Goal: Task Accomplishment & Management: Manage account settings

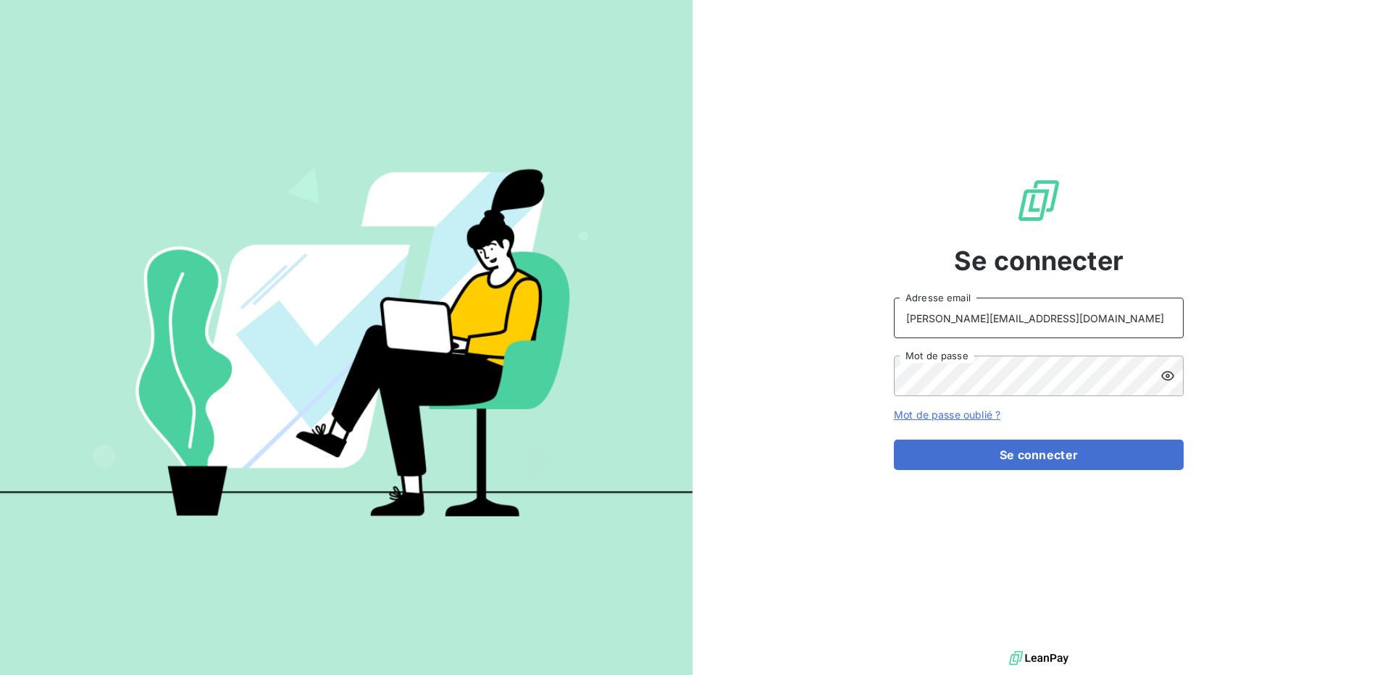
click at [1009, 322] on input "P.MESSANT@SOUDECOUP.FR" at bounding box center [1039, 318] width 290 height 41
type input "compta@easyweld.fr"
click at [1009, 439] on form "compta@easyweld.fr Adresse email Mot de passe Mot de passe oublié ? Se connecter" at bounding box center [1039, 384] width 290 height 172
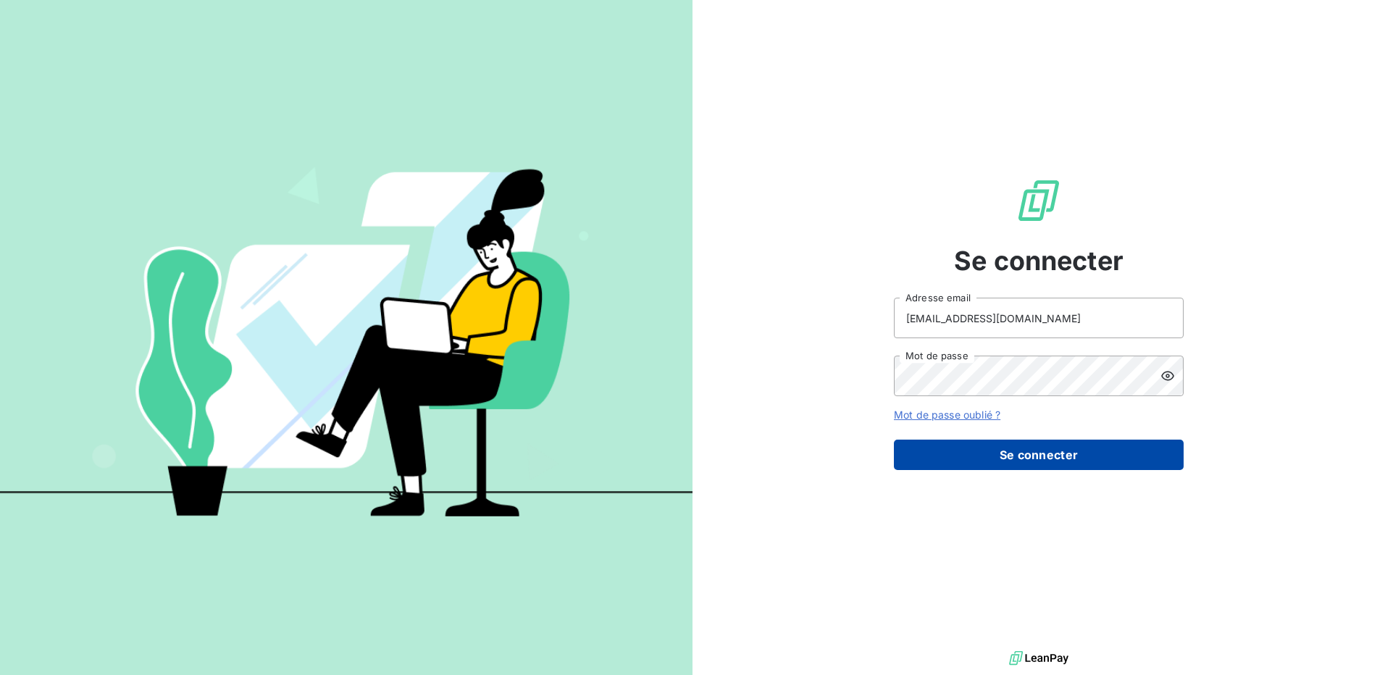
click at [1005, 453] on button "Se connecter" at bounding box center [1039, 455] width 290 height 30
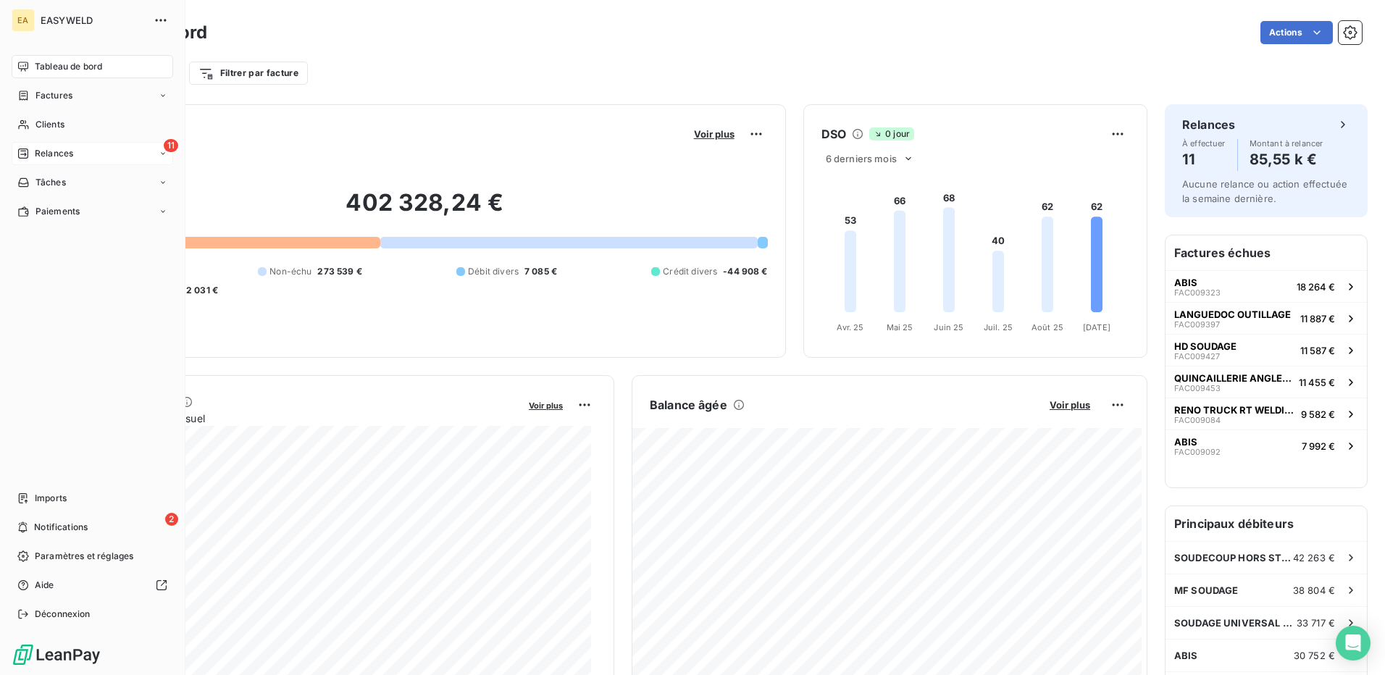
click at [67, 154] on span "Relances" at bounding box center [54, 153] width 38 height 13
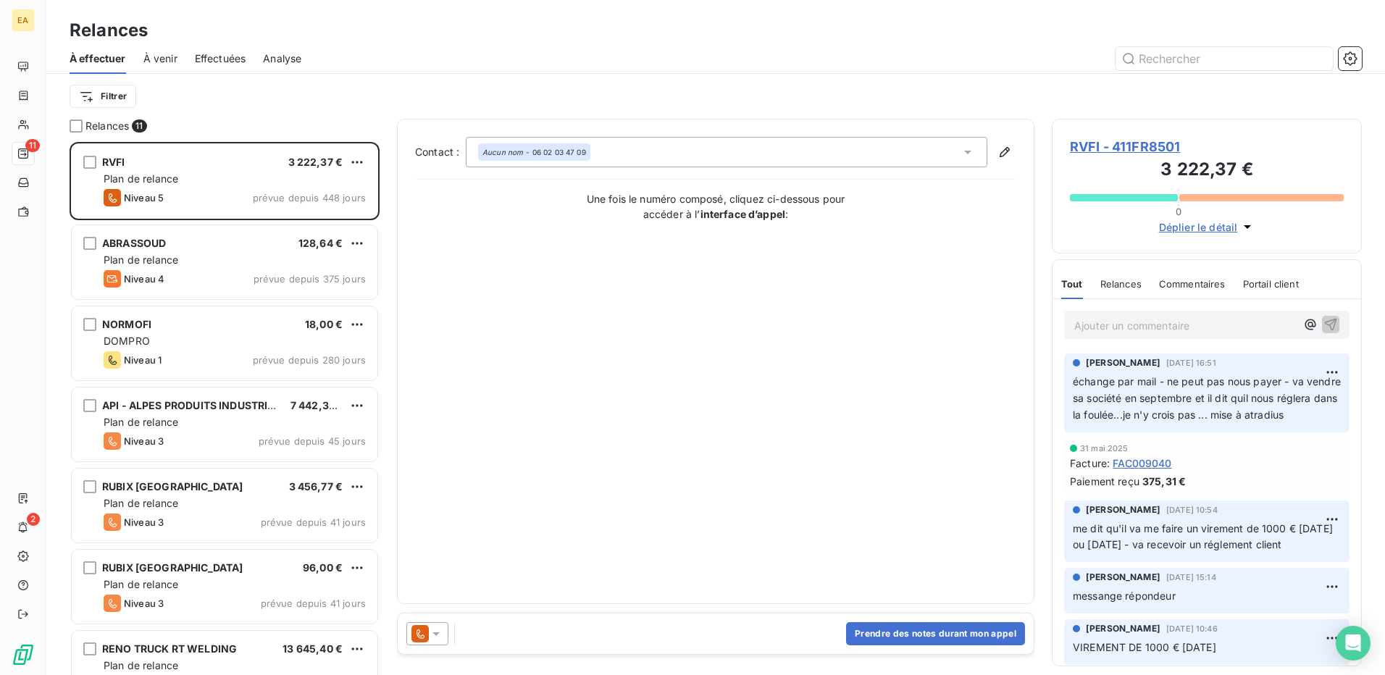
click at [1208, 423] on p "échange par mail - ne peut pas nous payer - va vendre sa société en septembre e…" at bounding box center [1207, 399] width 268 height 50
click at [1326, 369] on html "EA 11 2 Relances À effectuer À venir Effectuées Analyse Filtrer Relances 11 RVF…" at bounding box center [692, 337] width 1385 height 675
click at [1304, 406] on div "Editer" at bounding box center [1286, 404] width 81 height 23
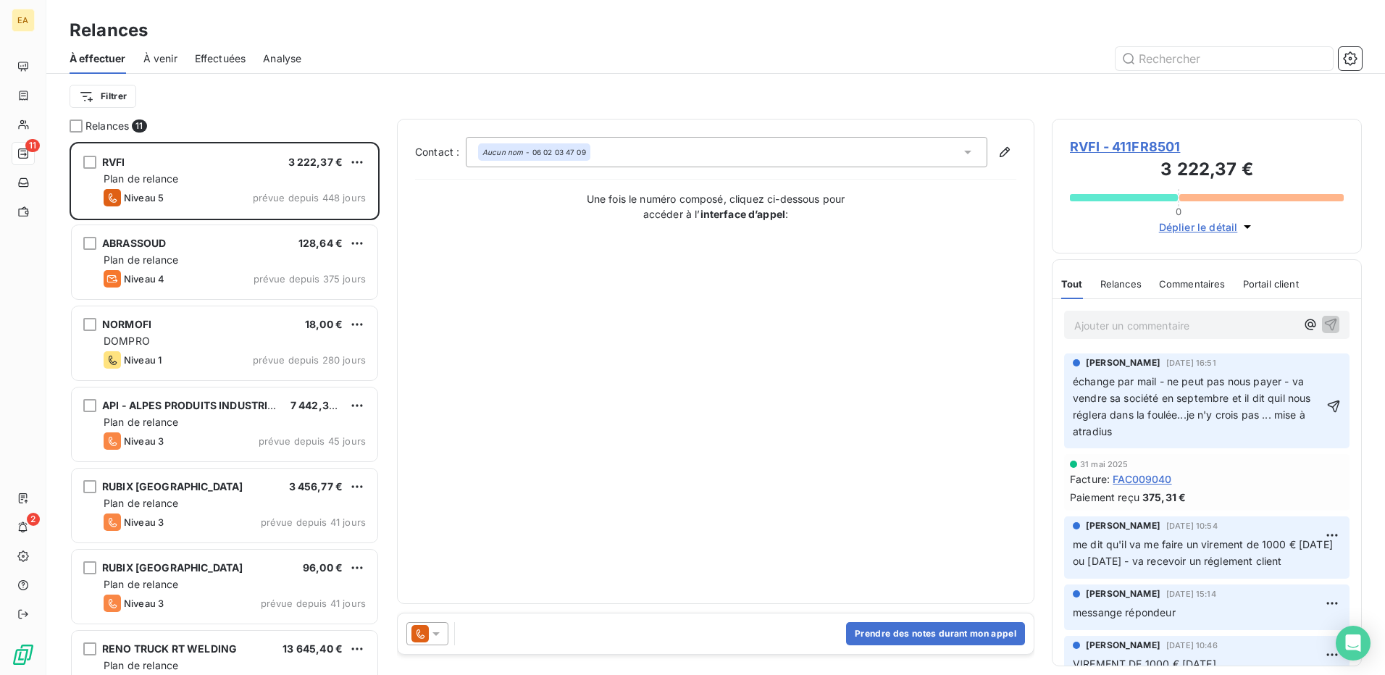
click at [1095, 435] on span "échange par mail - ne peut pas nous payer - va vendre sa société en septembre e…" at bounding box center [1193, 406] width 241 height 62
click at [1201, 465] on div "31 mai 2025" at bounding box center [1207, 464] width 274 height 9
click at [940, 391] on div "Contact : Aucun nom - 06 02 03 47 09 Une fois le numéro composé, cliquez ci-des…" at bounding box center [715, 361] width 601 height 449
click at [1328, 411] on icon "button" at bounding box center [1334, 406] width 12 height 12
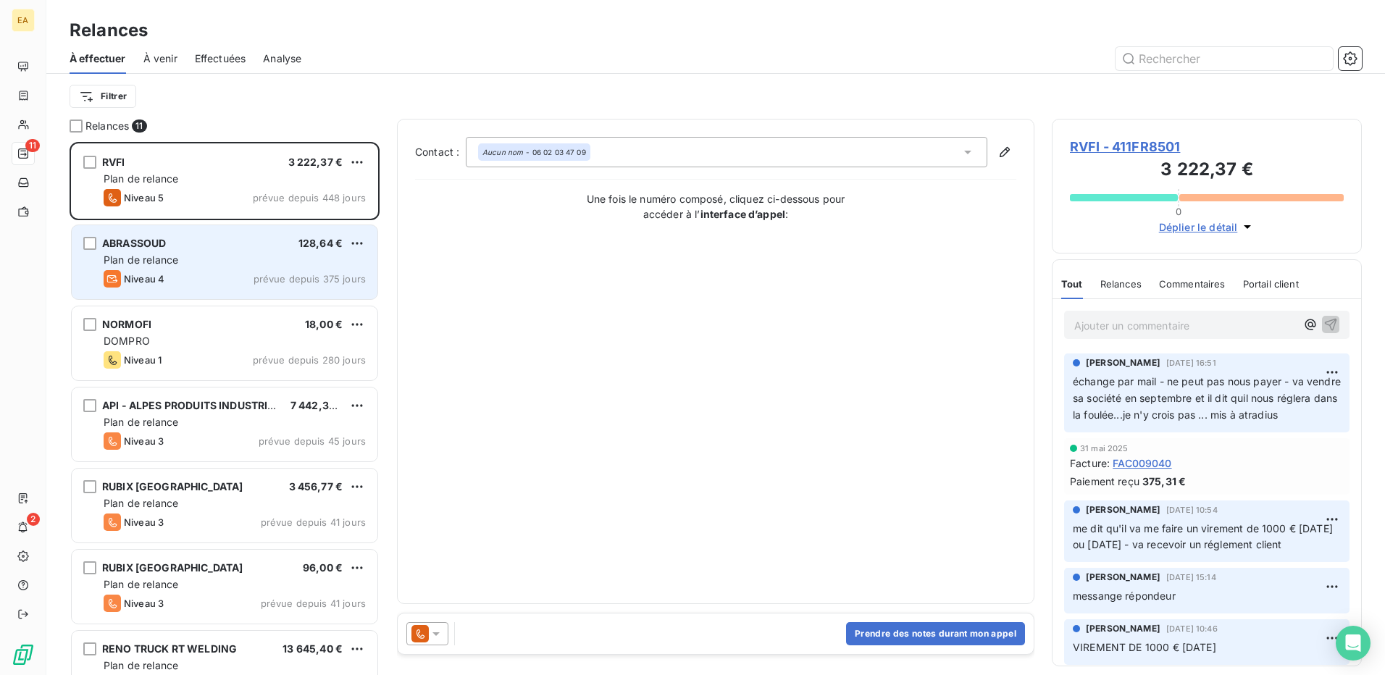
click at [230, 259] on div "Plan de relance" at bounding box center [235, 260] width 262 height 14
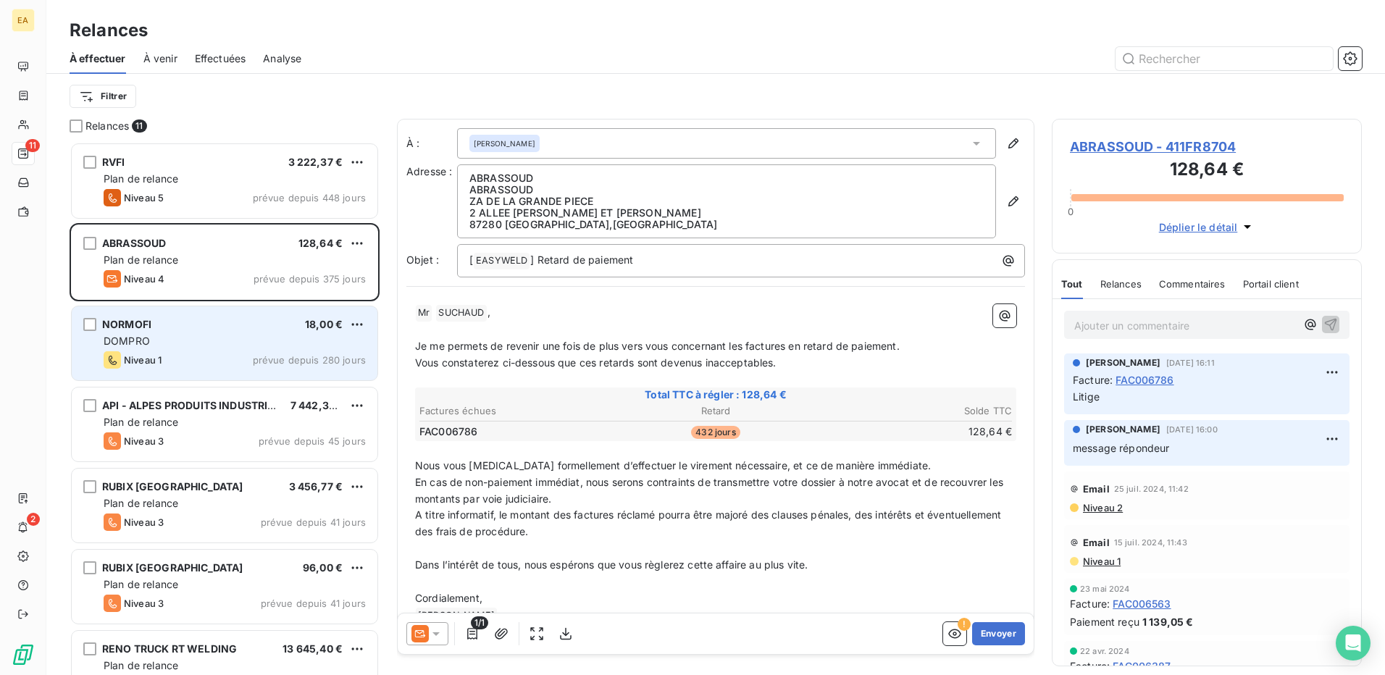
click at [251, 341] on div "DOMPRO" at bounding box center [235, 341] width 262 height 14
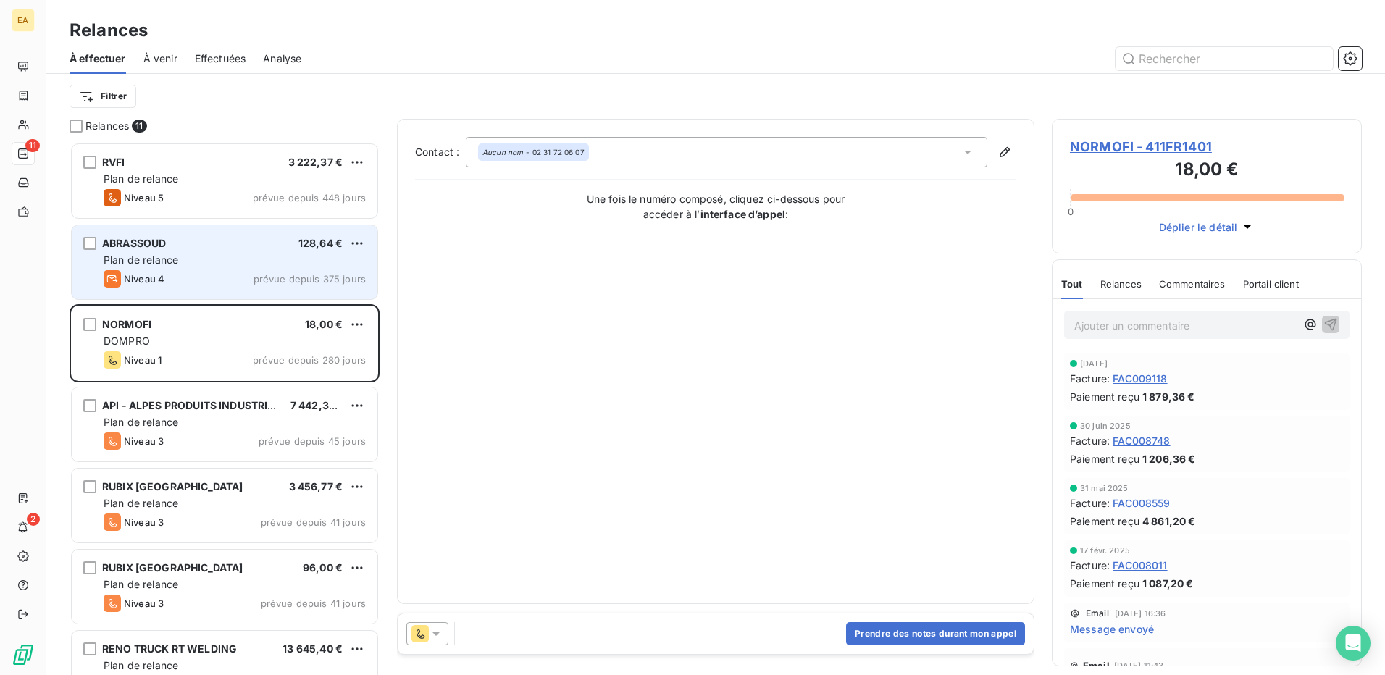
click at [211, 246] on div "ABRASSOUD 128,64 €" at bounding box center [235, 243] width 262 height 13
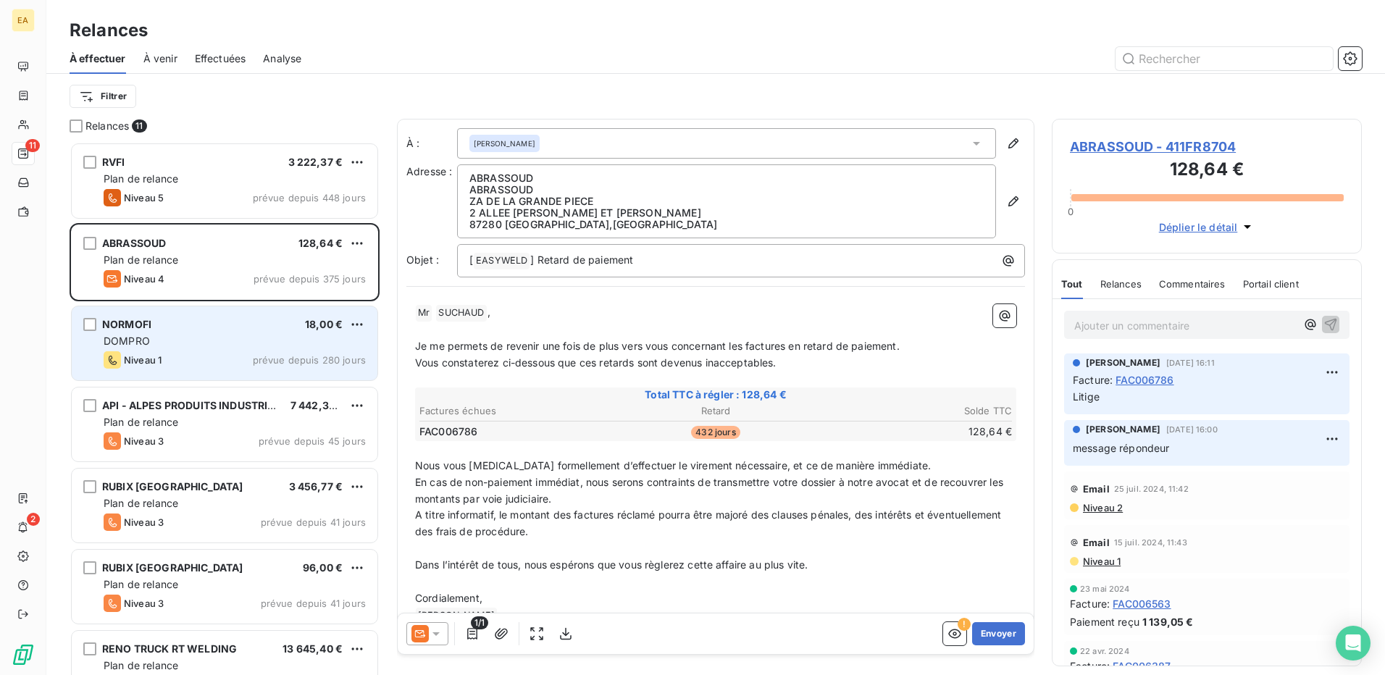
click at [215, 362] on div "Niveau 1 prévue depuis 280 jours" at bounding box center [235, 359] width 262 height 17
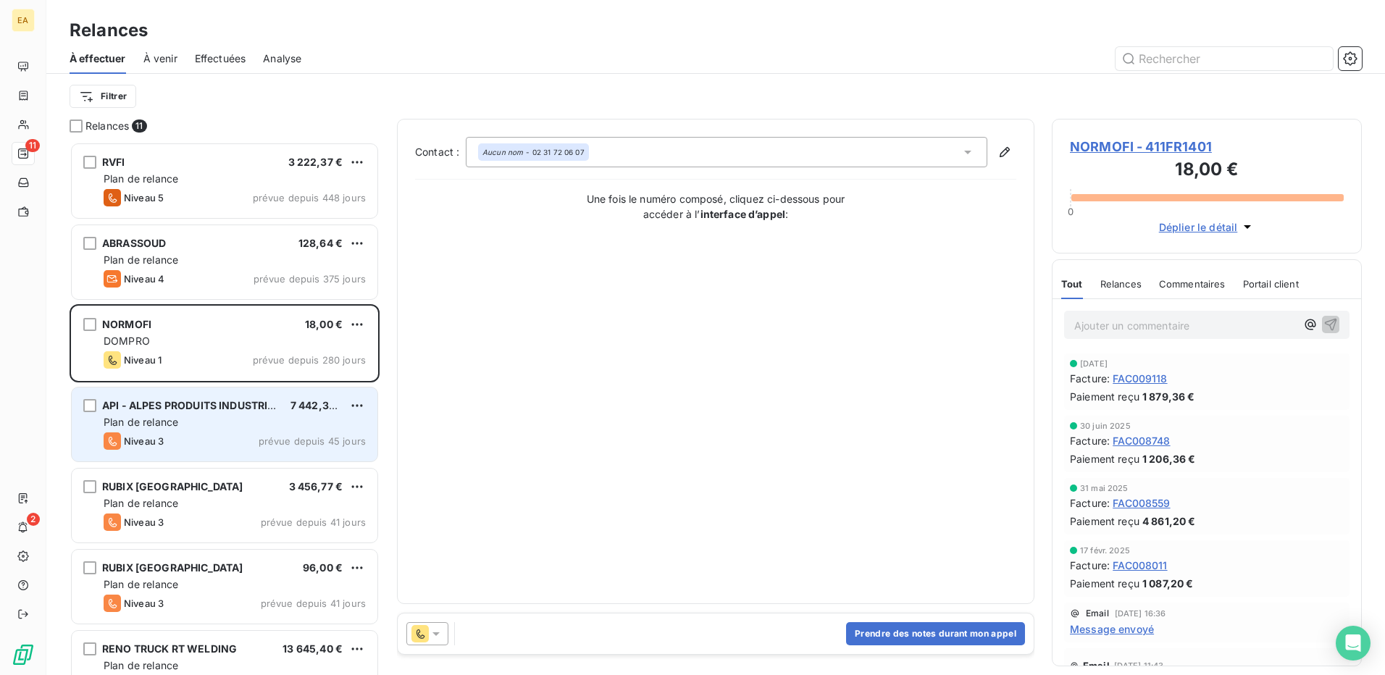
click at [225, 426] on div "Plan de relance" at bounding box center [235, 422] width 262 height 14
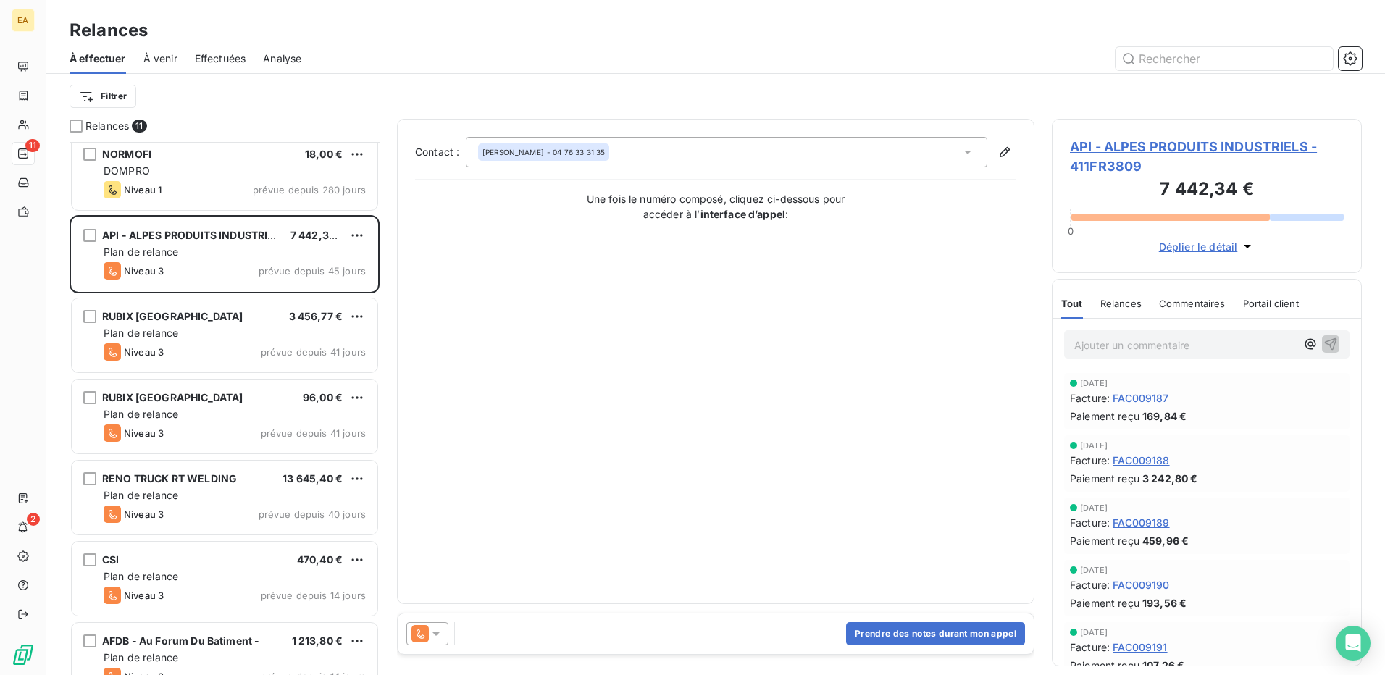
scroll to position [146, 0]
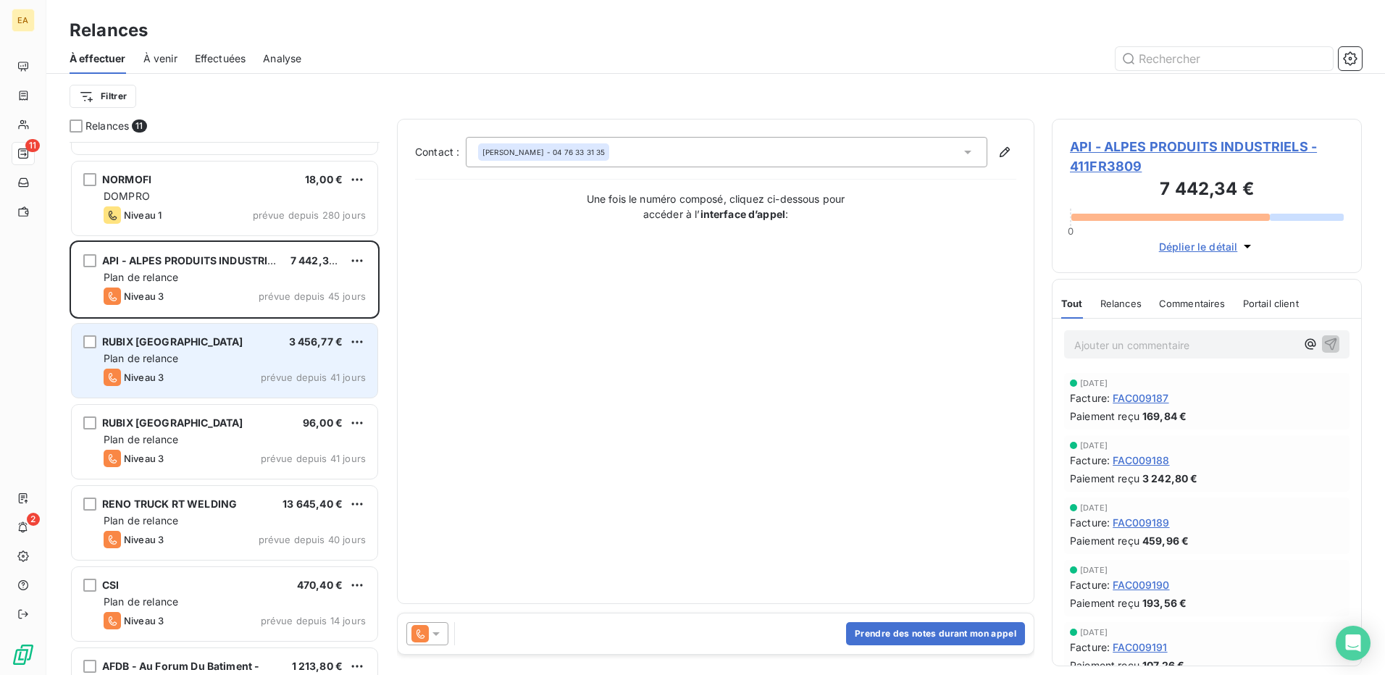
drag, startPoint x: 212, startPoint y: 361, endPoint x: 212, endPoint y: 369, distance: 8.7
click at [212, 369] on div "RUBIX TOULOUSE 3 456,77 € Plan de relance Niveau 3 prévue depuis 41 jours" at bounding box center [225, 361] width 306 height 74
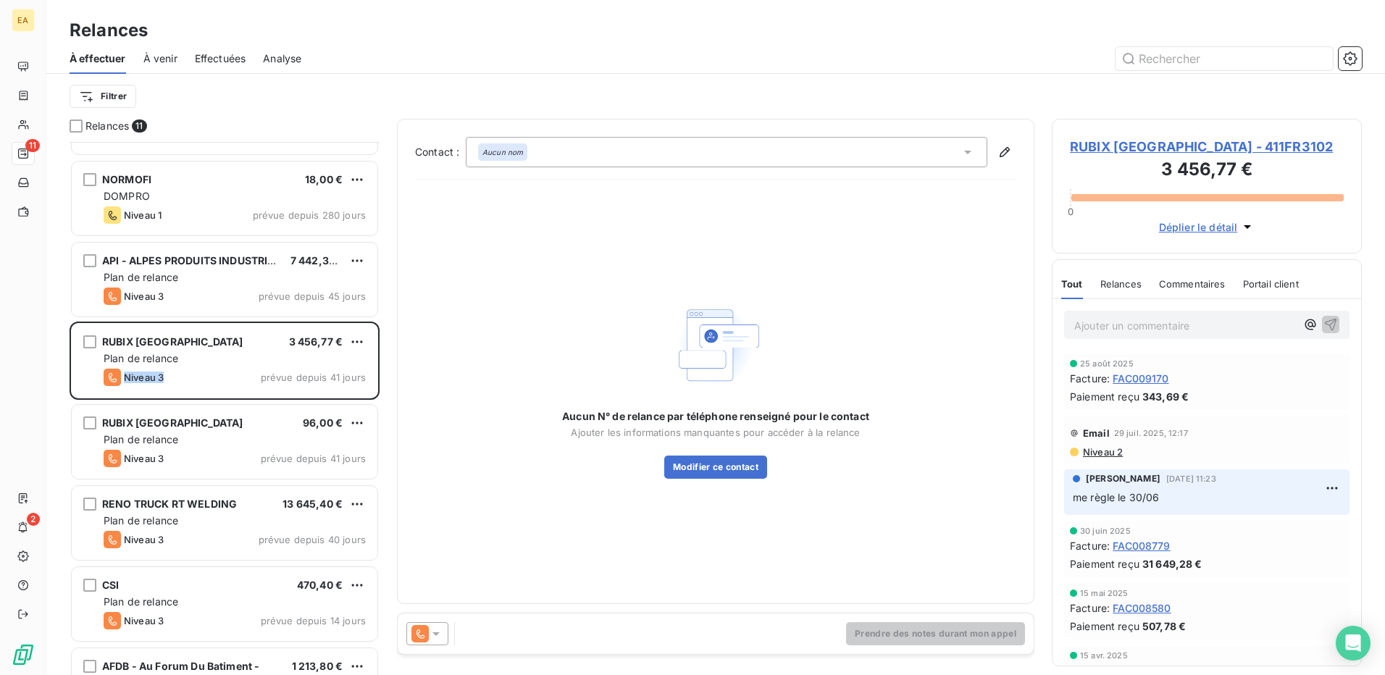
click at [1206, 235] on button "Déplier le détail" at bounding box center [1207, 227] width 105 height 17
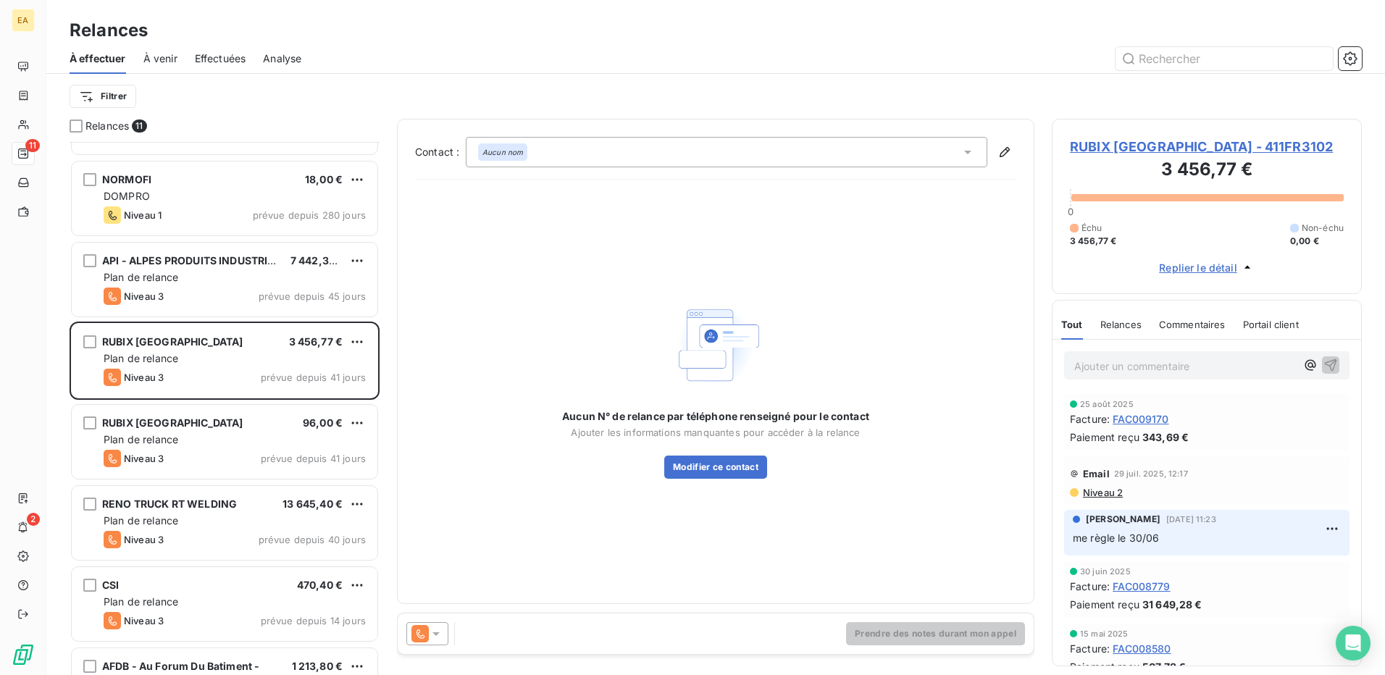
click at [1153, 146] on span "RUBIX TOULOUSE - 411FR3102" at bounding box center [1207, 147] width 274 height 20
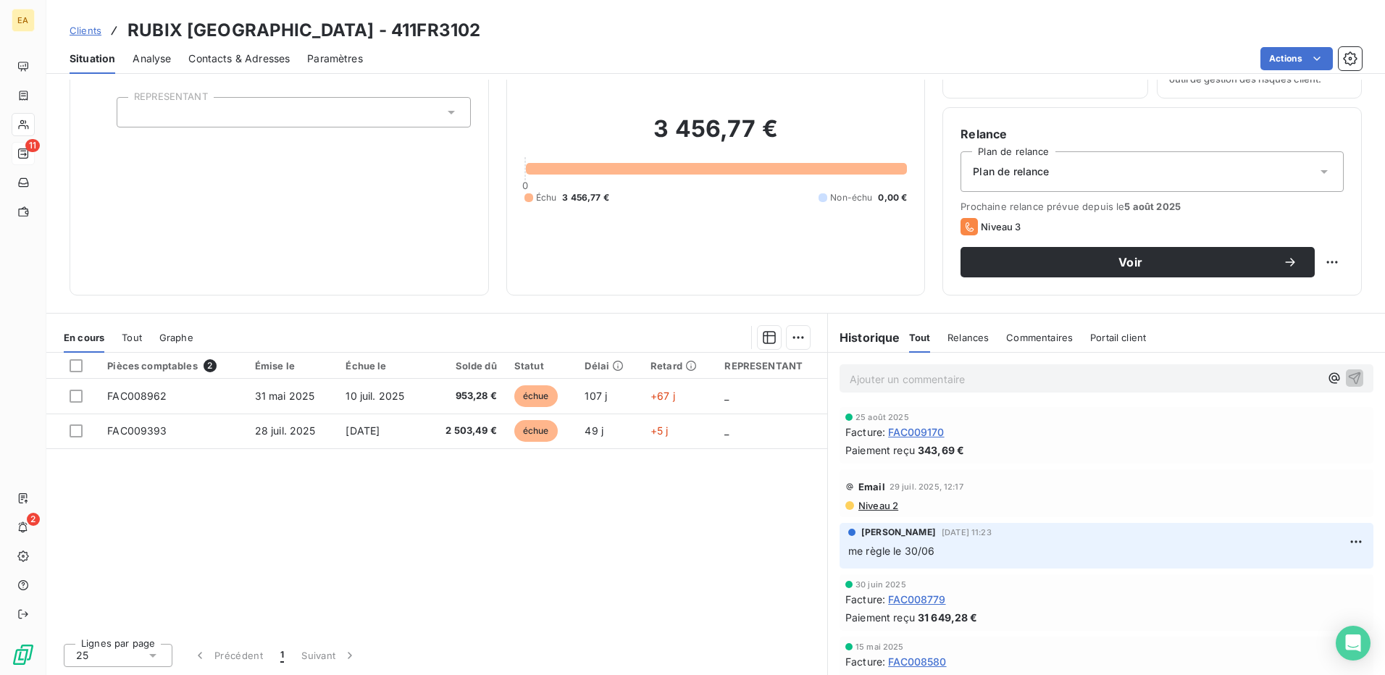
click at [212, 62] on span "Contacts & Adresses" at bounding box center [238, 58] width 101 height 14
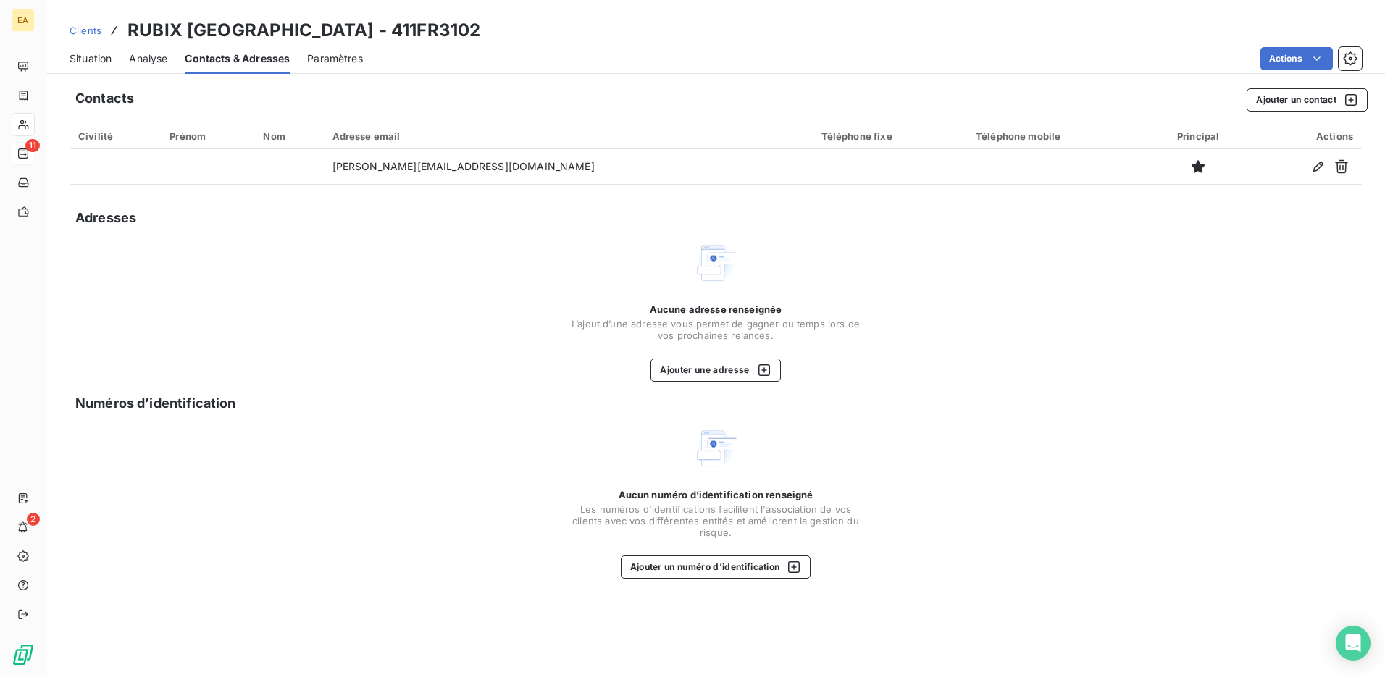
click at [149, 62] on span "Analyse" at bounding box center [148, 58] width 38 height 14
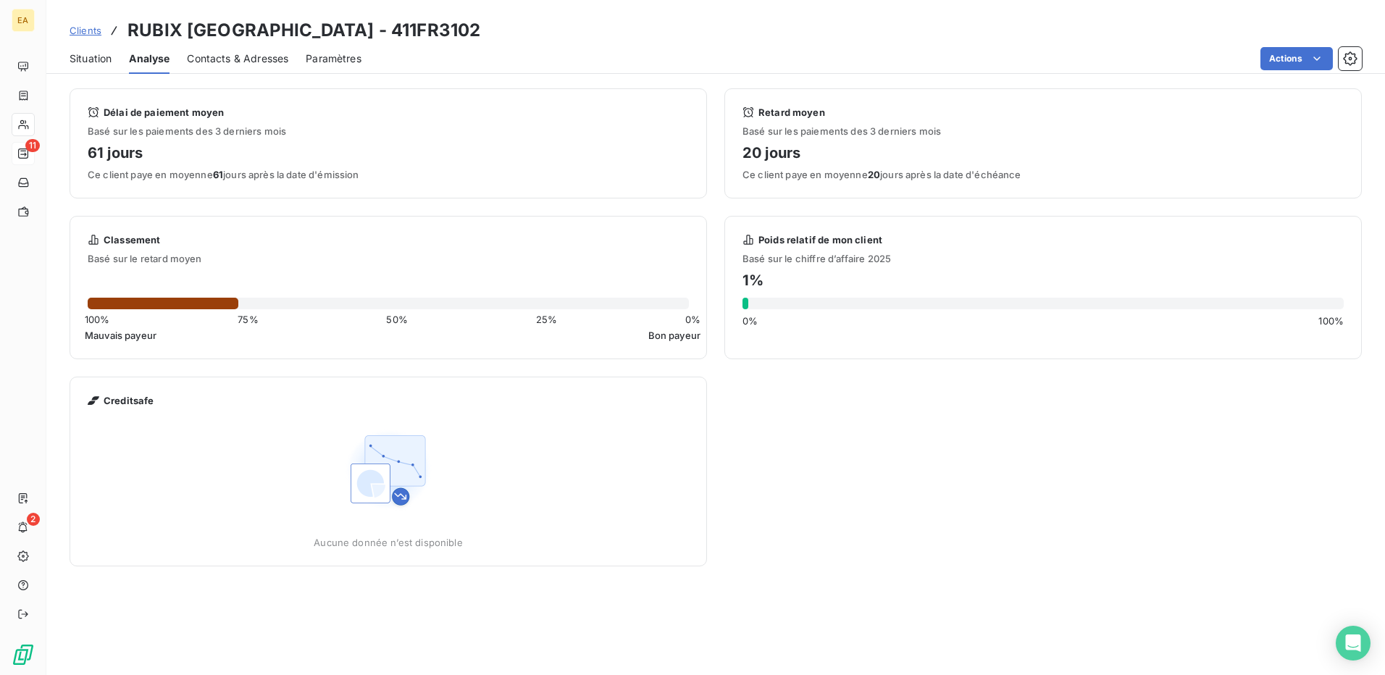
click at [65, 59] on div "Situation Analyse Contacts & Adresses Paramètres Actions" at bounding box center [715, 58] width 1339 height 30
click at [83, 64] on span "Situation" at bounding box center [91, 58] width 42 height 14
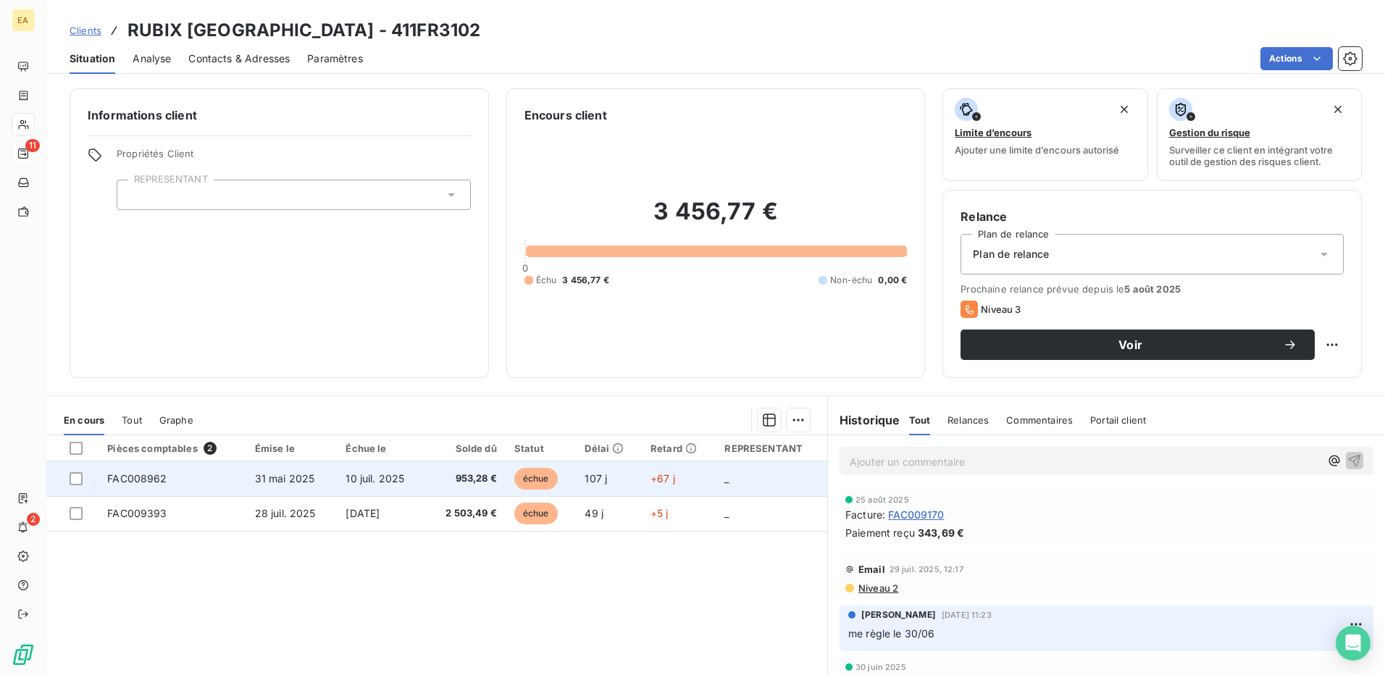
click at [320, 476] on td "31 mai 2025" at bounding box center [291, 479] width 91 height 35
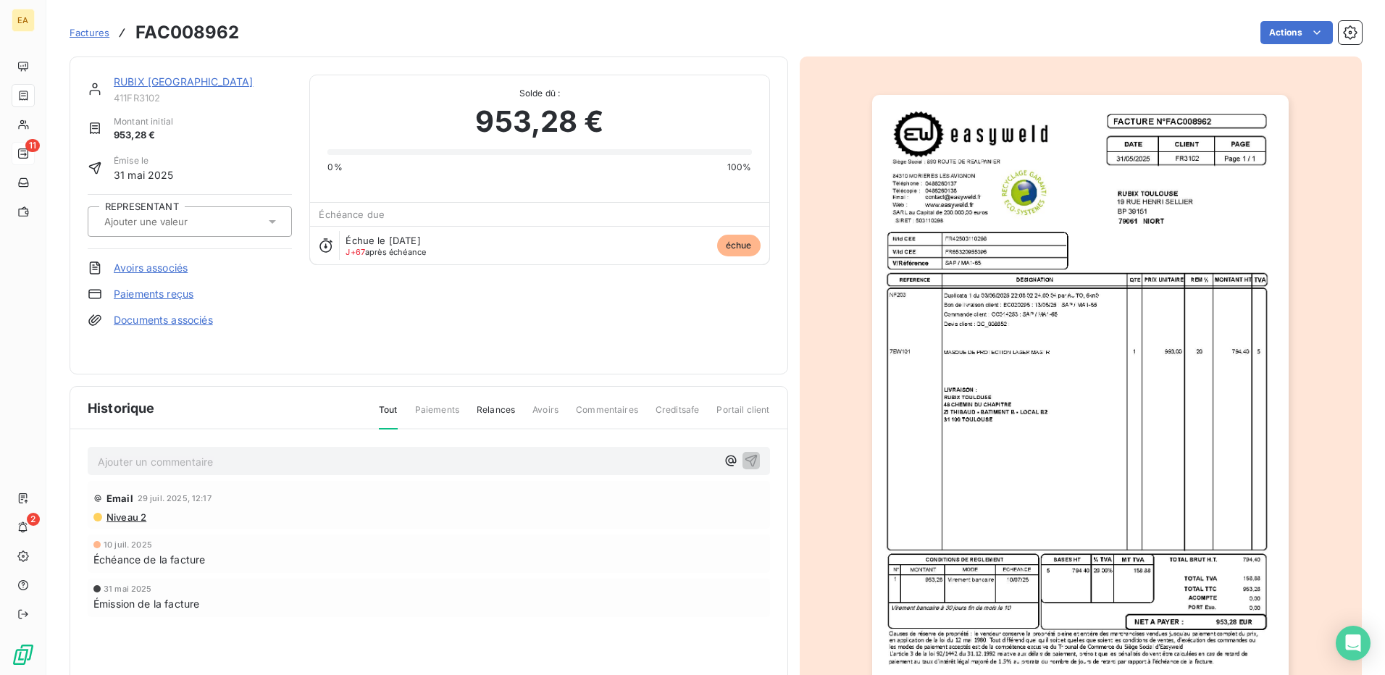
click at [956, 167] on img "button" at bounding box center [1080, 390] width 417 height 590
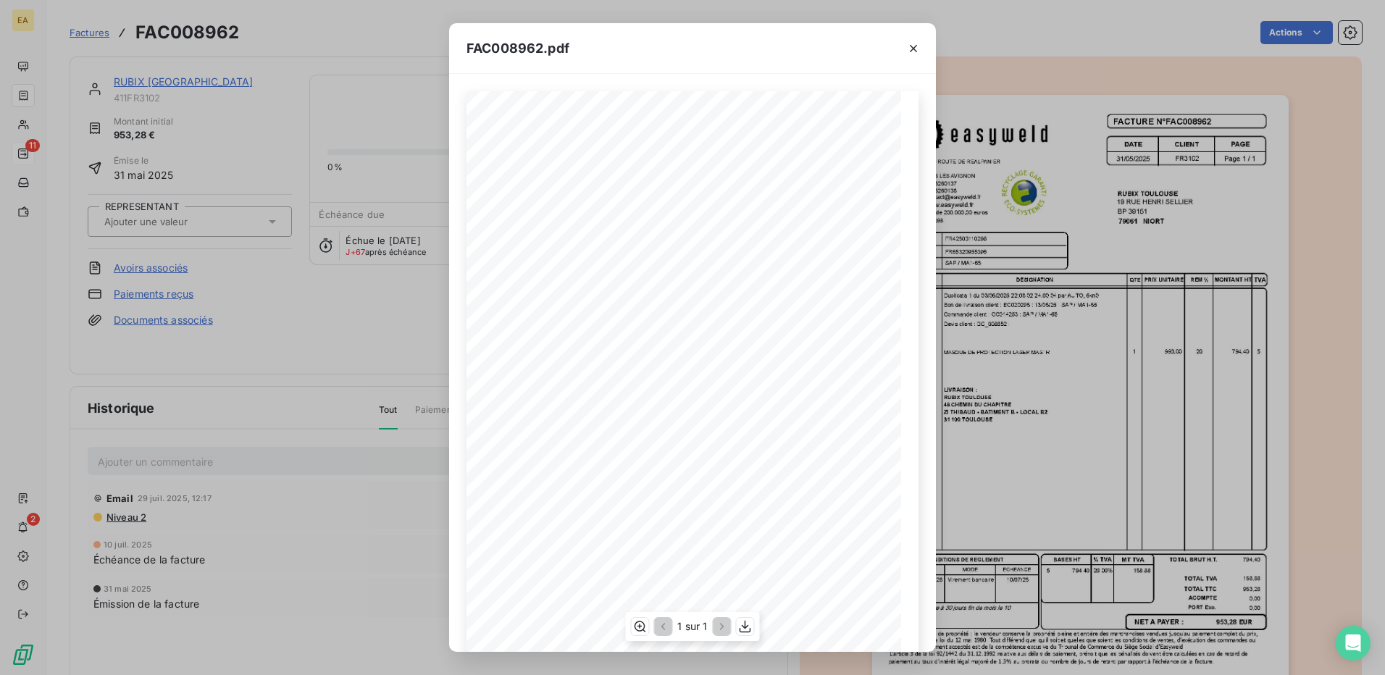
click at [585, 322] on div "Page 1 / 1 REFERENCE DESIGNATION DATE CLIENT PAGE N/Id CEE V/Id CEE V/Référence…" at bounding box center [693, 398] width 452 height 615
click at [909, 46] on icon "button" at bounding box center [913, 48] width 14 height 14
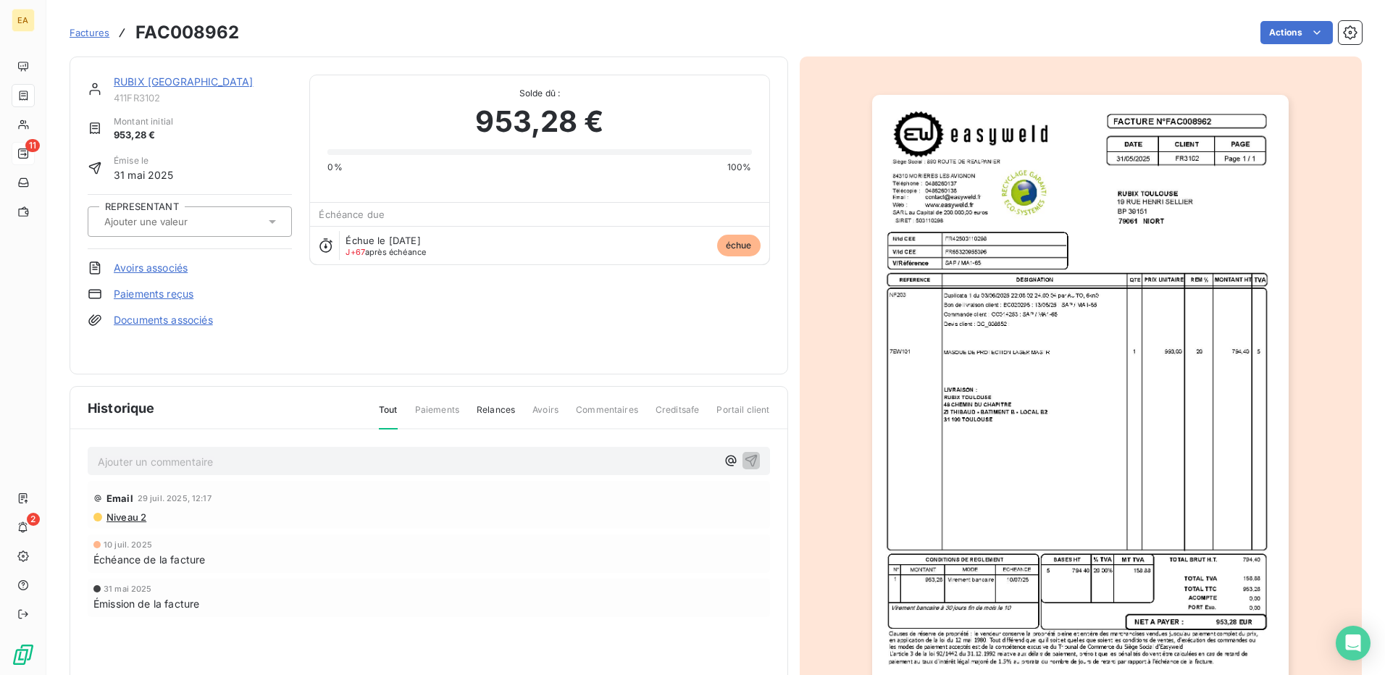
click at [120, 75] on div "RUBIX TOULOUSE" at bounding box center [203, 82] width 178 height 14
click at [127, 82] on link "RUBIX TOULOUSE" at bounding box center [183, 81] width 139 height 12
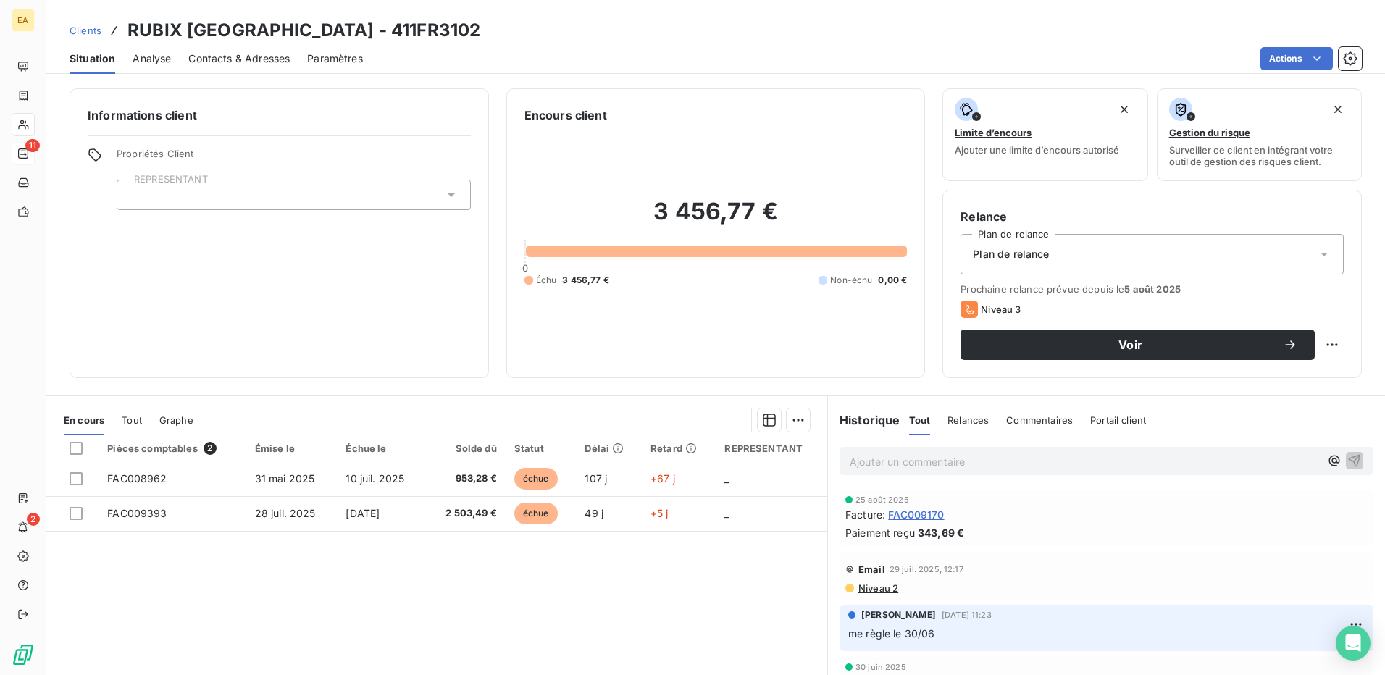
click at [876, 465] on p "Ajouter un commentaire ﻿" at bounding box center [1085, 462] width 470 height 18
click at [211, 67] on div "Contacts & Adresses" at bounding box center [238, 58] width 101 height 30
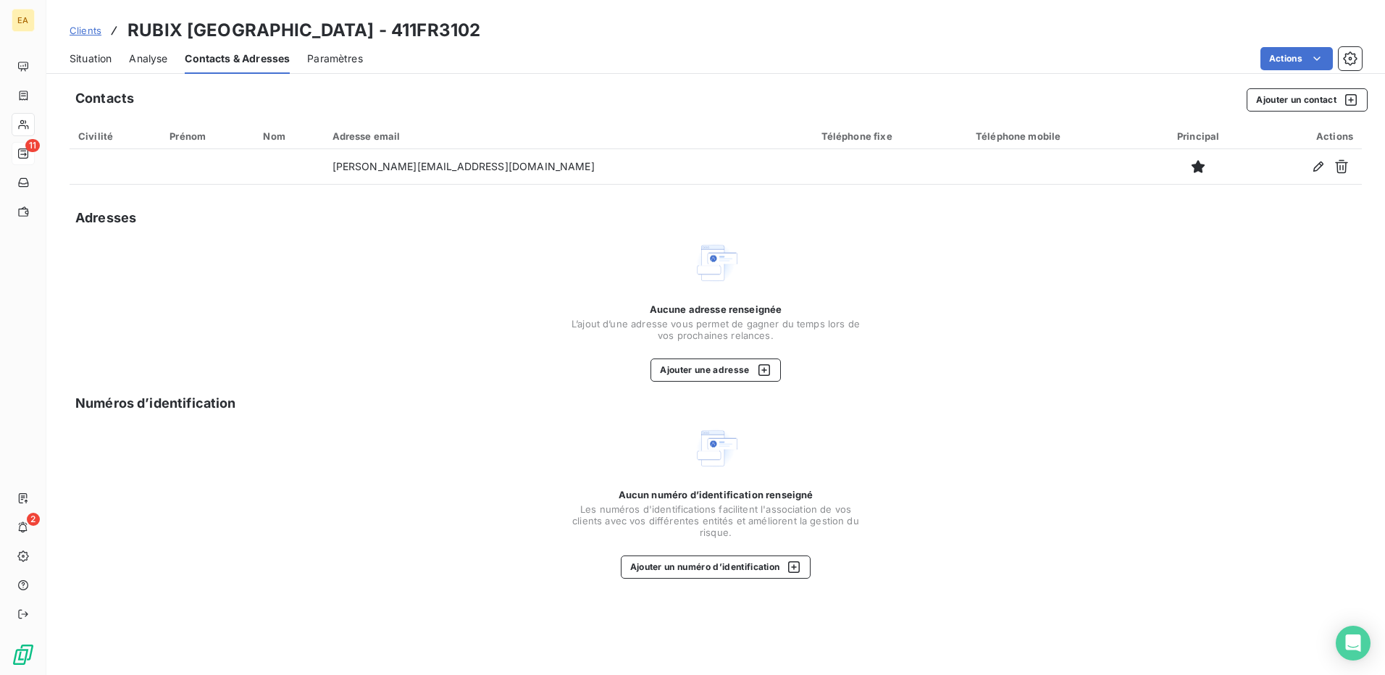
click at [75, 61] on span "Situation" at bounding box center [91, 58] width 42 height 14
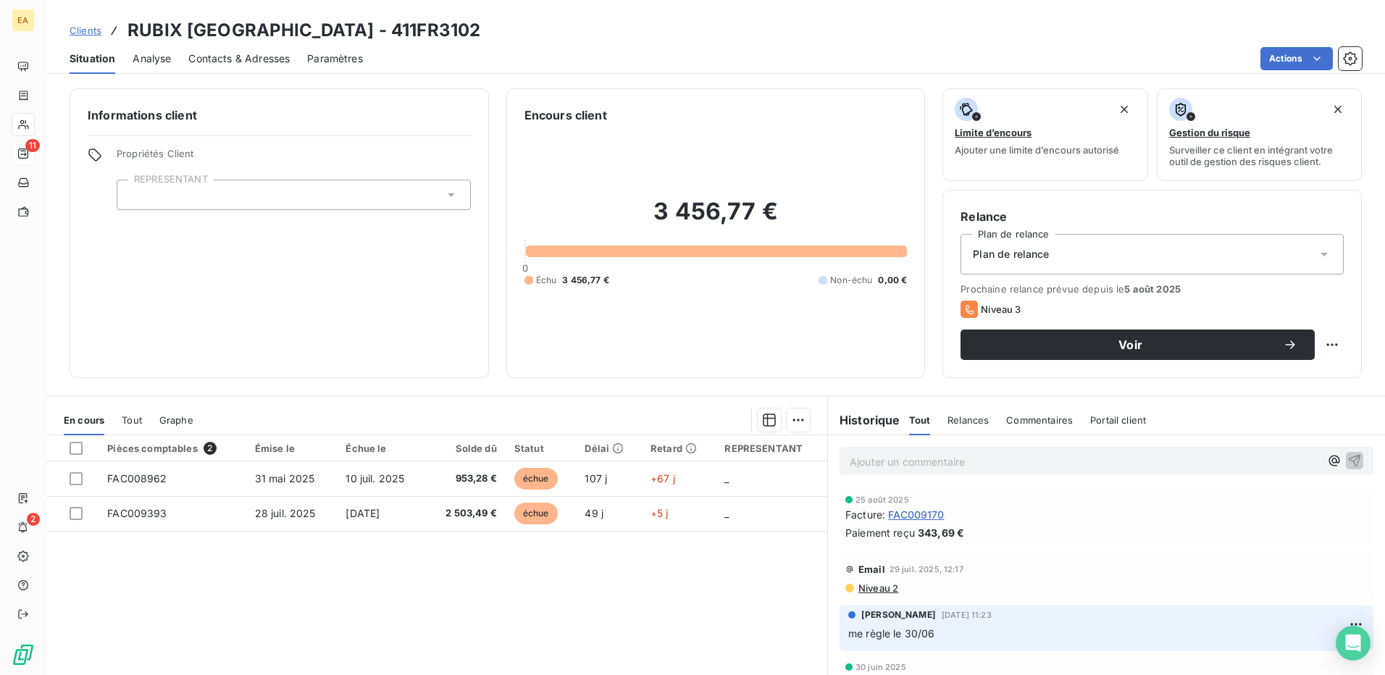
click at [218, 61] on span "Contacts & Adresses" at bounding box center [238, 58] width 101 height 14
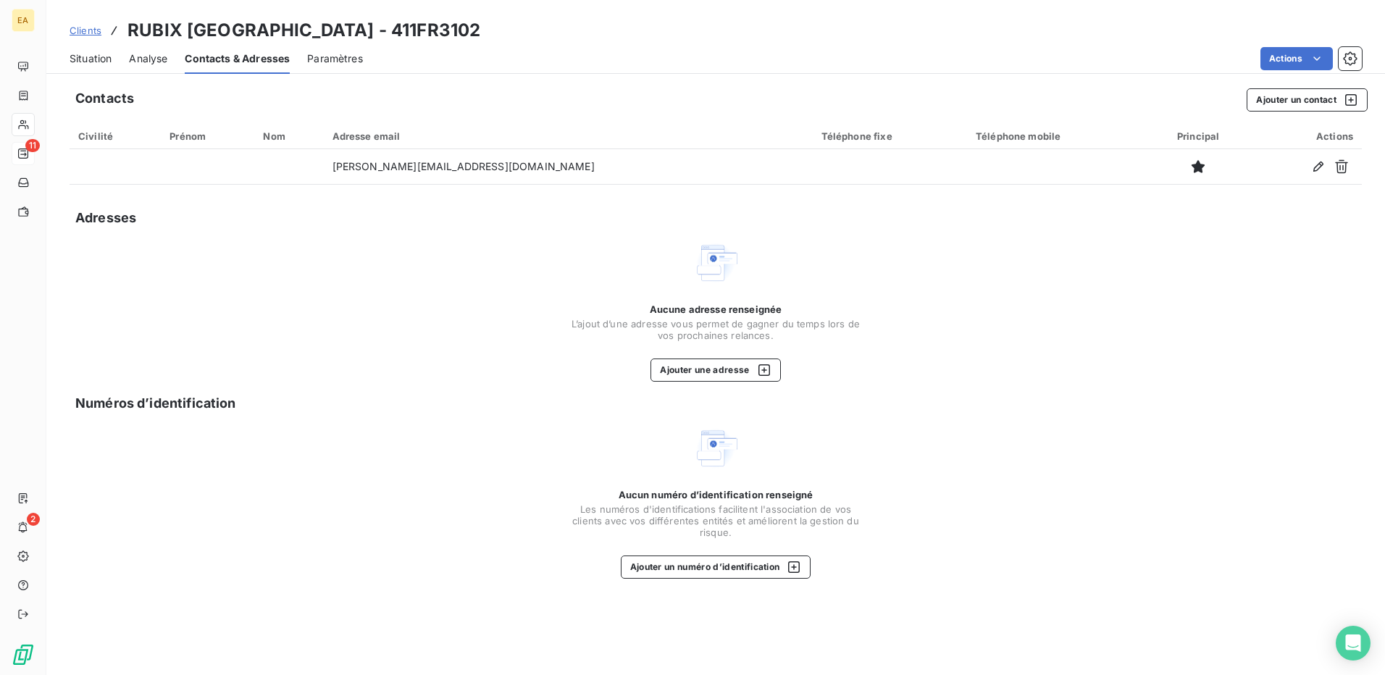
click at [139, 57] on span "Analyse" at bounding box center [148, 58] width 38 height 14
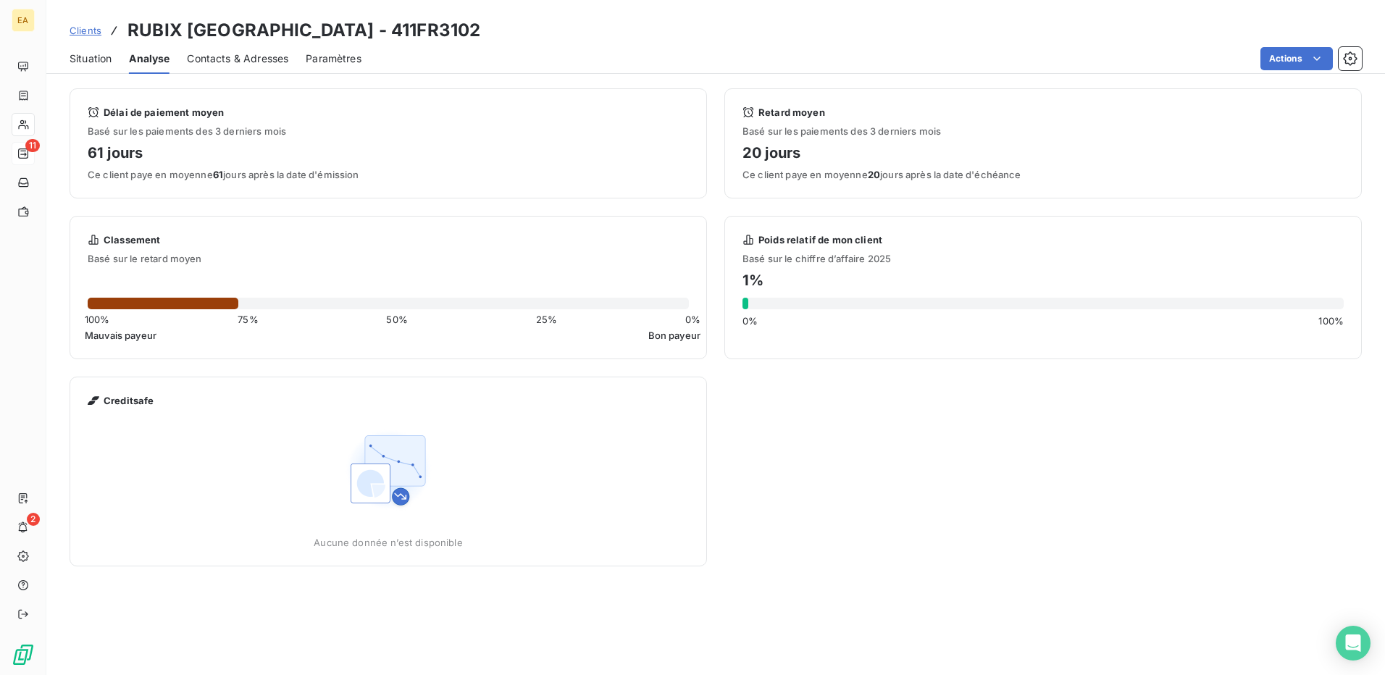
click at [91, 59] on span "Situation" at bounding box center [91, 58] width 42 height 14
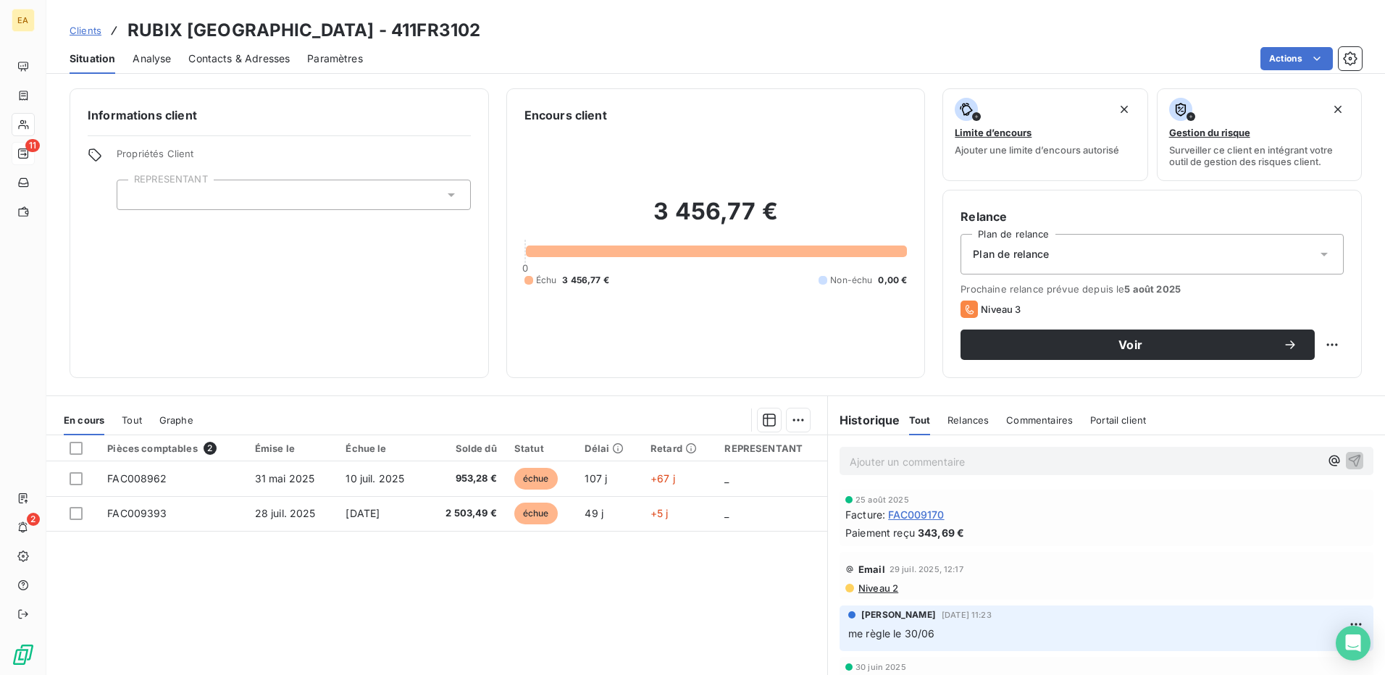
click at [234, 60] on span "Contacts & Adresses" at bounding box center [238, 58] width 101 height 14
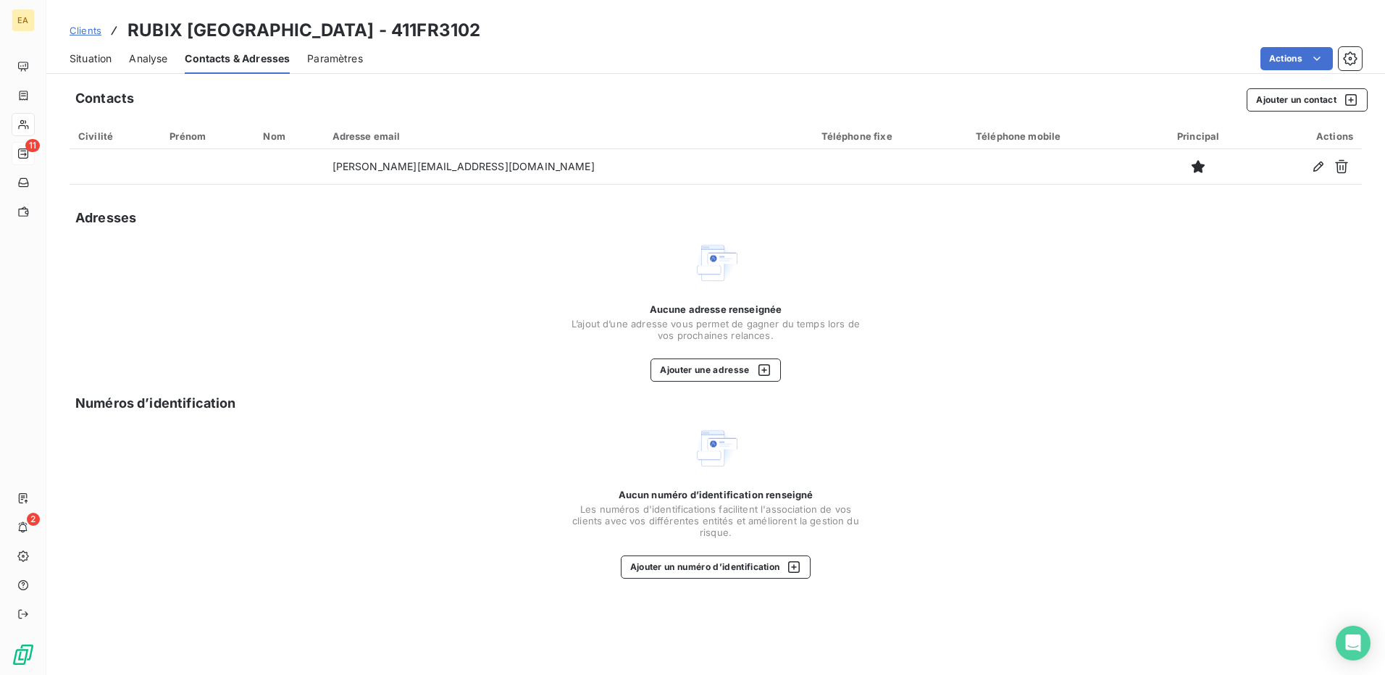
click at [87, 57] on span "Situation" at bounding box center [91, 58] width 42 height 14
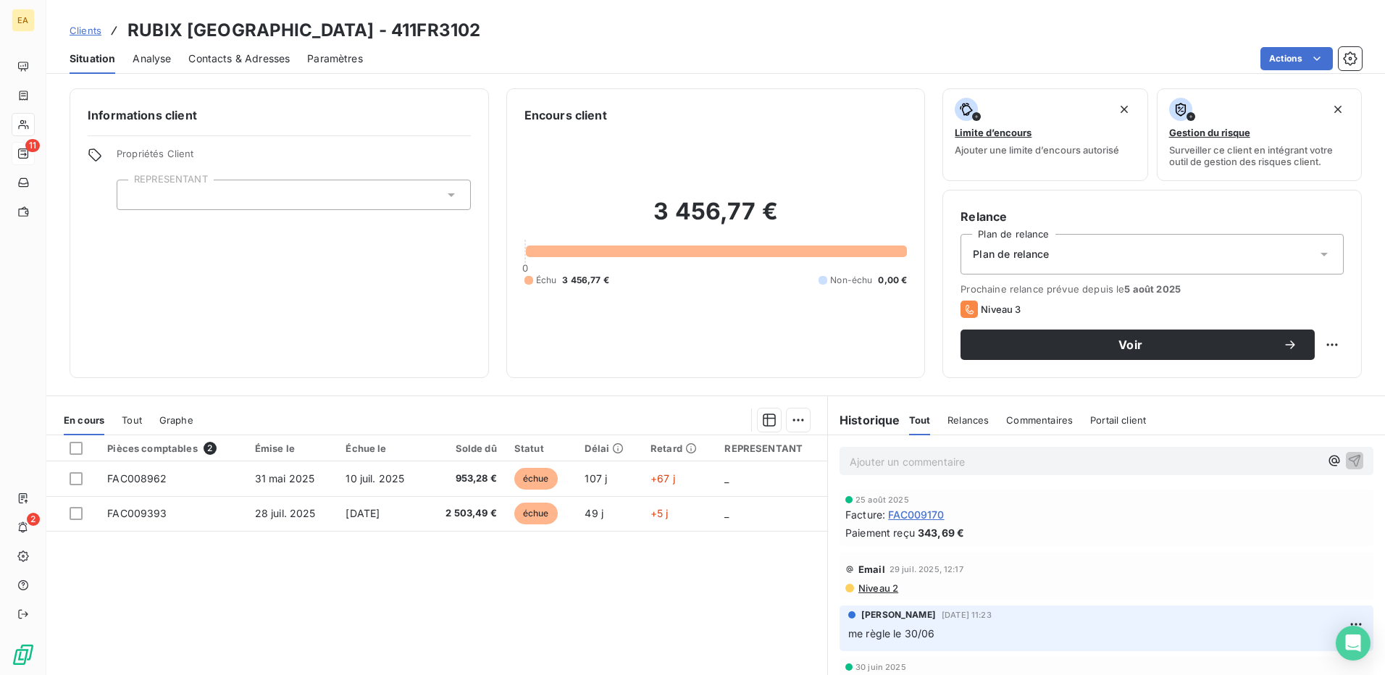
click at [149, 66] on div "Analyse" at bounding box center [152, 58] width 38 height 30
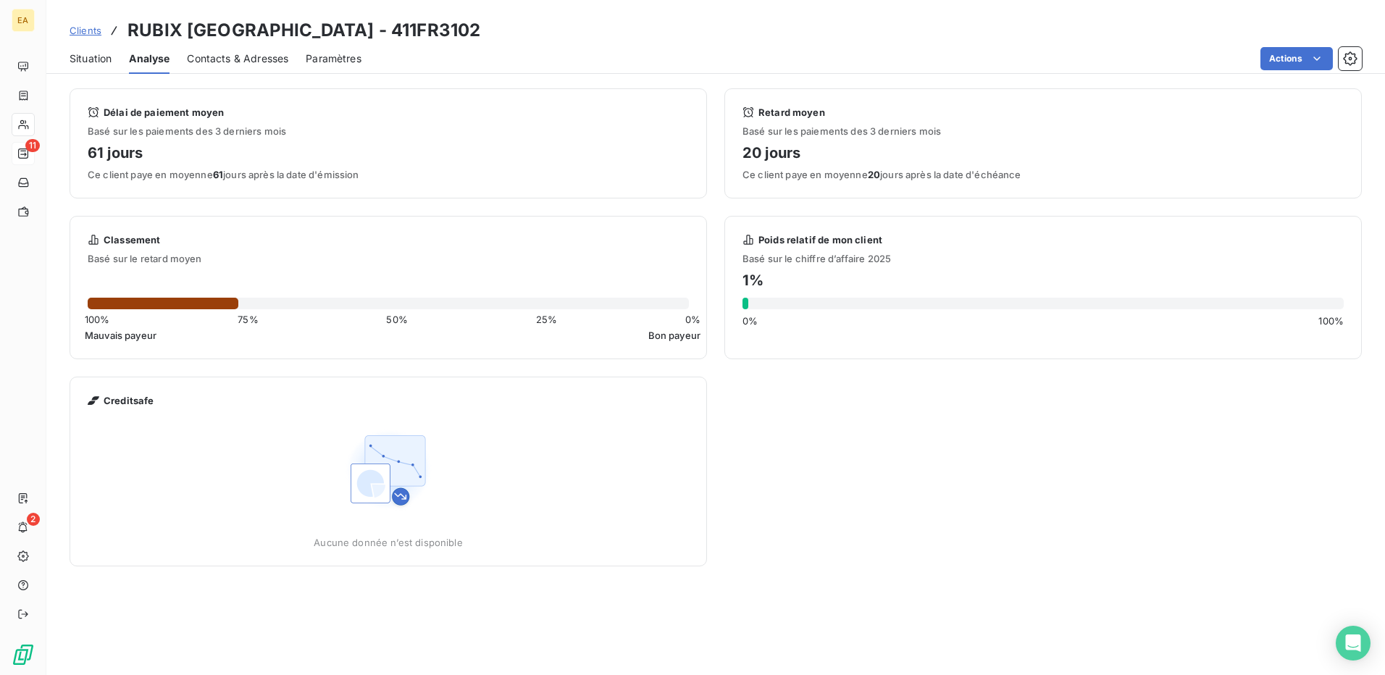
drag, startPoint x: 80, startPoint y: 66, endPoint x: 90, endPoint y: 70, distance: 10.4
click at [80, 67] on div "Situation" at bounding box center [91, 58] width 42 height 30
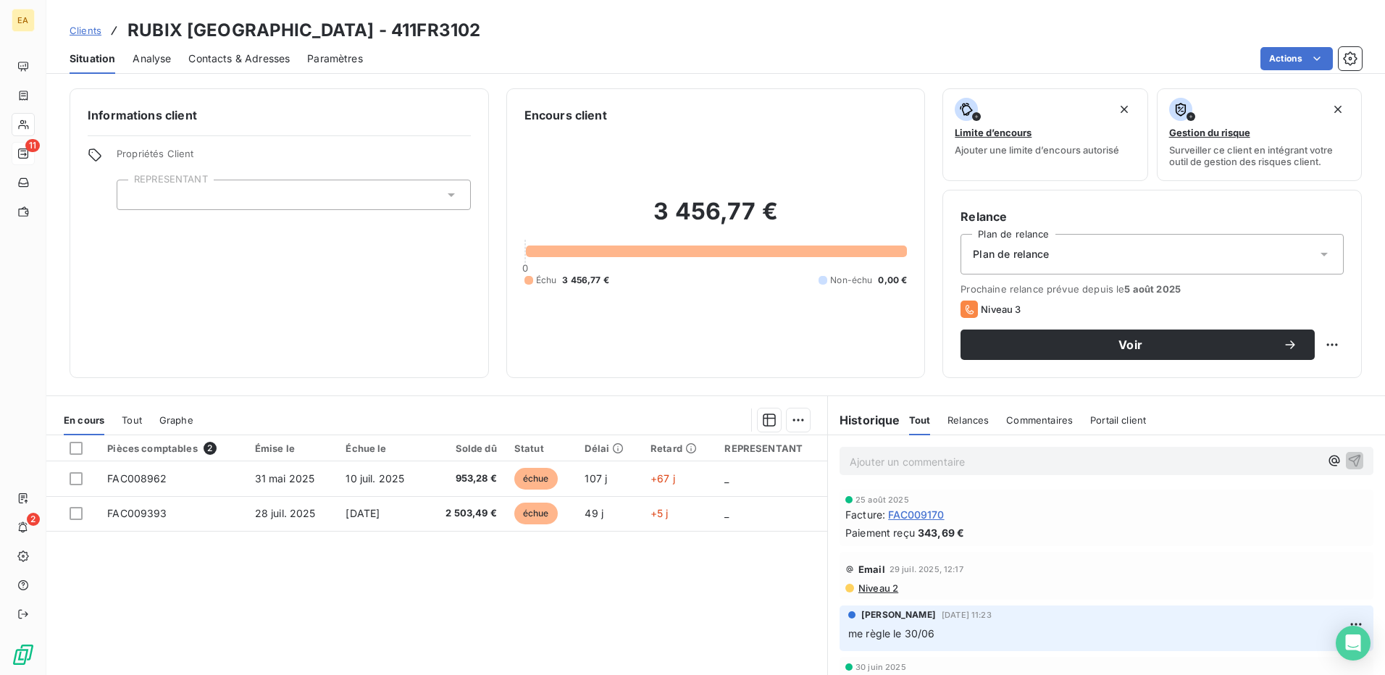
click at [914, 461] on p "Ajouter un commentaire ﻿" at bounding box center [1085, 462] width 470 height 18
click at [1199, 466] on span "pb sur la FAC008962 - pas de commande chez eux - vont se renseigner 05 49 06 61…" at bounding box center [1065, 460] width 430 height 12
click at [1349, 460] on icon "button" at bounding box center [1355, 460] width 12 height 12
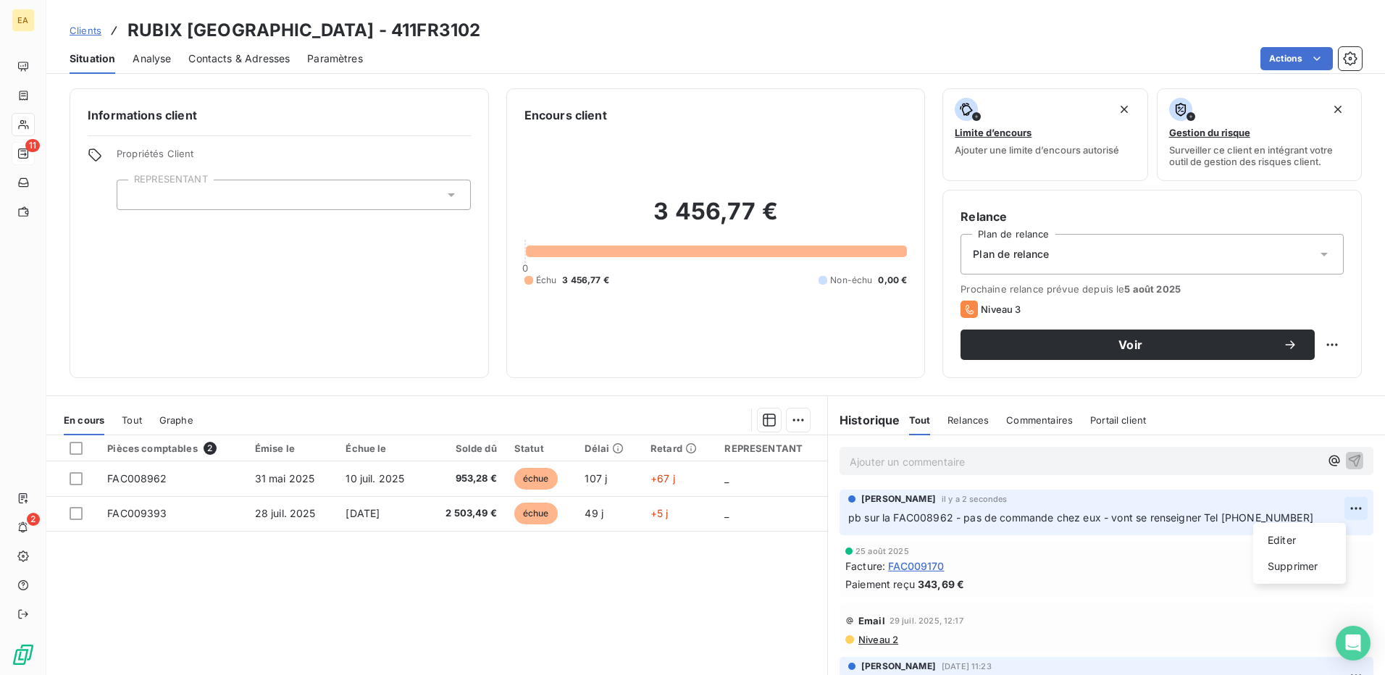
click at [1332, 504] on html "EA 11 2 Clients RUBIX TOULOUSE - 411FR3102 Situation Analyse Contacts & Adresse…" at bounding box center [692, 337] width 1385 height 675
click at [1303, 541] on div "Editer" at bounding box center [1299, 540] width 81 height 23
click at [959, 517] on span "pb sur la FAC008962 - pas de commande chez eux - vont se renseigner Tel 05 49 0…" at bounding box center [1080, 518] width 465 height 12
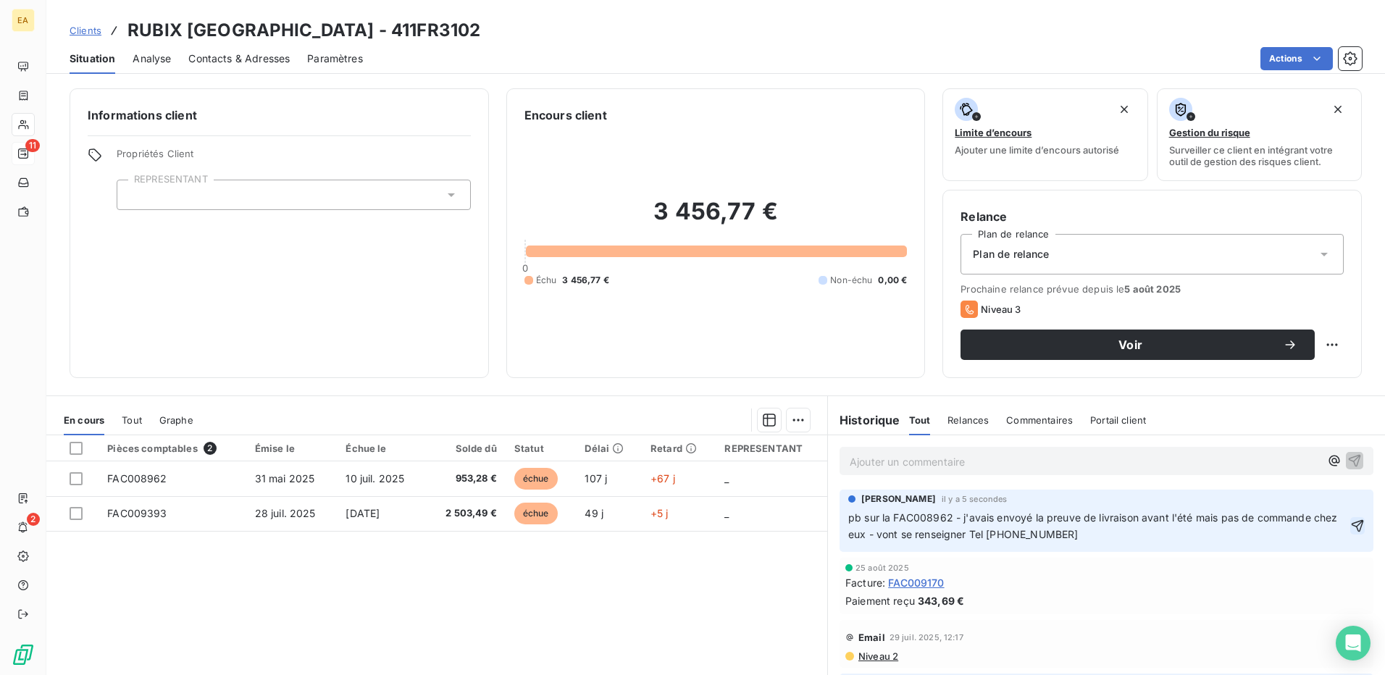
click at [1350, 531] on icon "button" at bounding box center [1357, 526] width 14 height 14
click at [98, 31] on span "Clients" at bounding box center [86, 31] width 32 height 12
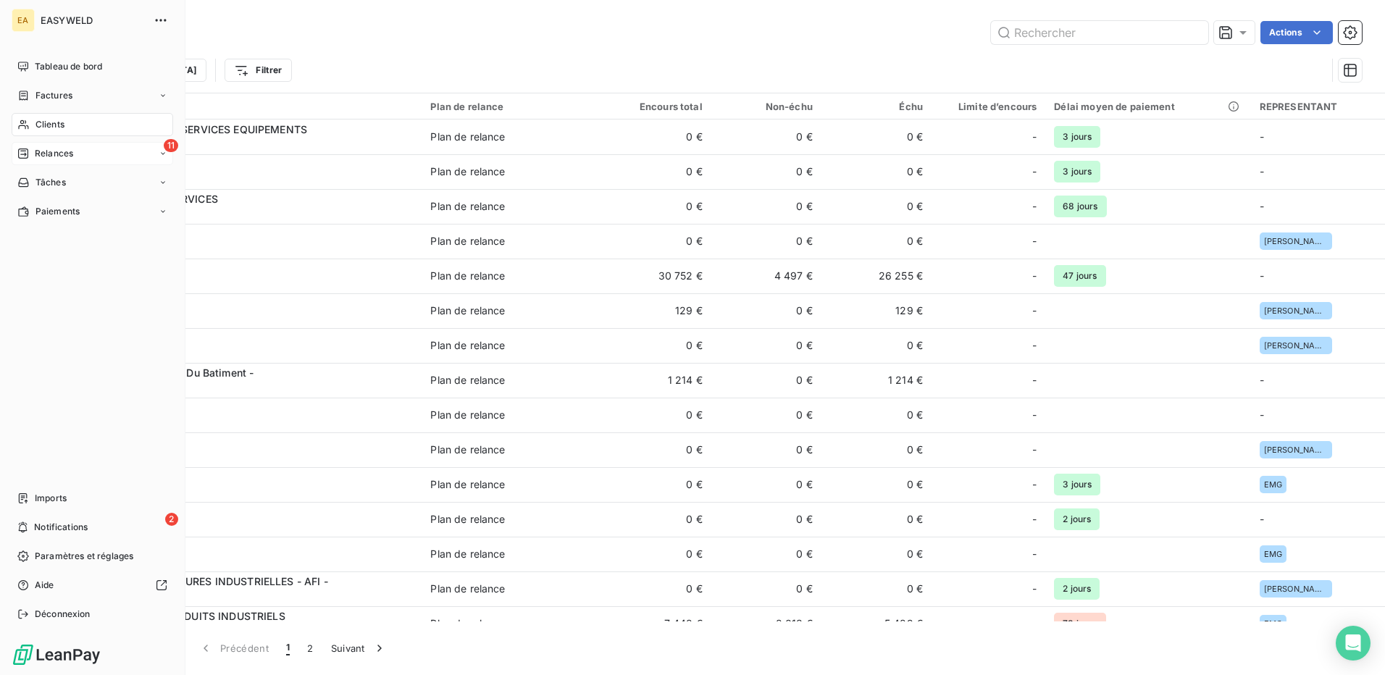
click at [22, 146] on div "11 Relances" at bounding box center [93, 153] width 162 height 23
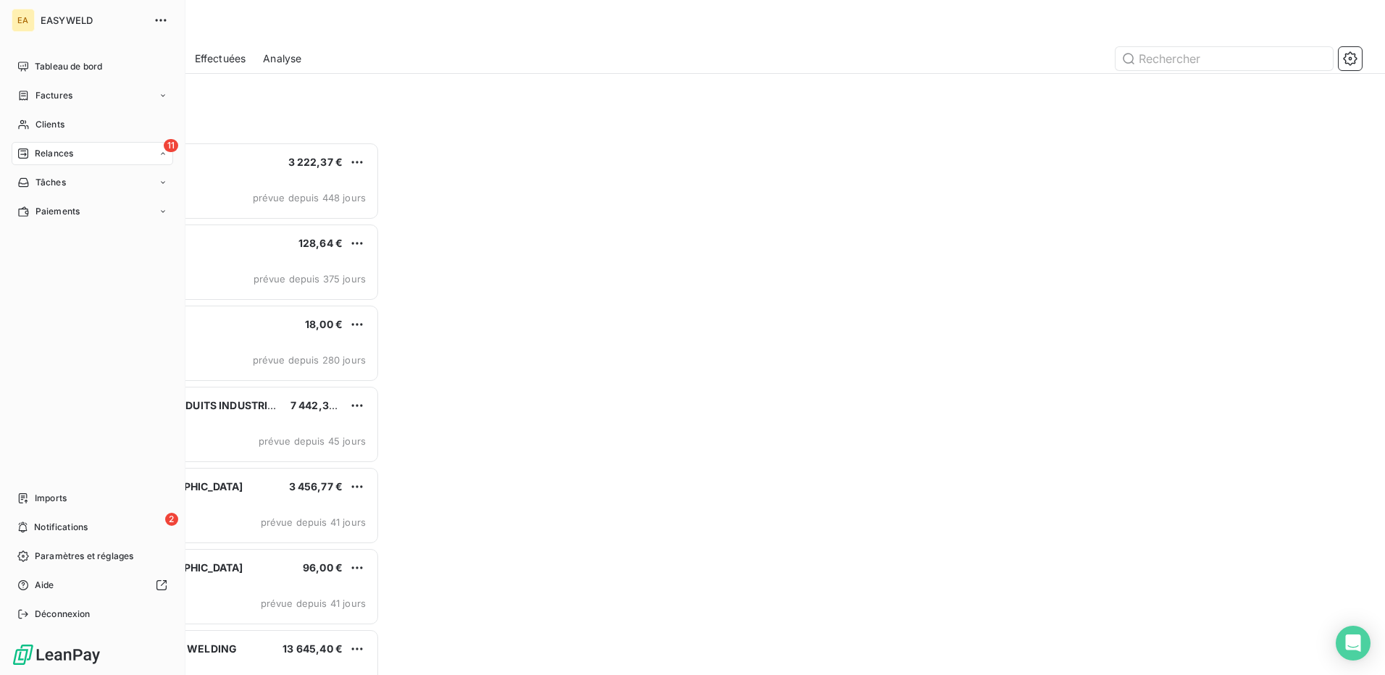
scroll to position [522, 299]
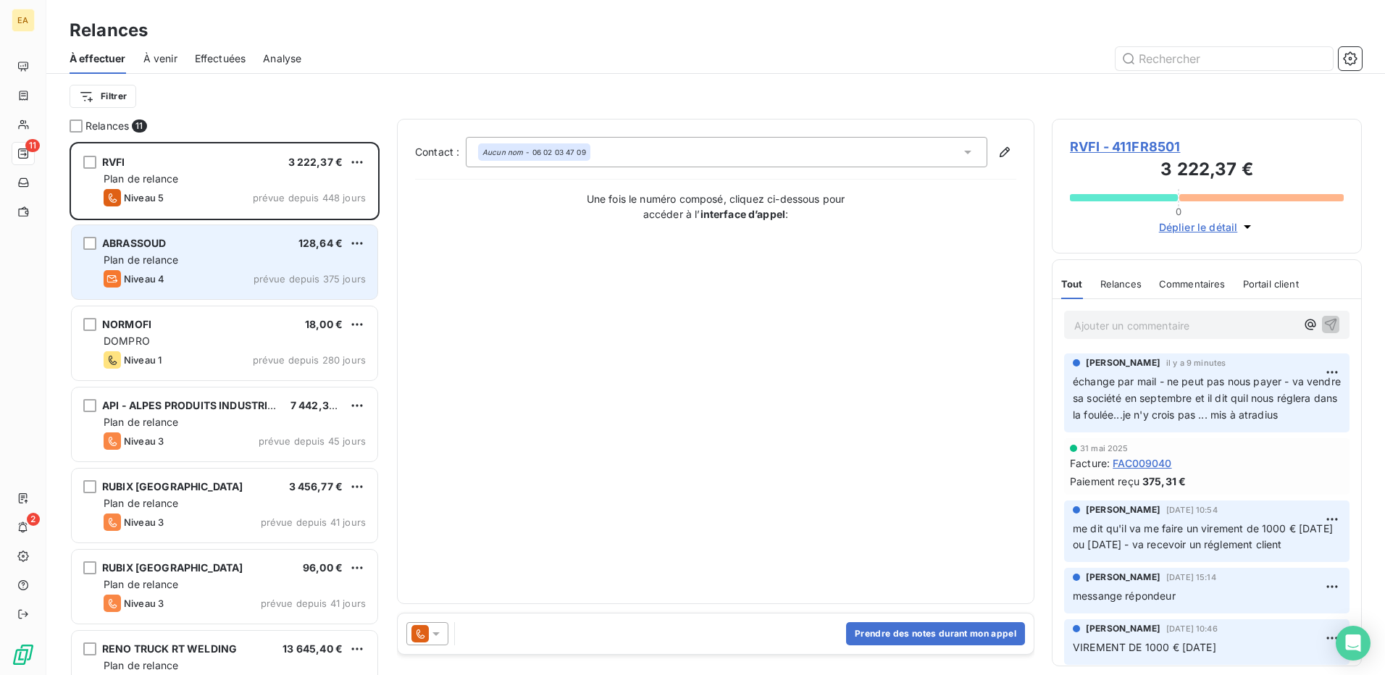
click at [248, 264] on div "Plan de relance" at bounding box center [235, 260] width 262 height 14
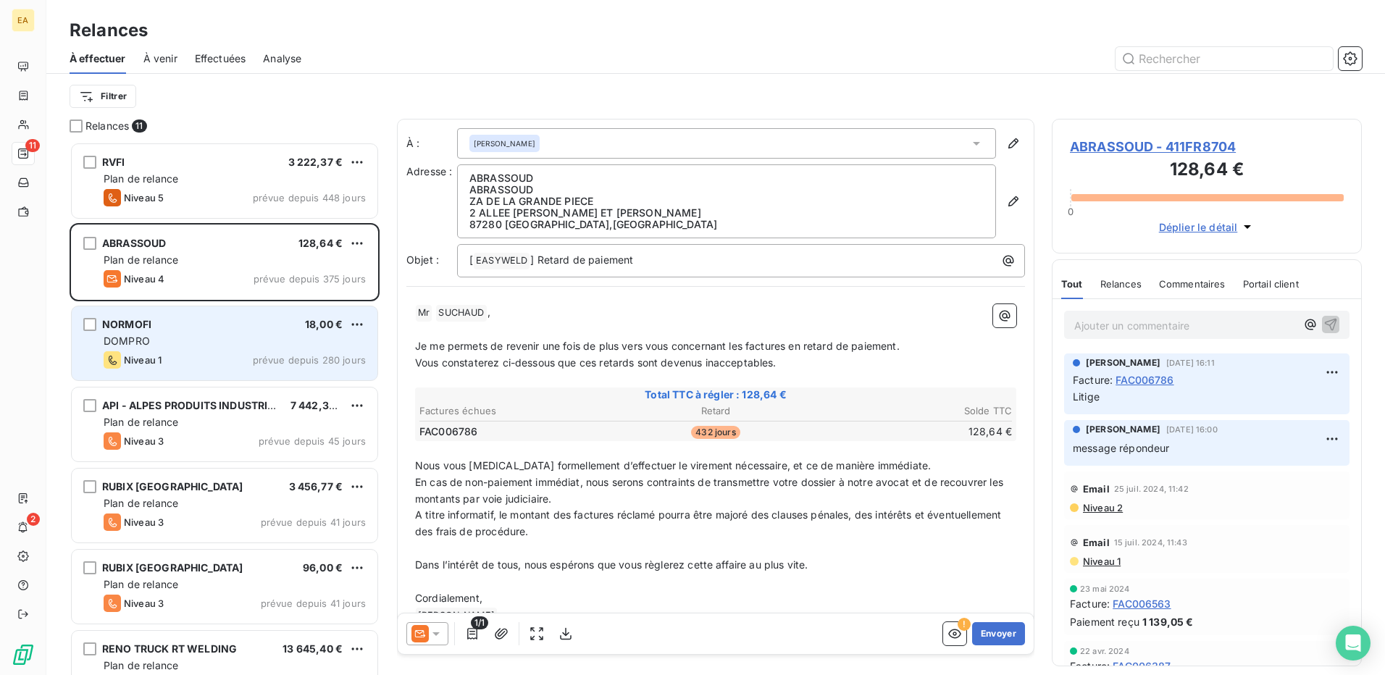
click at [238, 327] on div "NORMOFI 18,00 €" at bounding box center [235, 324] width 262 height 13
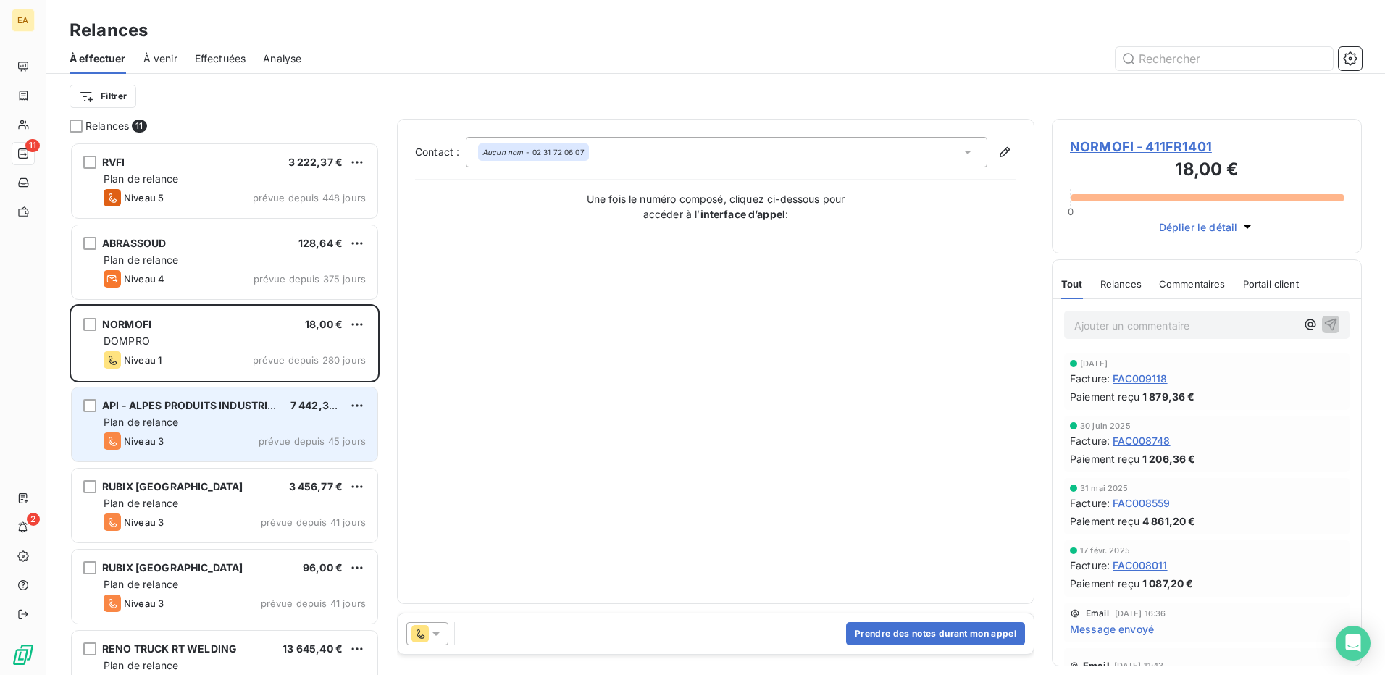
click at [254, 407] on span "API - ALPES PRODUITS INDUSTRIELS" at bounding box center [194, 405] width 185 height 12
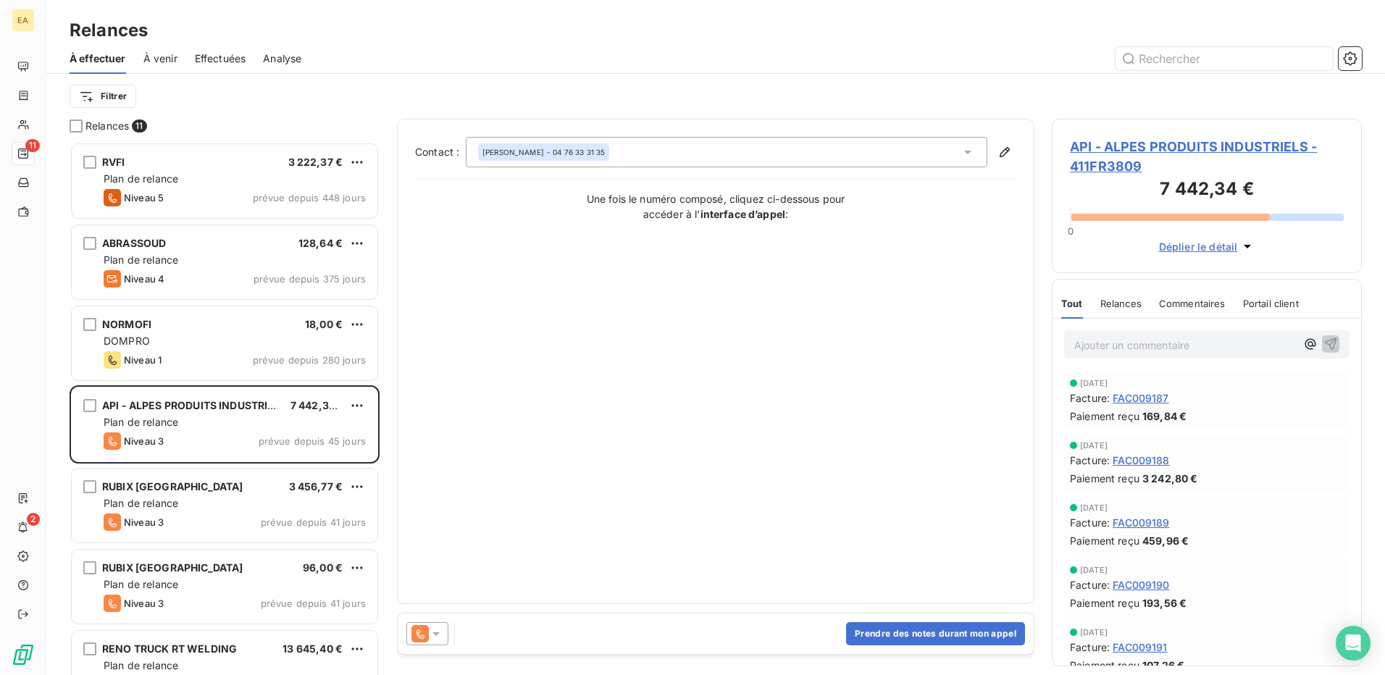
click at [1187, 245] on span "Déplier le détail" at bounding box center [1198, 246] width 79 height 15
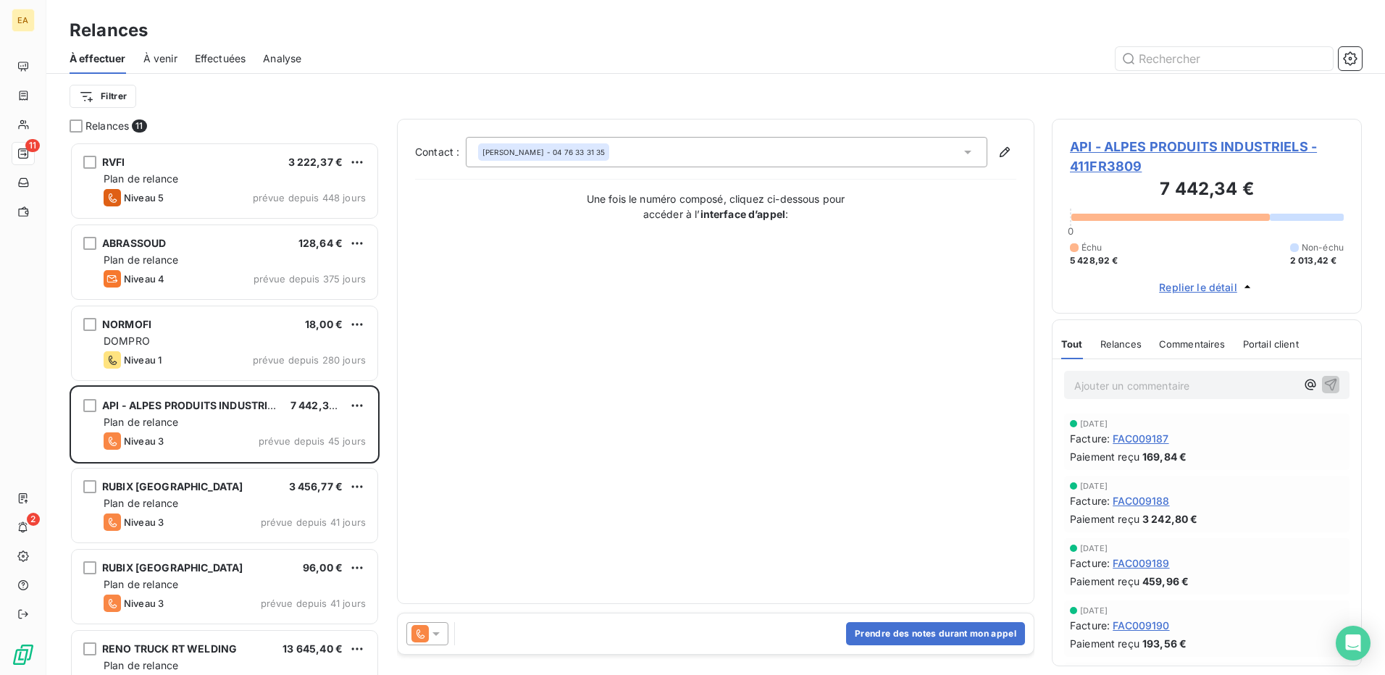
click at [1131, 143] on span "API - ALPES PRODUITS INDUSTRIELS - 411FR3809" at bounding box center [1207, 156] width 274 height 39
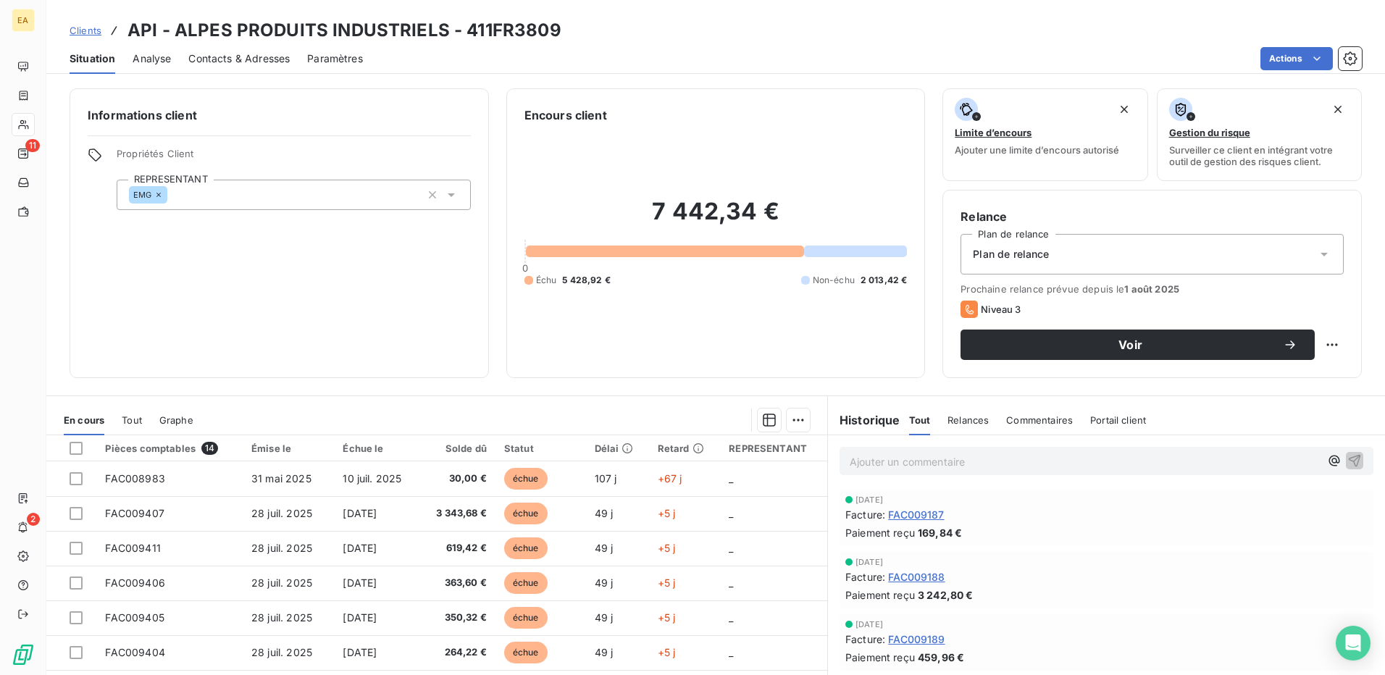
click at [85, 27] on span "Clients" at bounding box center [86, 31] width 32 height 12
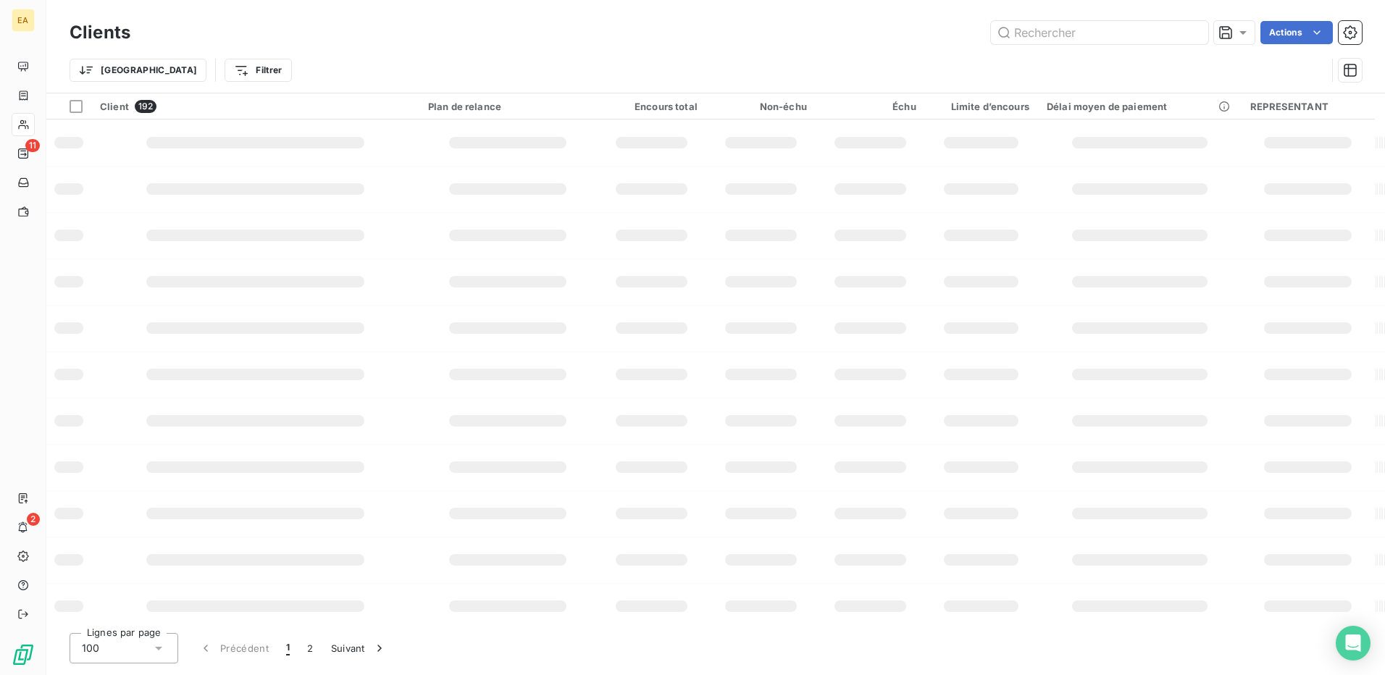
click at [23, 156] on icon at bounding box center [23, 154] width 12 height 12
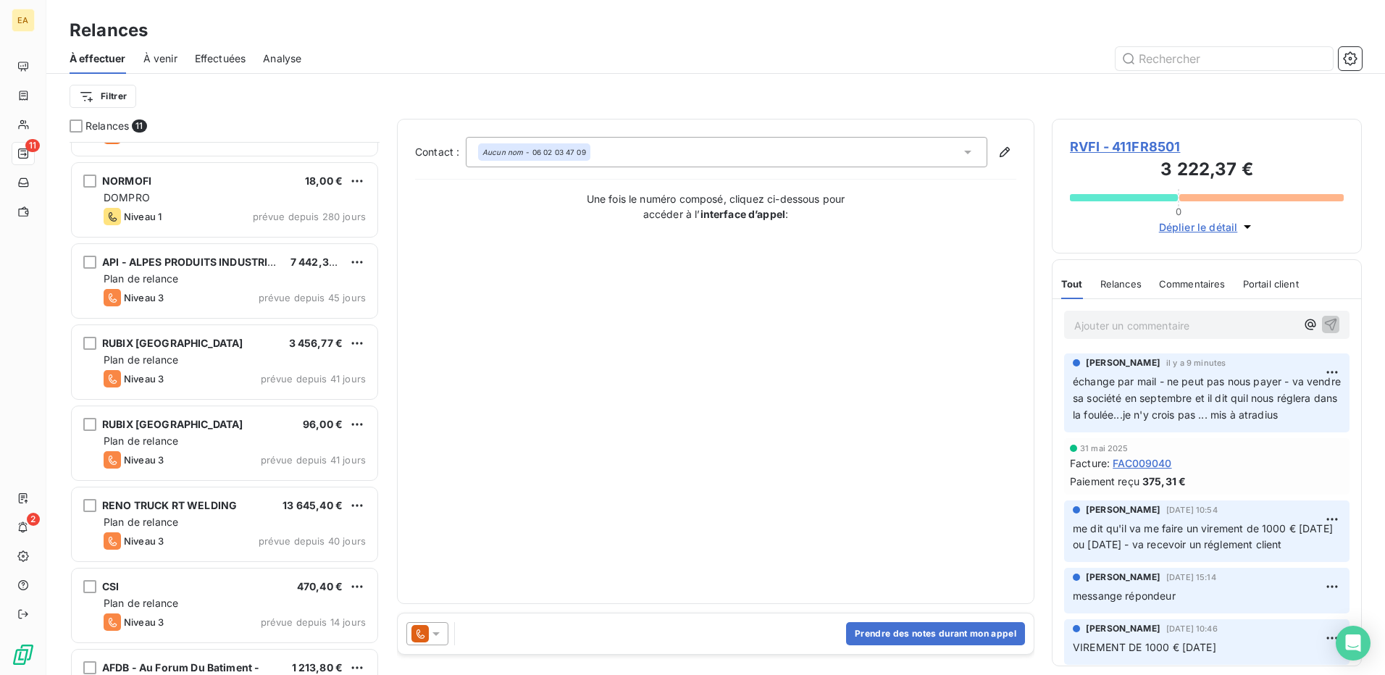
scroll to position [218, 0]
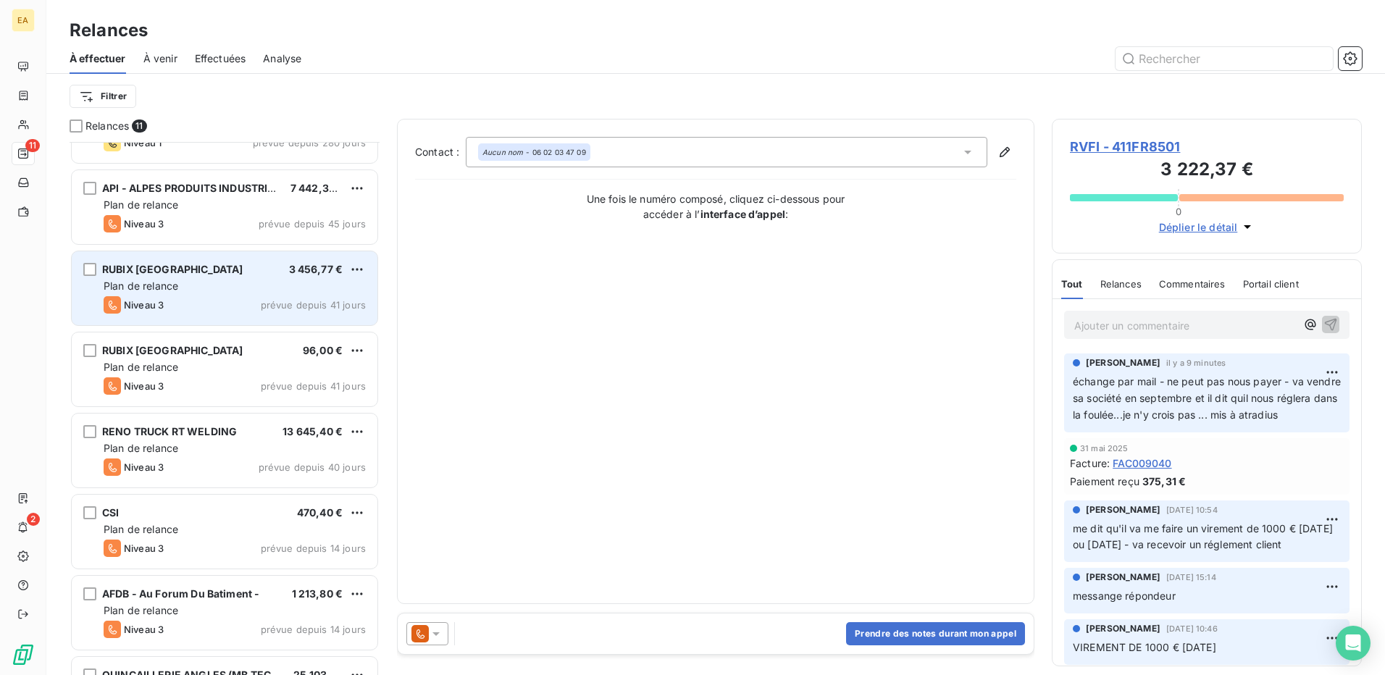
click at [152, 275] on div "RUBIX TOULOUSE" at bounding box center [172, 269] width 141 height 14
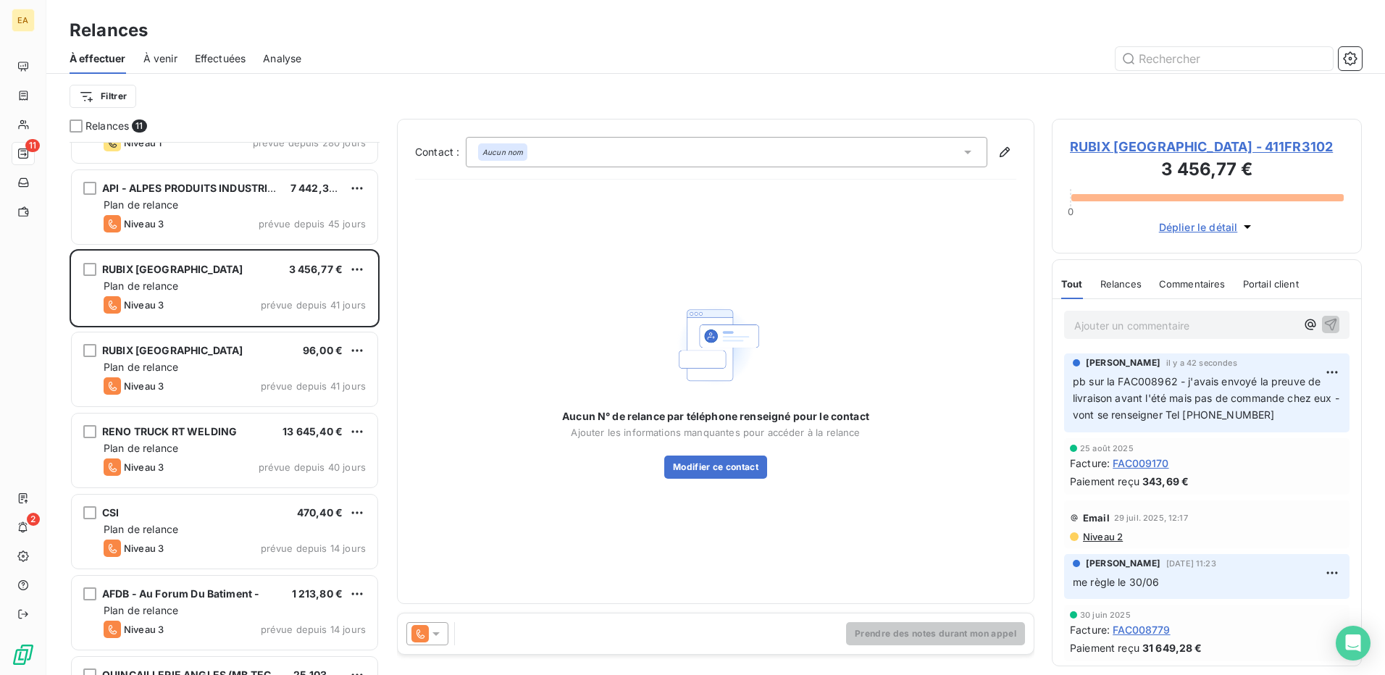
click at [362, 273] on html "EA 11 2 Relances À effectuer À venir Effectuées Analyse Filtrer Relances 11 ABR…" at bounding box center [692, 337] width 1385 height 675
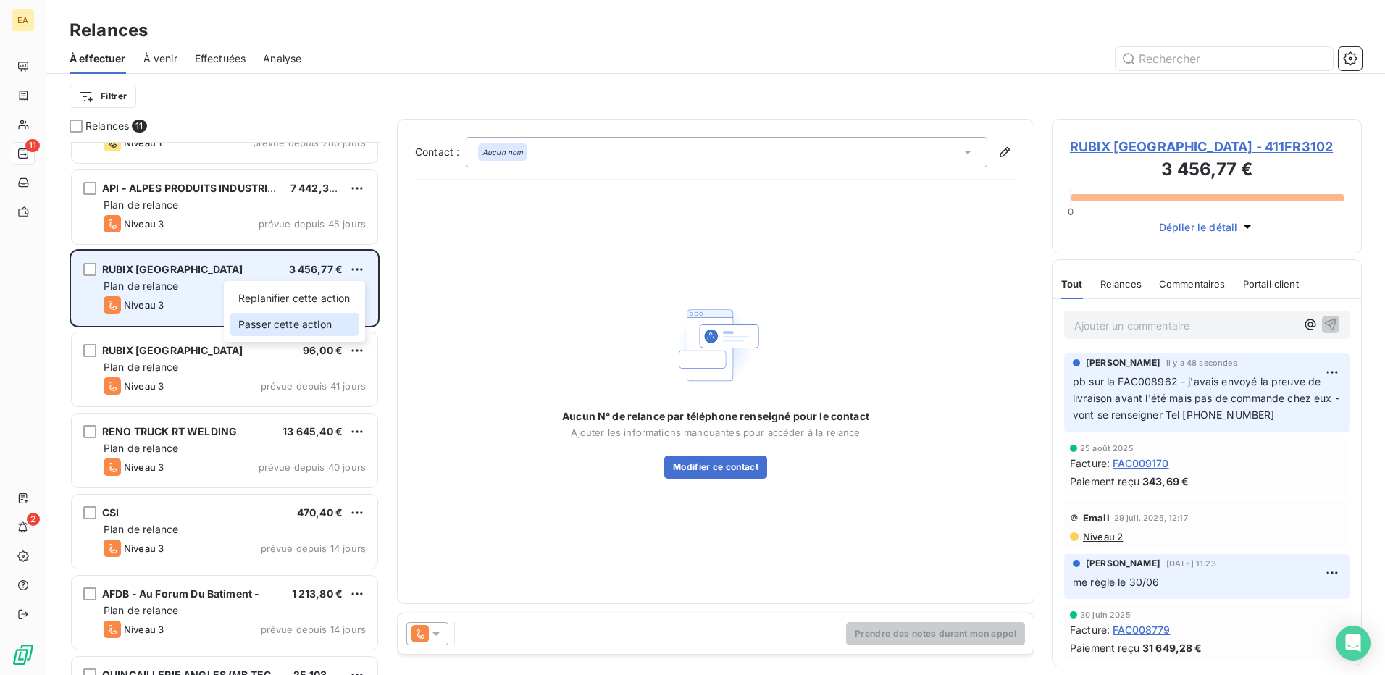
click at [308, 330] on div "Passer cette action" at bounding box center [295, 324] width 130 height 23
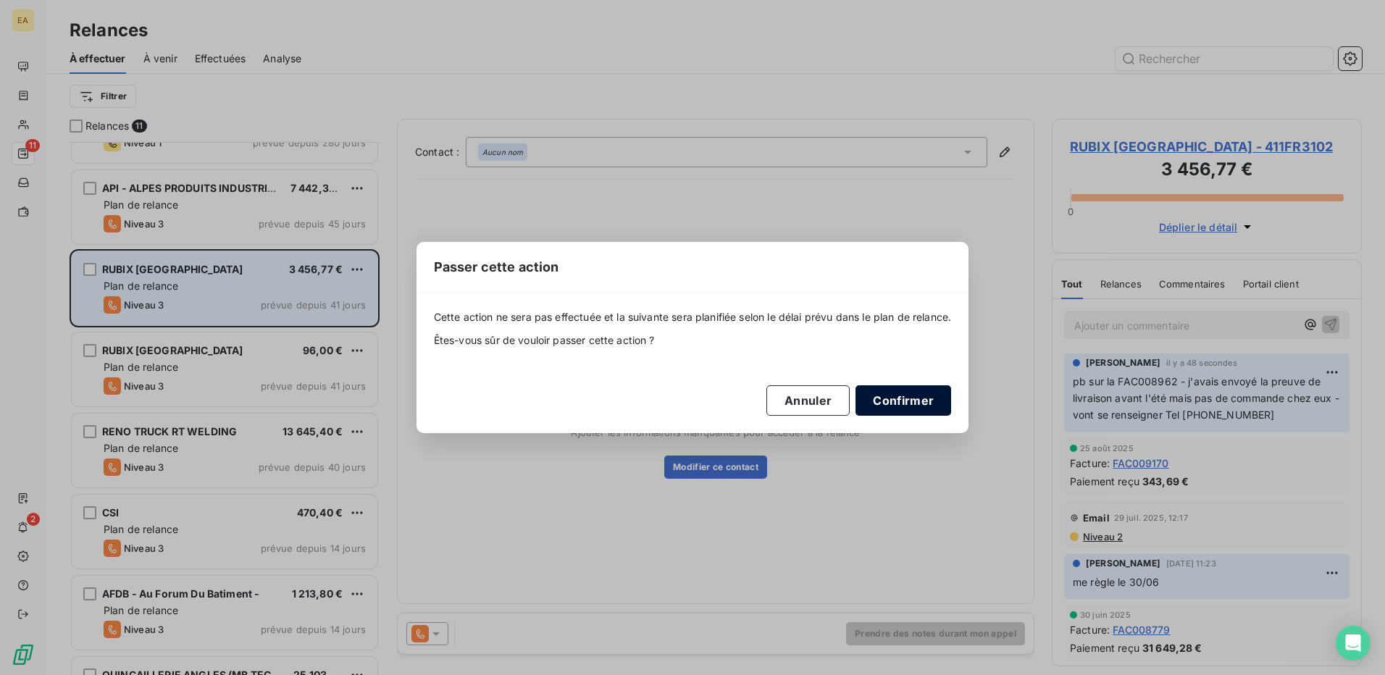
click at [899, 399] on button "Confirmer" at bounding box center [904, 400] width 96 height 30
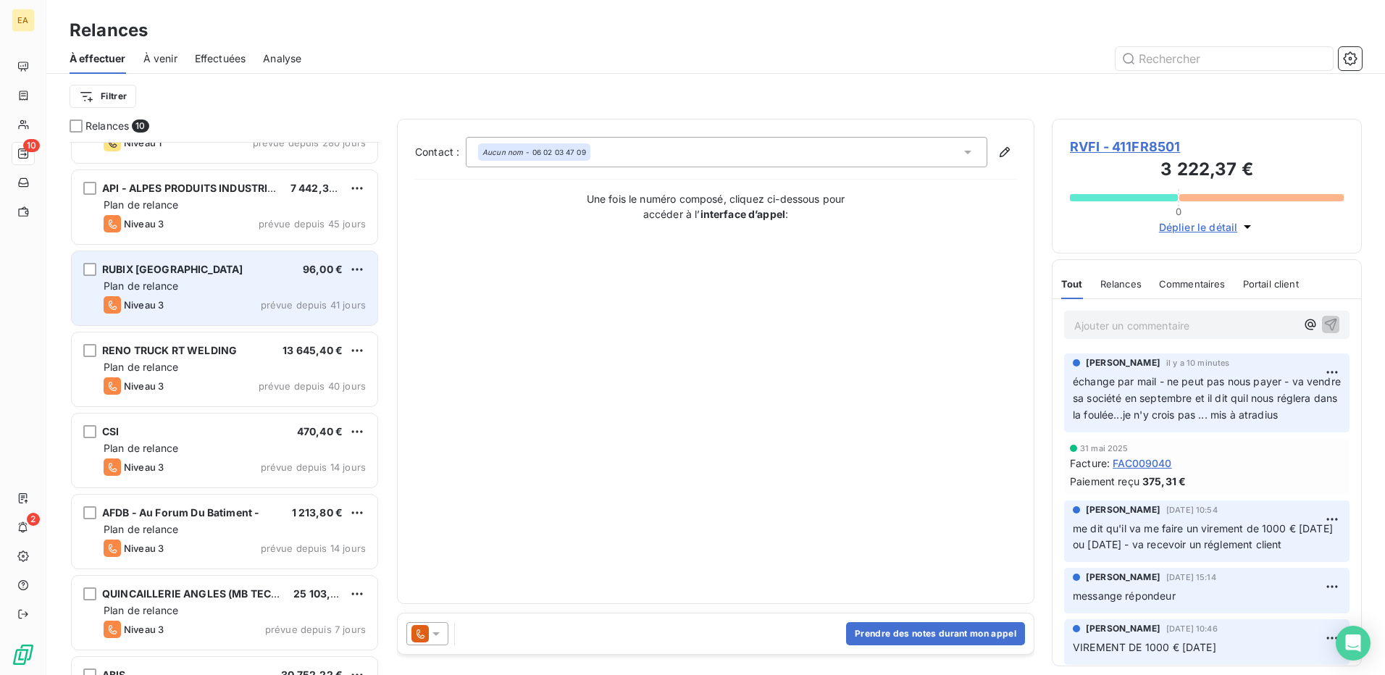
click at [166, 282] on span "Plan de relance" at bounding box center [141, 286] width 75 height 12
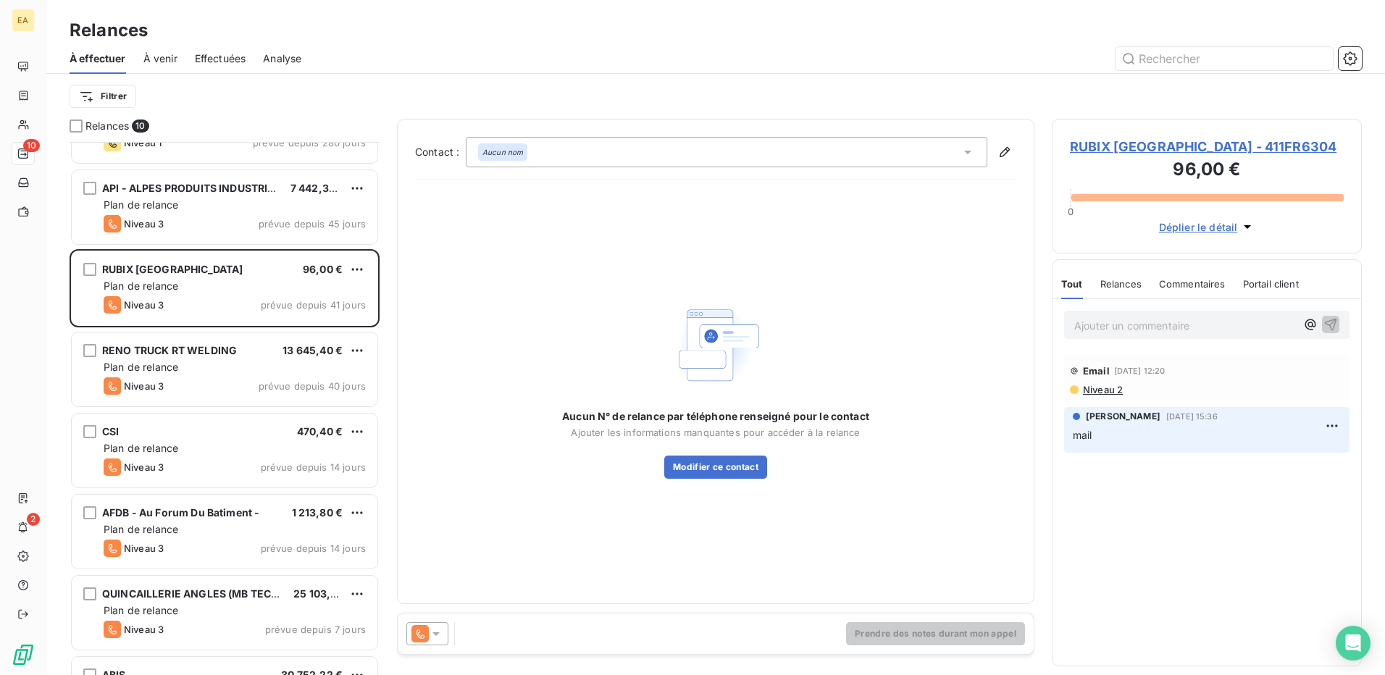
click at [1177, 231] on span "Déplier le détail" at bounding box center [1198, 227] width 79 height 15
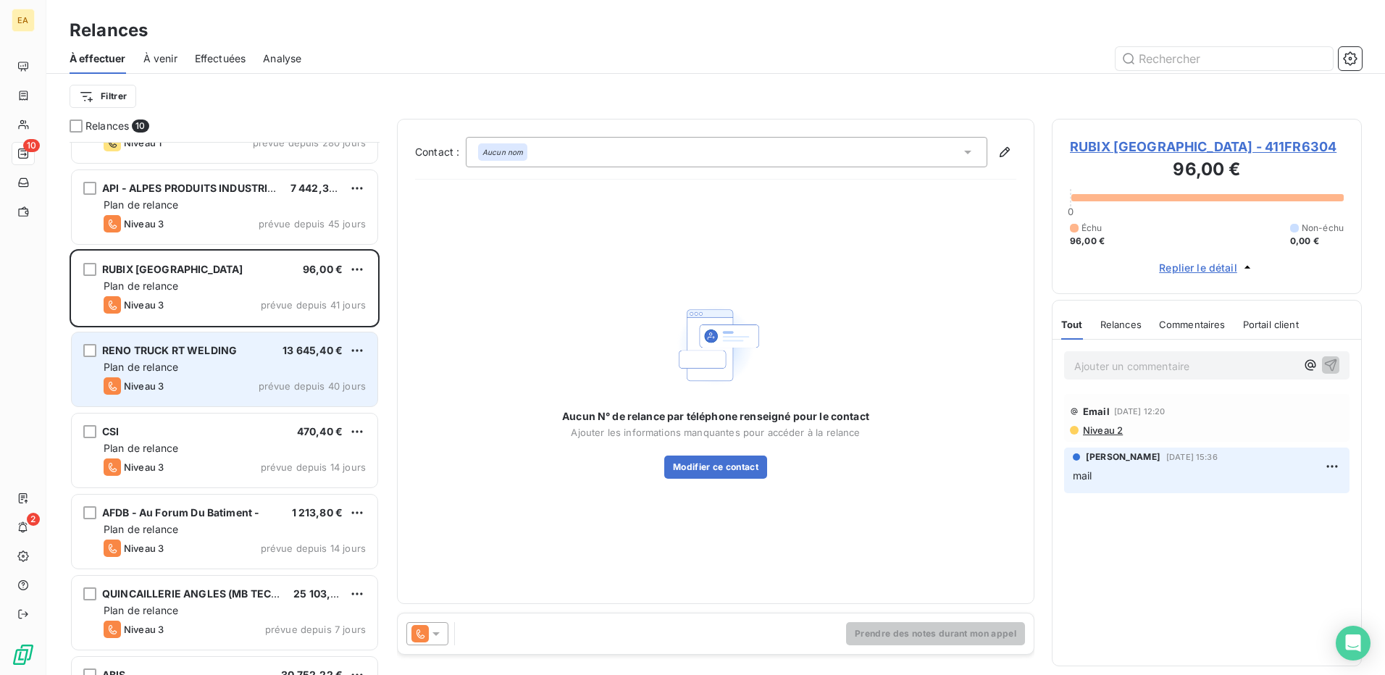
click at [212, 374] on div "Plan de relance" at bounding box center [235, 367] width 262 height 14
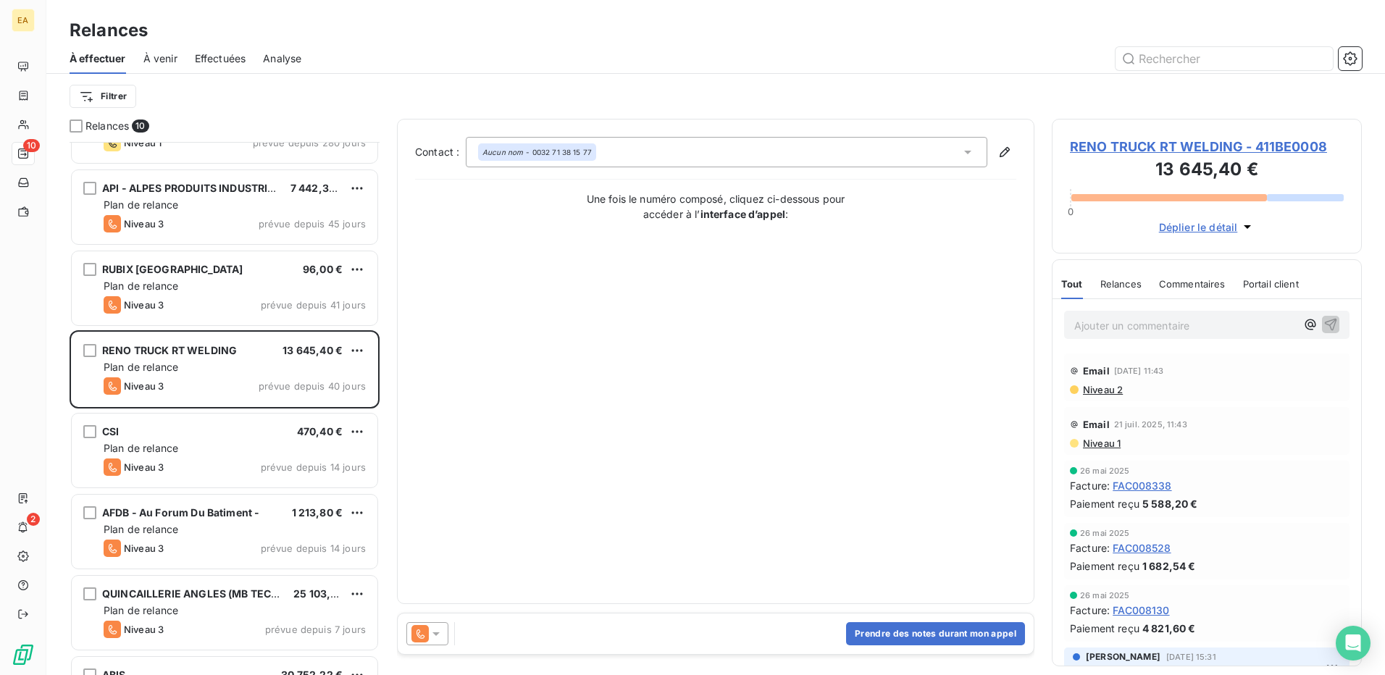
click at [1148, 144] on span "RENO TRUCK RT WELDING - 411BE0008" at bounding box center [1207, 147] width 274 height 20
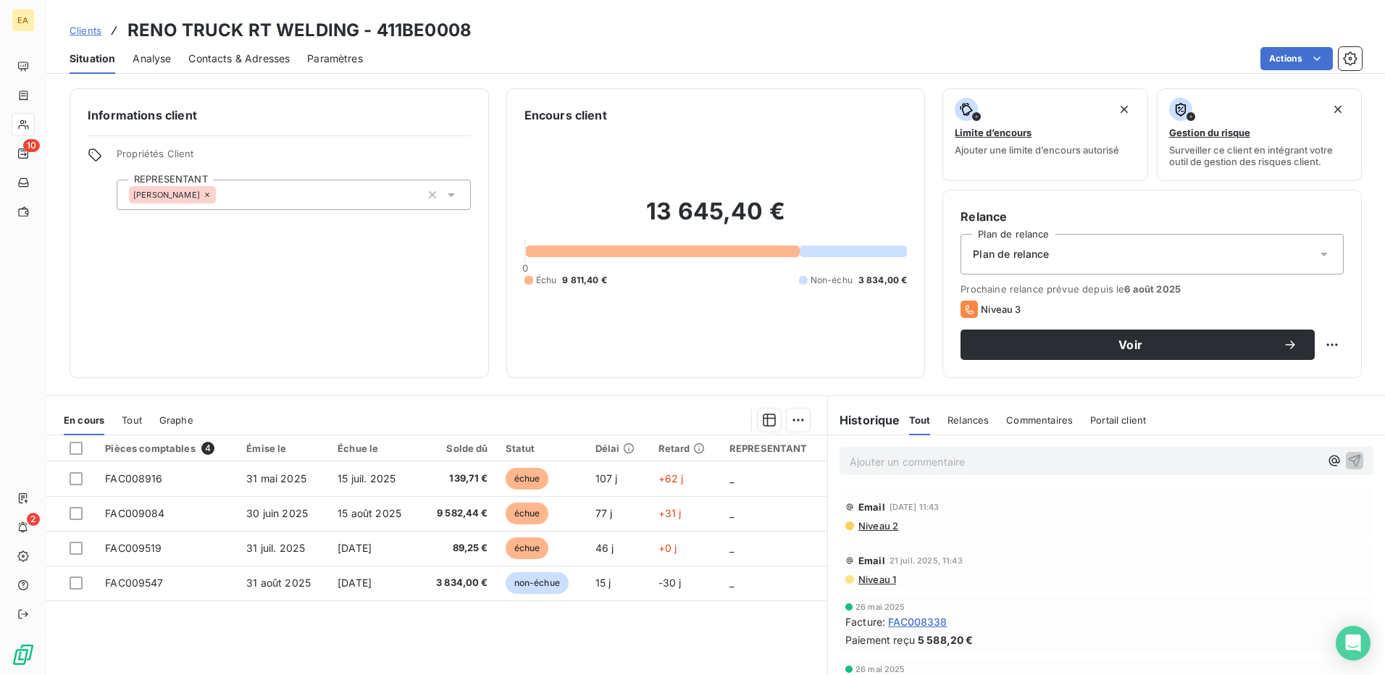
click at [158, 61] on span "Analyse" at bounding box center [152, 58] width 38 height 14
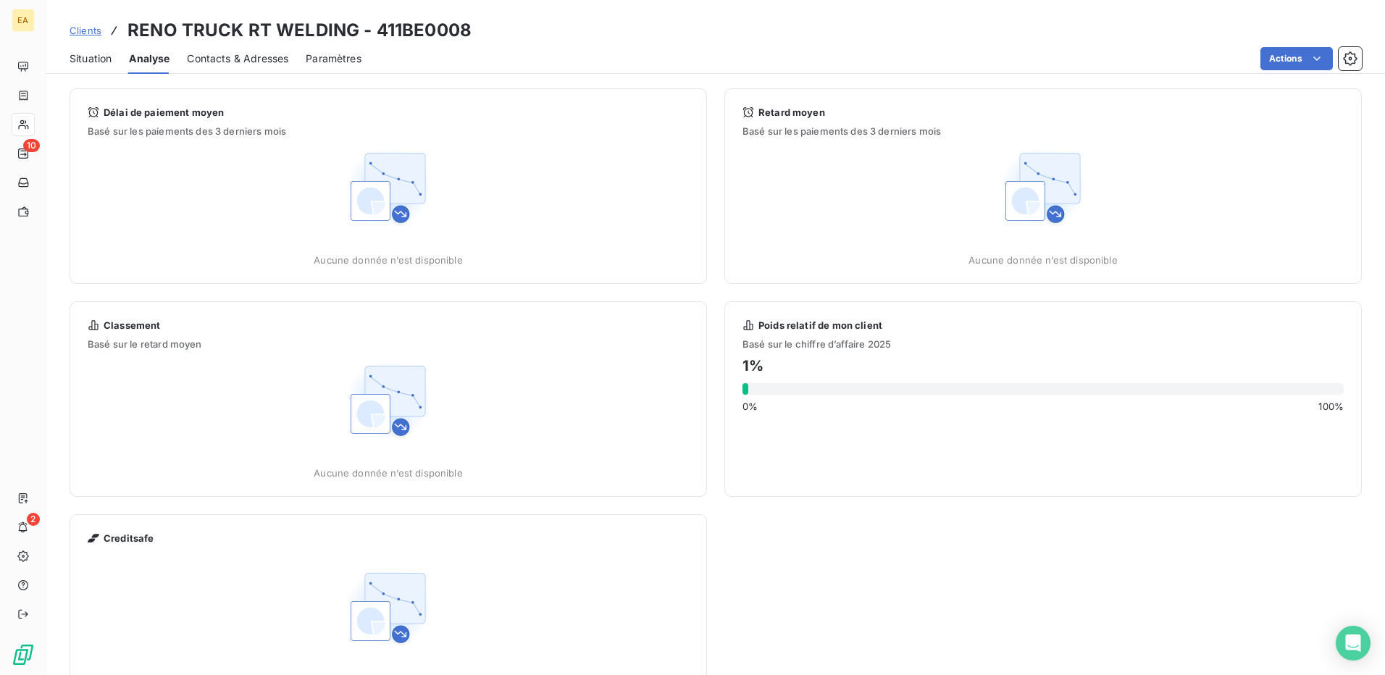
click at [249, 62] on span "Contacts & Adresses" at bounding box center [237, 58] width 101 height 14
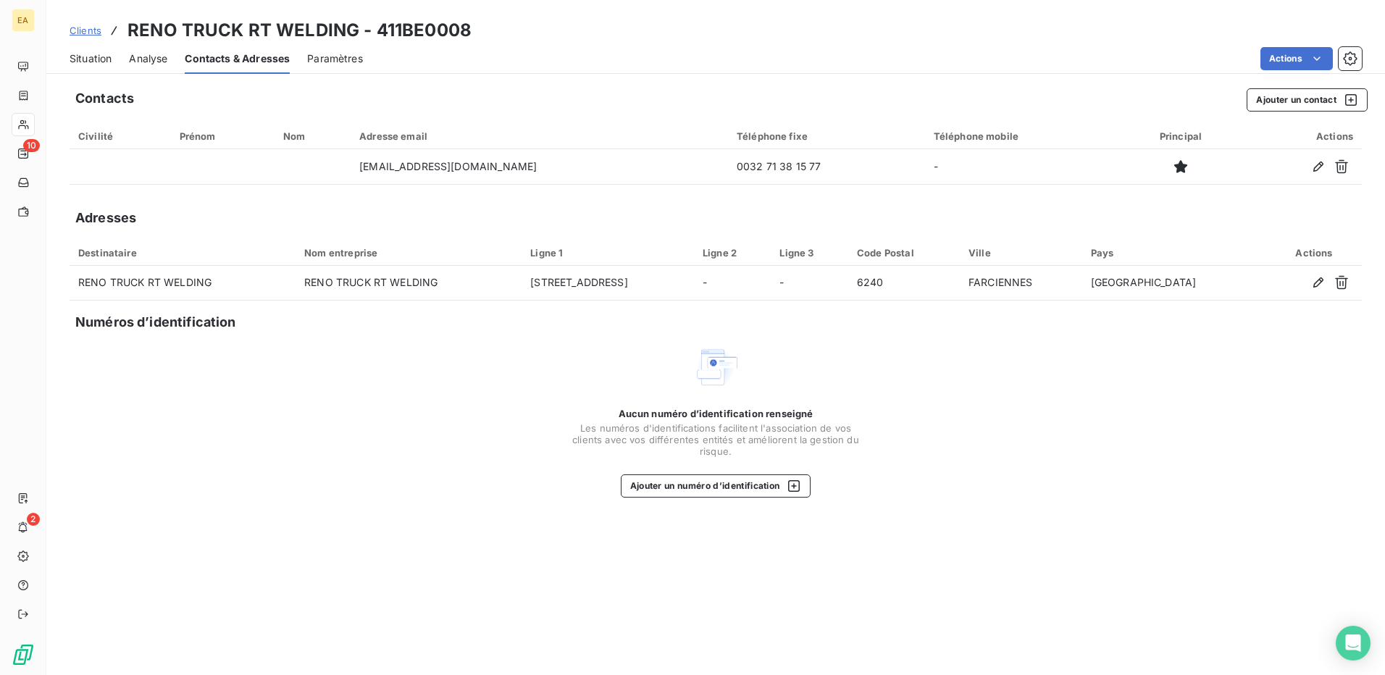
click at [89, 55] on span "Situation" at bounding box center [91, 58] width 42 height 14
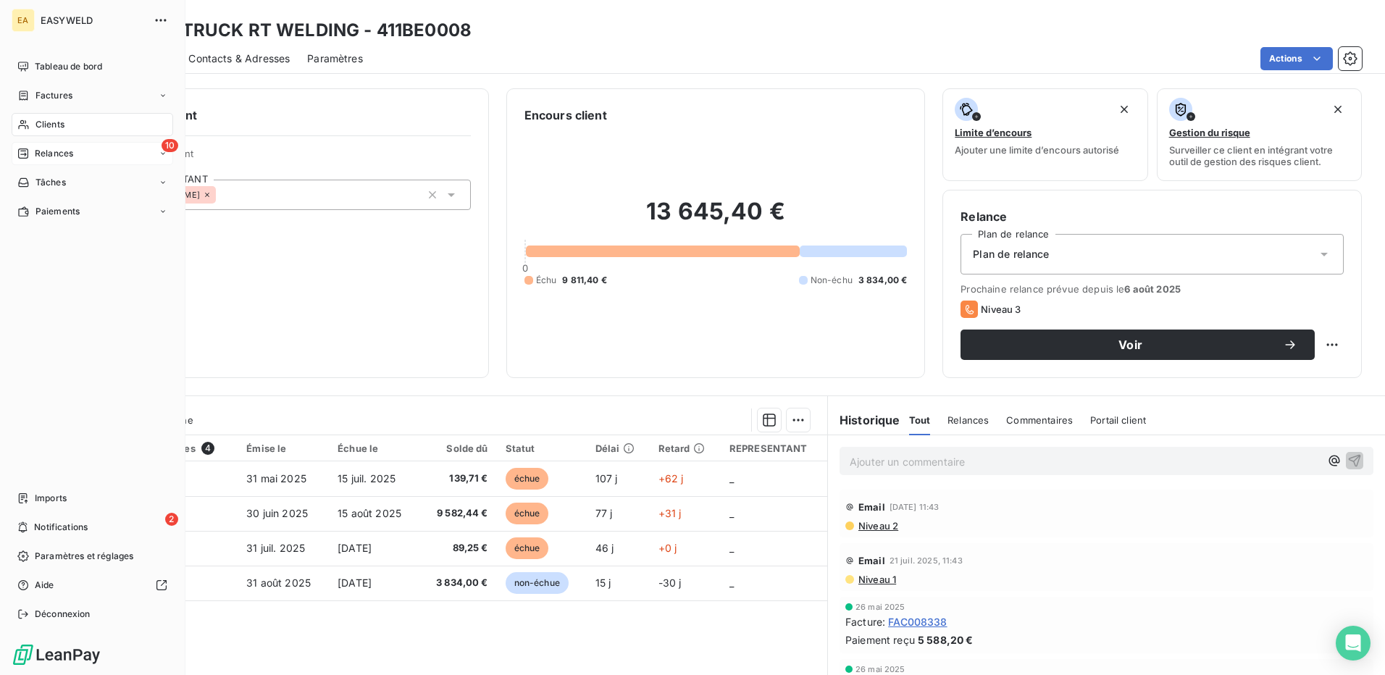
click at [14, 148] on div "10 Relances" at bounding box center [93, 153] width 162 height 23
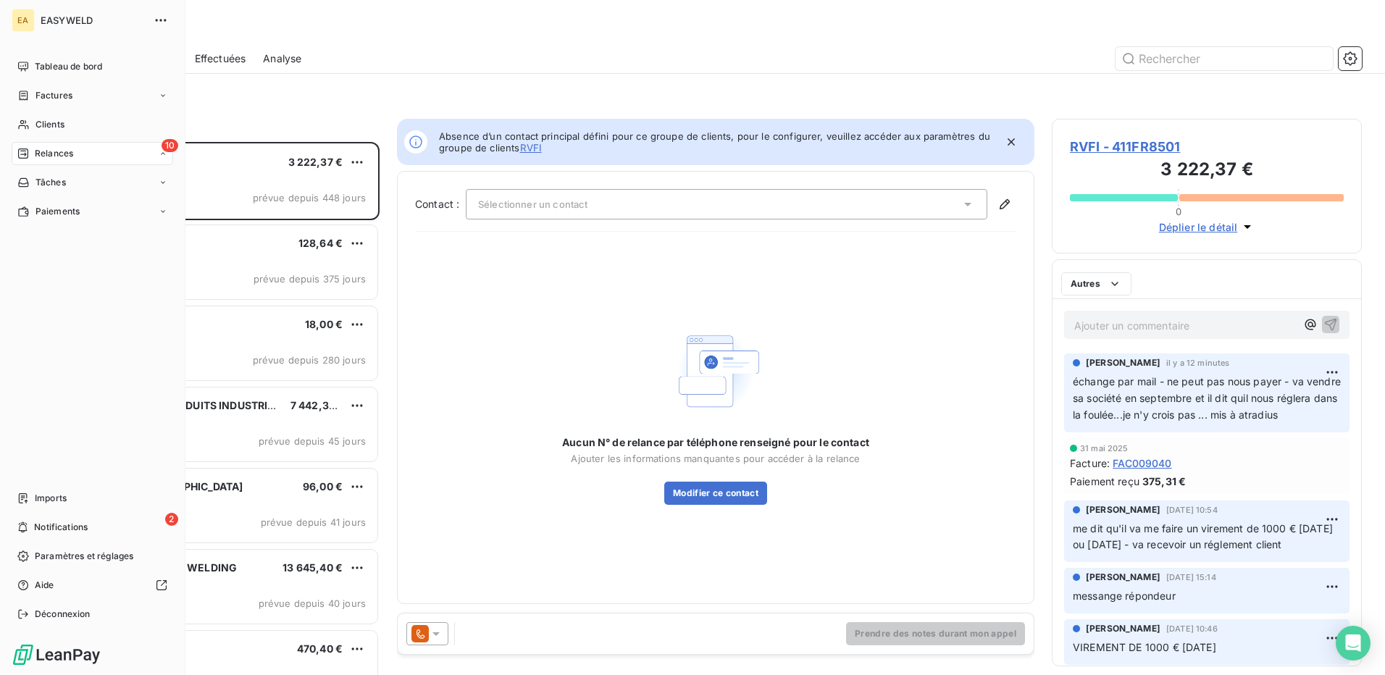
scroll to position [522, 299]
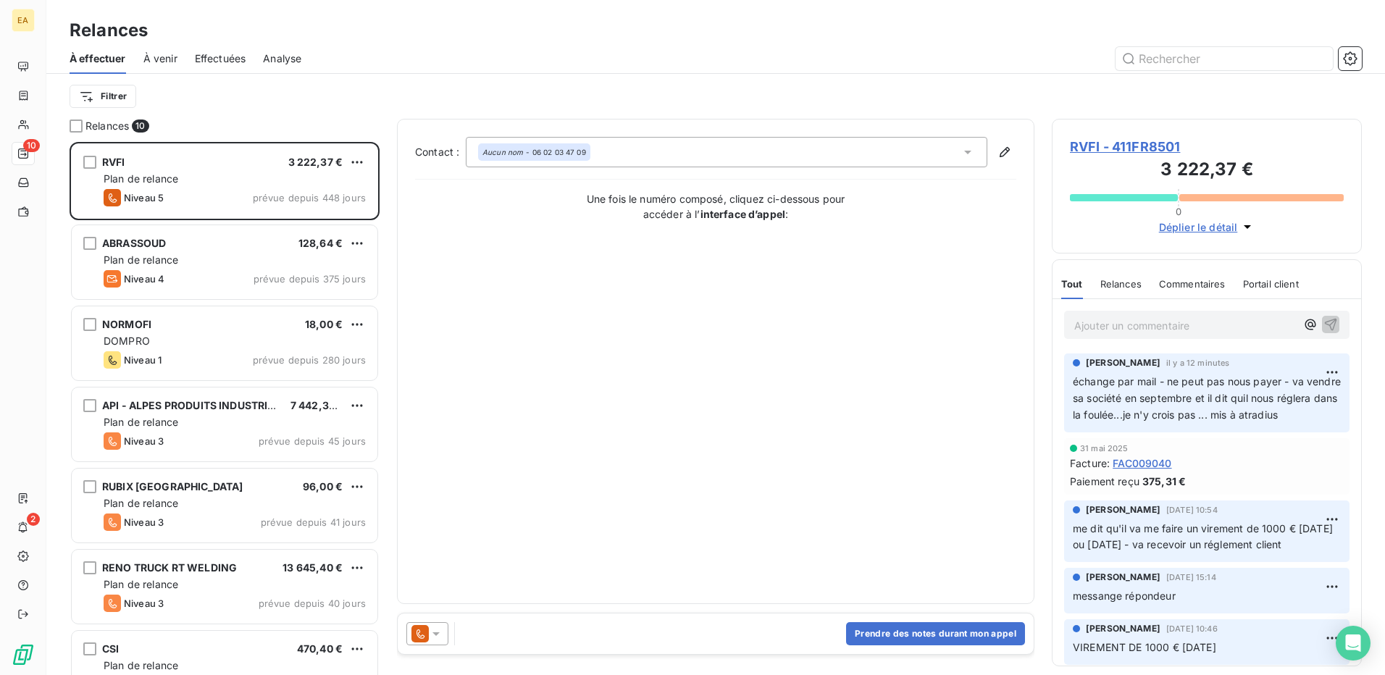
click at [746, 640] on div "Prendre des notes durant mon appel" at bounding box center [716, 634] width 636 height 41
click at [571, 635] on div "Prendre des notes durant mon appel" at bounding box center [716, 634] width 636 height 41
click at [872, 634] on button "Prendre des notes durant mon appel" at bounding box center [935, 633] width 179 height 23
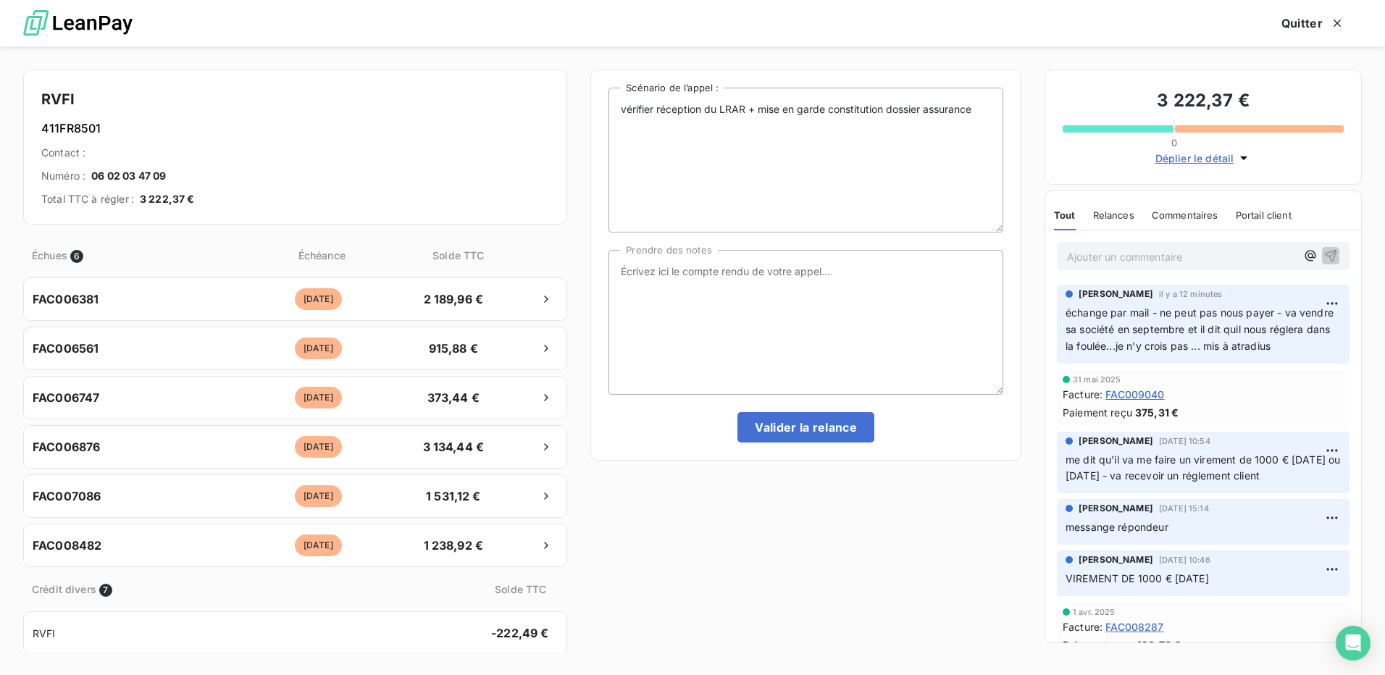
click at [92, 30] on img at bounding box center [77, 24] width 109 height 40
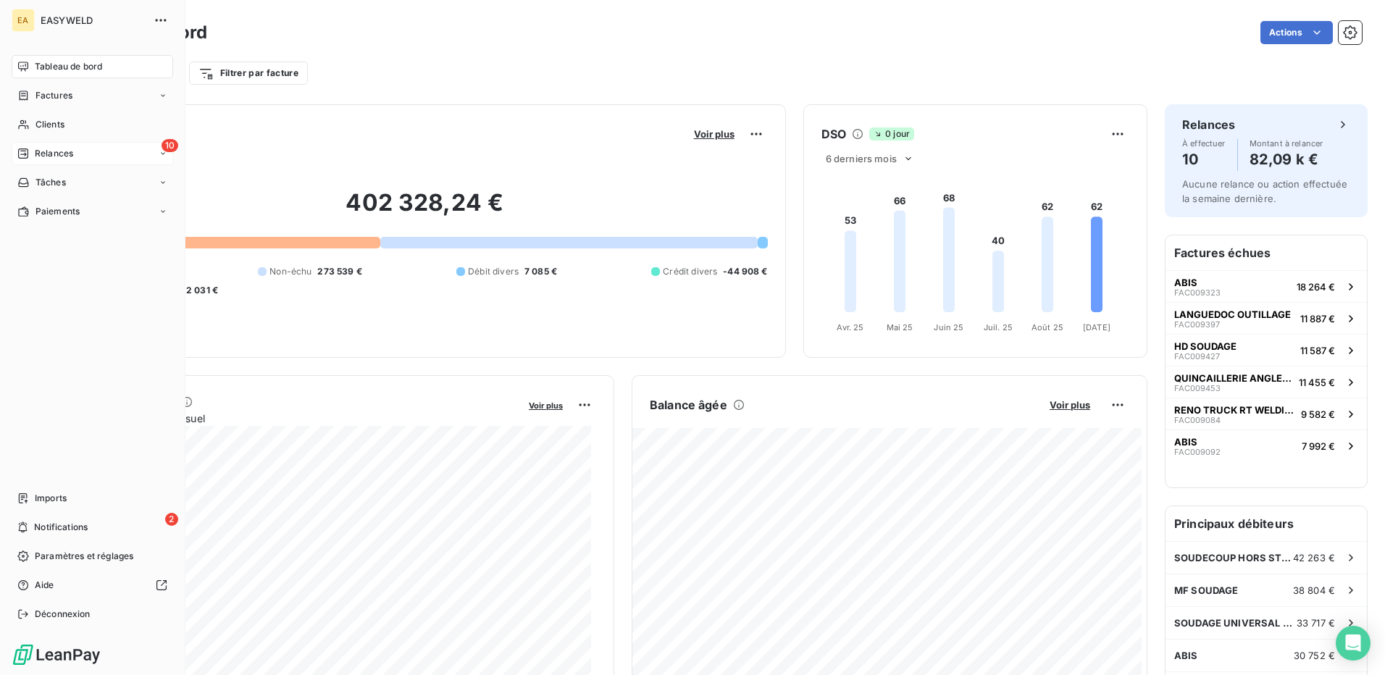
click at [26, 151] on icon at bounding box center [23, 154] width 12 height 12
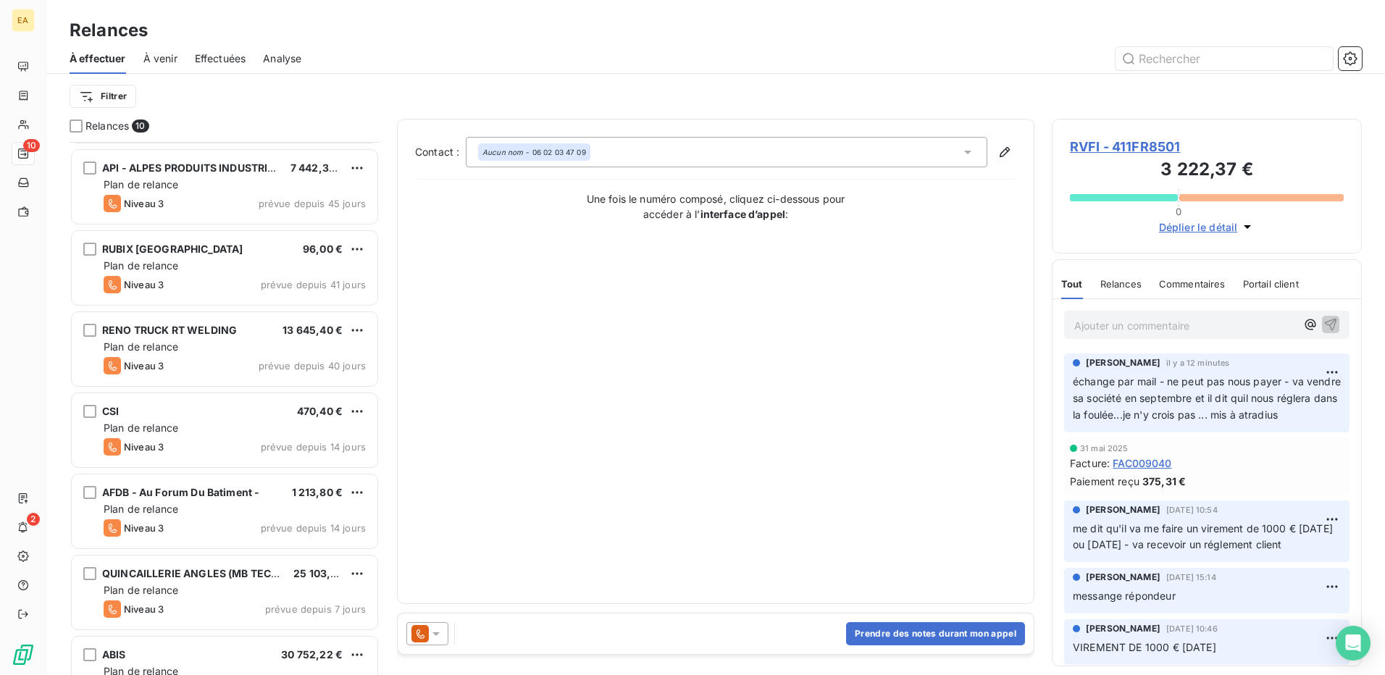
scroll to position [279, 0]
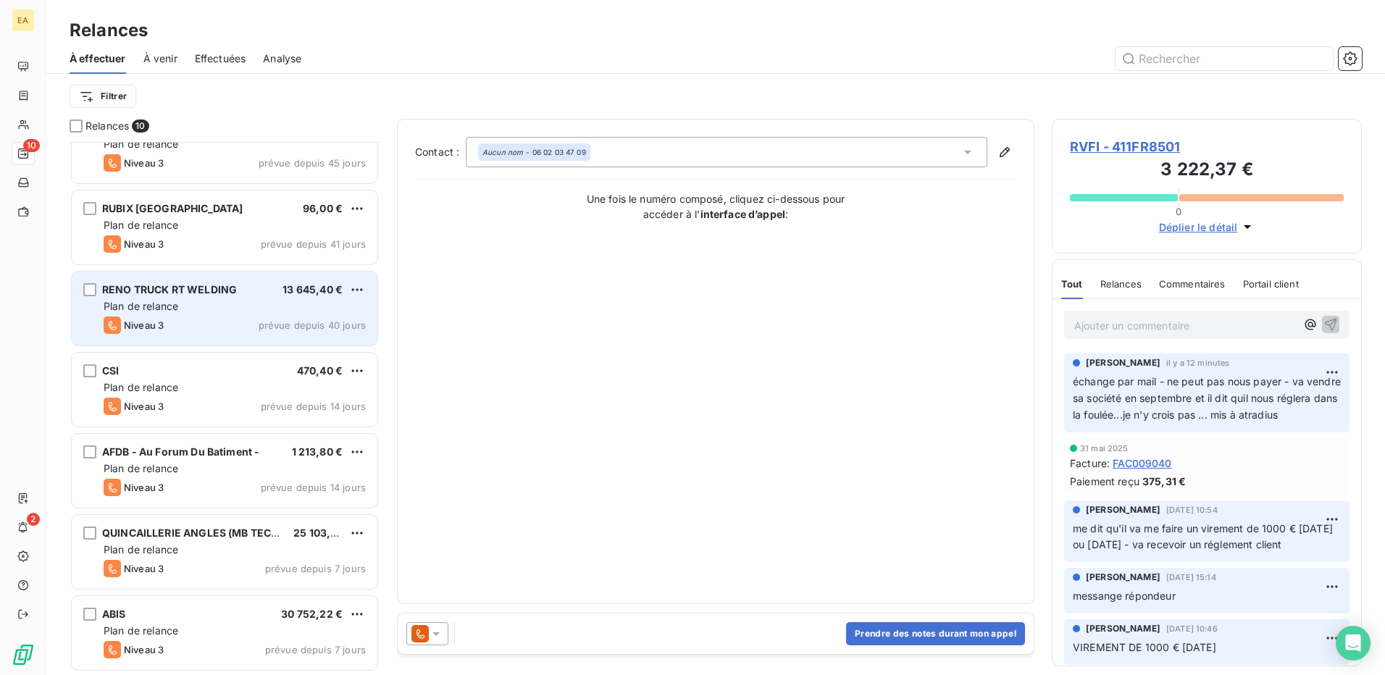
click at [132, 309] on span "Plan de relance" at bounding box center [141, 306] width 75 height 12
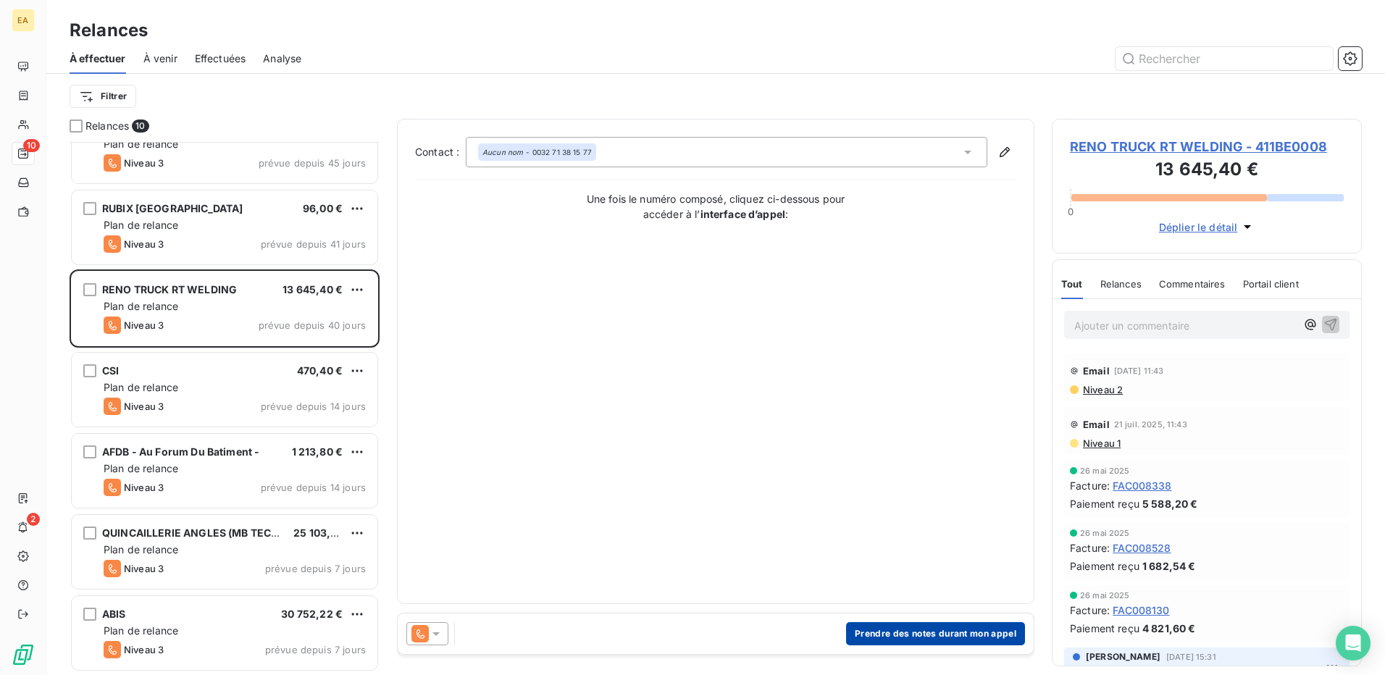
click at [892, 637] on button "Prendre des notes durant mon appel" at bounding box center [935, 633] width 179 height 23
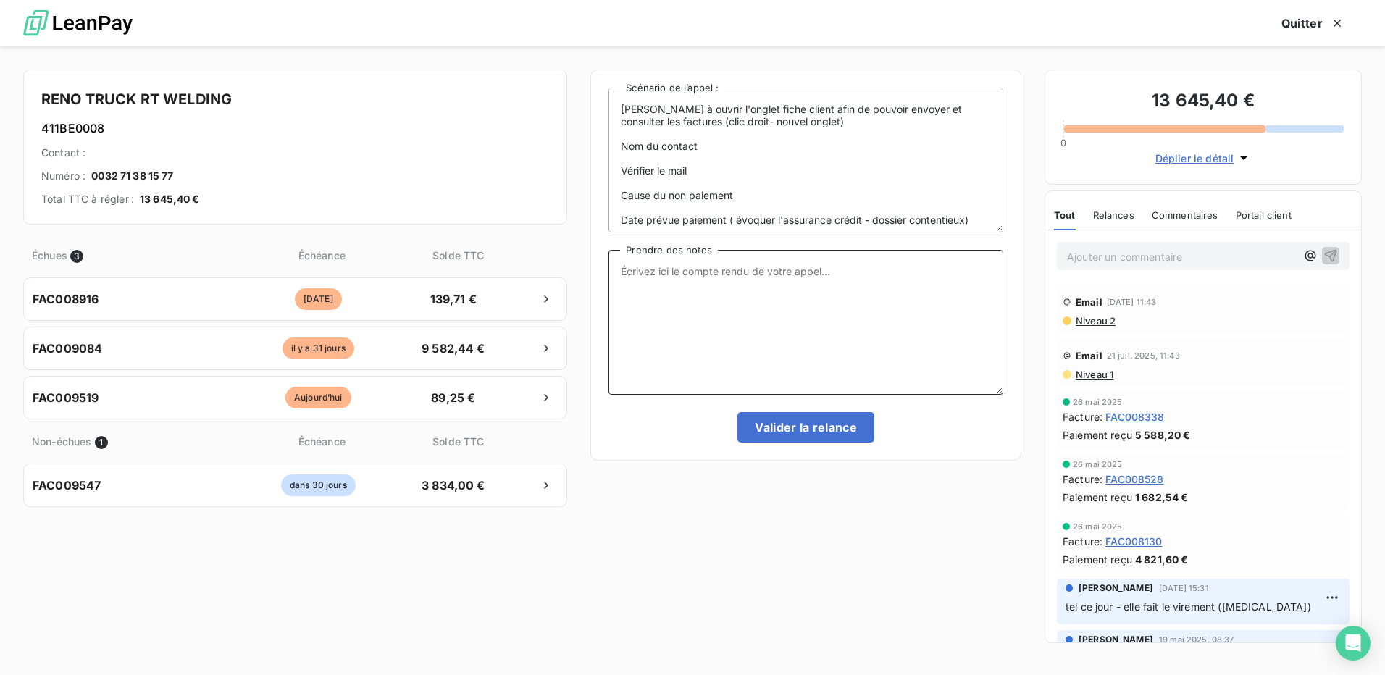
click at [694, 275] on textarea "Prendre des notes" at bounding box center [806, 322] width 395 height 145
type textarea "tel ce jour... me paye cette aprem"
click at [756, 428] on button "Valider la relance" at bounding box center [806, 427] width 137 height 30
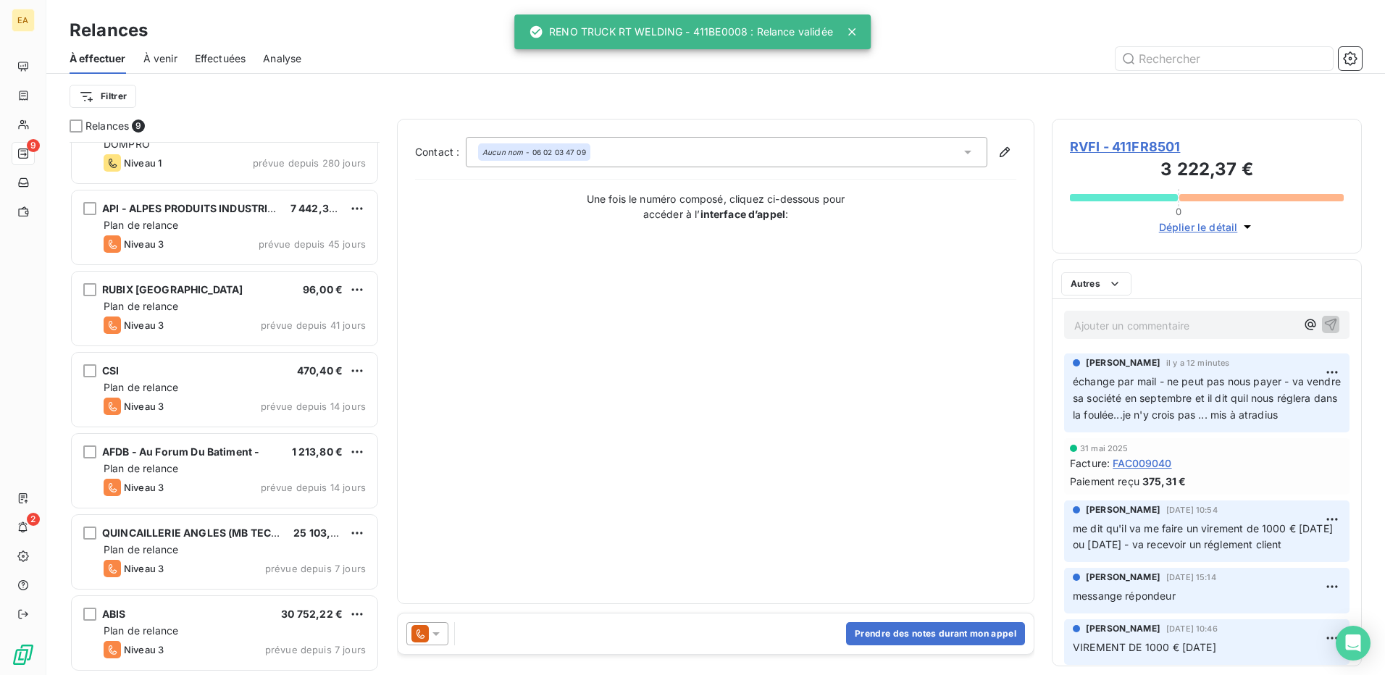
scroll to position [197, 0]
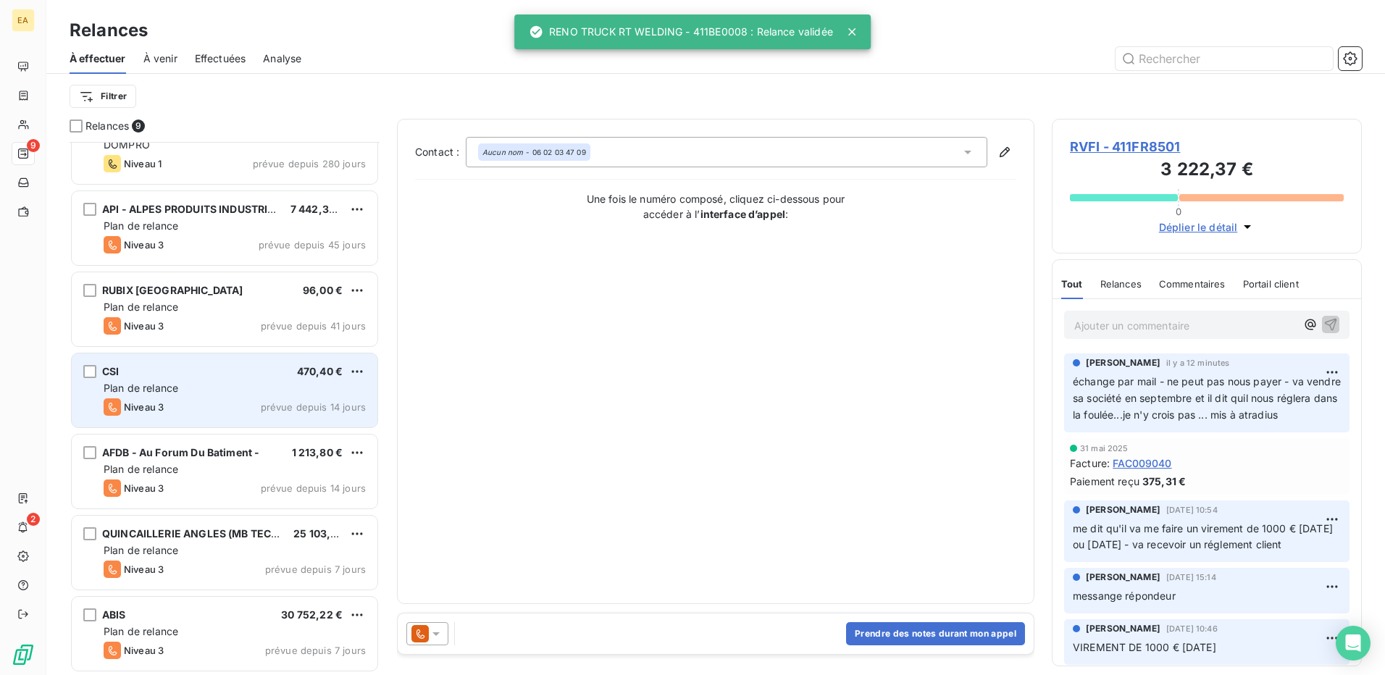
click at [178, 384] on span "Plan de relance" at bounding box center [141, 388] width 75 height 12
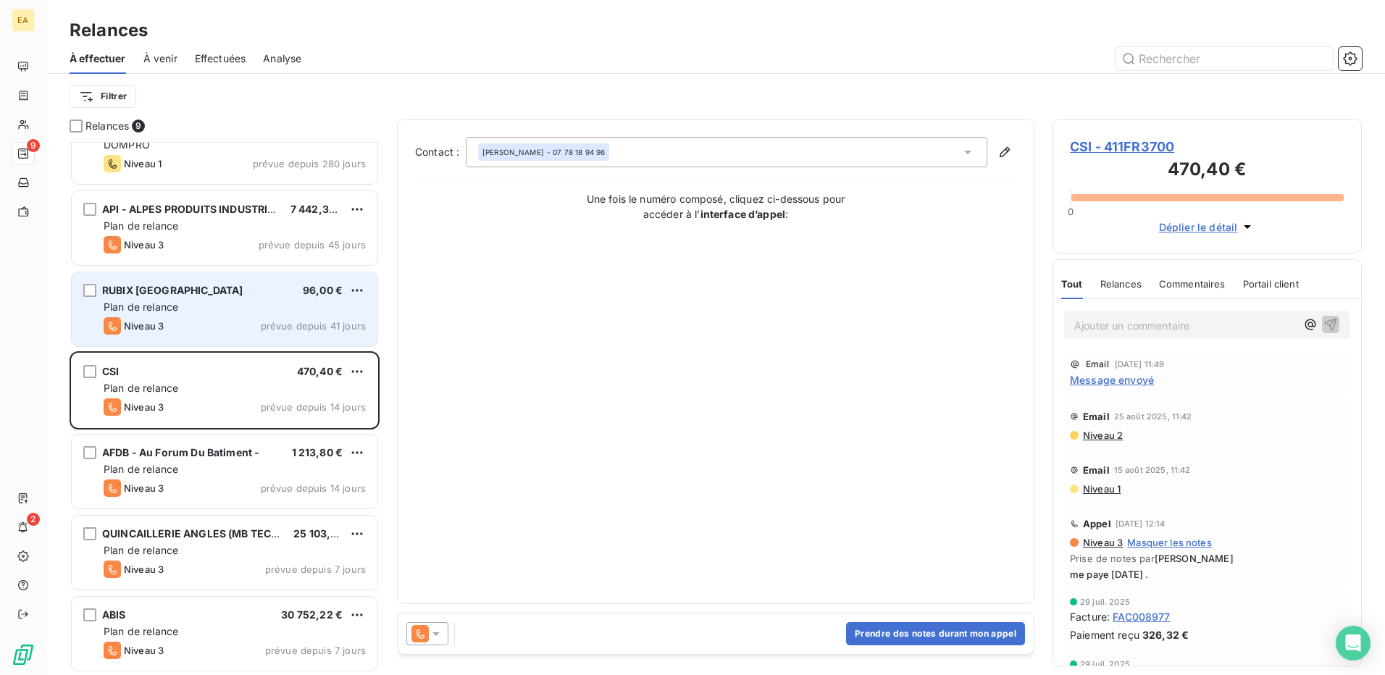
click at [191, 325] on div "Niveau 3 prévue depuis 41 jours" at bounding box center [235, 325] width 262 height 17
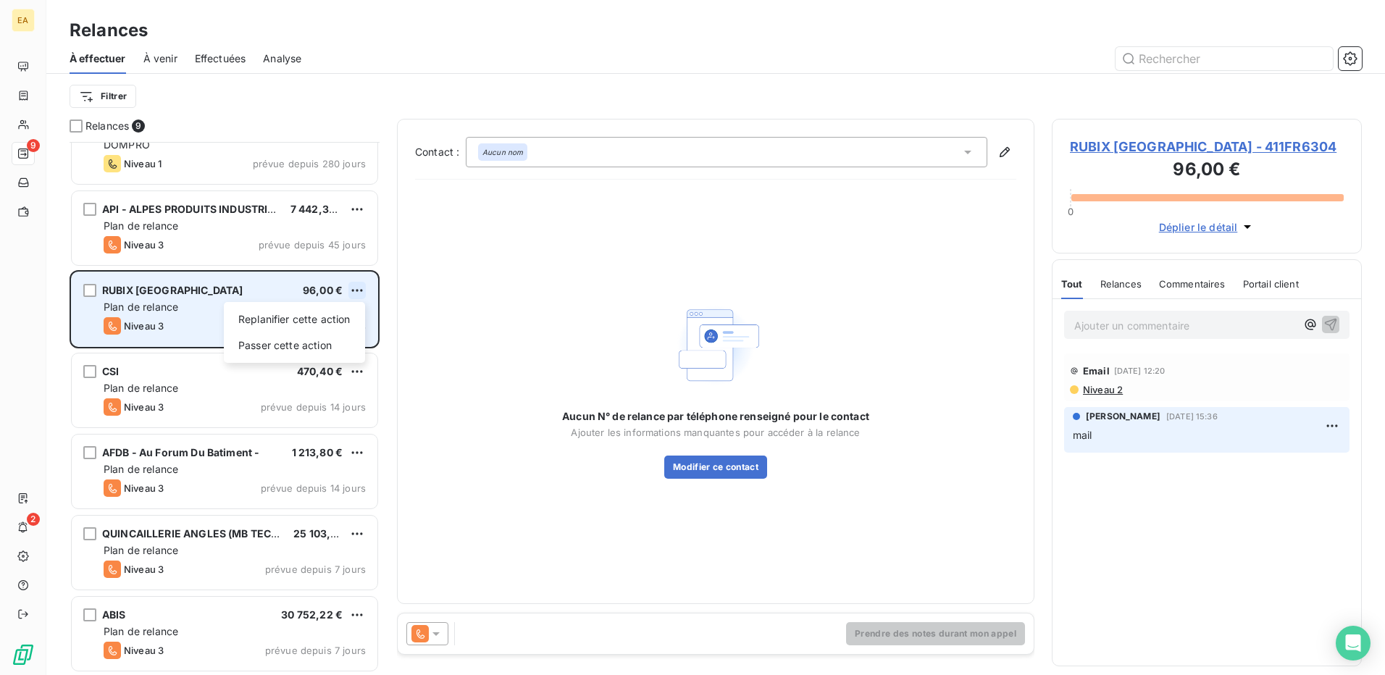
click at [355, 289] on html "EA 9 2 Relances À effectuer À venir Effectuées Analyse Filtrer Relances 9 RVFI …" at bounding box center [692, 337] width 1385 height 675
click at [291, 354] on div "Passer cette action" at bounding box center [295, 345] width 130 height 23
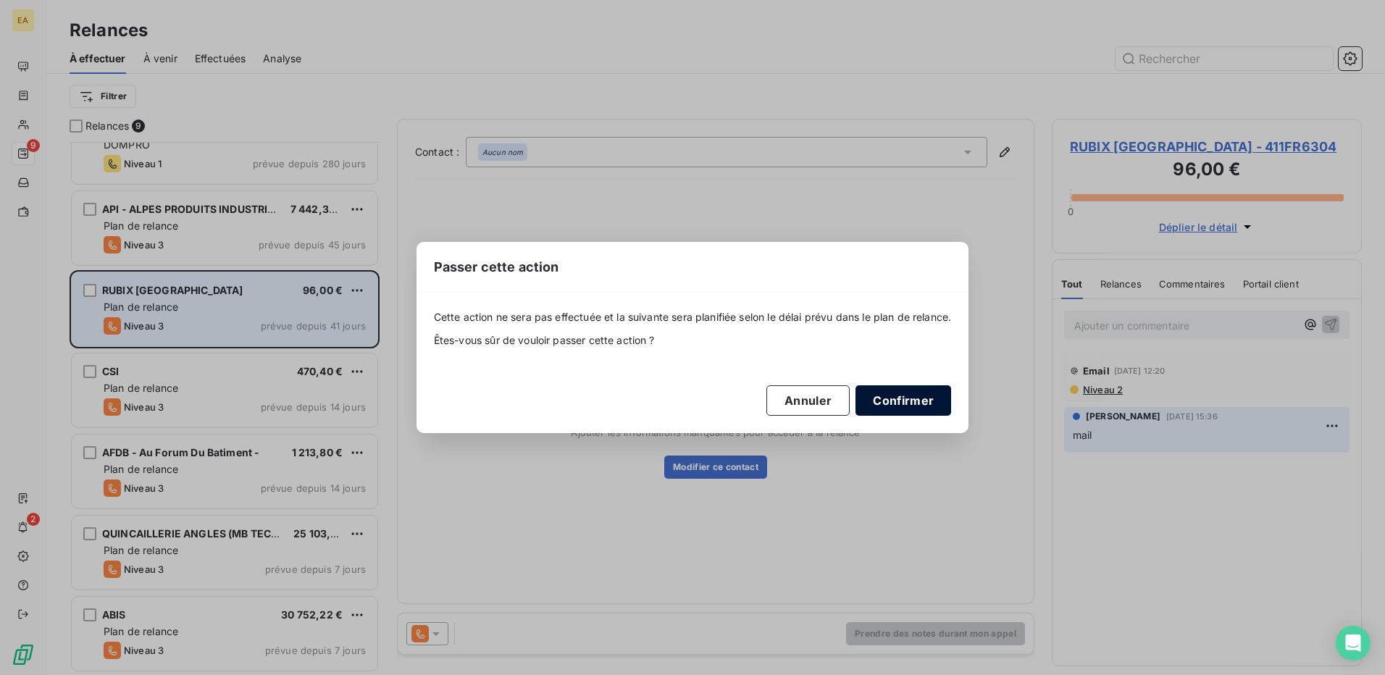
click at [879, 402] on button "Confirmer" at bounding box center [904, 400] width 96 height 30
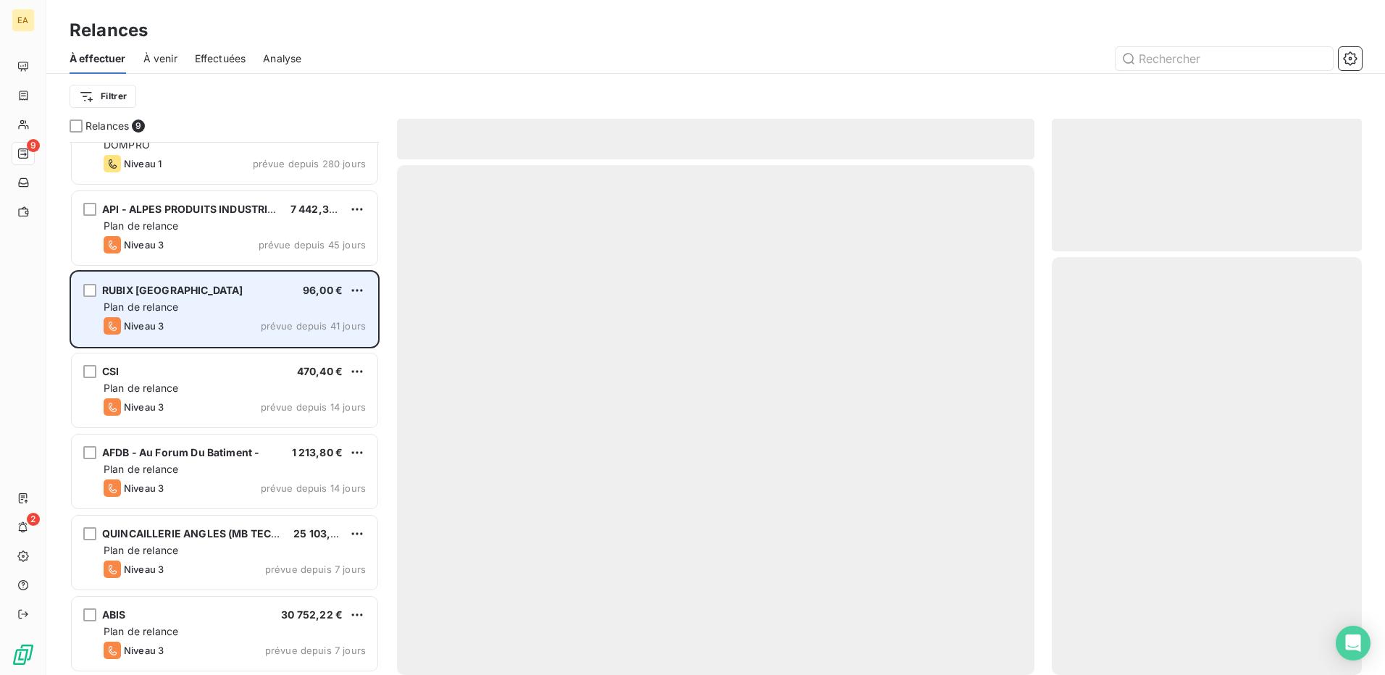
scroll to position [116, 0]
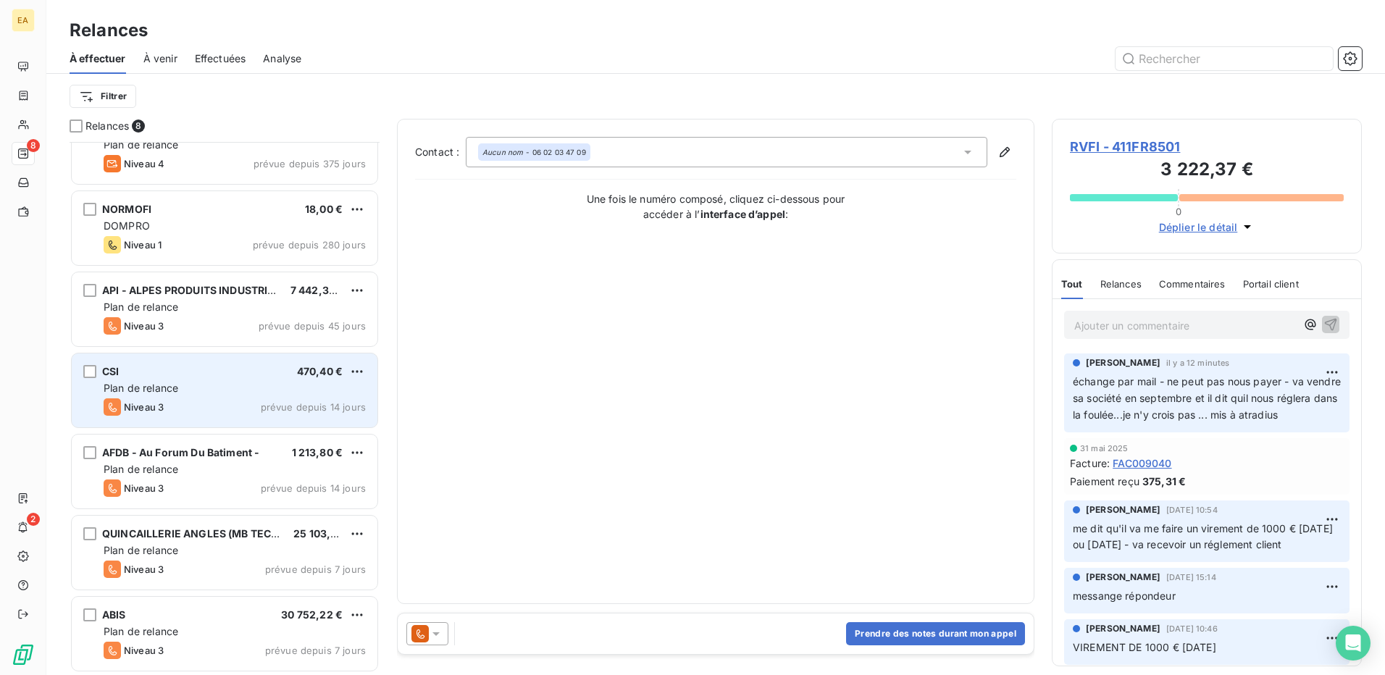
click at [174, 362] on div "CSI 470,40 € Plan de relance Niveau 3 prévue depuis 14 jours" at bounding box center [225, 391] width 306 height 74
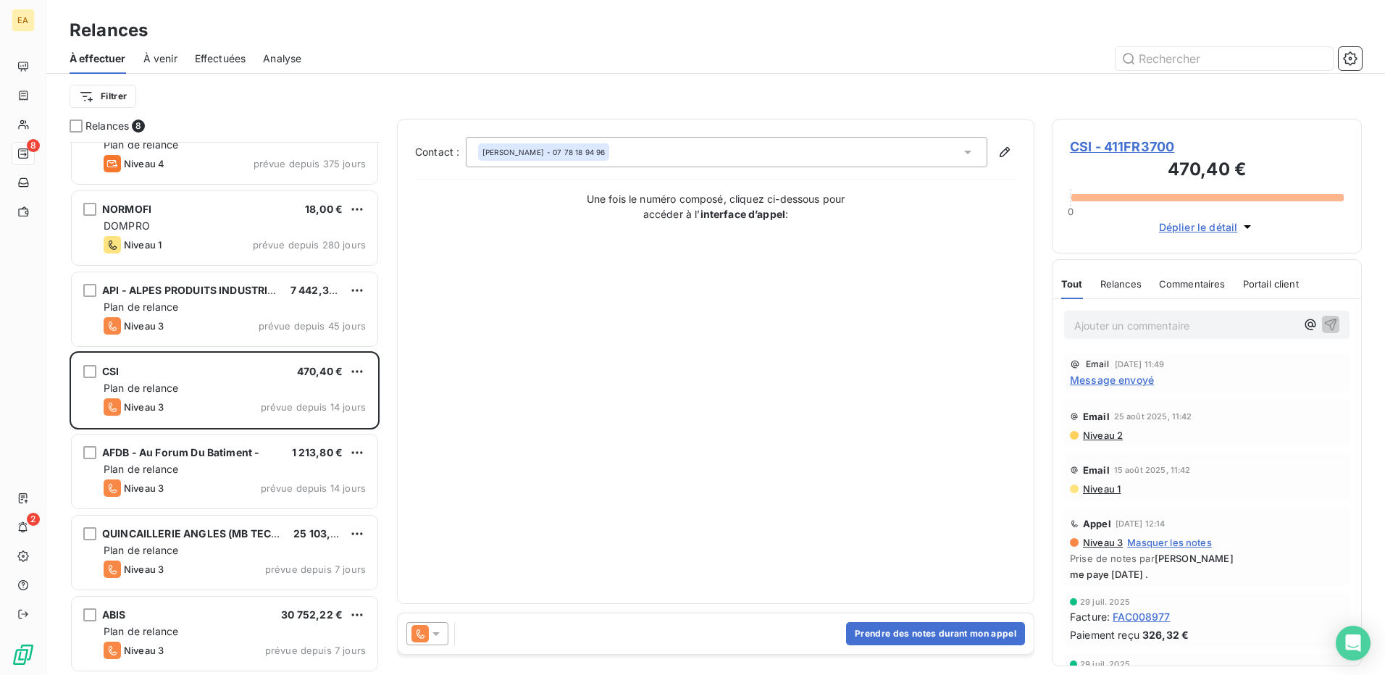
click at [1108, 150] on span "CSI - 411FR3700" at bounding box center [1207, 147] width 274 height 20
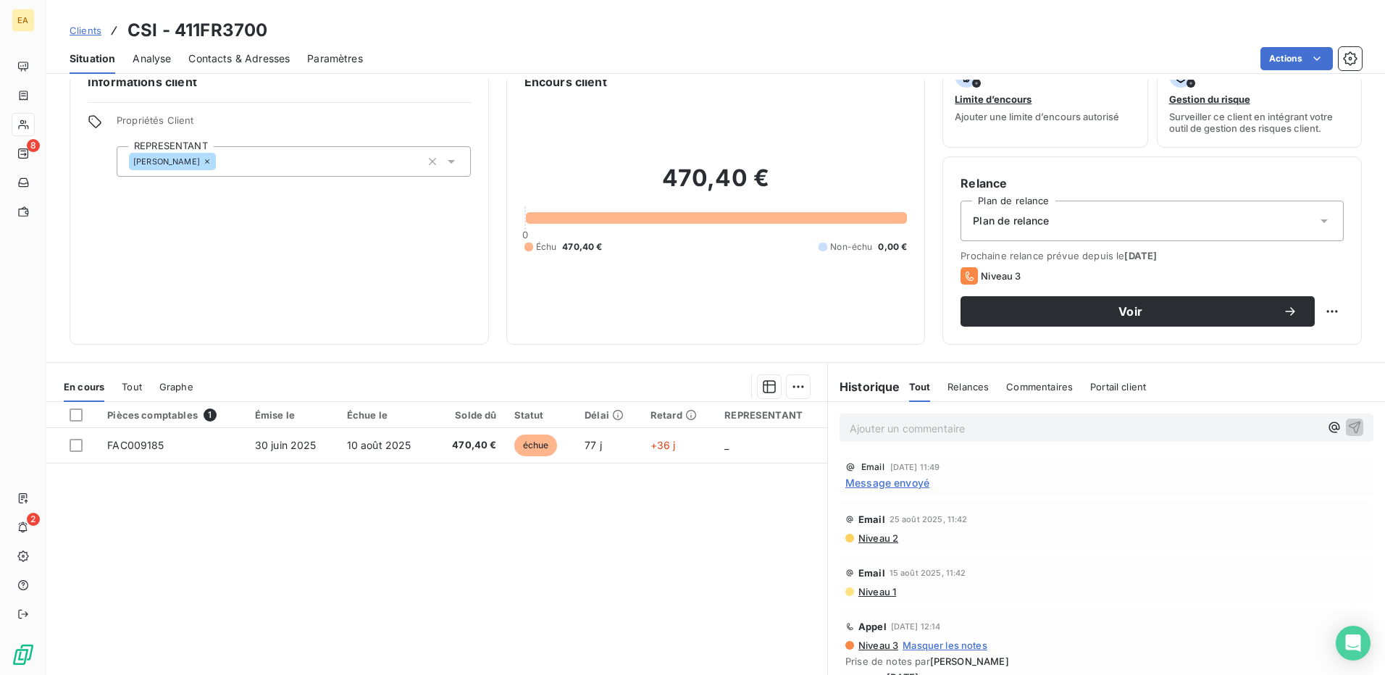
scroll to position [10, 0]
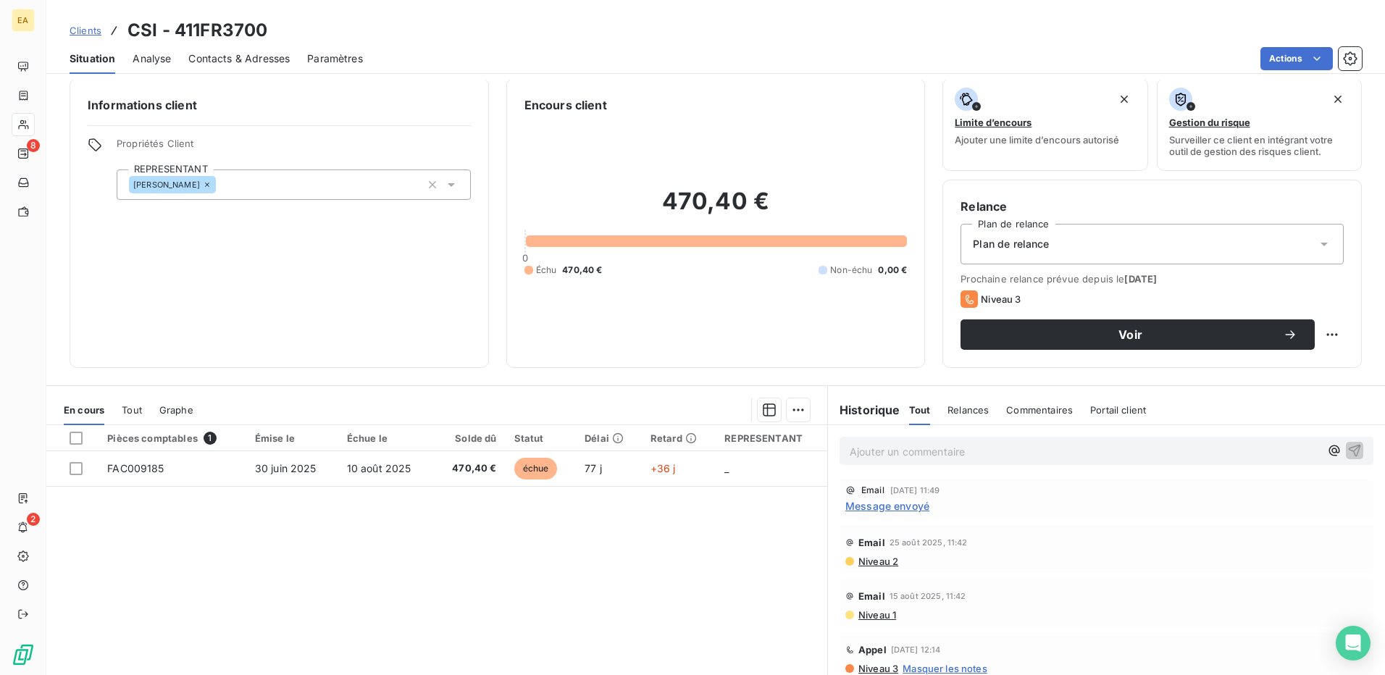
click at [917, 504] on span "Message envoyé" at bounding box center [888, 505] width 84 height 15
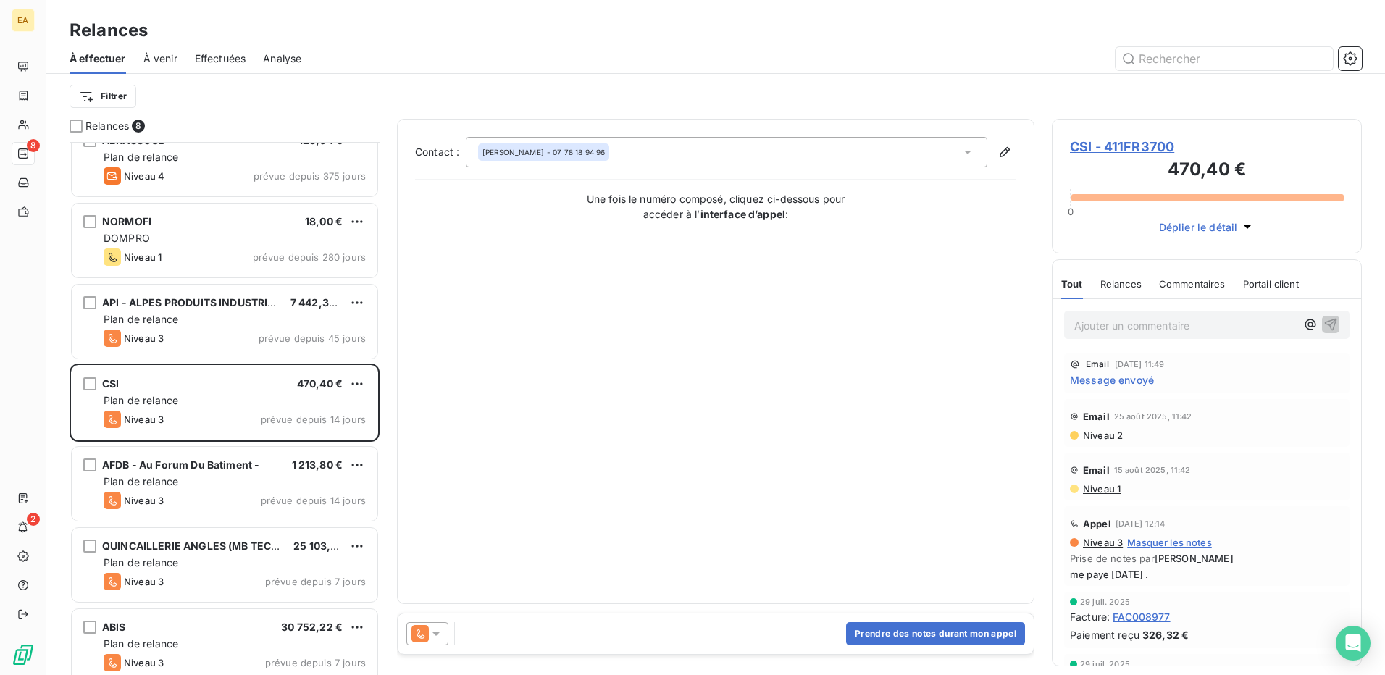
scroll to position [117, 0]
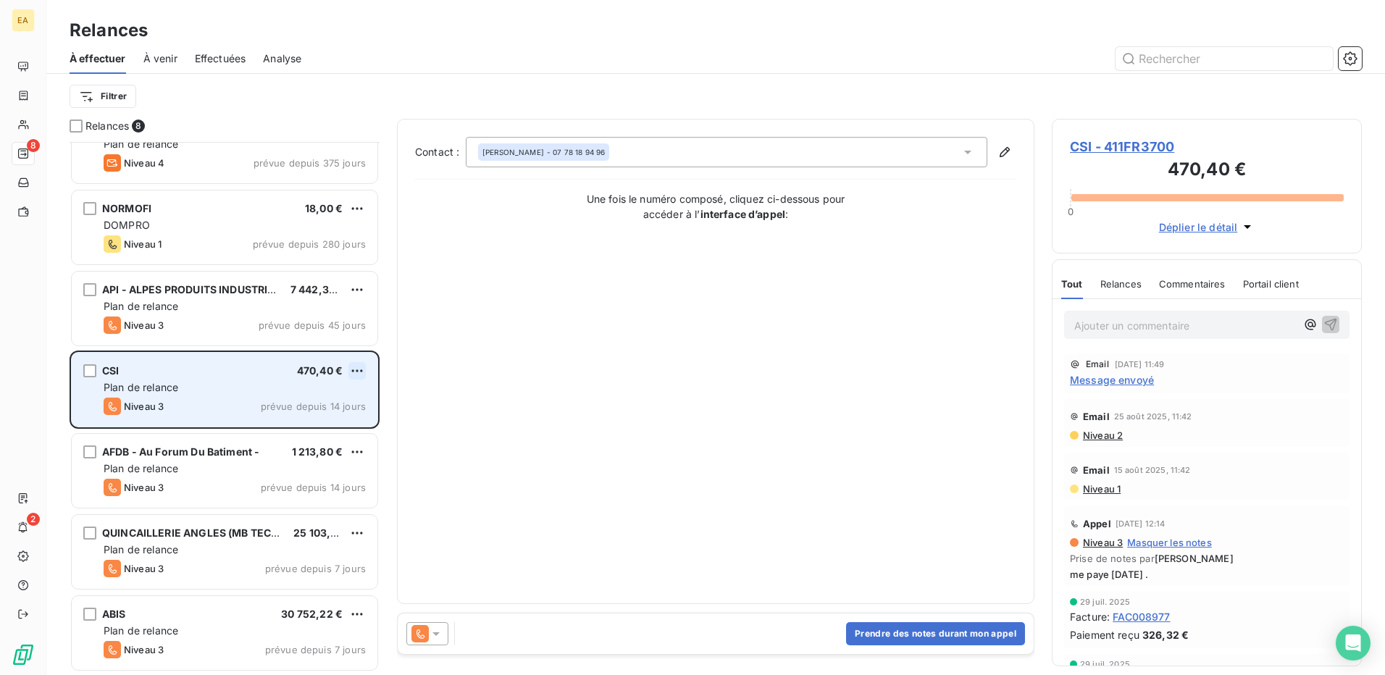
click at [360, 371] on html "EA 8 2 Relances À effectuer À venir Effectuées Analyse Filtrer Relances 8 RVFI …" at bounding box center [692, 337] width 1385 height 675
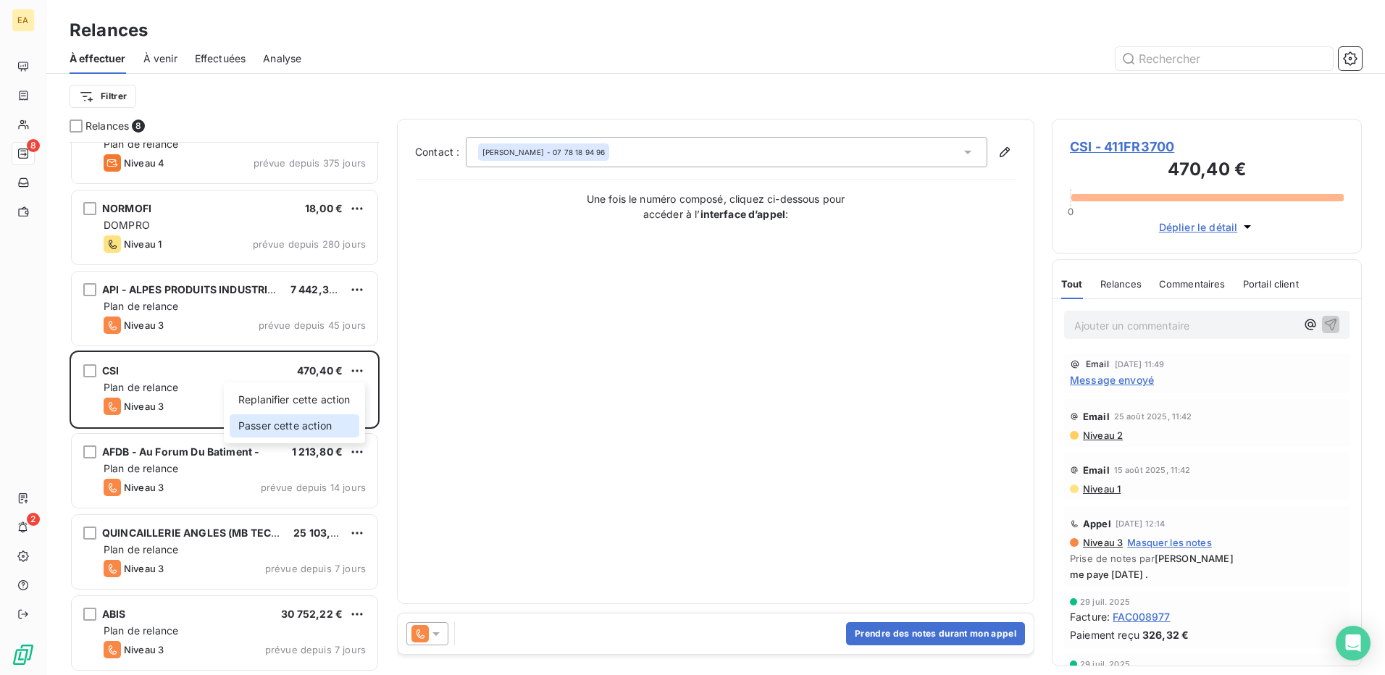
click at [293, 429] on div "Passer cette action" at bounding box center [295, 425] width 130 height 23
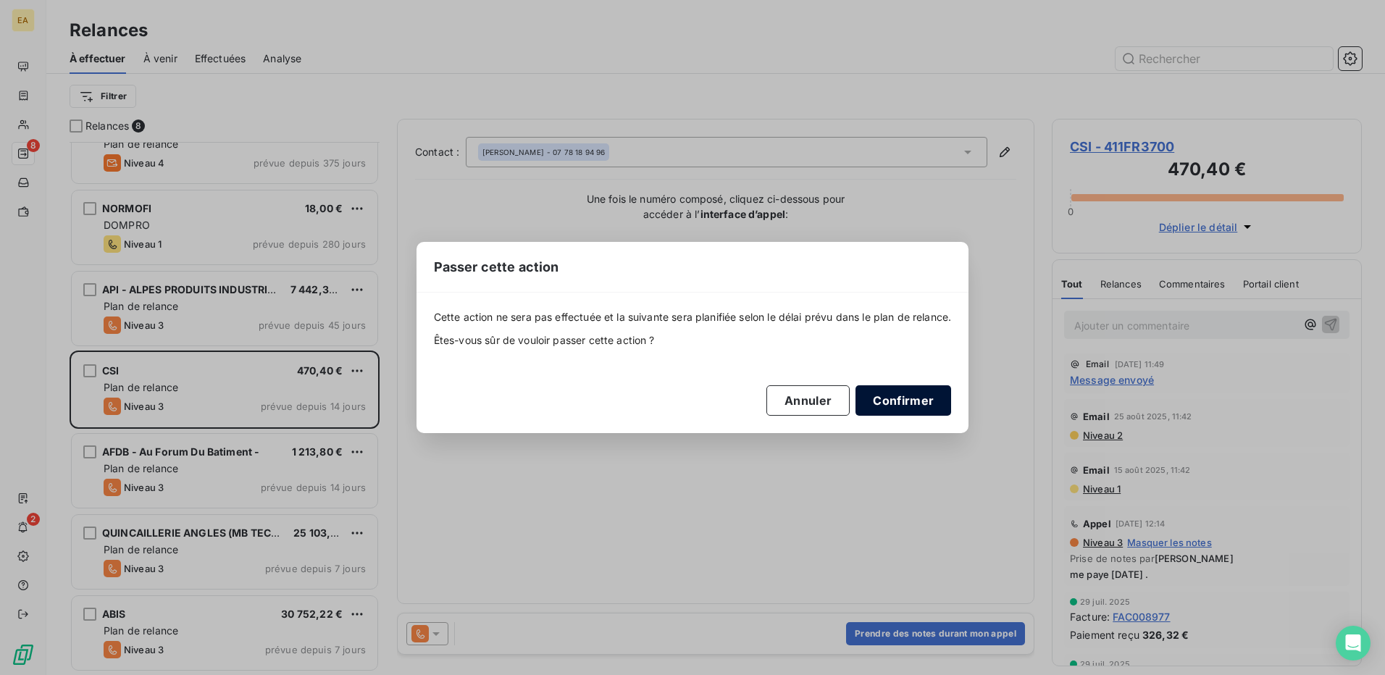
click at [927, 404] on button "Confirmer" at bounding box center [904, 400] width 96 height 30
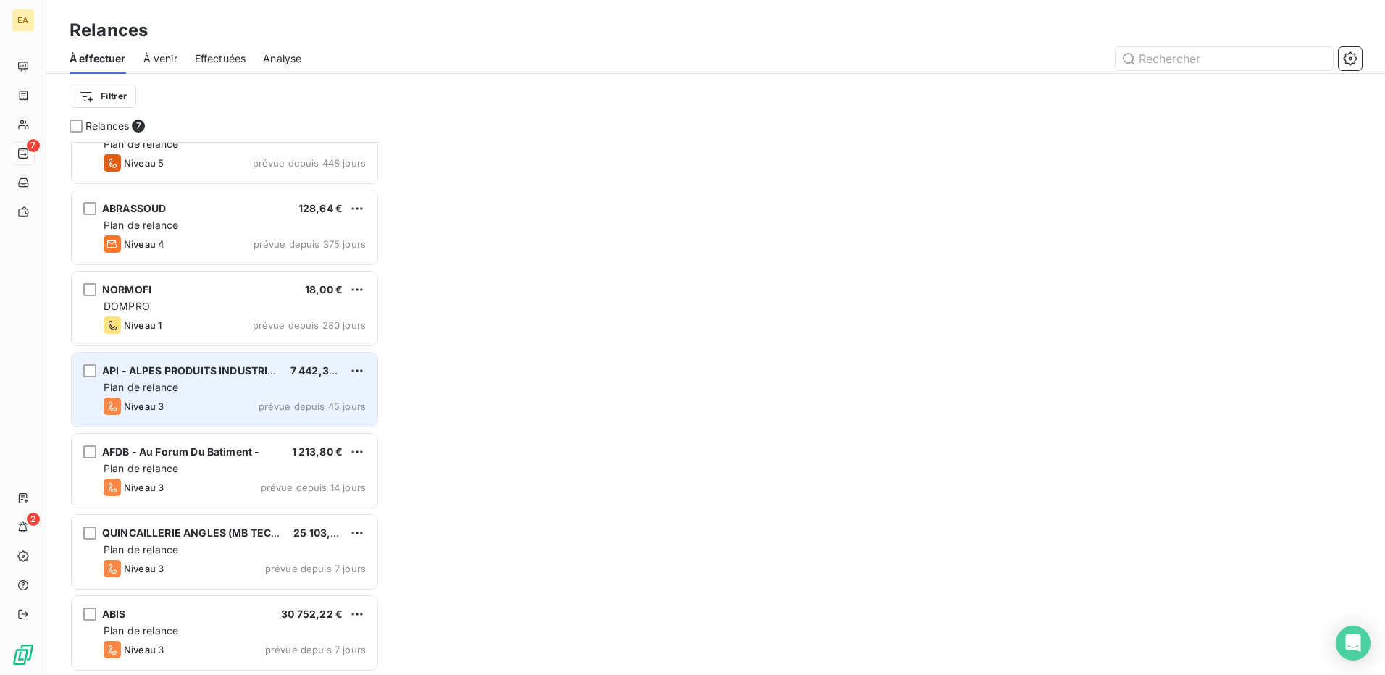
scroll to position [35, 0]
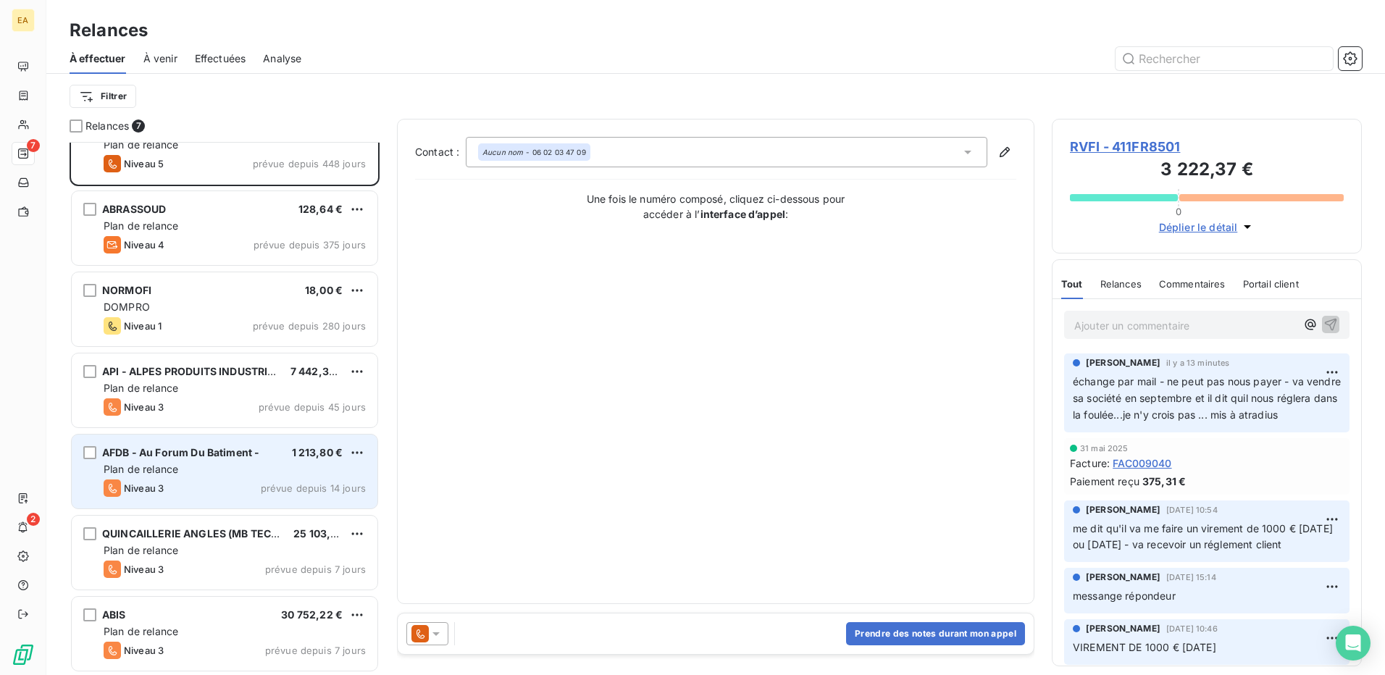
click at [212, 449] on span "AFDB - Au Forum Du Batiment -" at bounding box center [180, 452] width 157 height 12
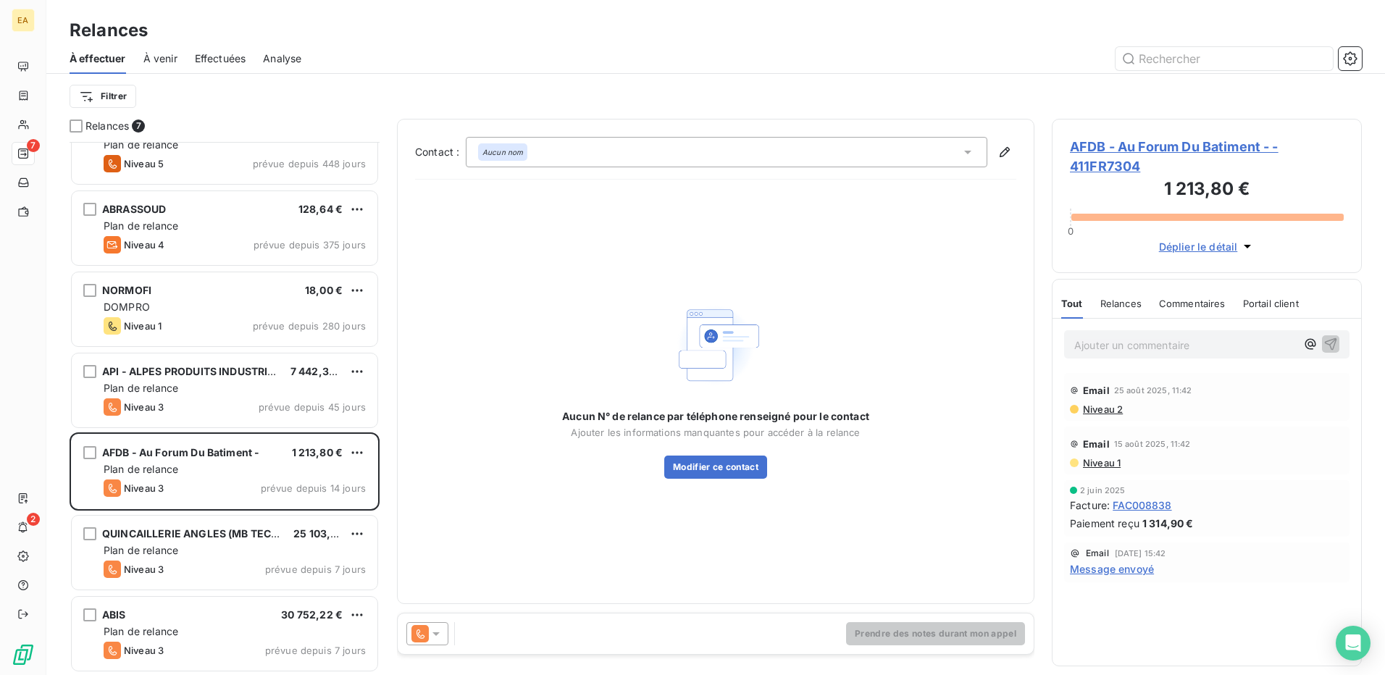
click at [1109, 154] on span "AFDB - Au Forum Du Batiment - - 411FR7304" at bounding box center [1207, 156] width 274 height 39
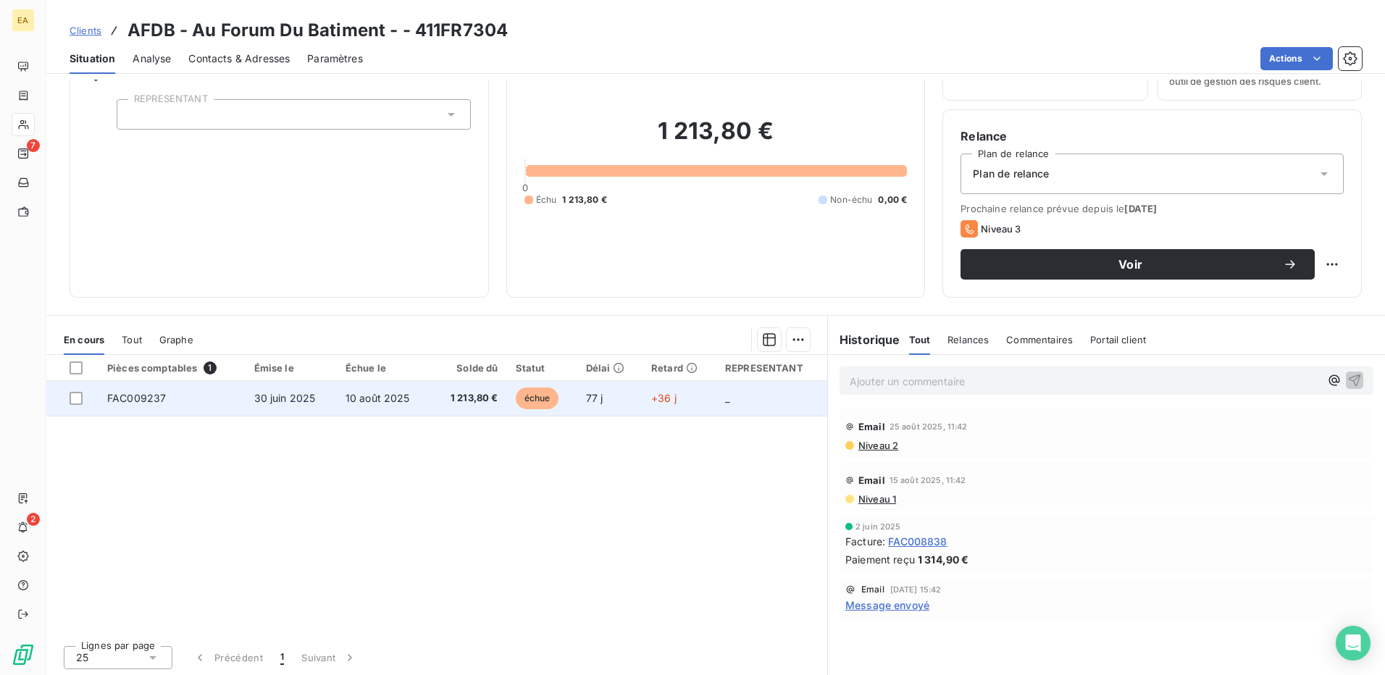
scroll to position [83, 0]
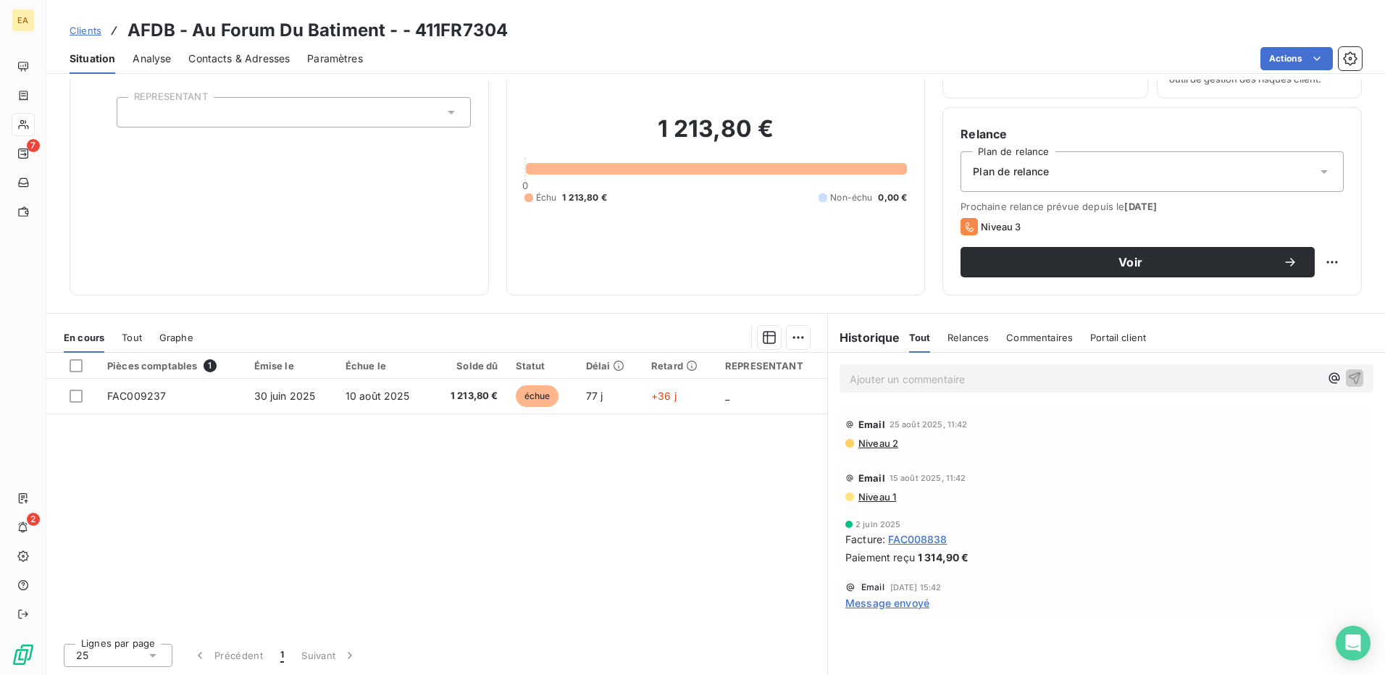
click at [204, 55] on span "Contacts & Adresses" at bounding box center [238, 58] width 101 height 14
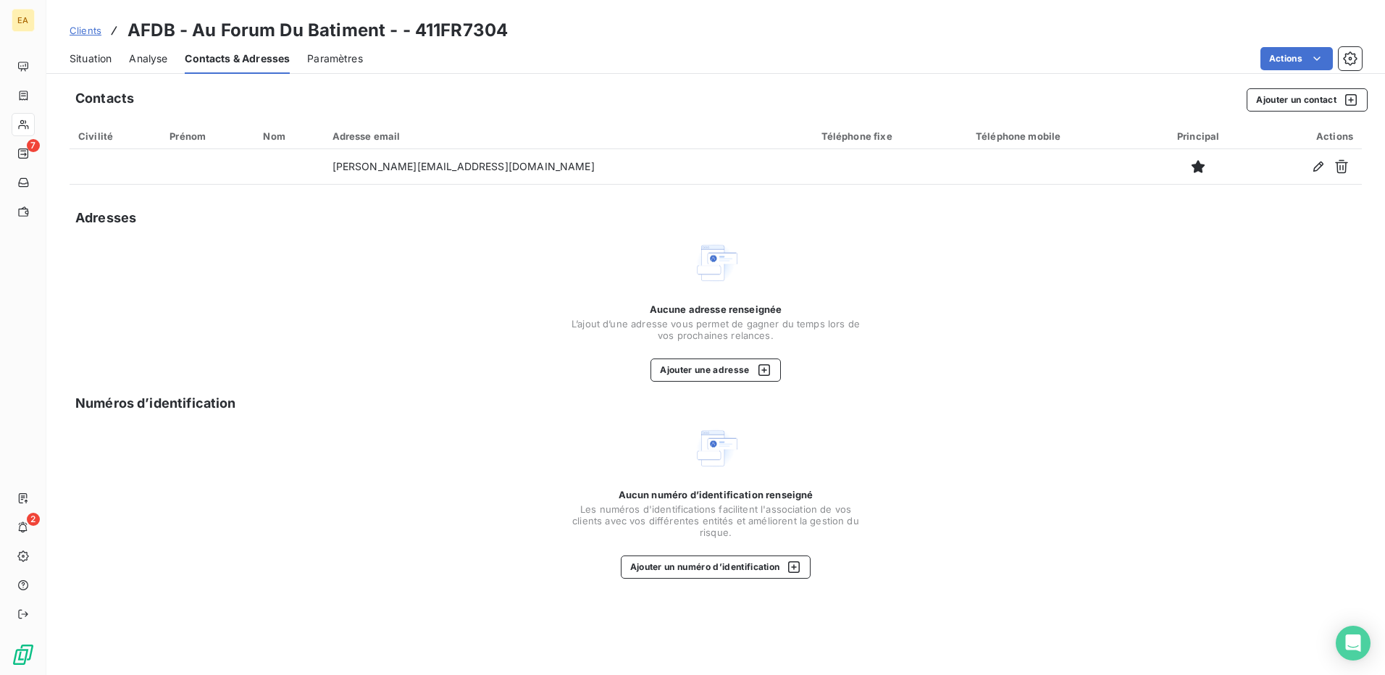
click at [146, 65] on span "Analyse" at bounding box center [148, 58] width 38 height 14
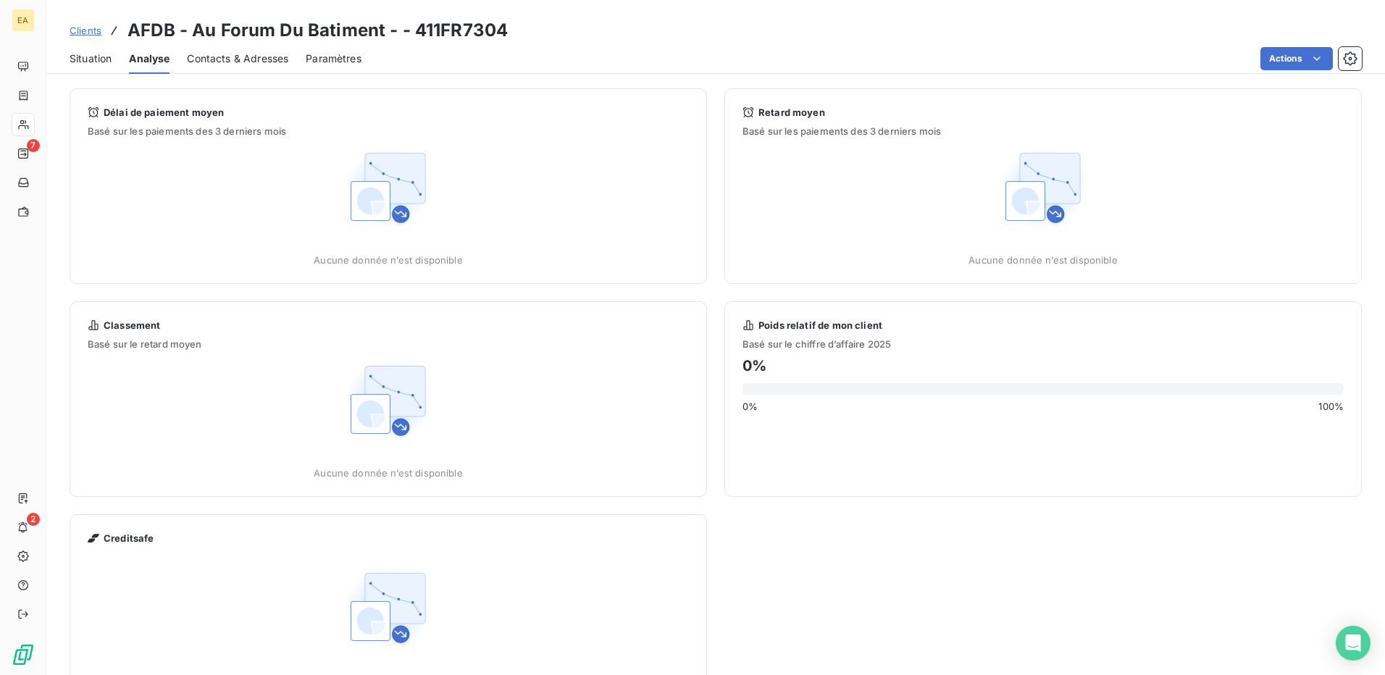
click at [93, 55] on span "Situation" at bounding box center [91, 58] width 42 height 14
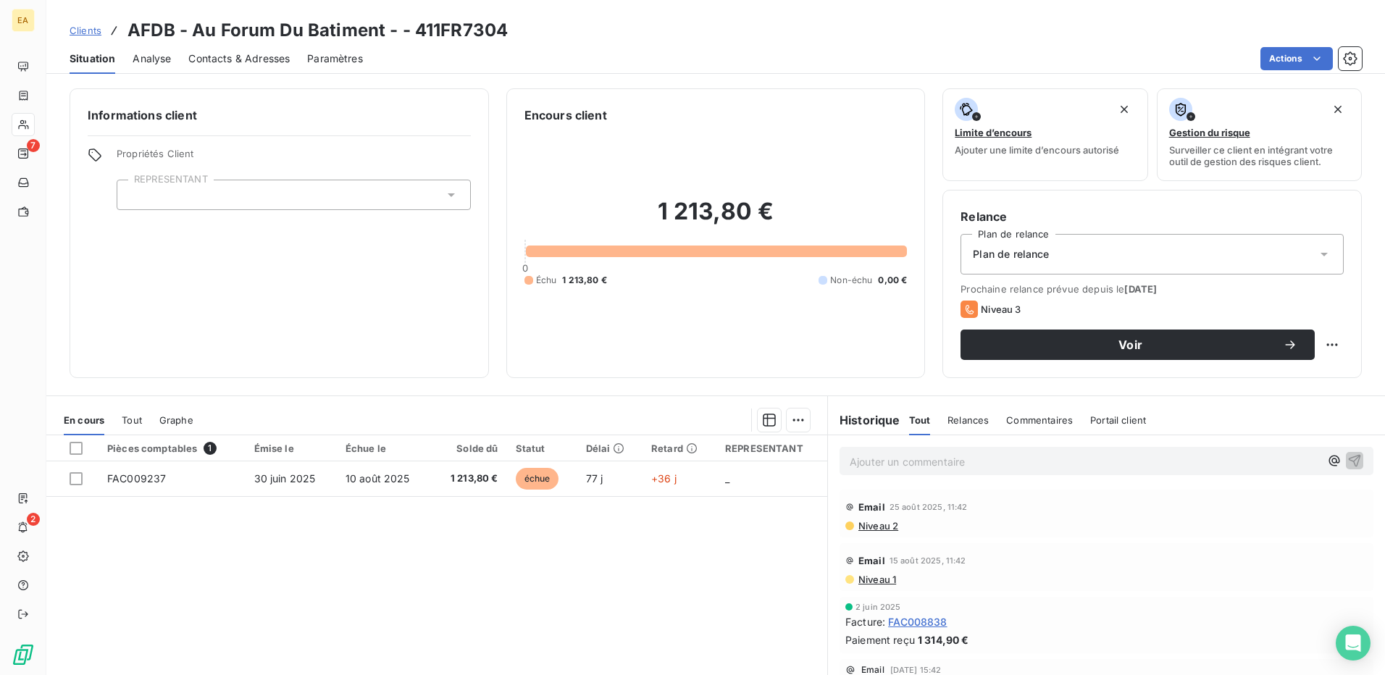
click at [220, 65] on span "Contacts & Adresses" at bounding box center [238, 58] width 101 height 14
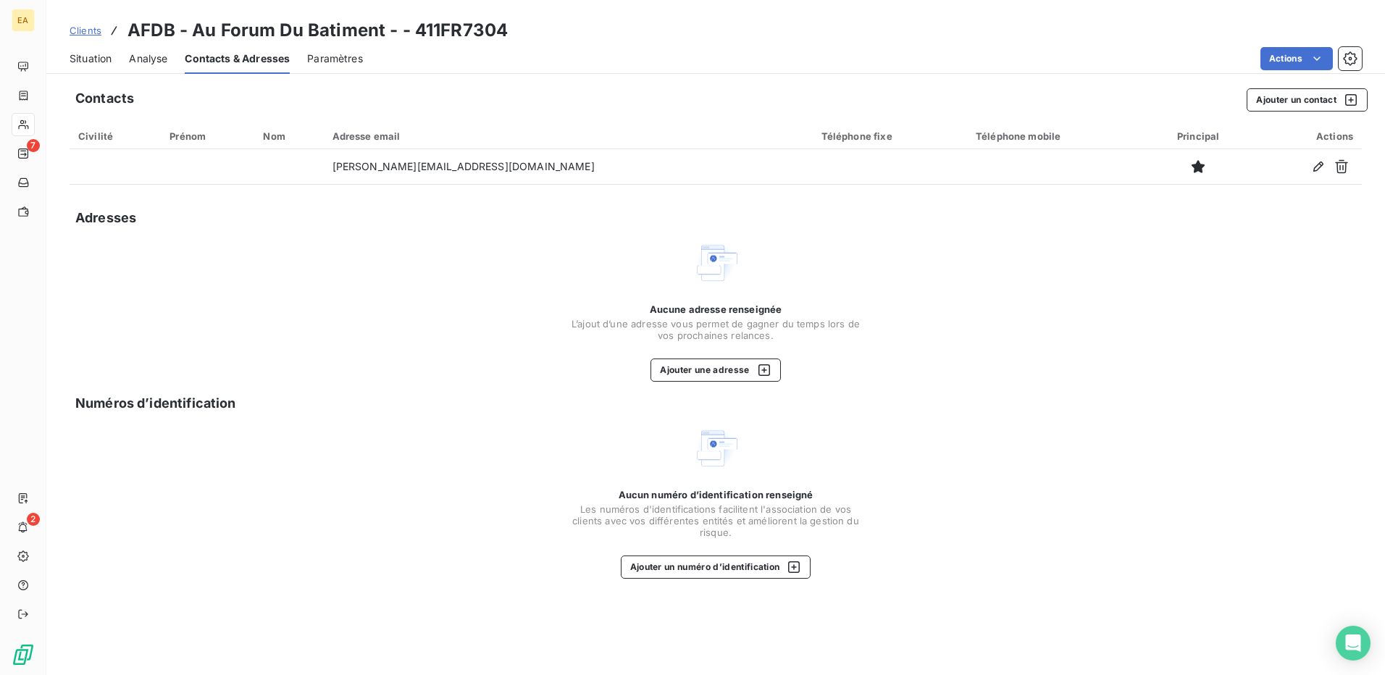
click at [89, 62] on span "Situation" at bounding box center [91, 58] width 42 height 14
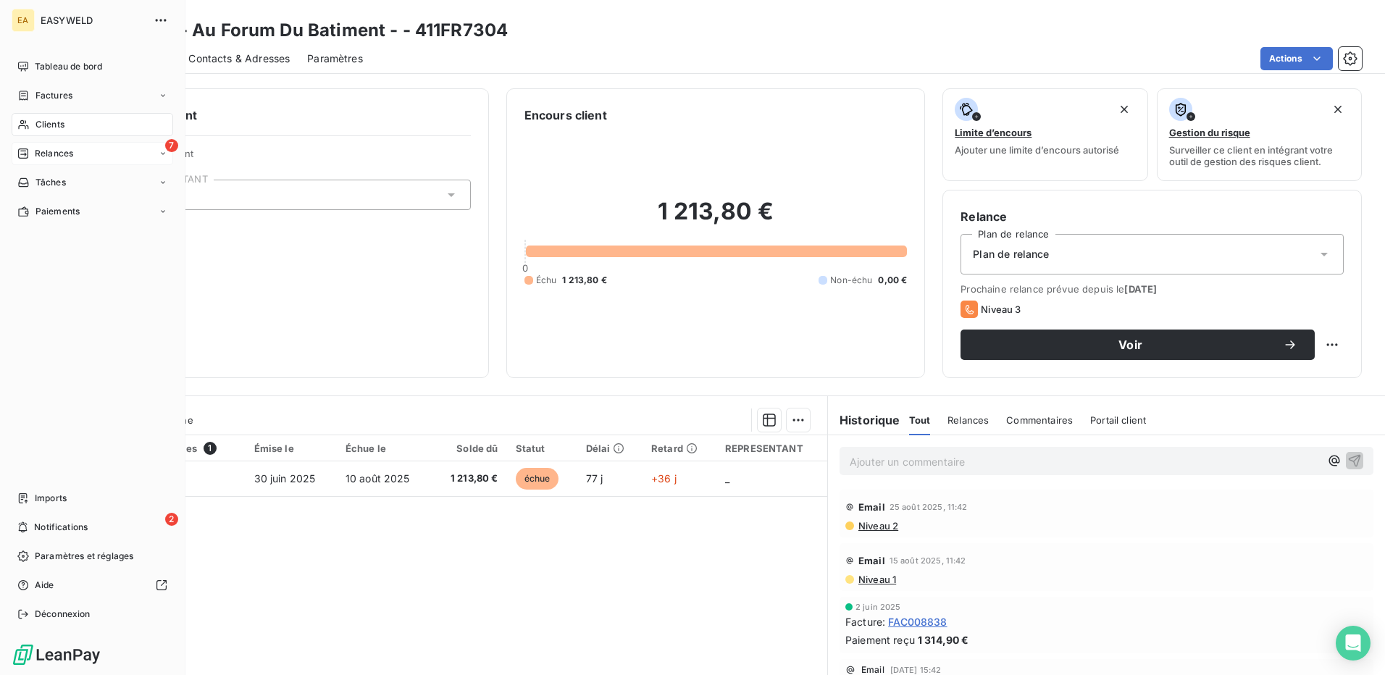
click at [35, 153] on span "Relances" at bounding box center [54, 153] width 38 height 13
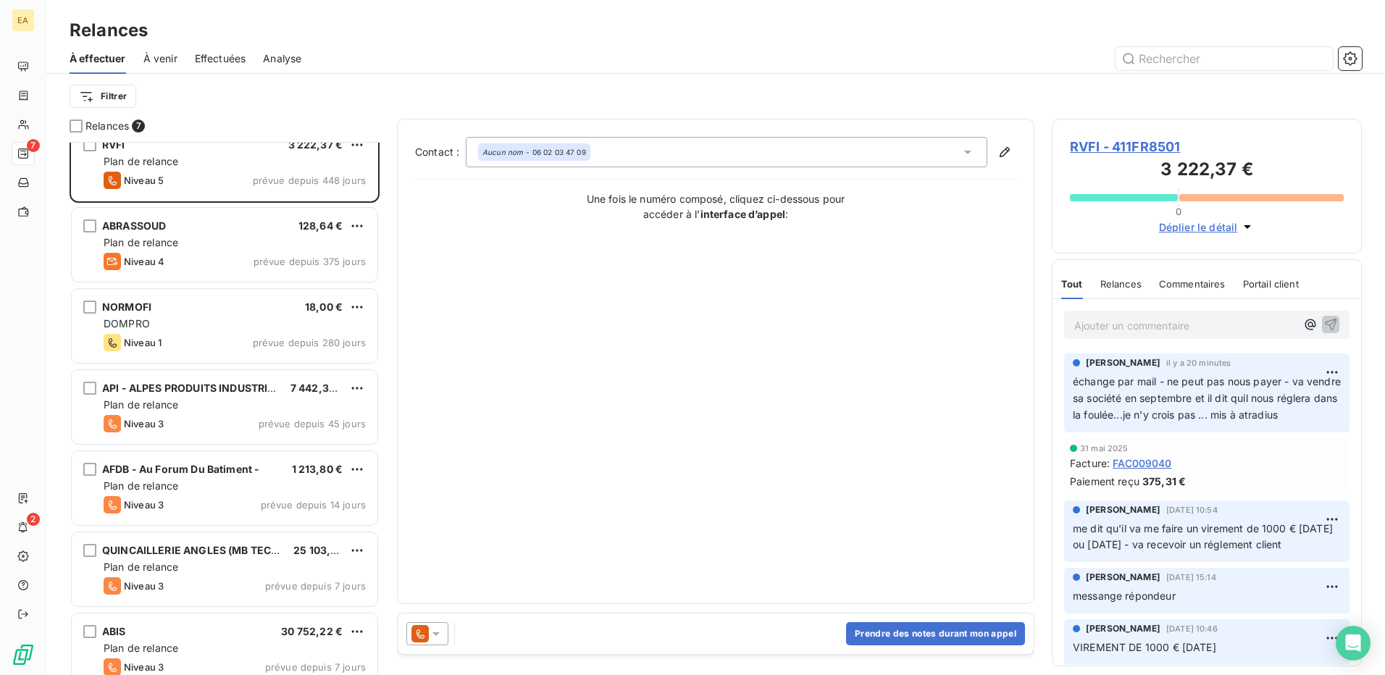
scroll to position [36, 0]
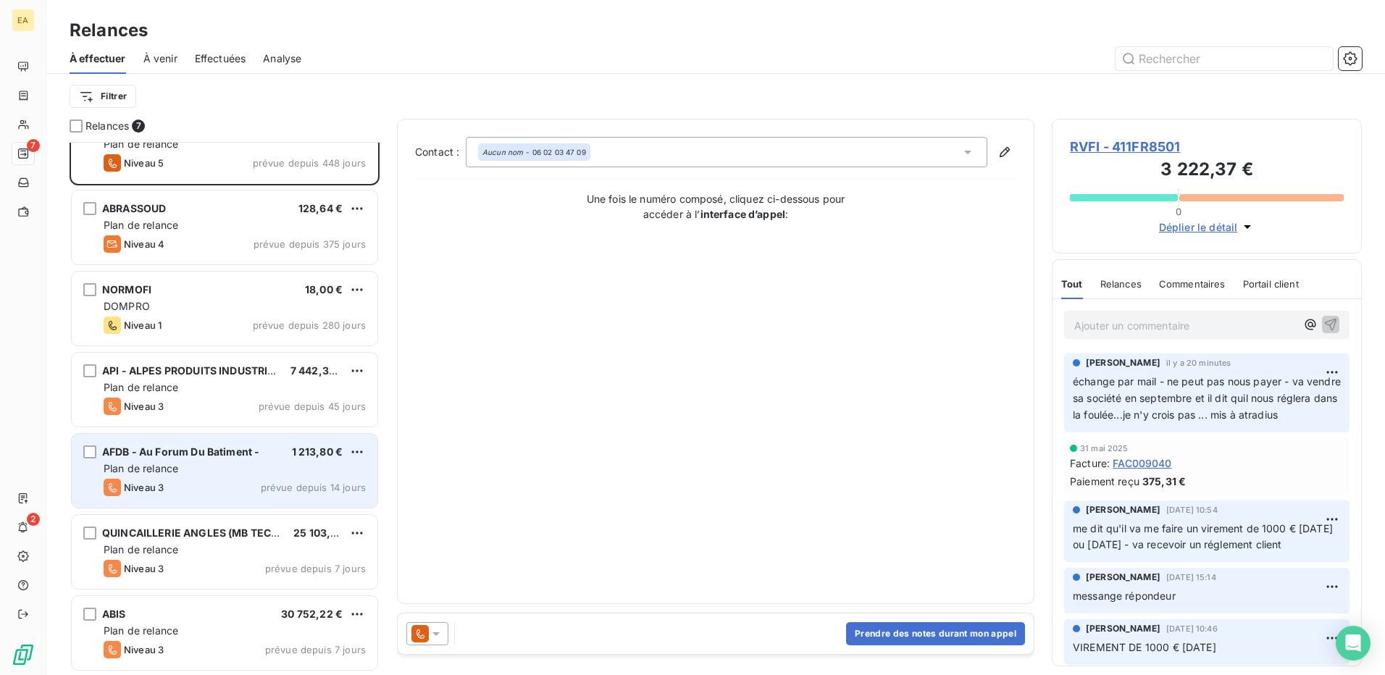
click at [229, 473] on div "Plan de relance" at bounding box center [235, 469] width 262 height 14
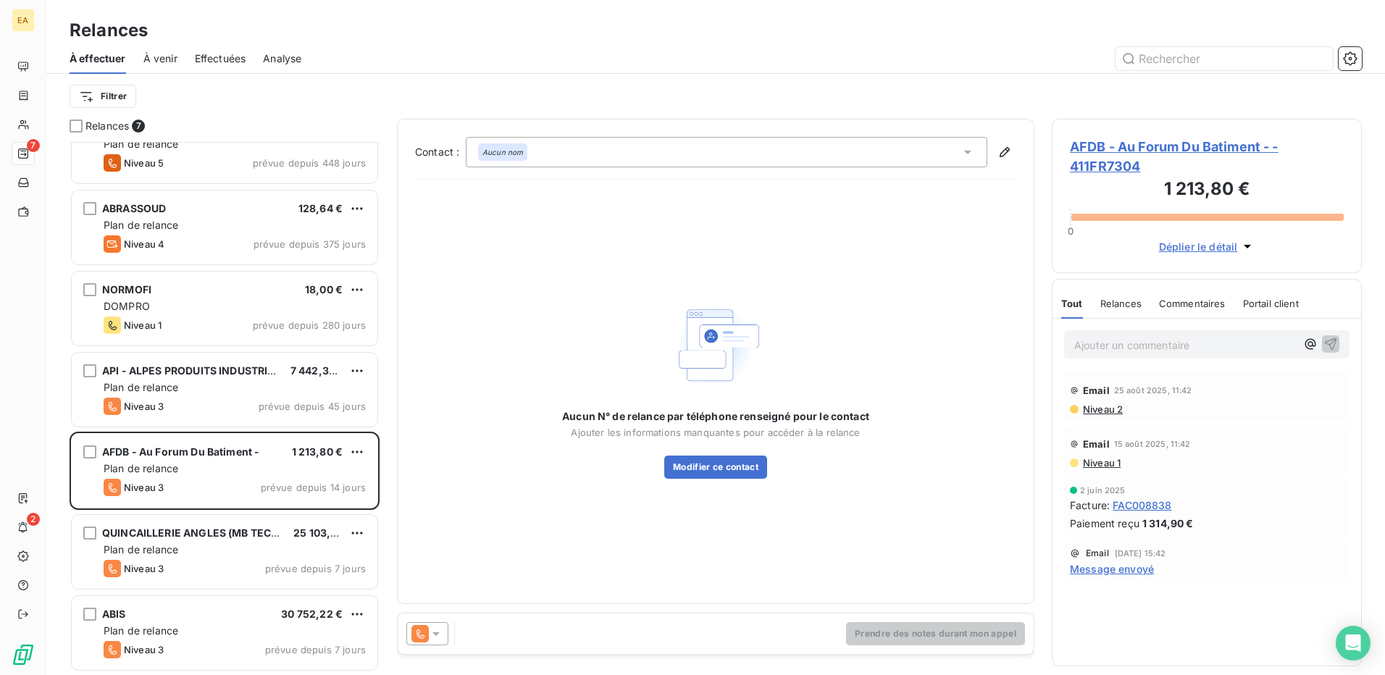
click at [507, 633] on div "Prendre des notes durant mon appel" at bounding box center [716, 634] width 636 height 41
click at [513, 649] on div "Prendre des notes durant mon appel" at bounding box center [716, 634] width 636 height 41
click at [1152, 338] on p "Ajouter un commentaire ﻿" at bounding box center [1185, 345] width 222 height 18
click at [1334, 341] on icon "button" at bounding box center [1331, 344] width 12 height 12
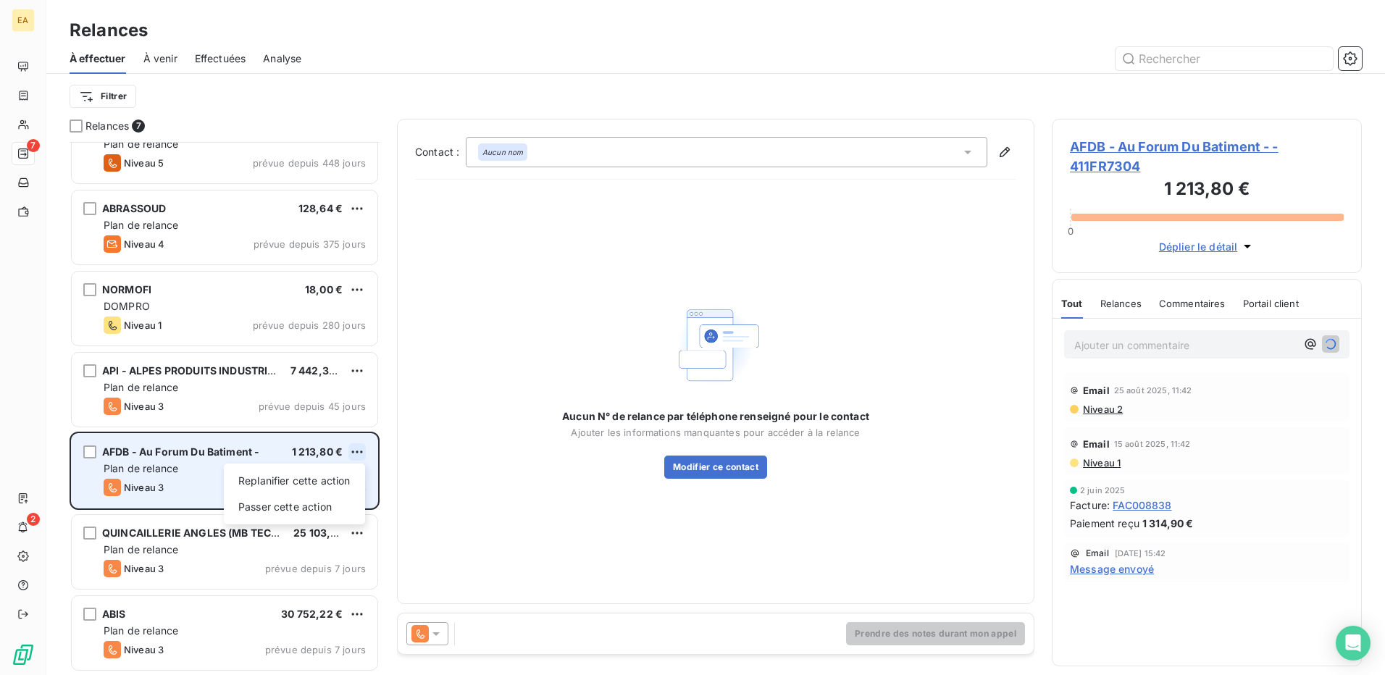
click at [351, 458] on html "EA 7 2 Relances À effectuer À venir Effectuées Analyse Filtrer Relances 7 RVFI …" at bounding box center [692, 337] width 1385 height 675
click at [309, 509] on div "Passer cette action" at bounding box center [295, 507] width 130 height 23
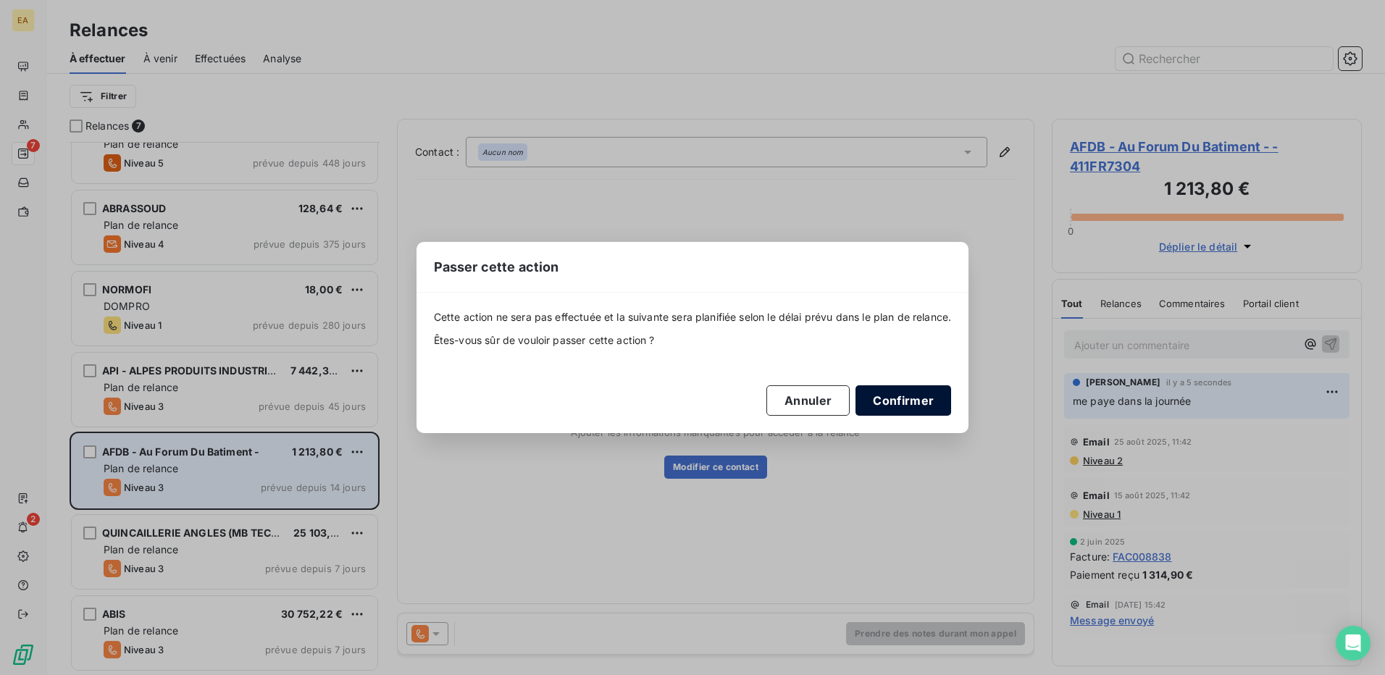
click at [910, 396] on button "Confirmer" at bounding box center [904, 400] width 96 height 30
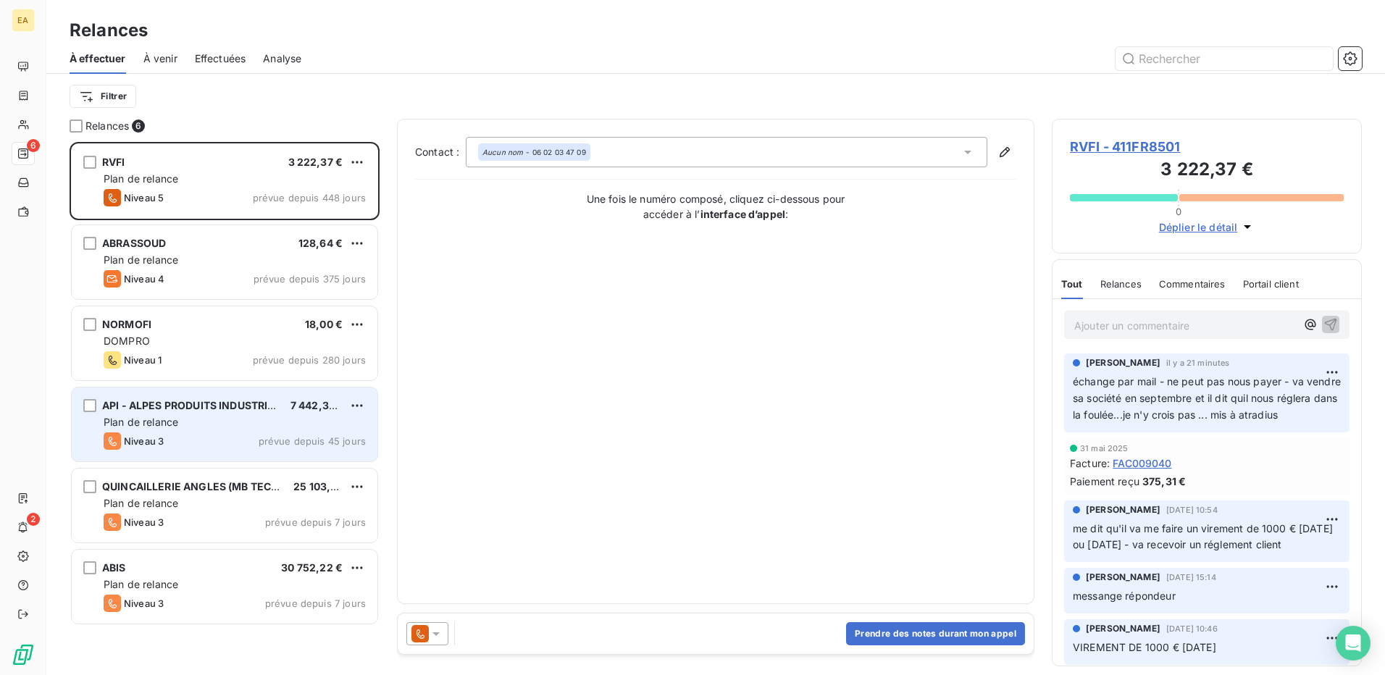
click at [159, 430] on div "API - ALPES PRODUITS INDUSTRIELS 7 442,34 € Plan de relance Niveau 3 prévue dep…" at bounding box center [225, 425] width 306 height 74
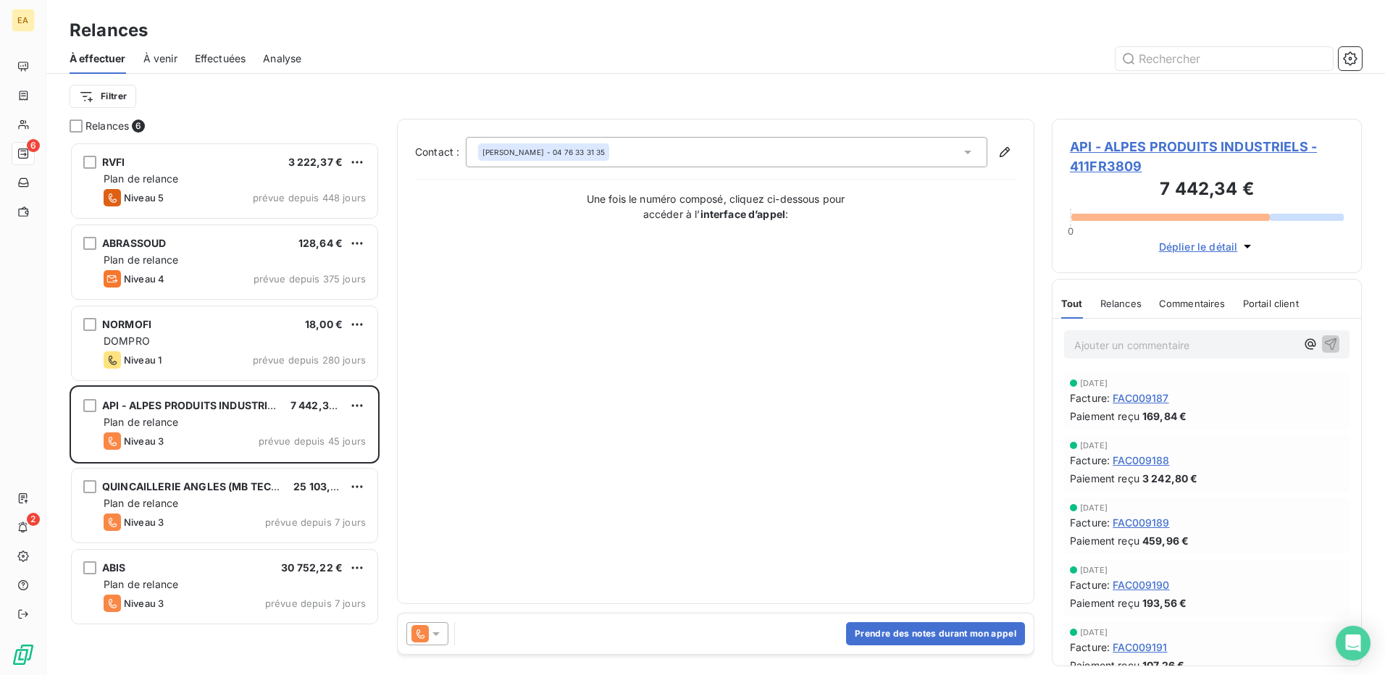
click at [1182, 243] on span "Déplier le détail" at bounding box center [1198, 246] width 79 height 15
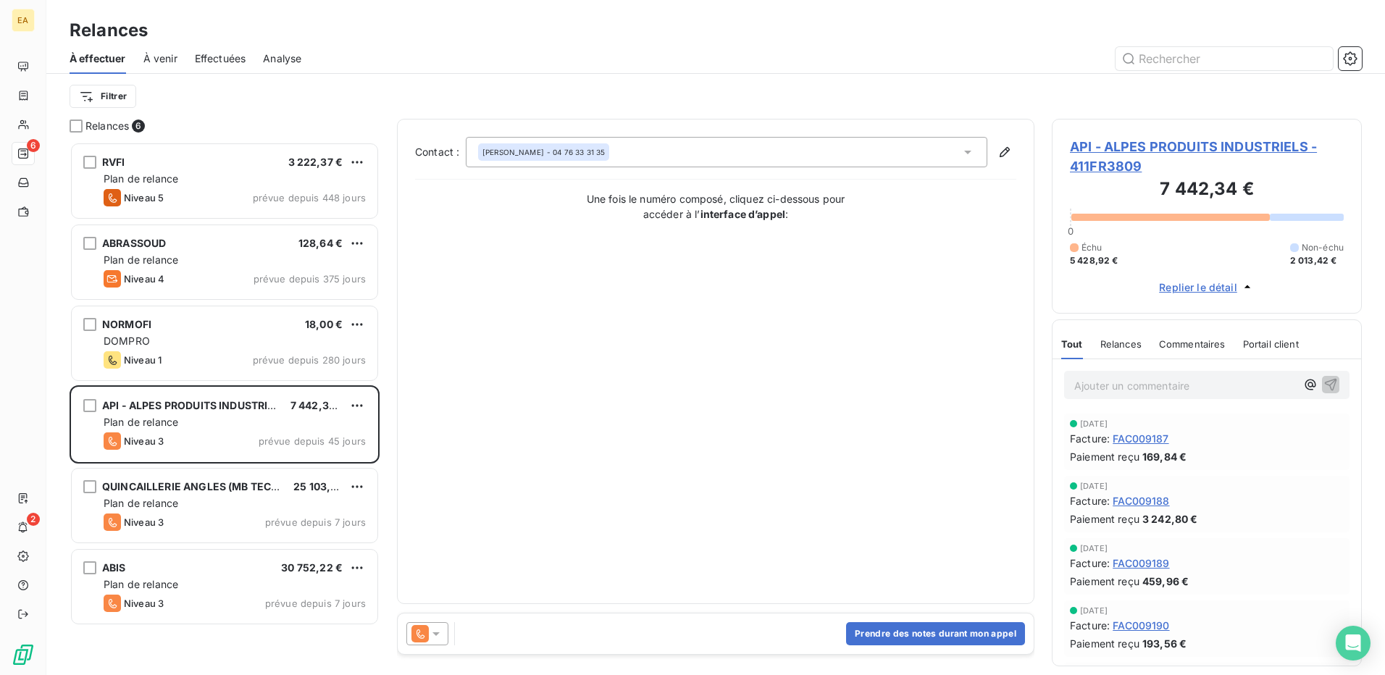
click at [1197, 288] on span "Replier le détail" at bounding box center [1198, 287] width 78 height 15
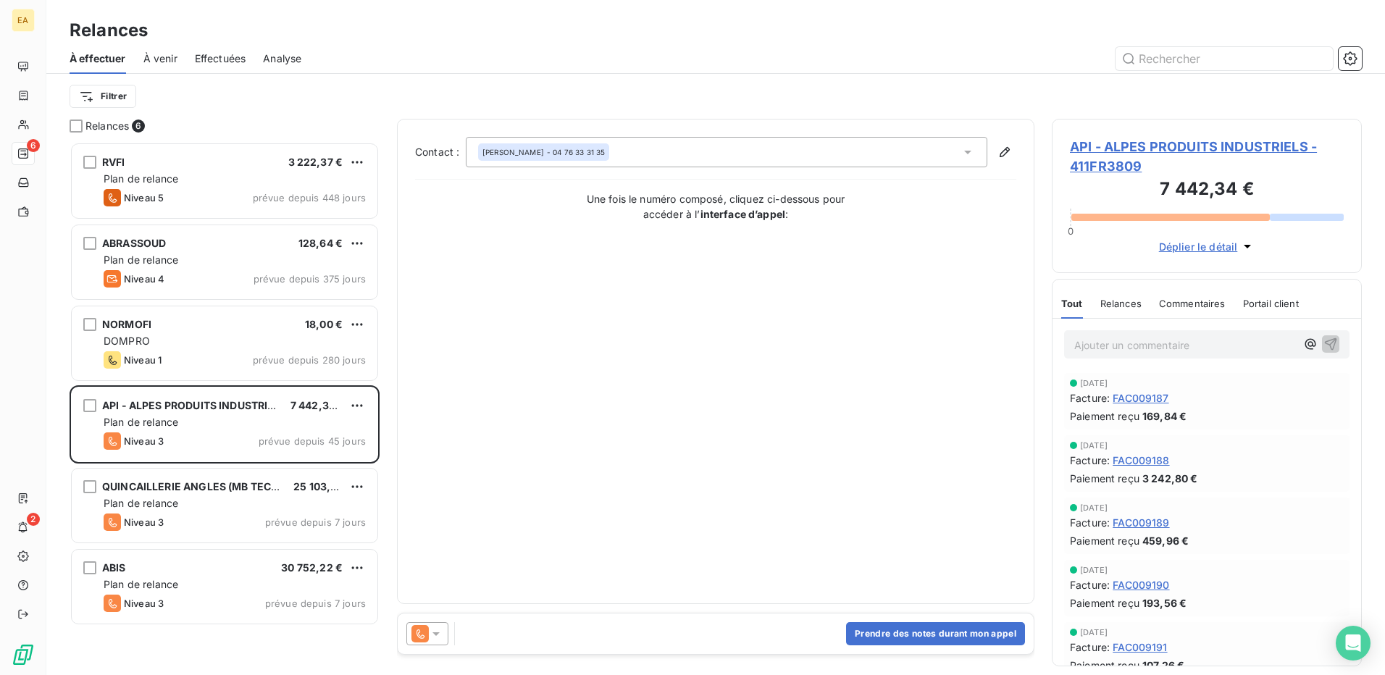
click at [1139, 149] on span "API - ALPES PRODUITS INDUSTRIELS - 411FR3809" at bounding box center [1207, 156] width 274 height 39
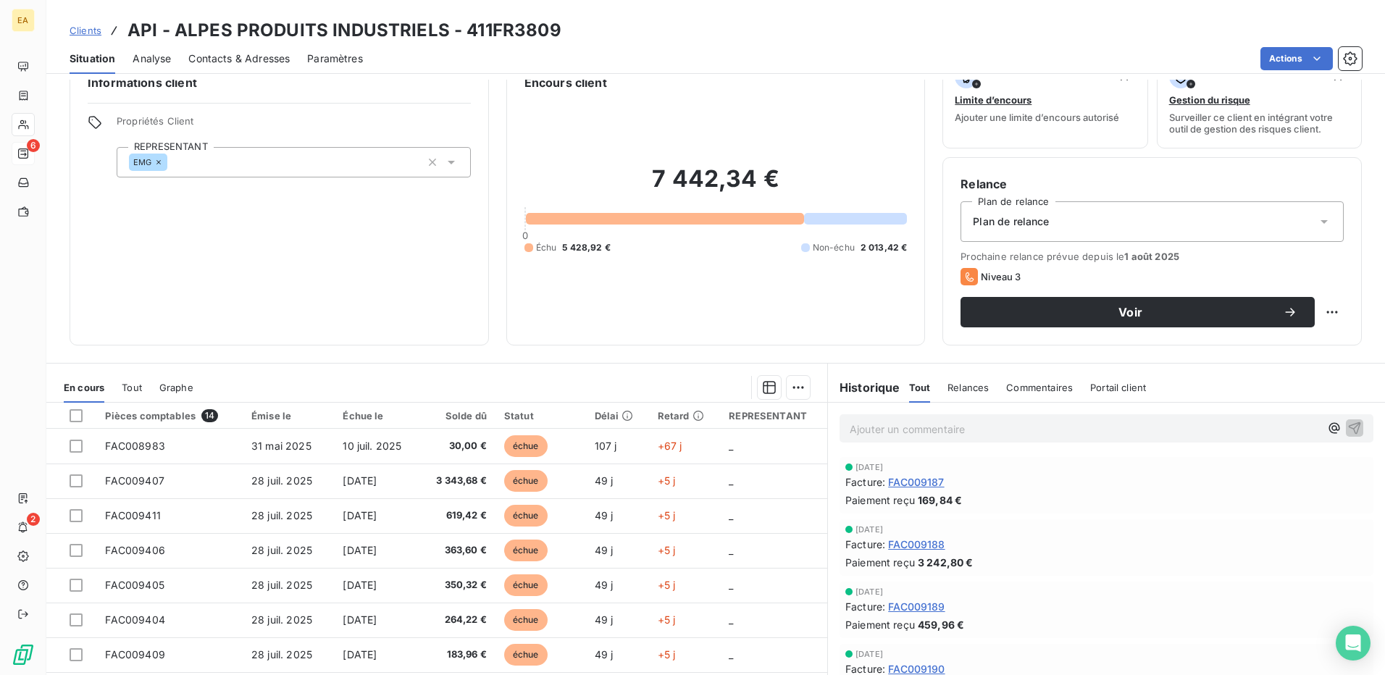
scroll to position [83, 0]
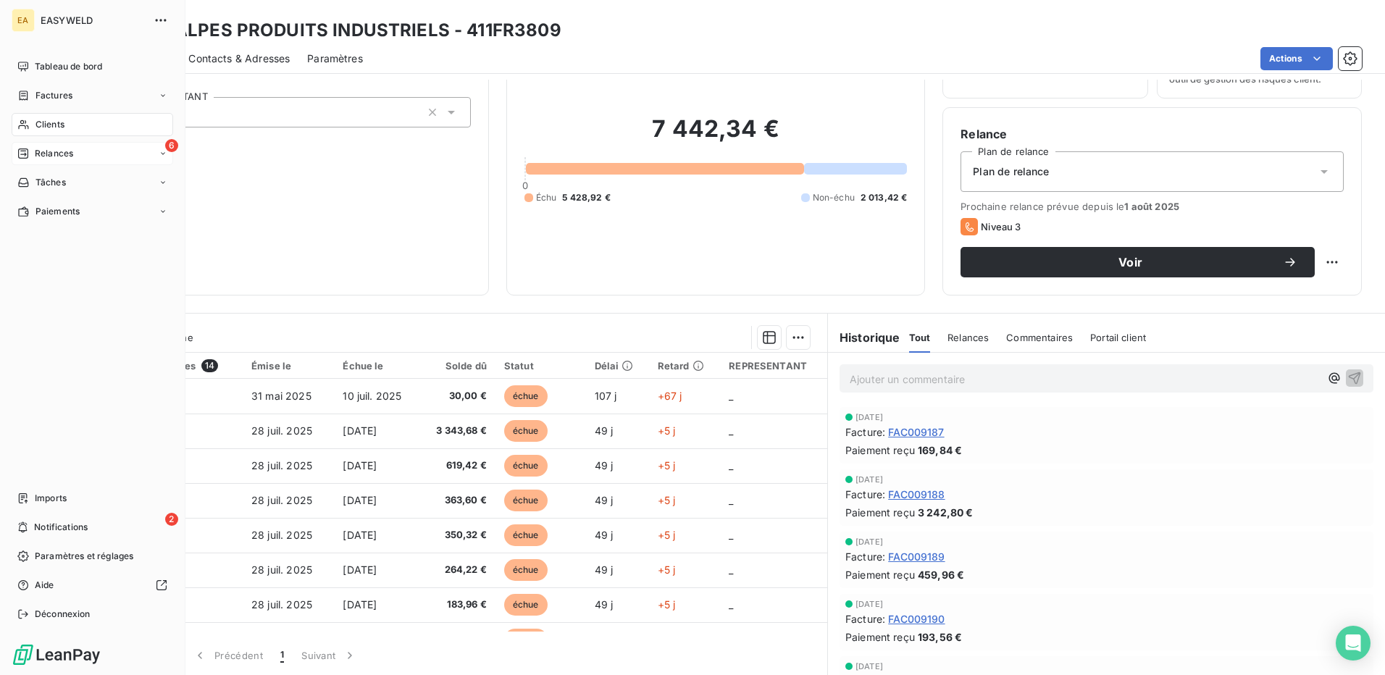
click at [19, 149] on icon at bounding box center [23, 154] width 10 height 10
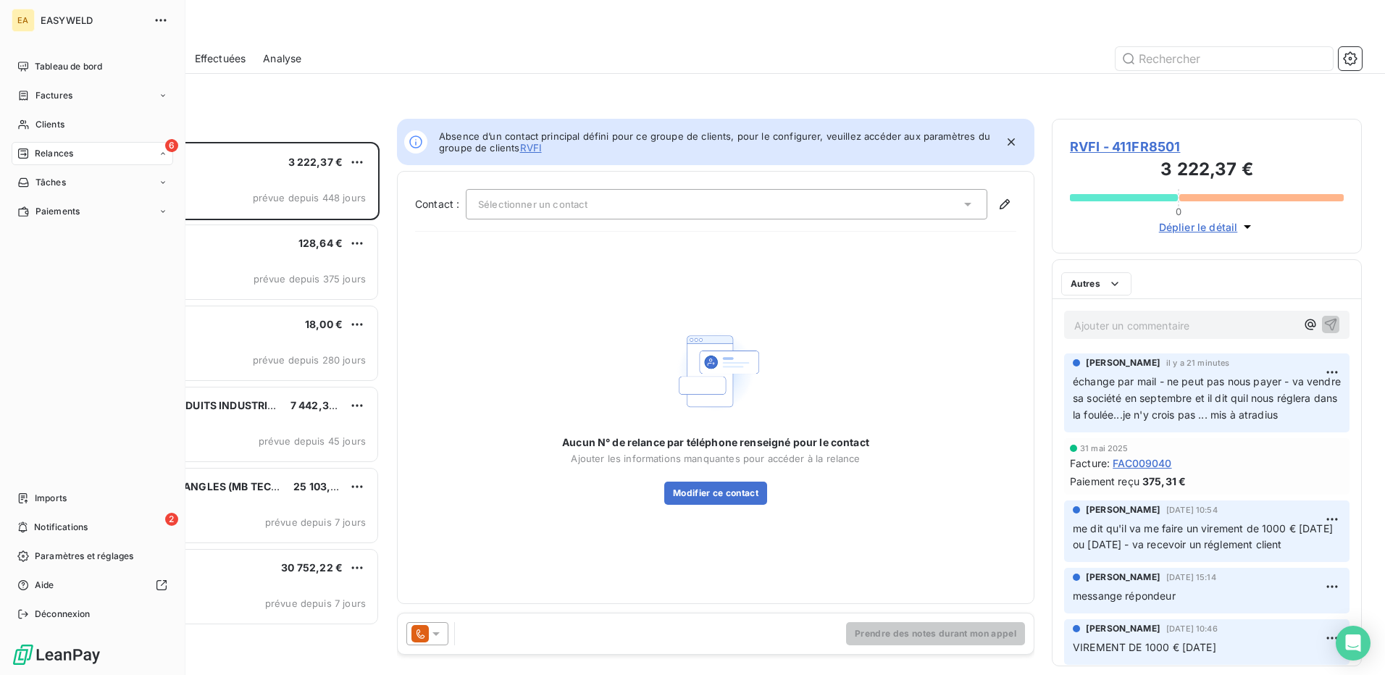
scroll to position [522, 299]
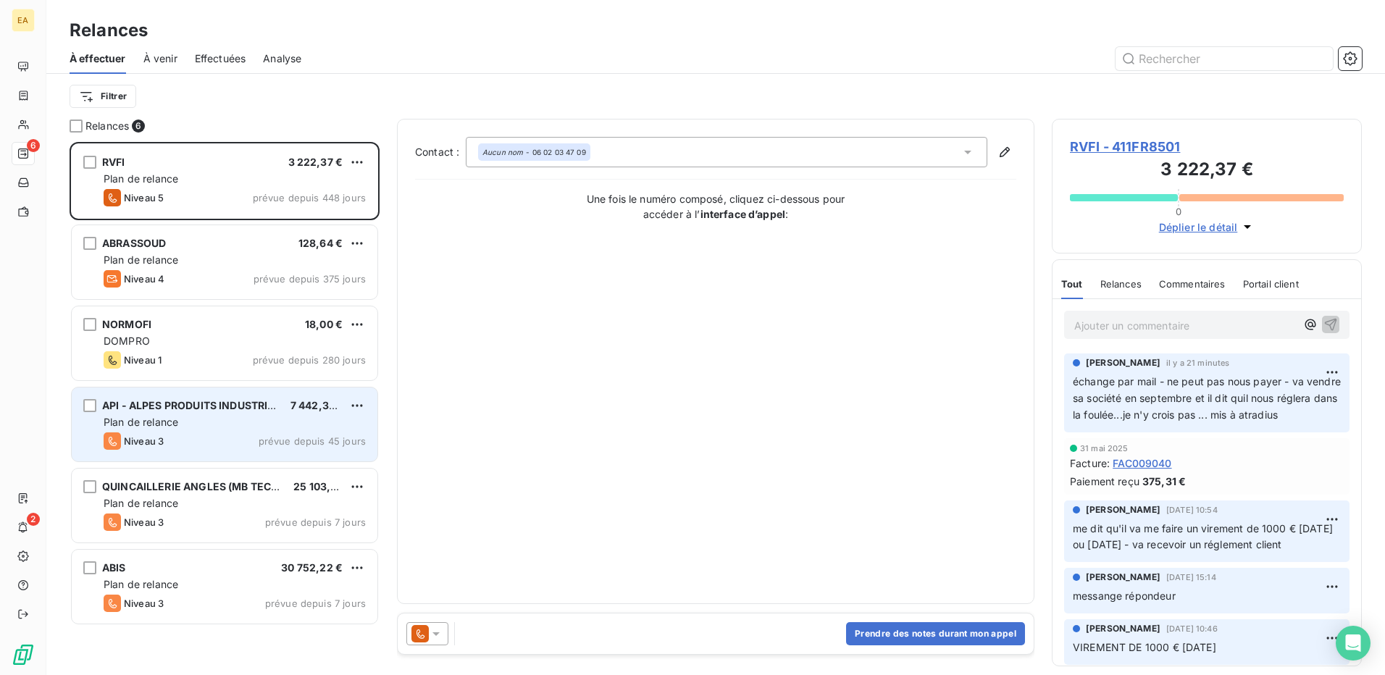
click at [214, 420] on div "Plan de relance" at bounding box center [235, 422] width 262 height 14
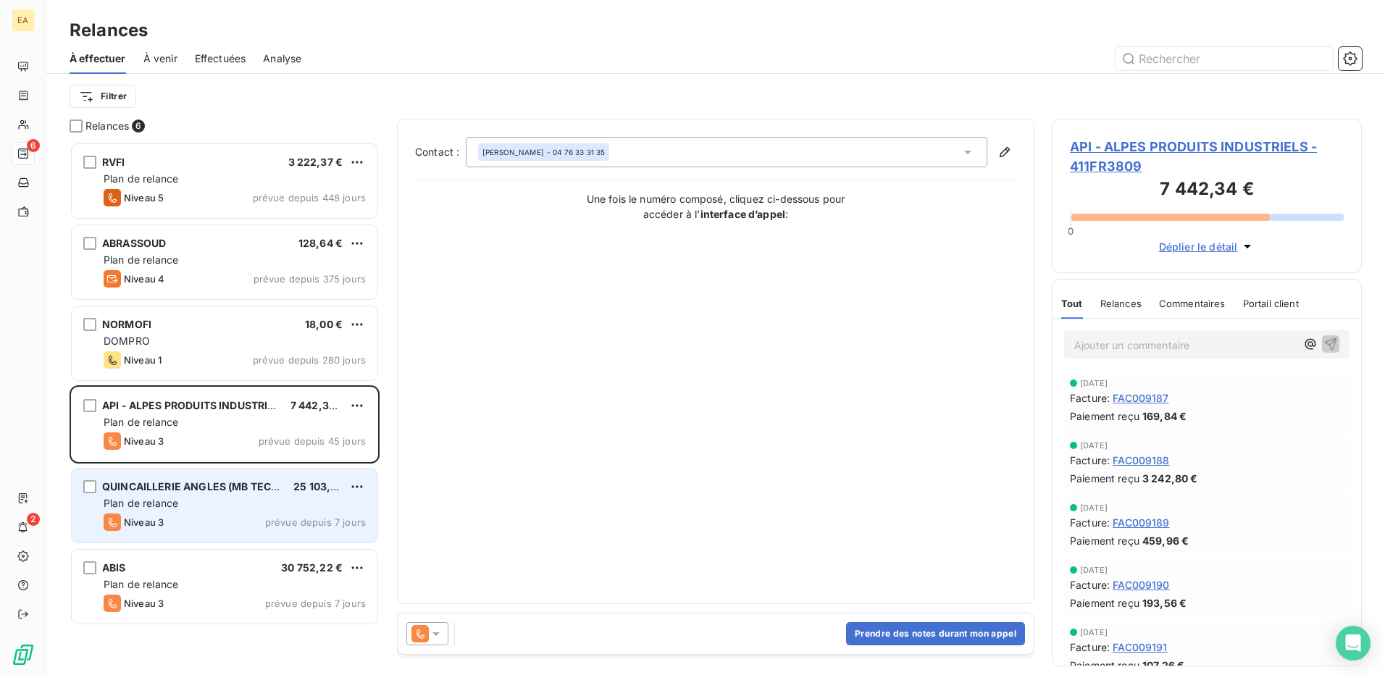
click at [249, 498] on div "Plan de relance" at bounding box center [235, 503] width 262 height 14
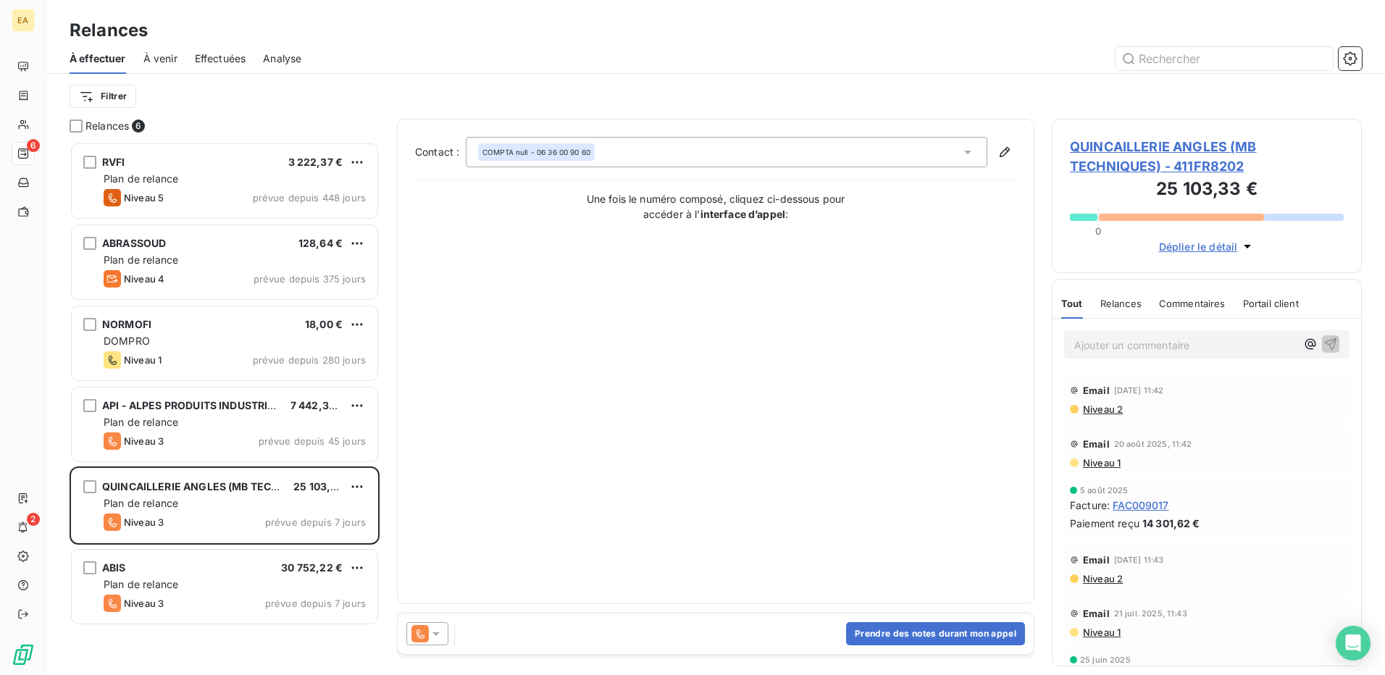
click at [1096, 410] on span "Niveau 2" at bounding box center [1102, 410] width 41 height 12
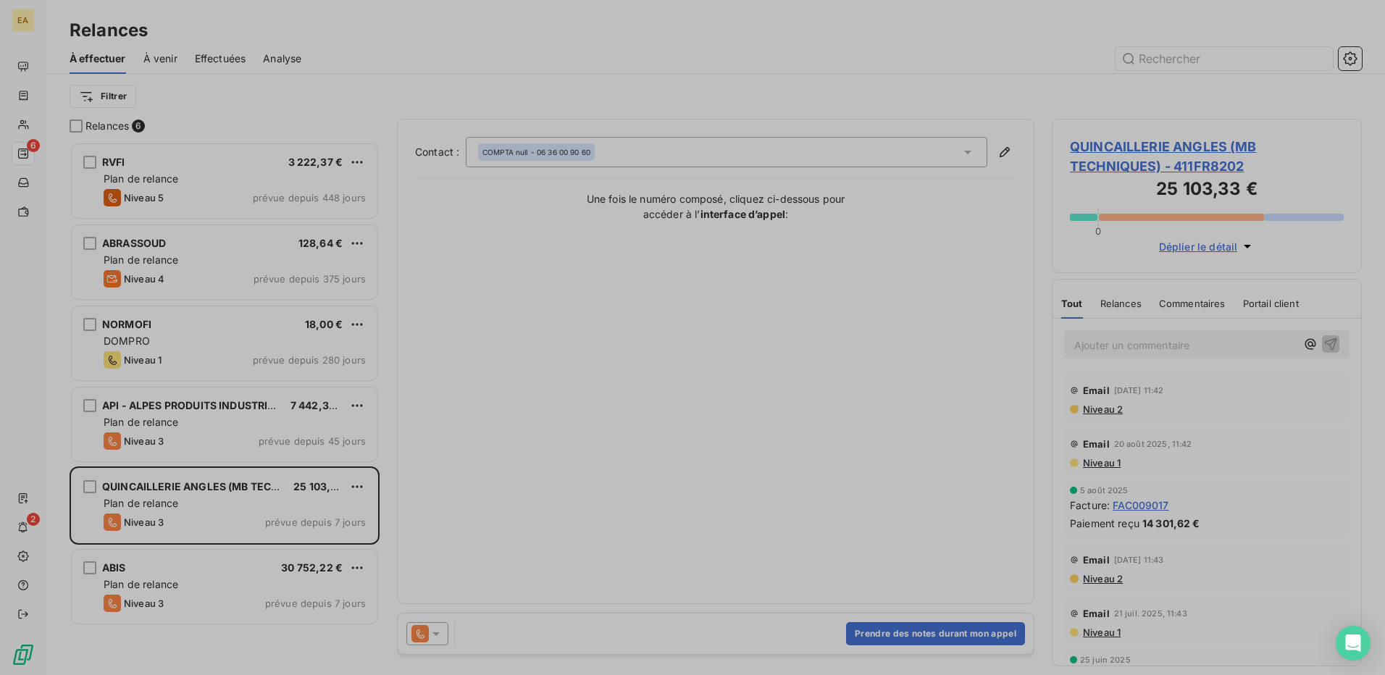
scroll to position [522, 299]
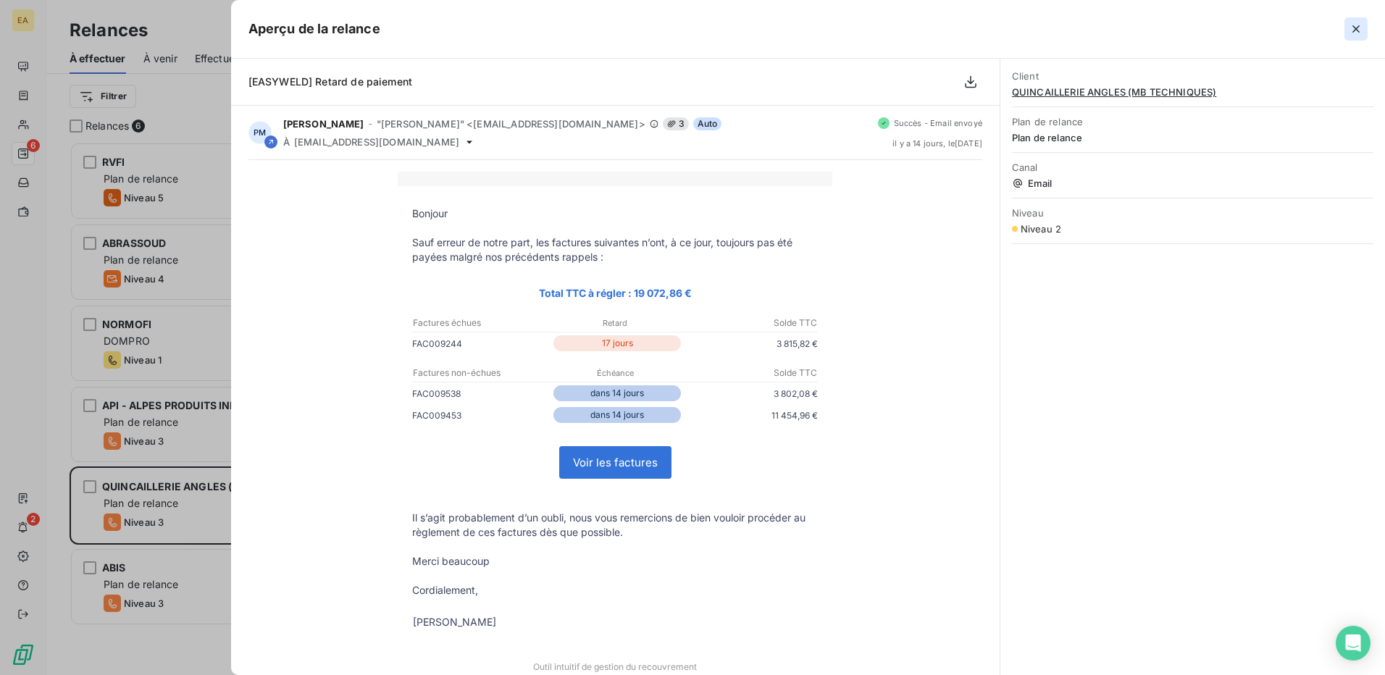
click at [1367, 28] on button "button" at bounding box center [1356, 28] width 23 height 23
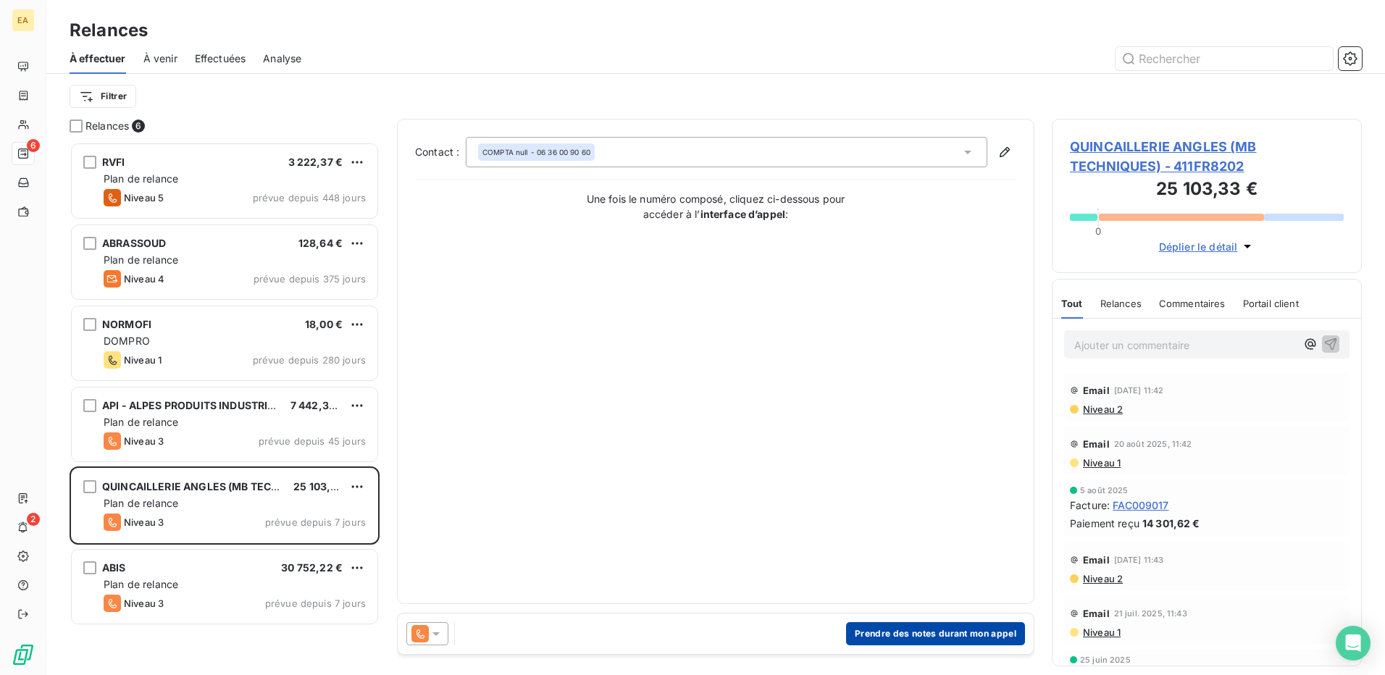
click at [951, 635] on button "Prendre des notes durant mon appel" at bounding box center [935, 633] width 179 height 23
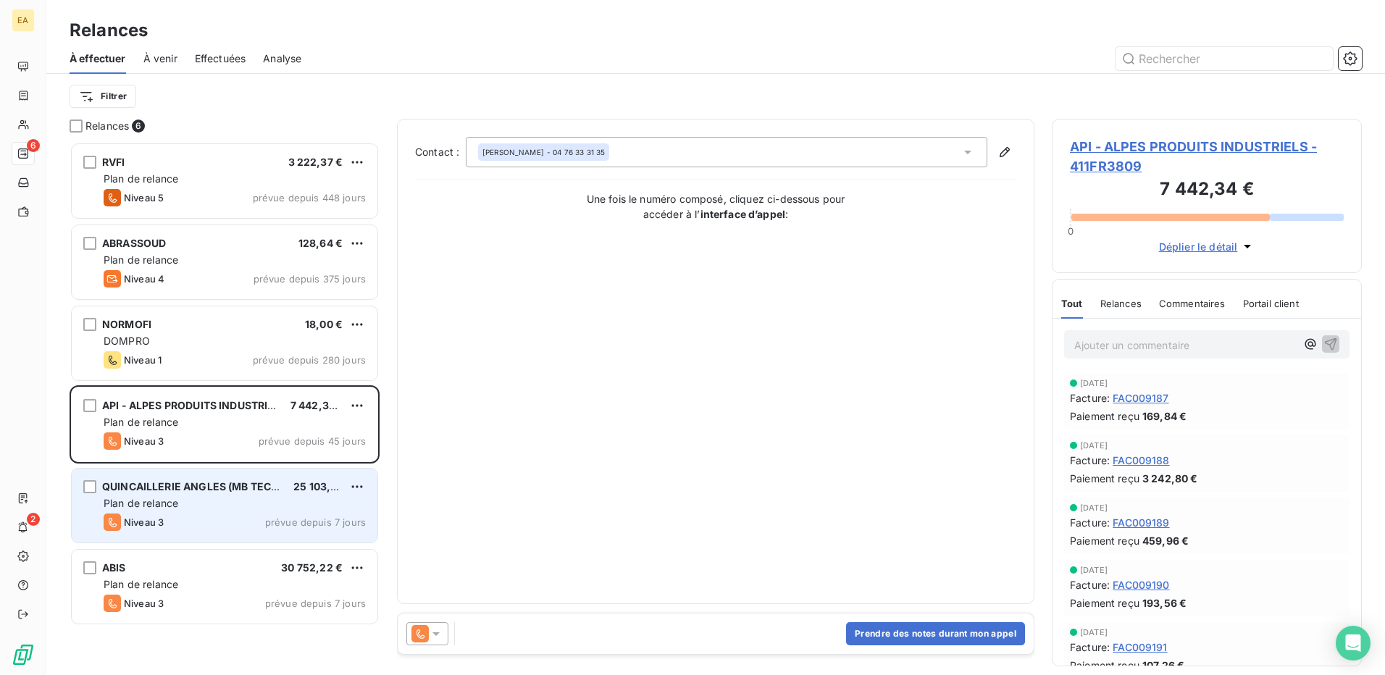
click at [238, 495] on div "QUINCAILLERIE ANGLES (MB TECHNIQUES) 25 103,33 € Plan de relance Niveau 3 prévu…" at bounding box center [225, 506] width 306 height 74
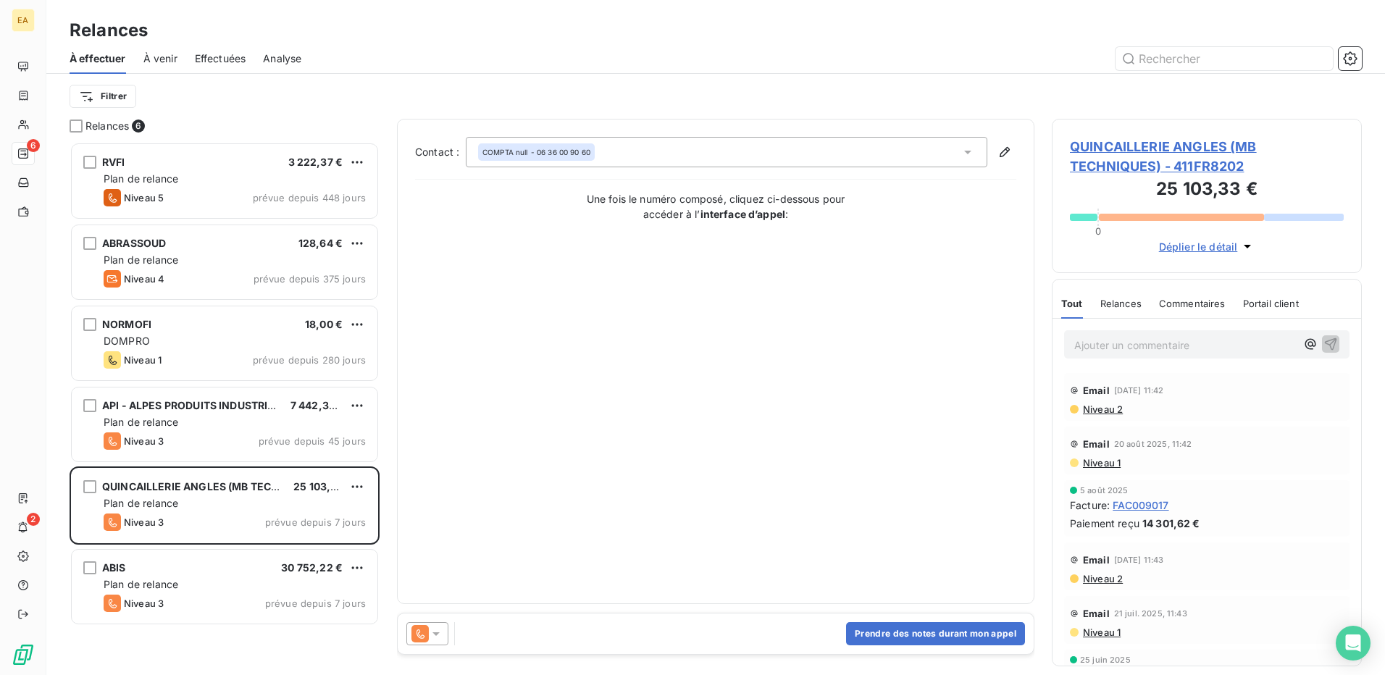
click at [462, 472] on div "Contact : COMPTA null - 06 36 00 90 60 Une fois le numéro composé, cliquez ci-d…" at bounding box center [715, 361] width 601 height 449
click at [1124, 179] on h3 "25 103,33 €" at bounding box center [1207, 190] width 274 height 29
click at [1140, 164] on span "QUINCAILLERIE ANGLES (MB TECHNIQUES) - 411FR8202" at bounding box center [1207, 156] width 274 height 39
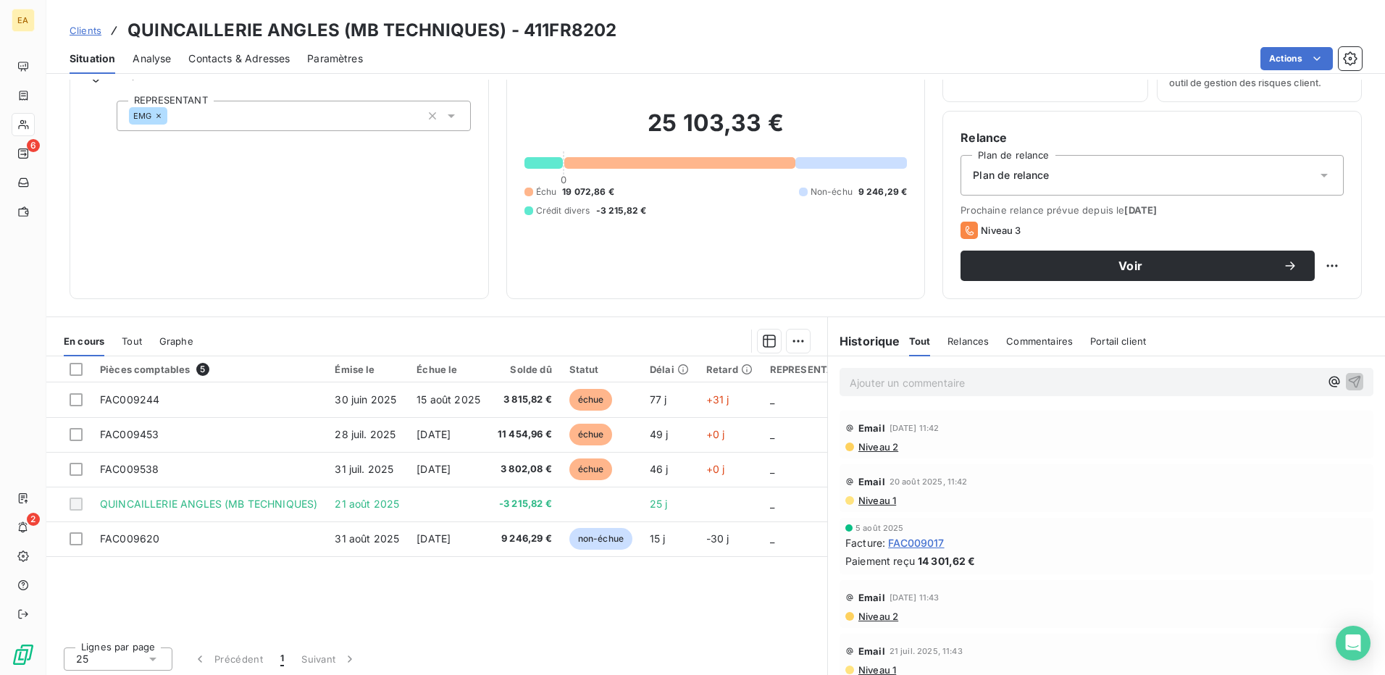
scroll to position [83, 0]
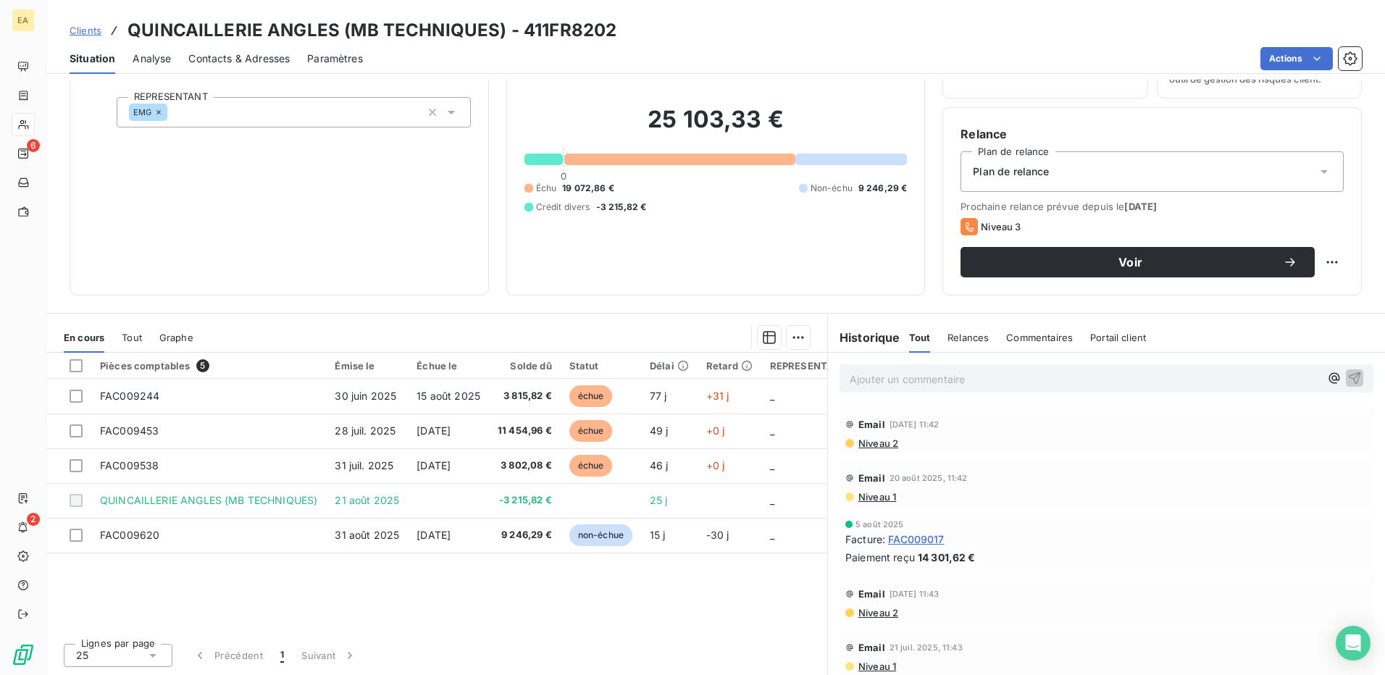
click at [856, 376] on p "Ajouter un commentaire ﻿" at bounding box center [1085, 379] width 470 height 18
click at [1348, 375] on icon "button" at bounding box center [1355, 377] width 14 height 14
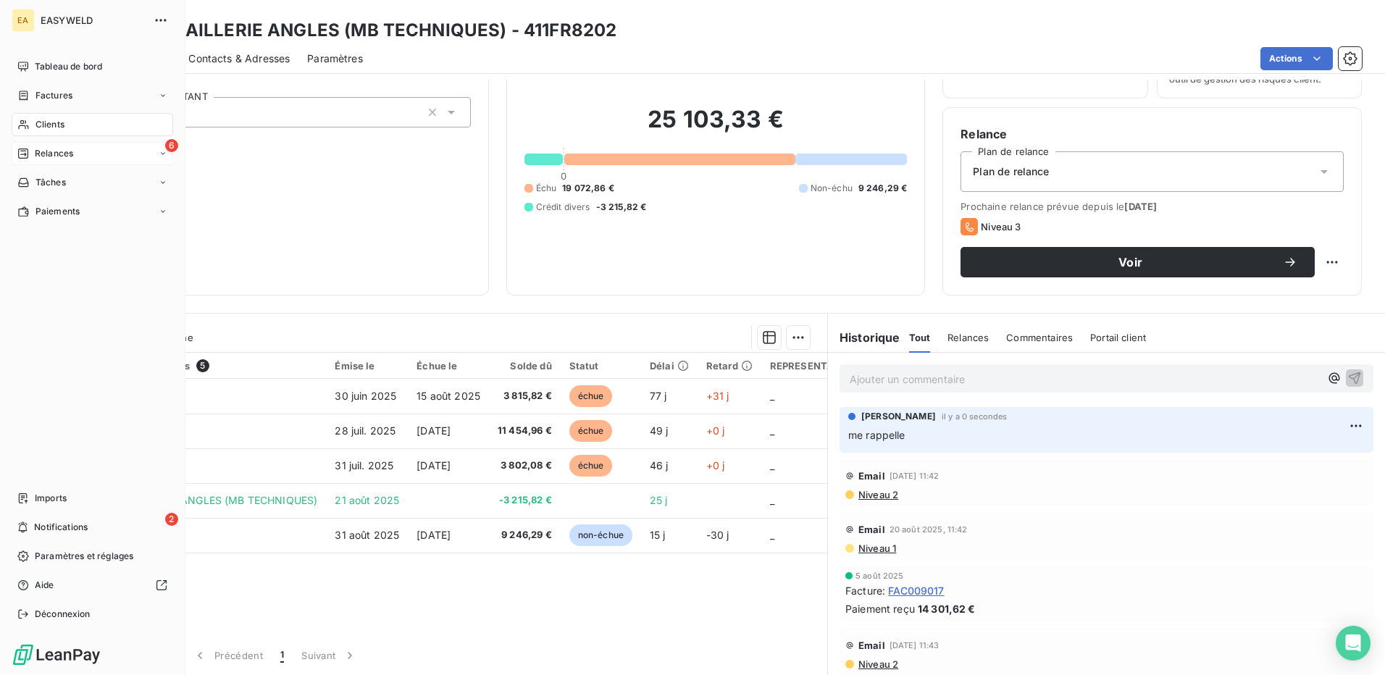
click at [52, 161] on div "6 Relances" at bounding box center [93, 153] width 162 height 23
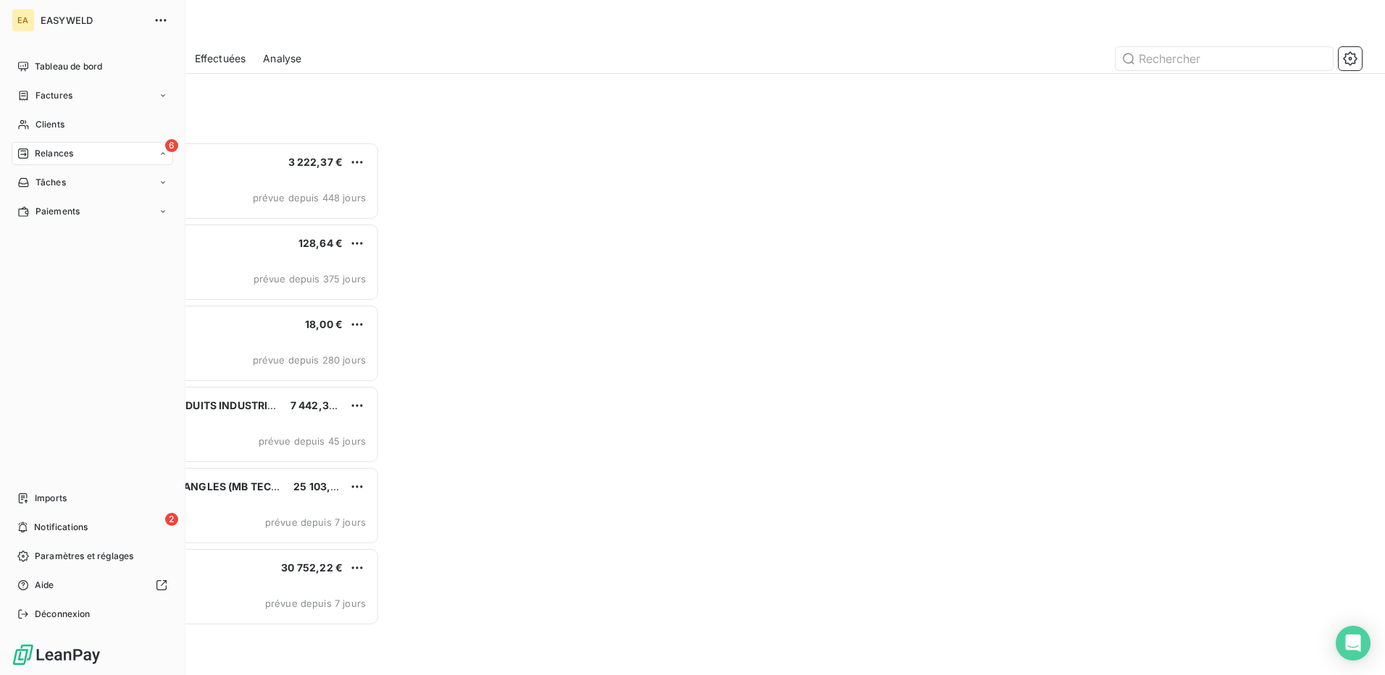
scroll to position [522, 299]
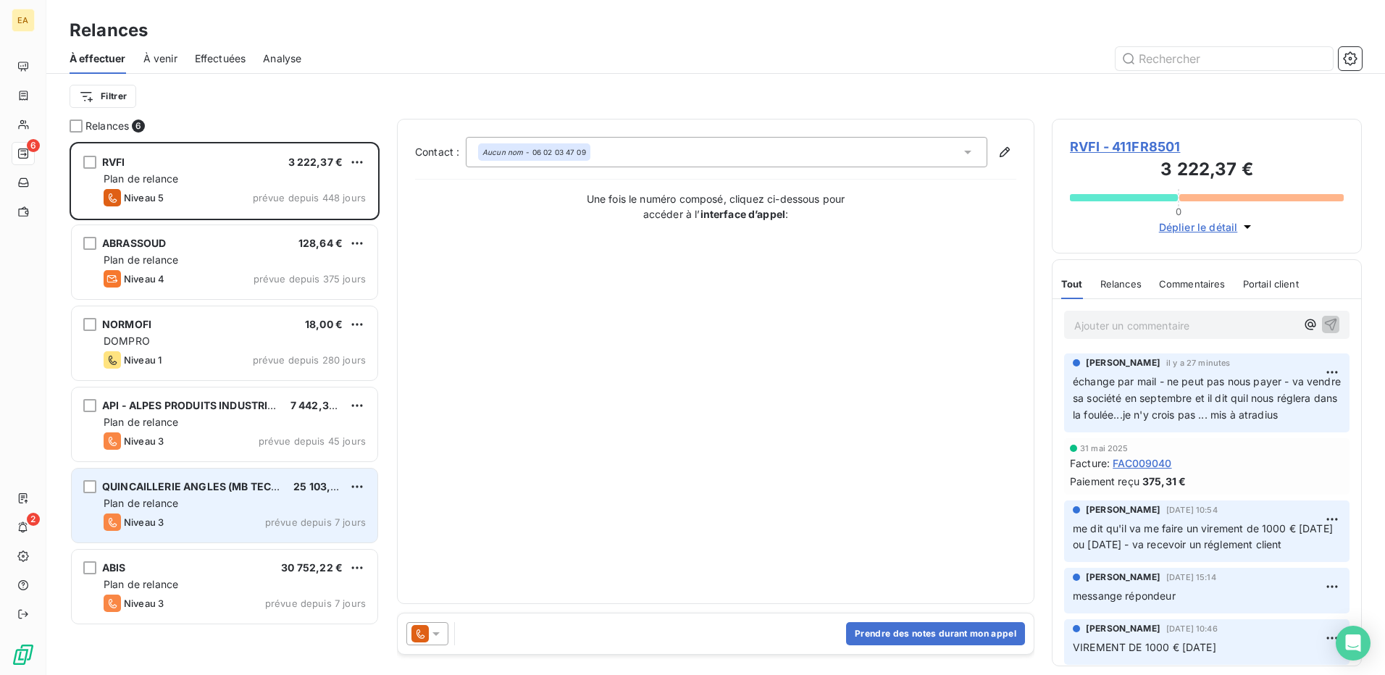
click at [278, 483] on span "QUINCAILLERIE ANGLES (MB TECHNIQUES)" at bounding box center [212, 486] width 220 height 12
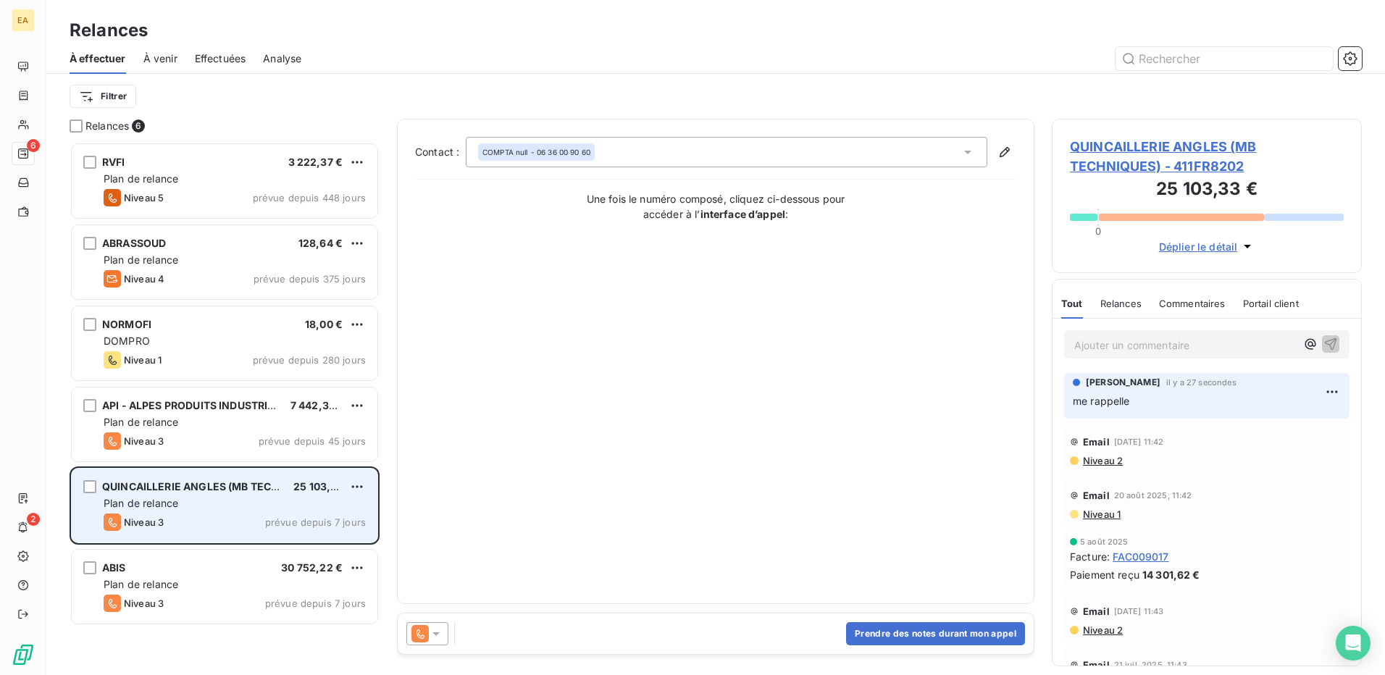
click at [262, 540] on div "QUINCAILLERIE ANGLES (MB TECHNIQUES) 25 103,33 € Plan de relance Niveau 3 prévu…" at bounding box center [225, 506] width 306 height 74
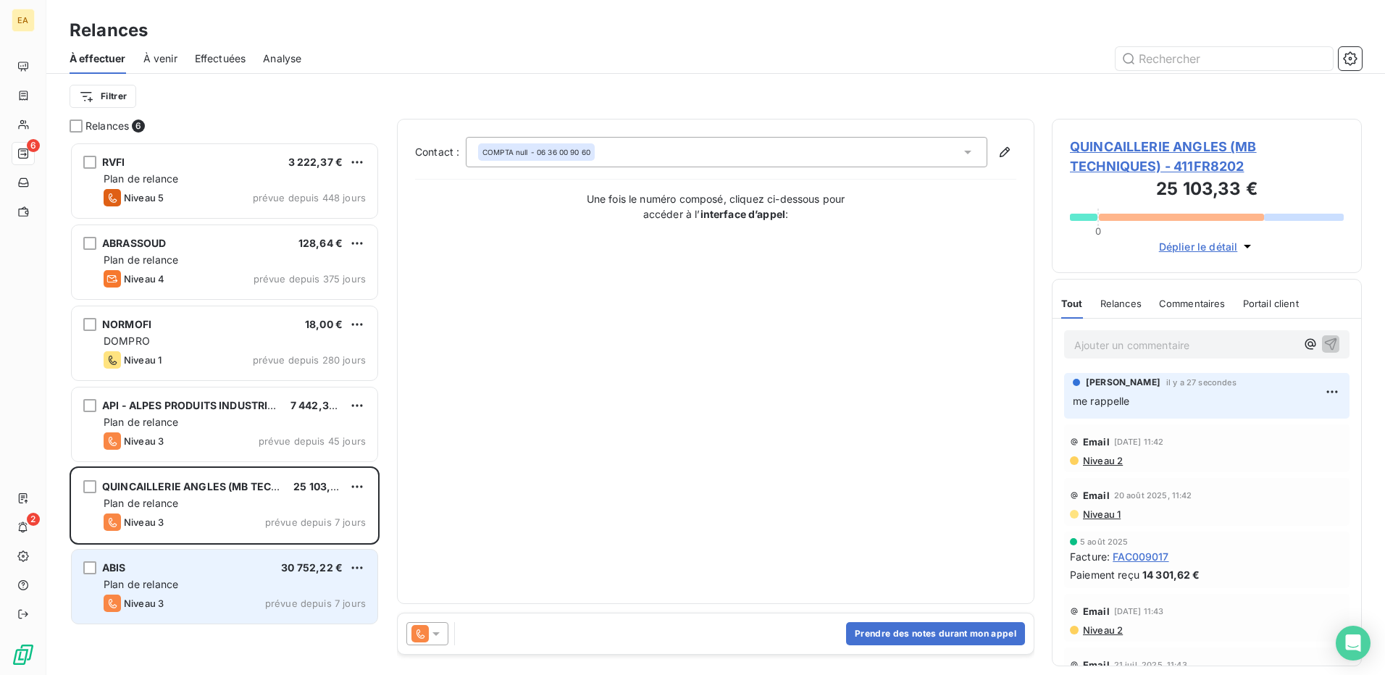
click at [272, 585] on div "Plan de relance" at bounding box center [235, 584] width 262 height 14
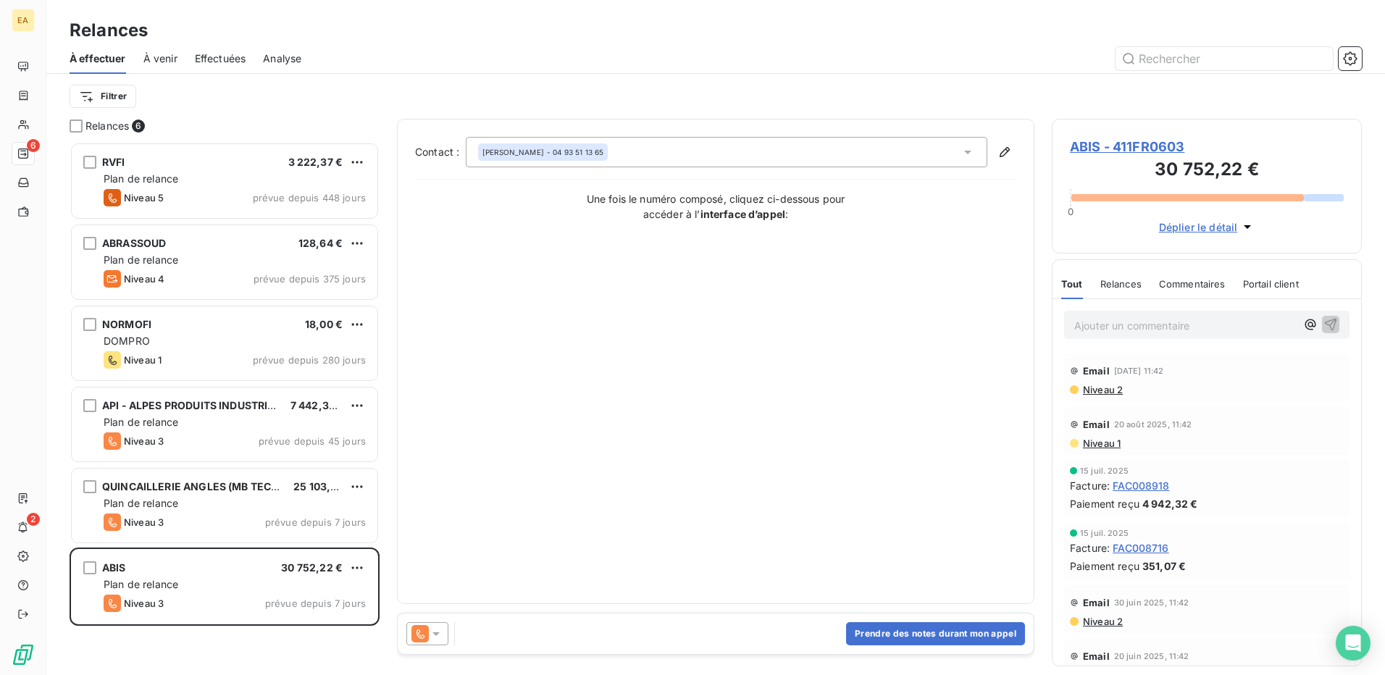
click at [1197, 231] on span "Déplier le détail" at bounding box center [1198, 227] width 79 height 15
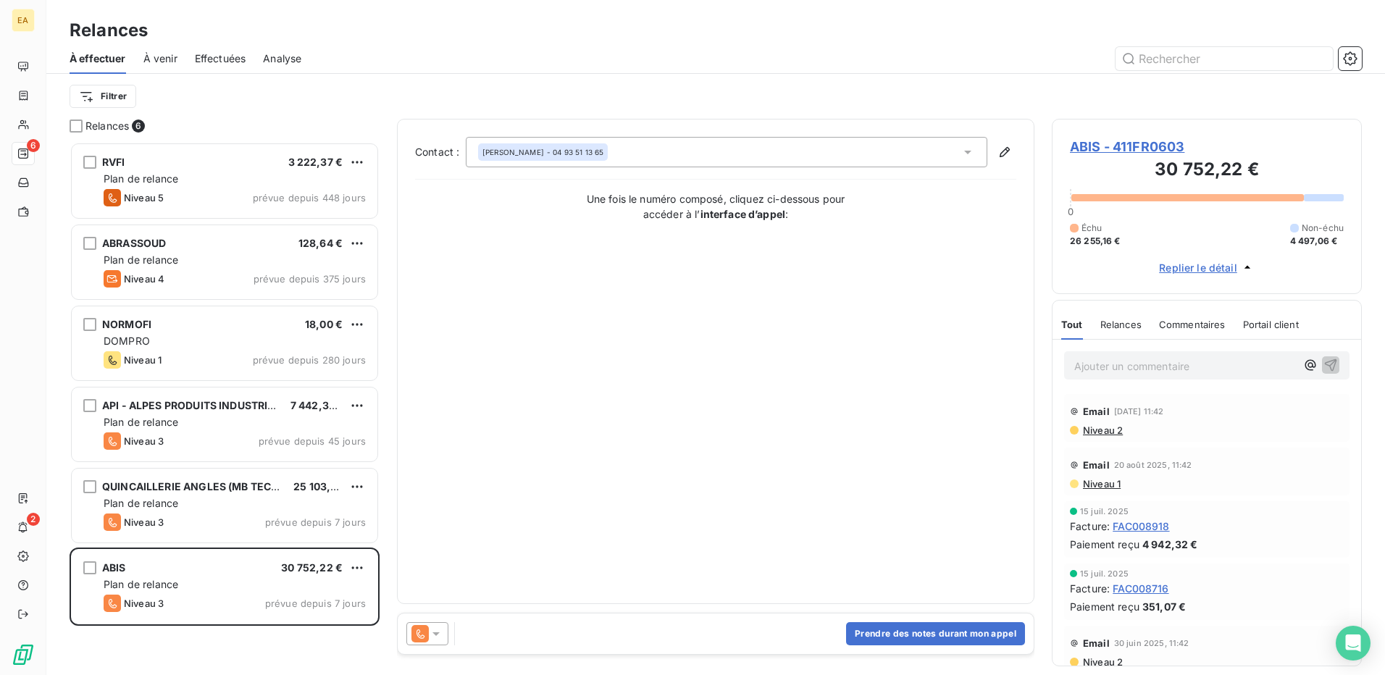
click at [1159, 145] on span "ABIS - 411FR0603" at bounding box center [1207, 147] width 274 height 20
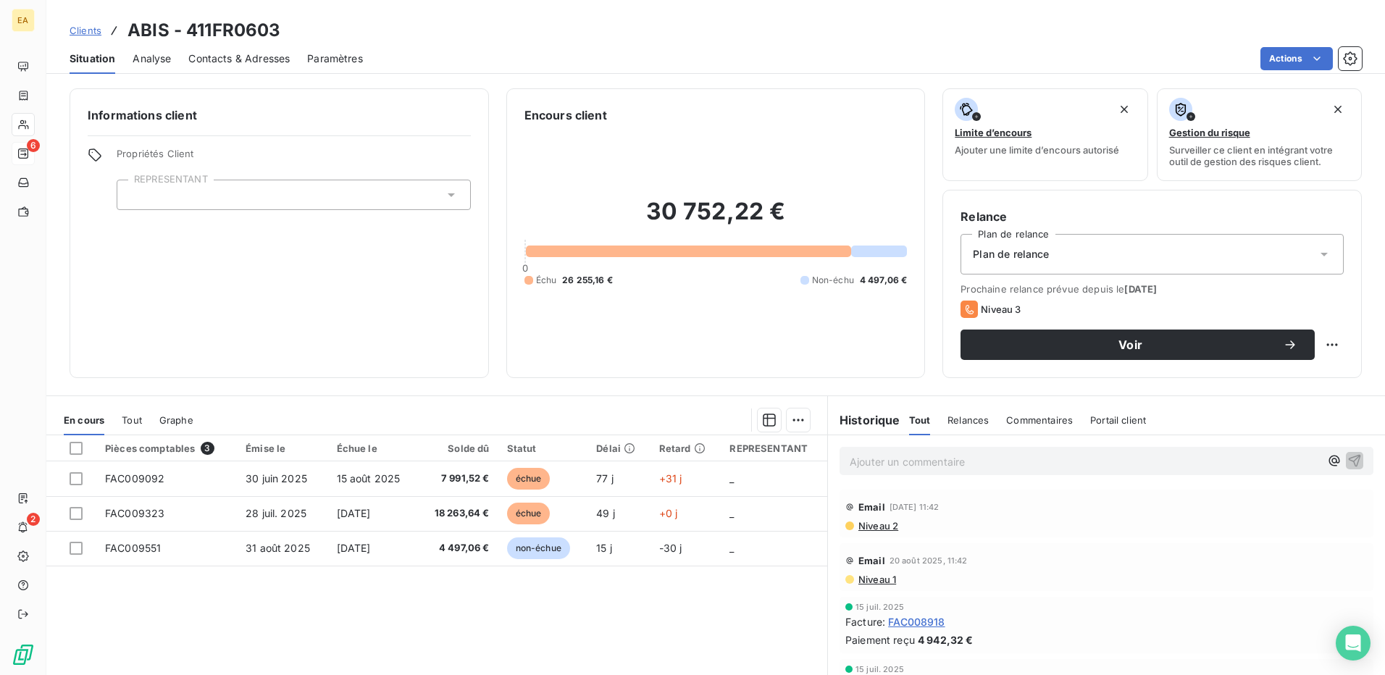
click at [191, 60] on span "Contacts & Adresses" at bounding box center [238, 58] width 101 height 14
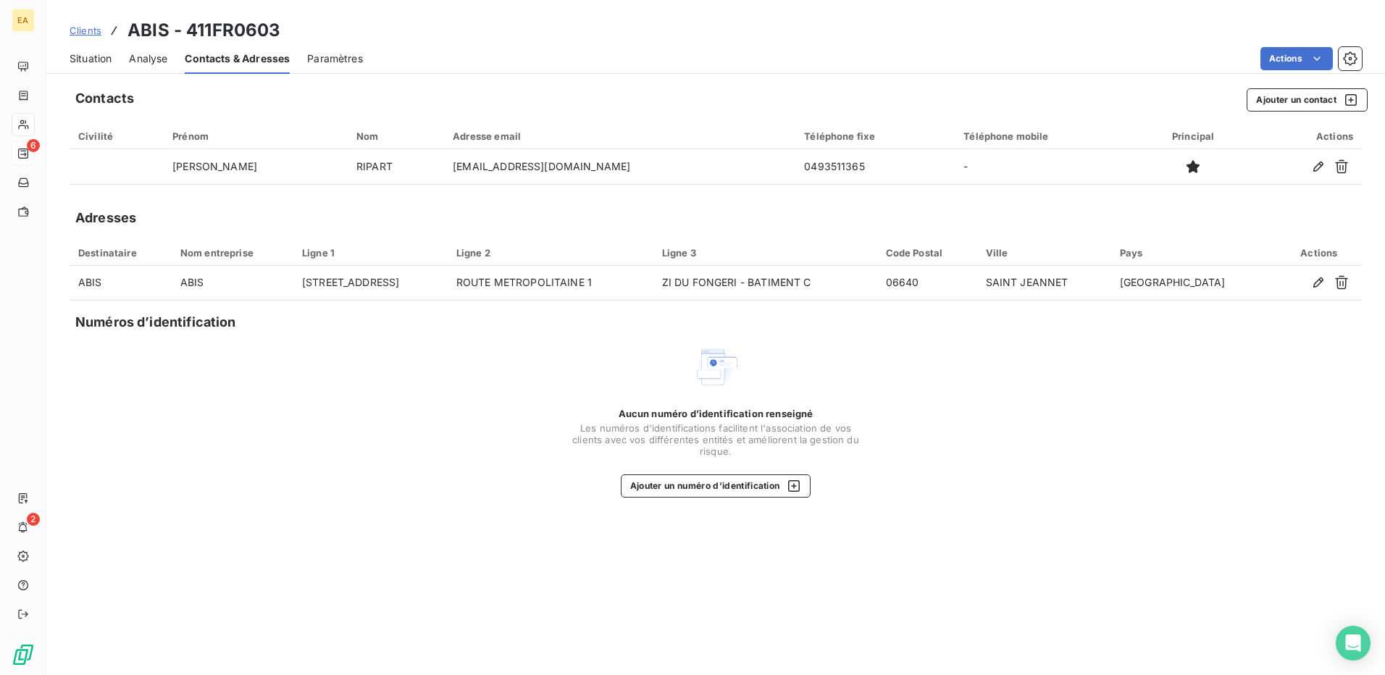
click at [78, 62] on span "Situation" at bounding box center [91, 58] width 42 height 14
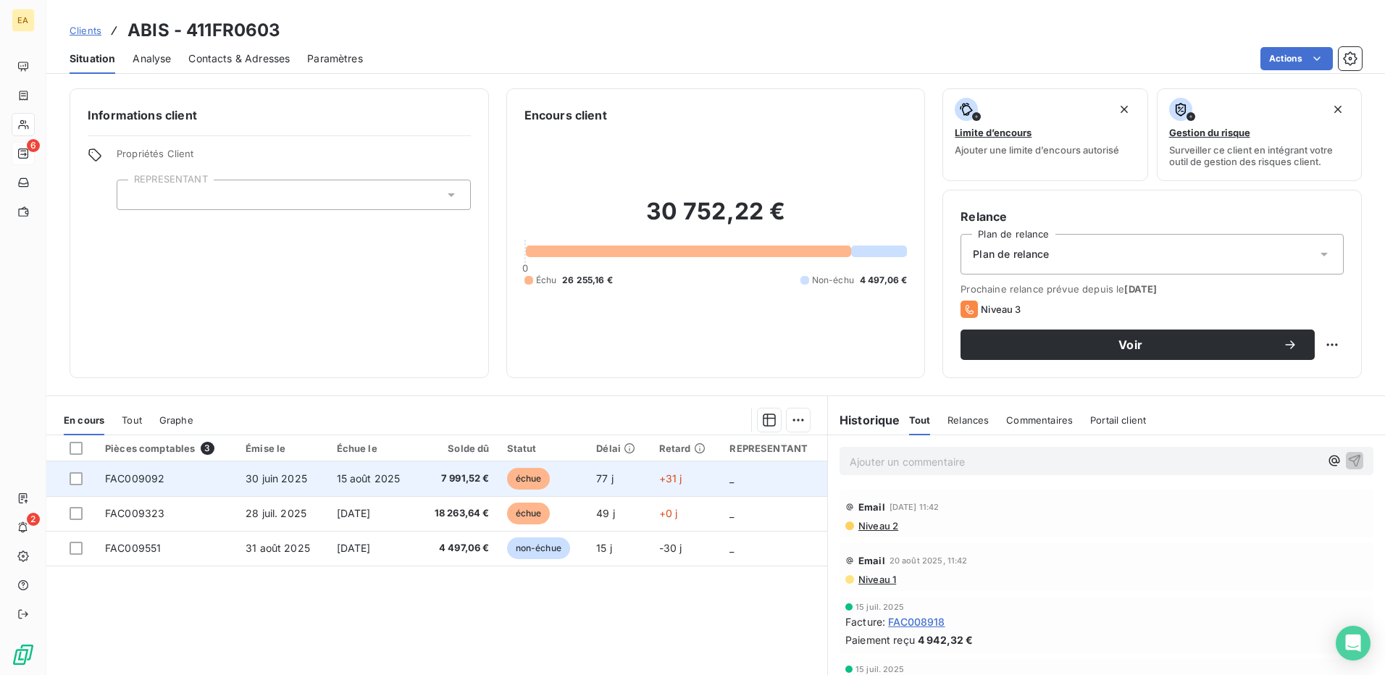
click at [200, 476] on td "FAC009092" at bounding box center [166, 479] width 141 height 35
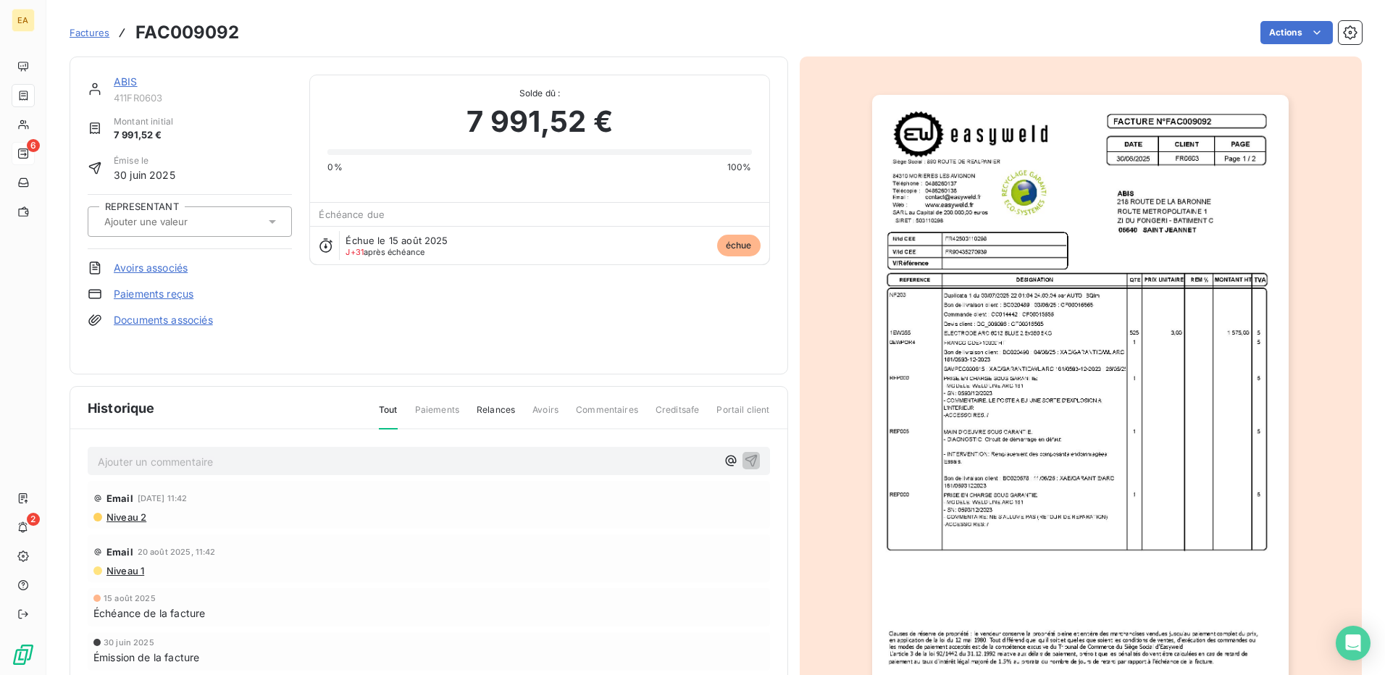
click at [93, 29] on span "Factures" at bounding box center [90, 33] width 40 height 12
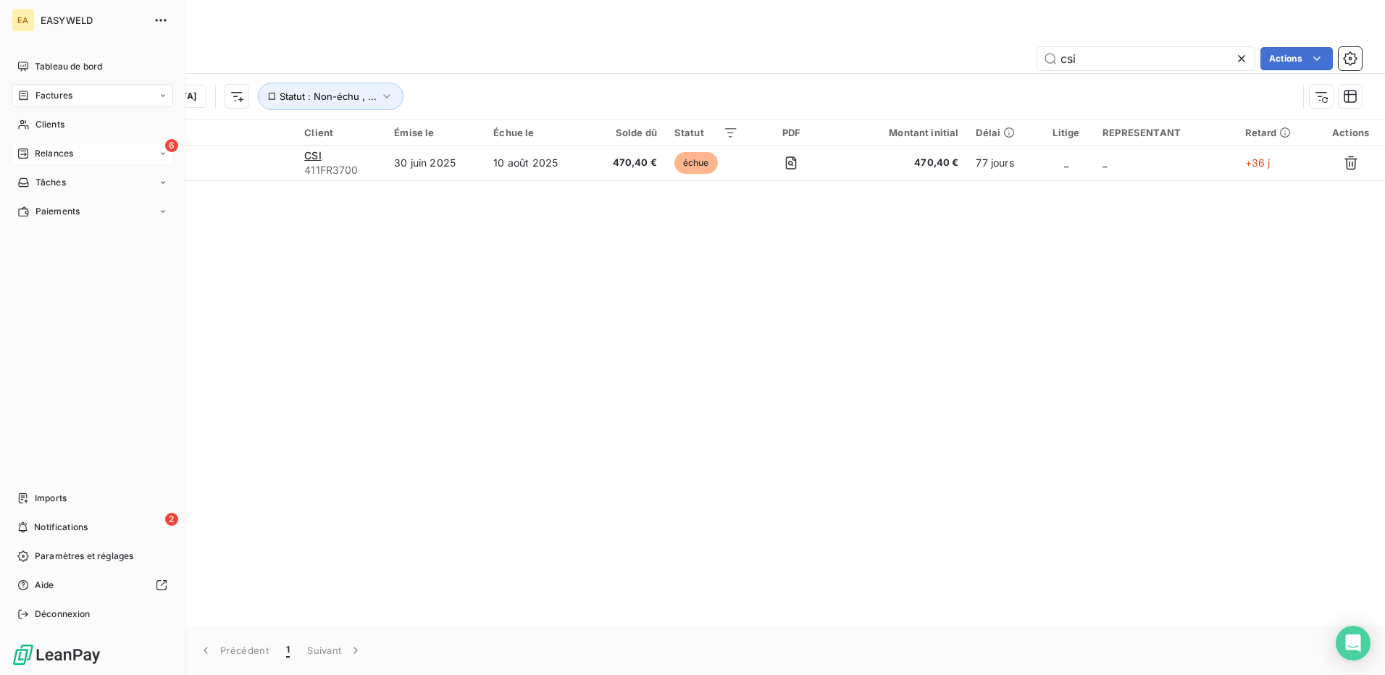
click at [28, 155] on icon at bounding box center [23, 154] width 10 height 10
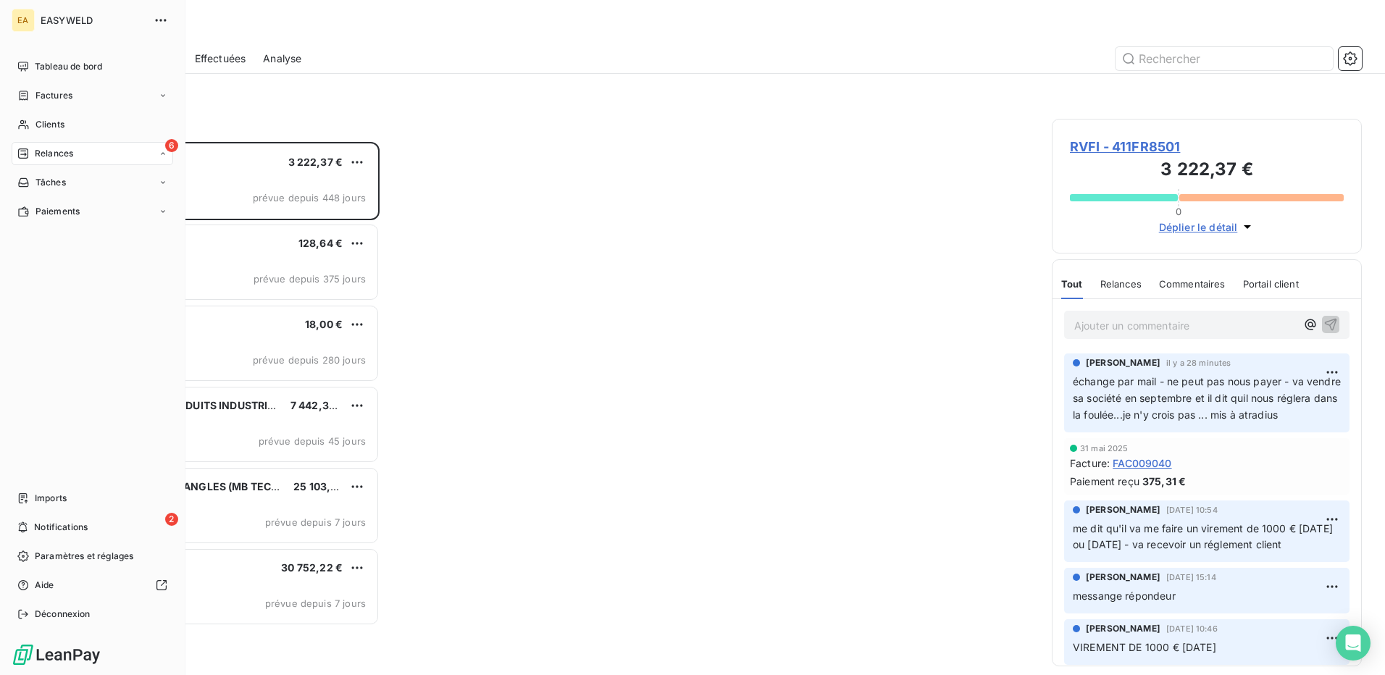
scroll to position [522, 299]
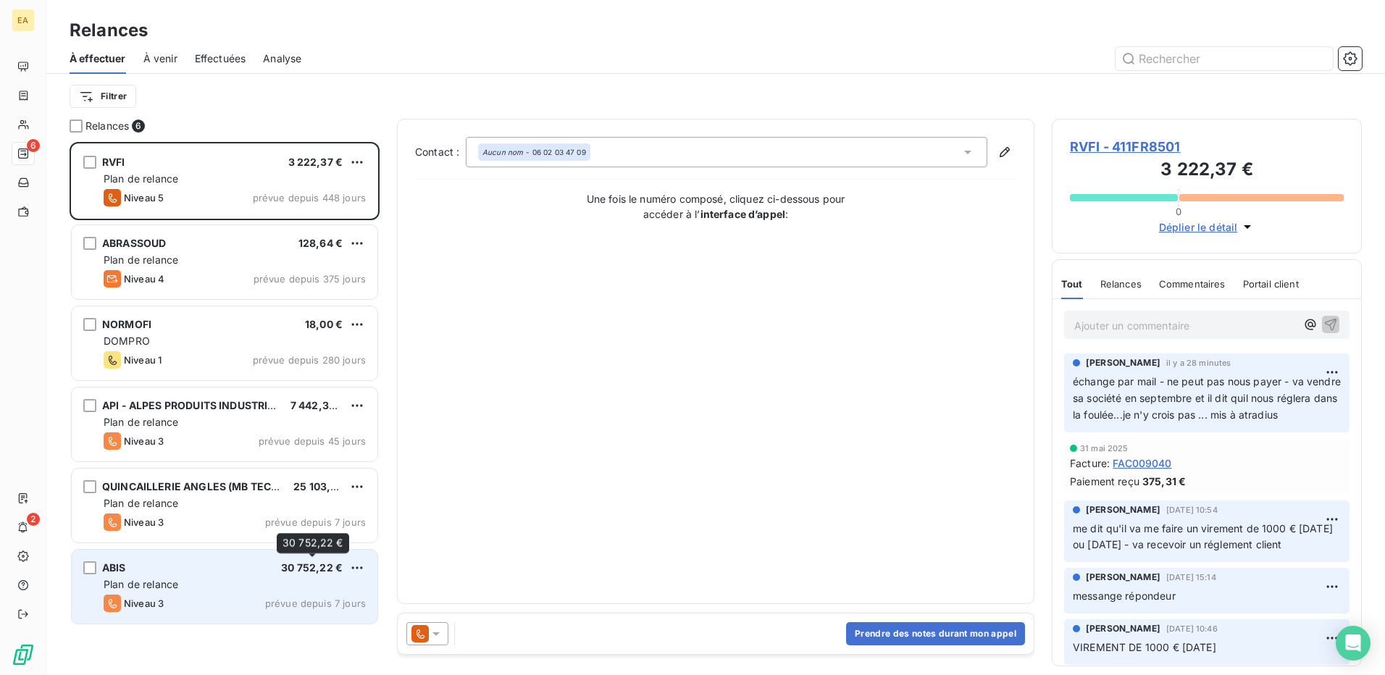
click at [335, 574] on div "30 752,22 €" at bounding box center [312, 568] width 62 height 14
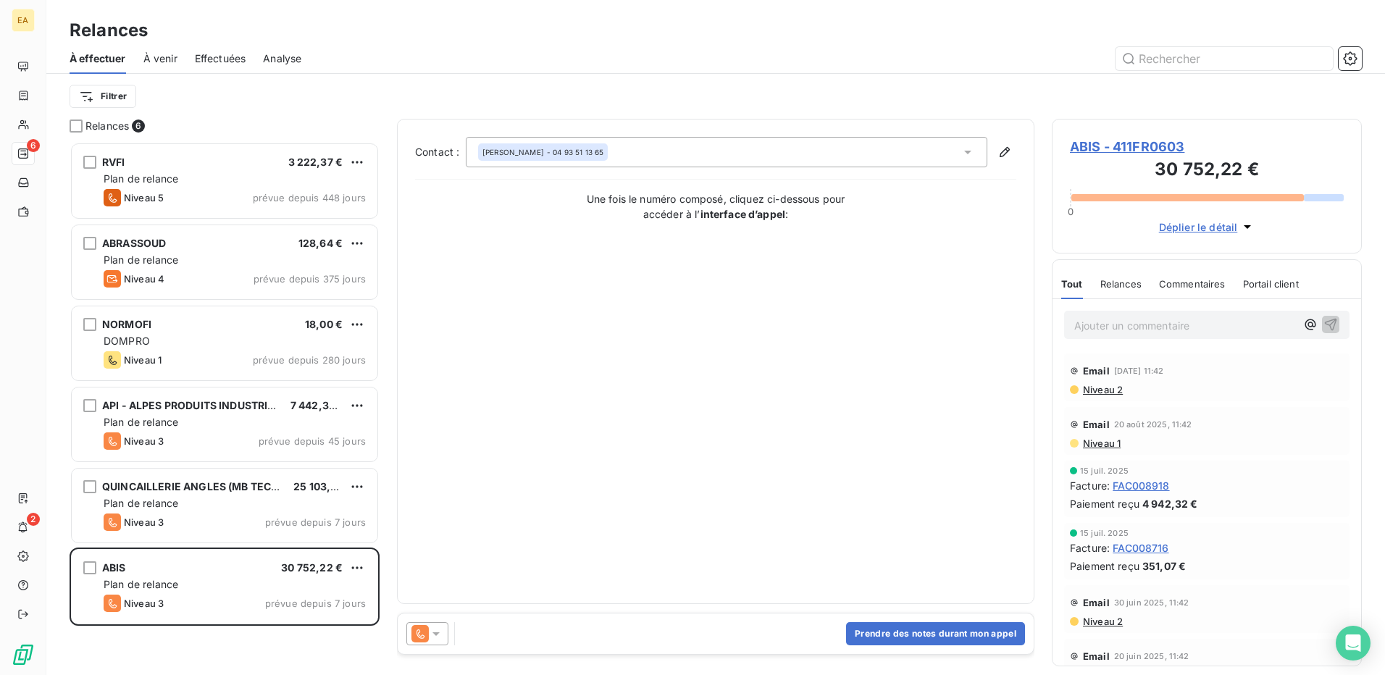
click at [1135, 139] on span "ABIS - 411FR0603" at bounding box center [1207, 147] width 274 height 20
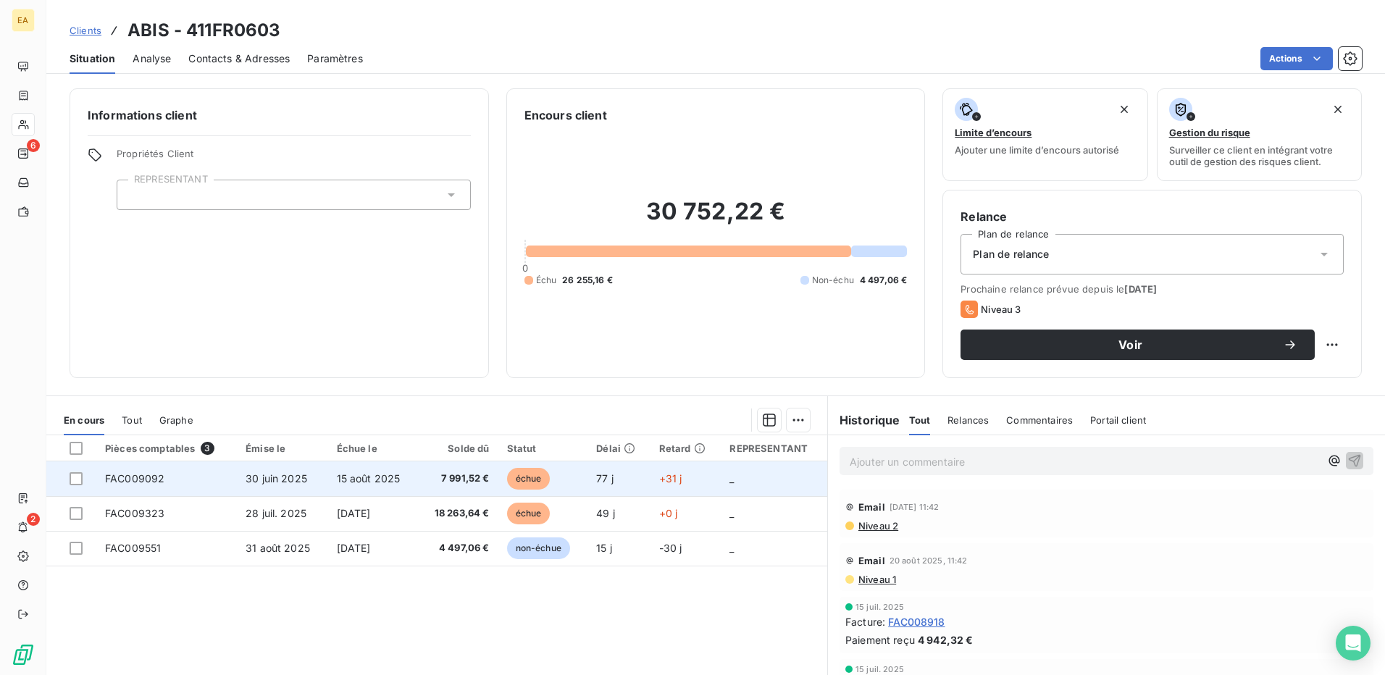
click at [472, 482] on span "7 991,52 €" at bounding box center [458, 479] width 63 height 14
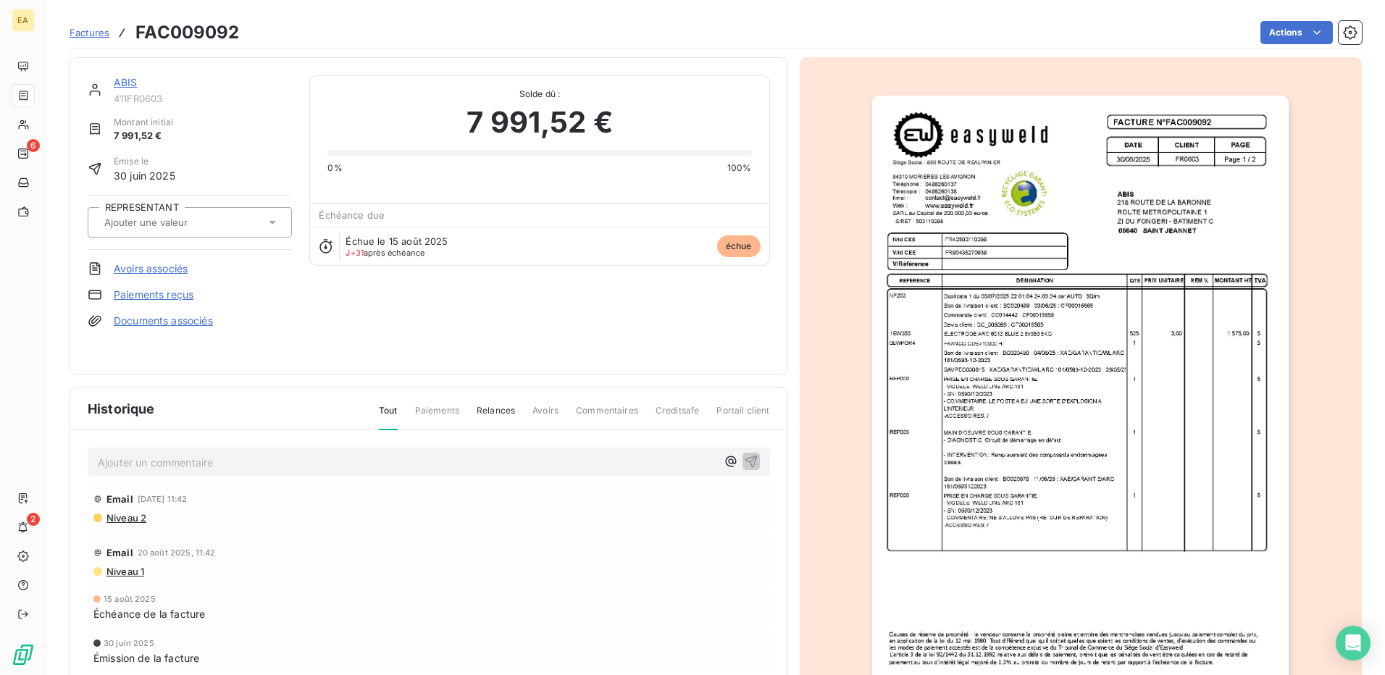
click at [1091, 389] on img "button" at bounding box center [1080, 391] width 417 height 590
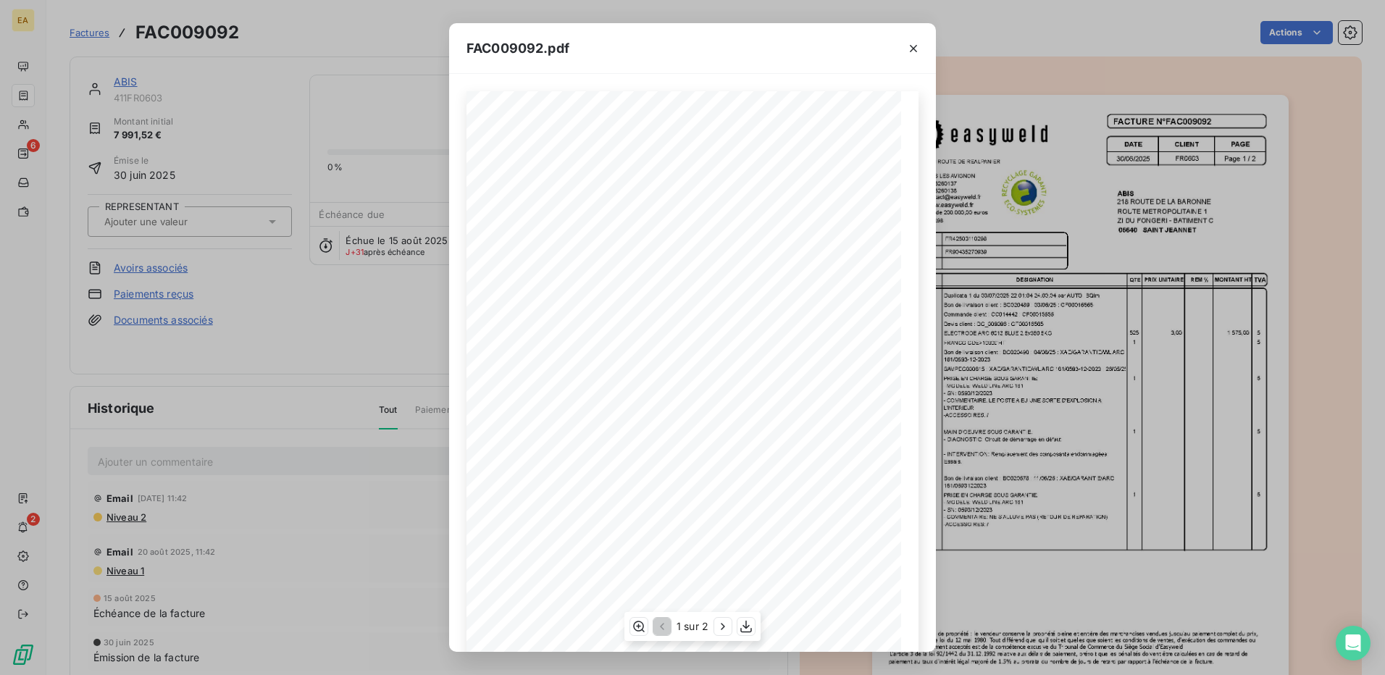
scroll to position [72, 0]
click at [725, 622] on icon "button" at bounding box center [723, 626] width 14 height 14
click at [915, 56] on button "button" at bounding box center [913, 48] width 23 height 23
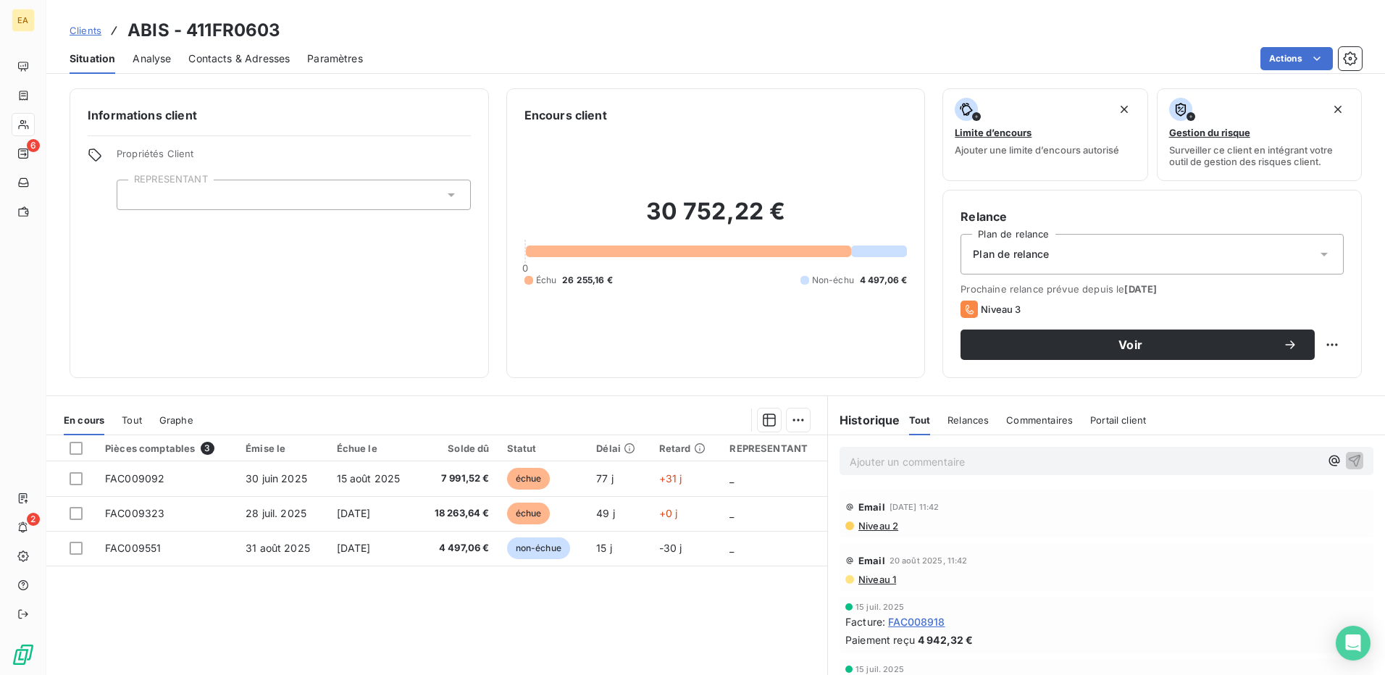
click at [85, 32] on span "Clients" at bounding box center [86, 31] width 32 height 12
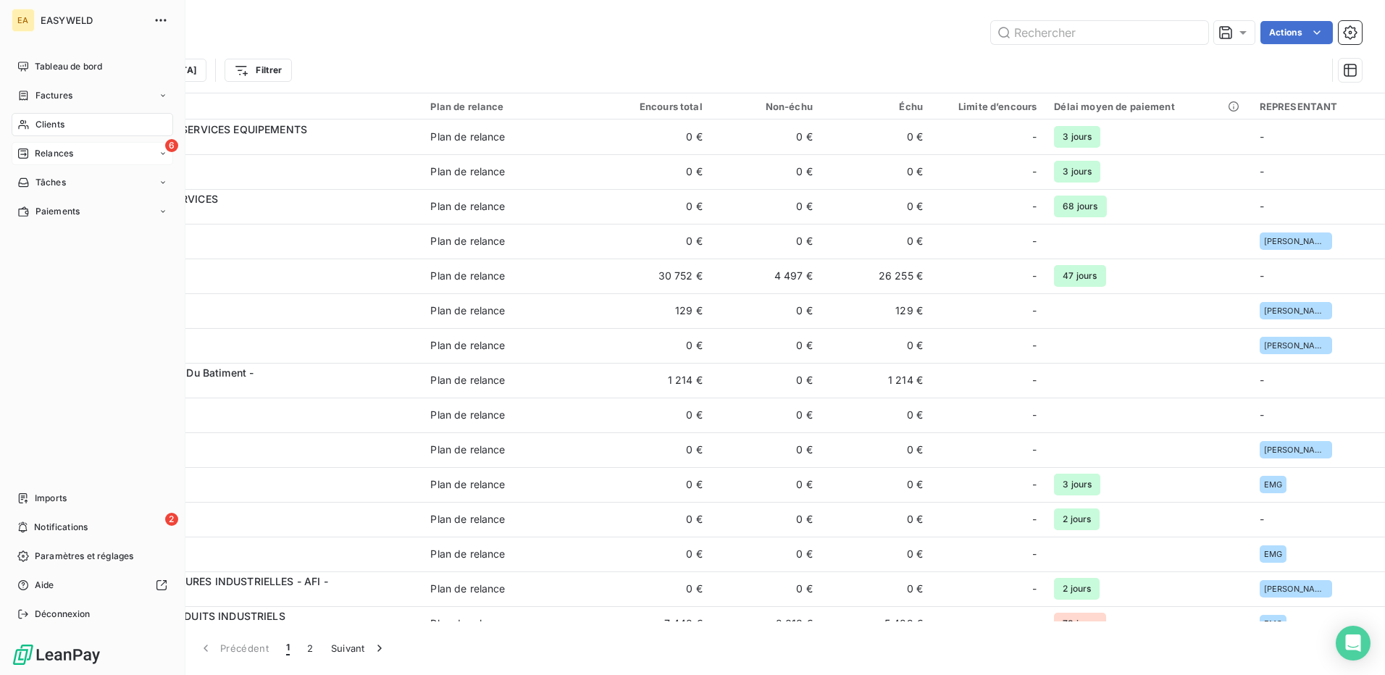
click at [17, 149] on div "6 Relances" at bounding box center [93, 153] width 162 height 23
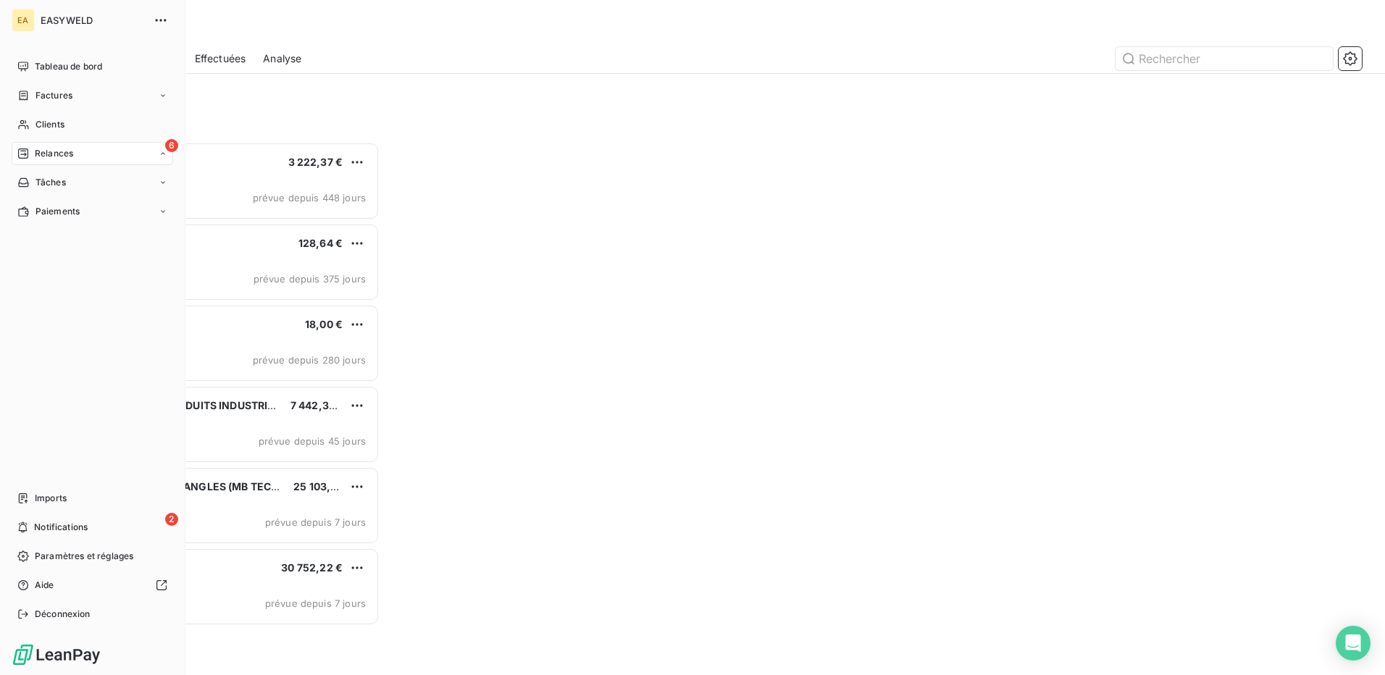
scroll to position [522, 299]
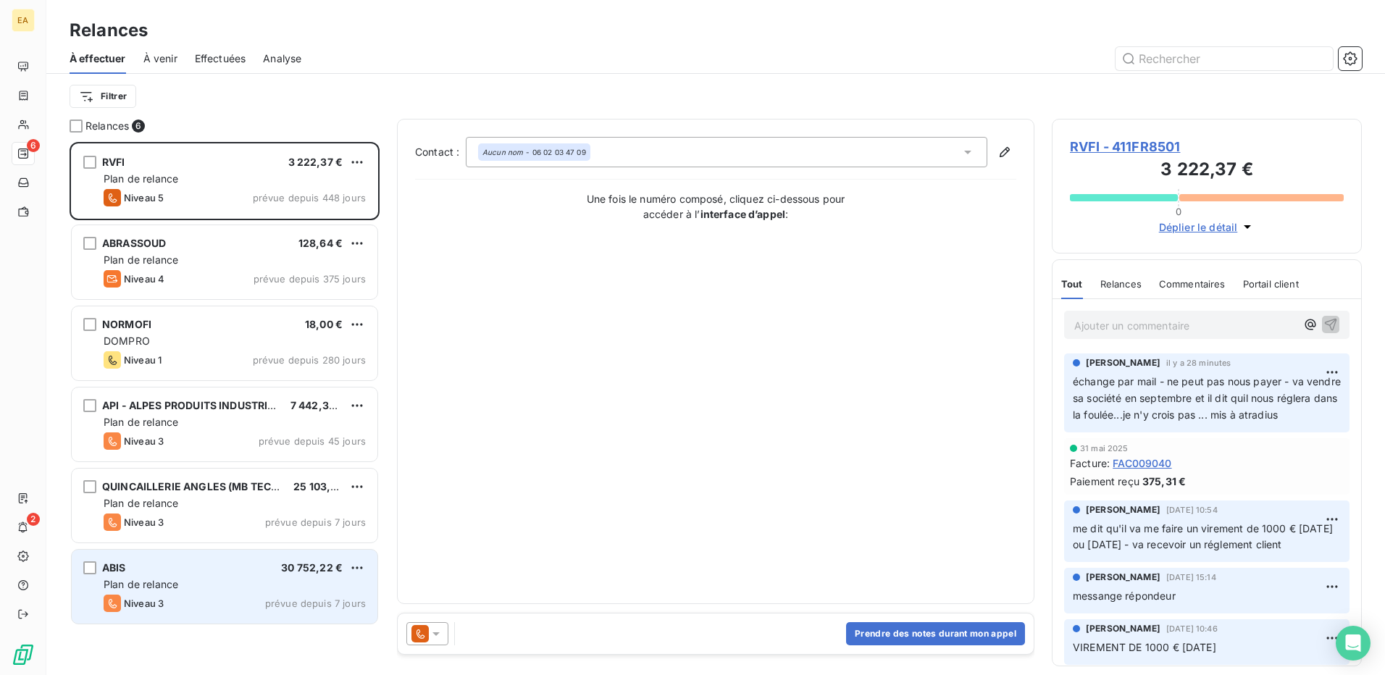
click at [283, 579] on div "Plan de relance" at bounding box center [235, 584] width 262 height 14
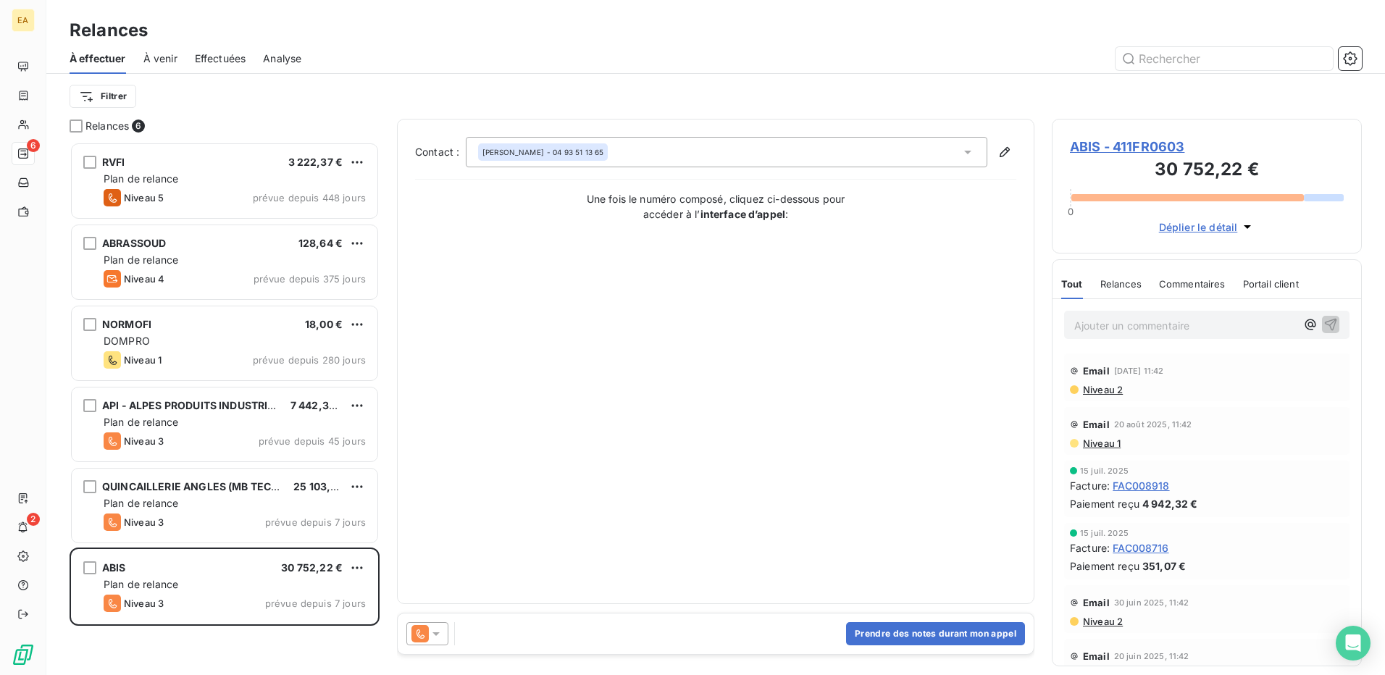
click at [1179, 141] on span "ABIS - 411FR0603" at bounding box center [1207, 147] width 274 height 20
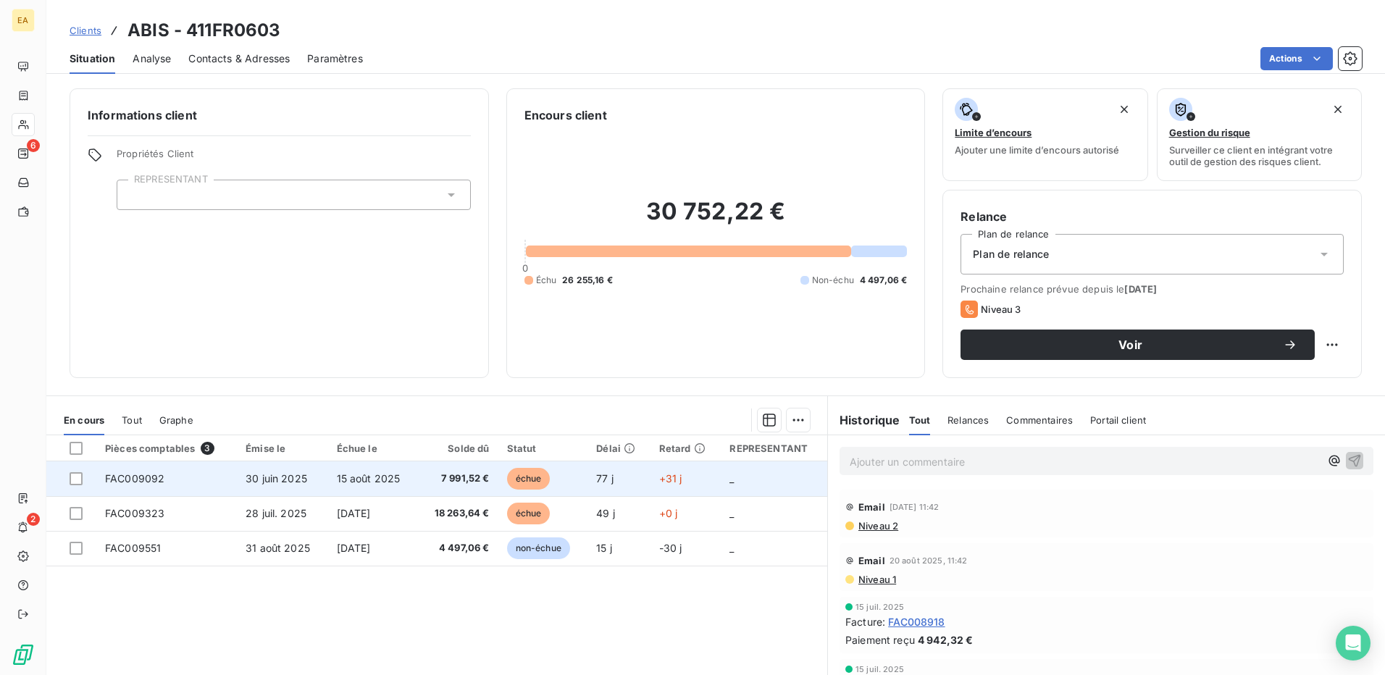
click at [472, 483] on span "7 991,52 €" at bounding box center [458, 479] width 63 height 14
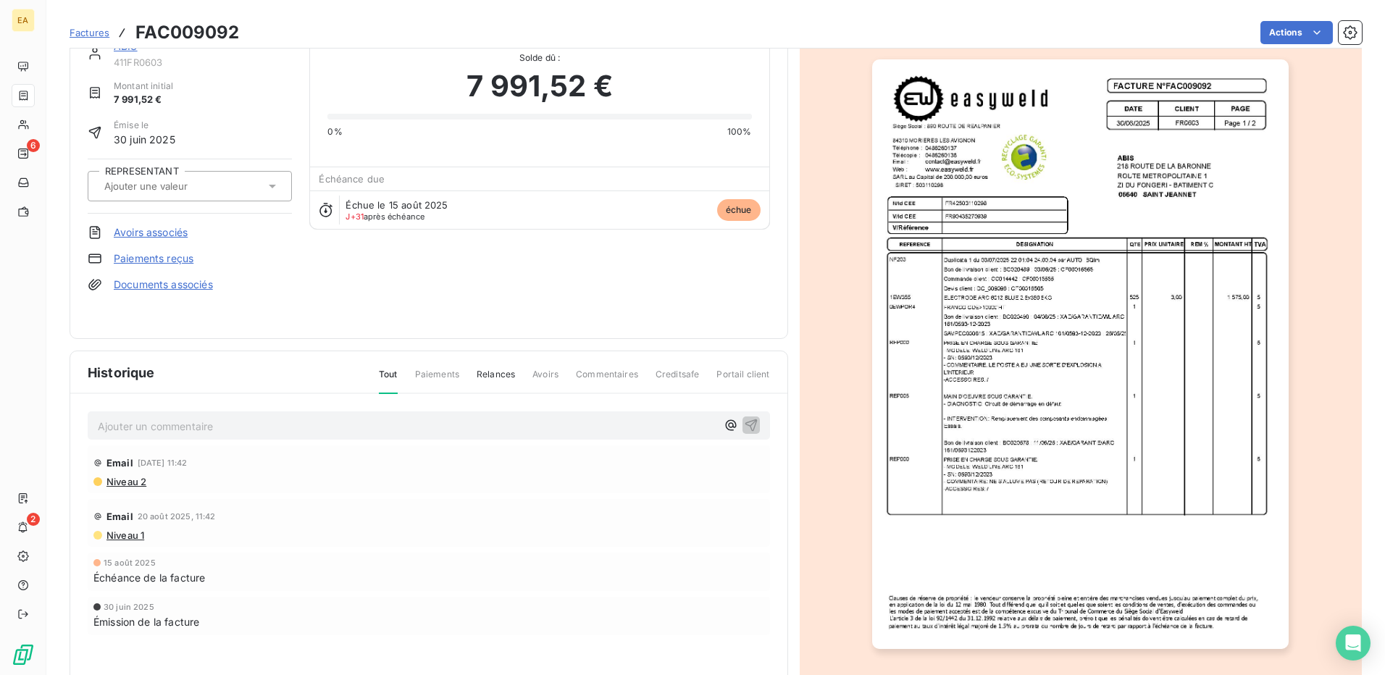
scroll to position [72, 0]
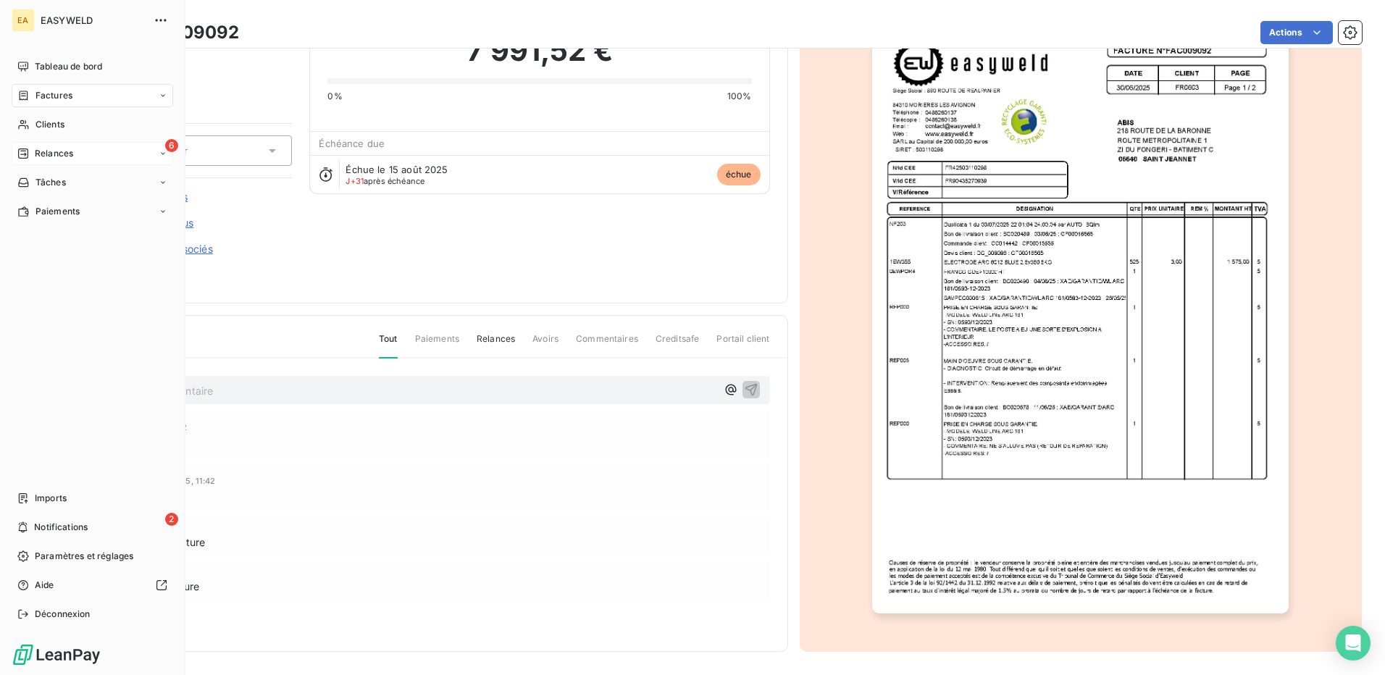
click at [46, 156] on span "Relances" at bounding box center [54, 153] width 38 height 13
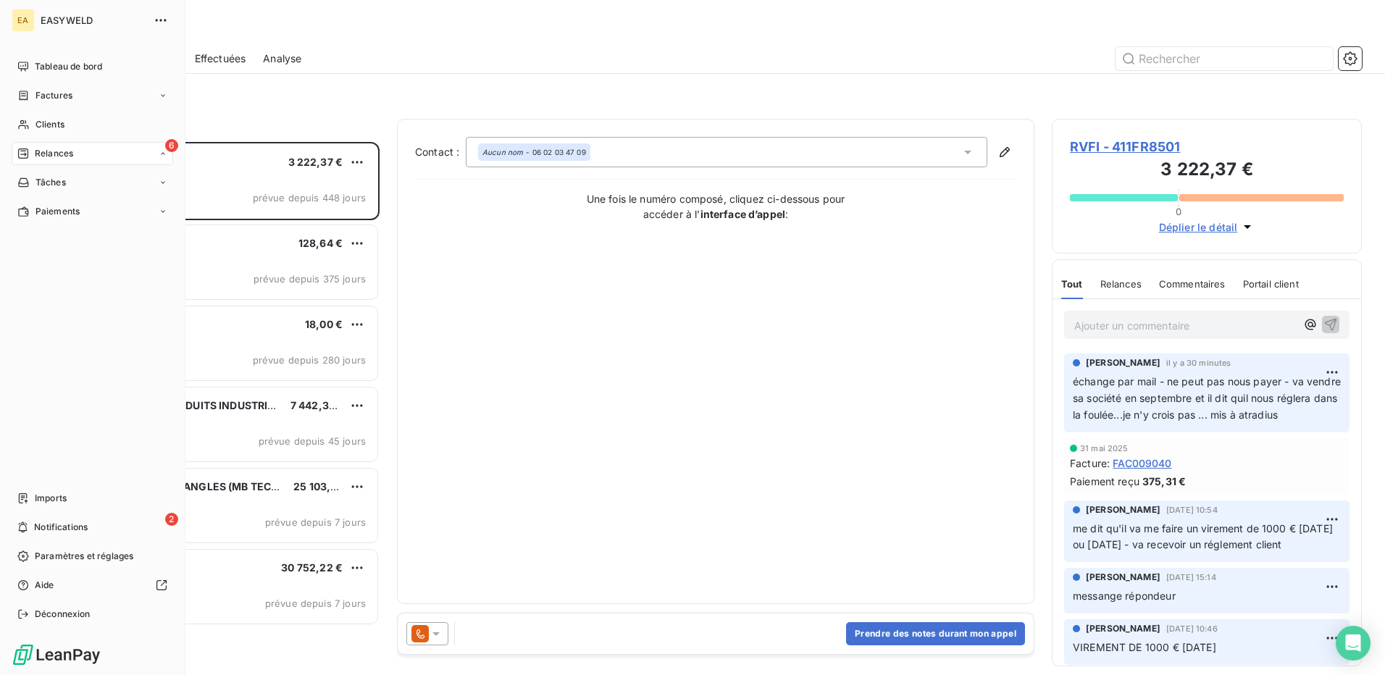
scroll to position [522, 299]
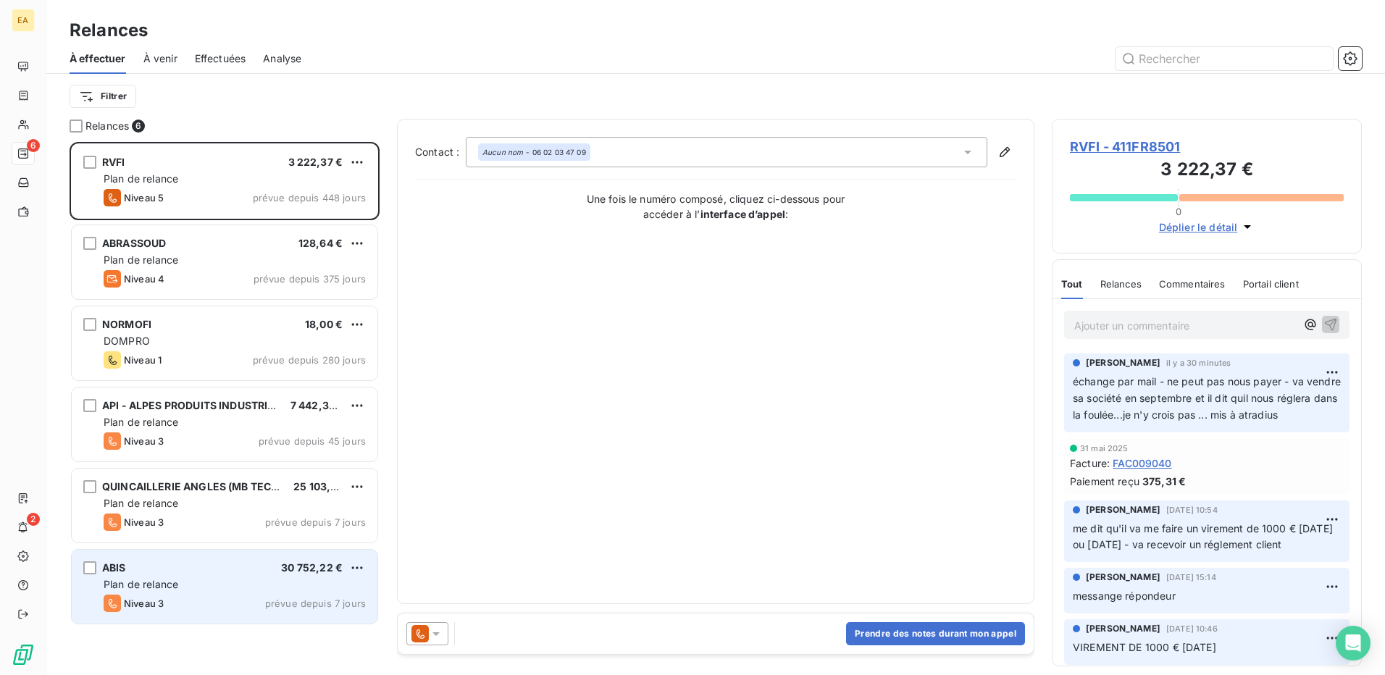
click at [298, 597] on div "Niveau 3 prévue depuis 7 jours" at bounding box center [235, 603] width 262 height 17
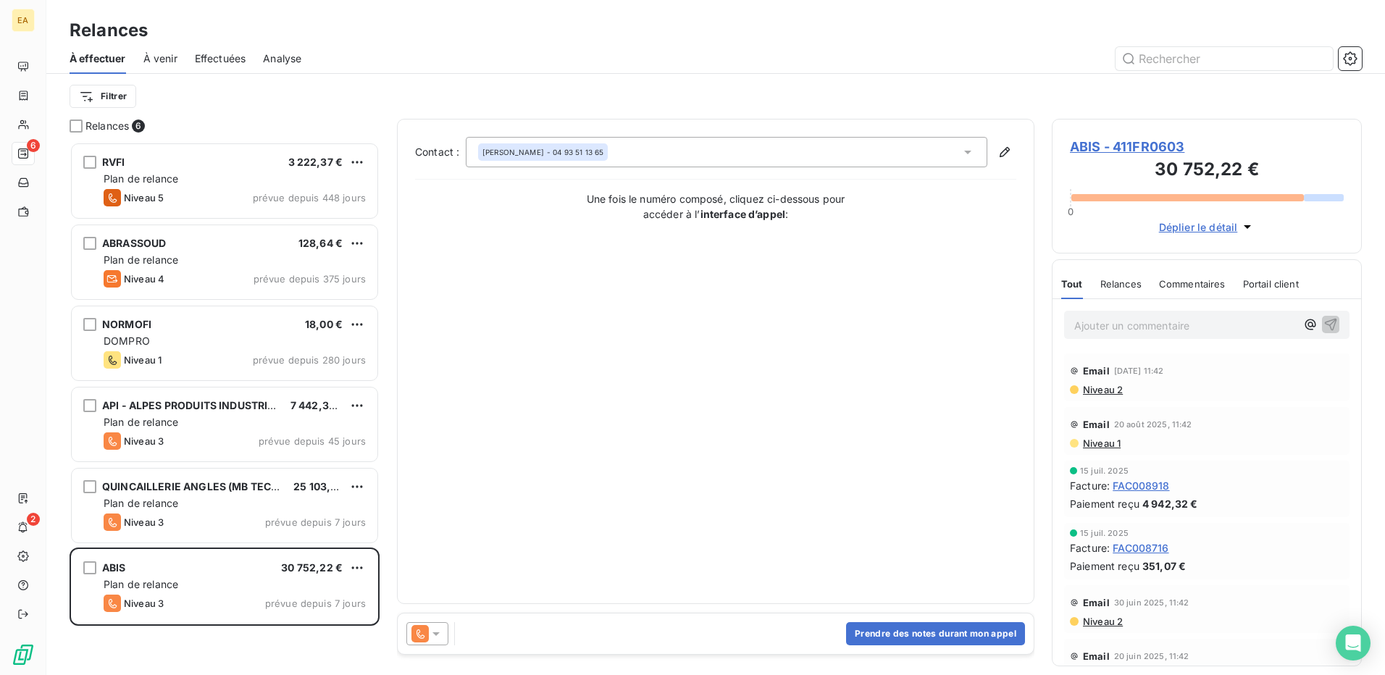
click at [1080, 151] on span "ABIS - 411FR0603" at bounding box center [1207, 147] width 274 height 20
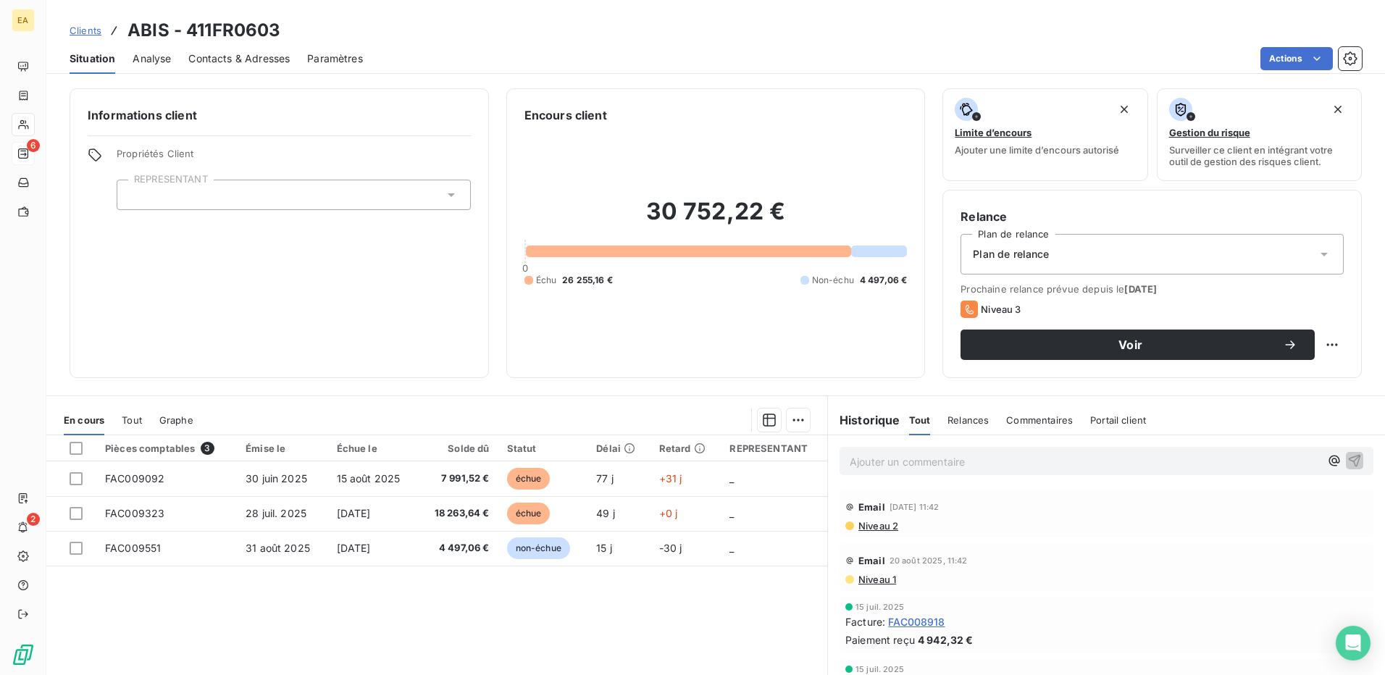
click at [180, 56] on div "Situation Analyse Contacts & Adresses Paramètres Actions" at bounding box center [715, 58] width 1339 height 30
click at [204, 64] on span "Contacts & Adresses" at bounding box center [238, 58] width 101 height 14
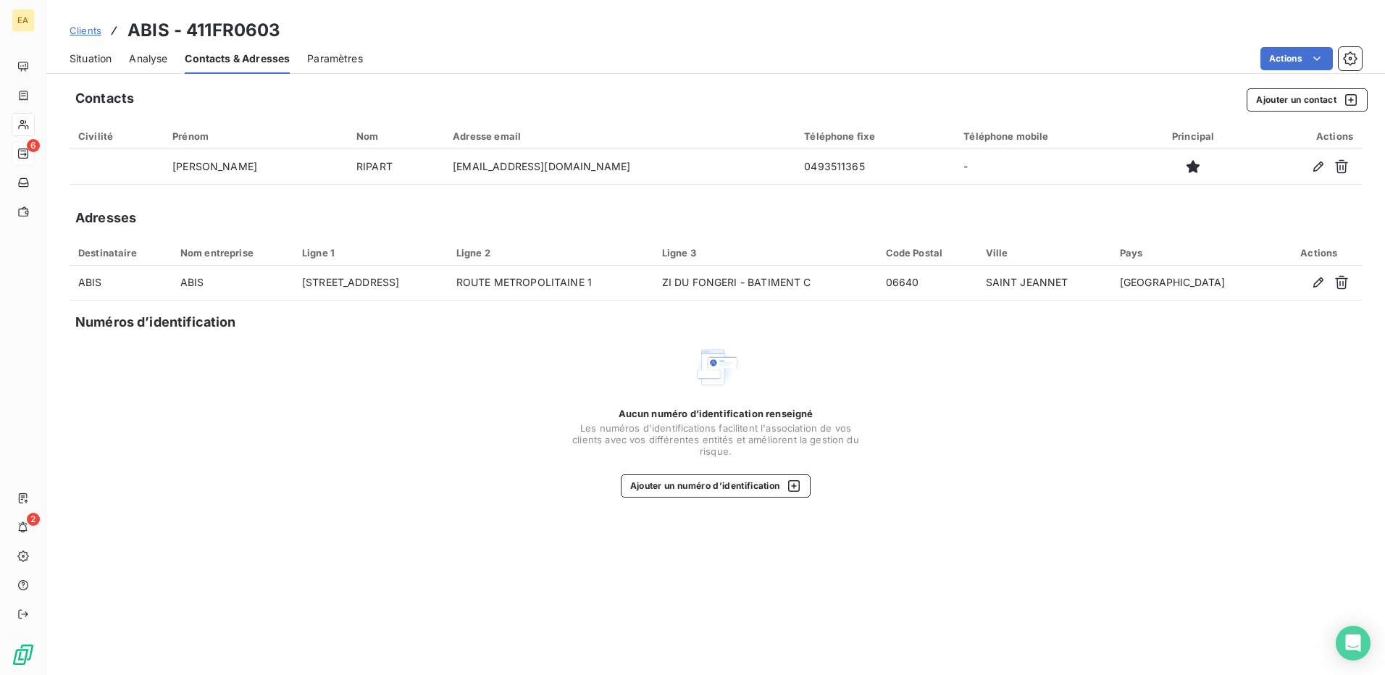
click at [88, 56] on span "Situation" at bounding box center [91, 58] width 42 height 14
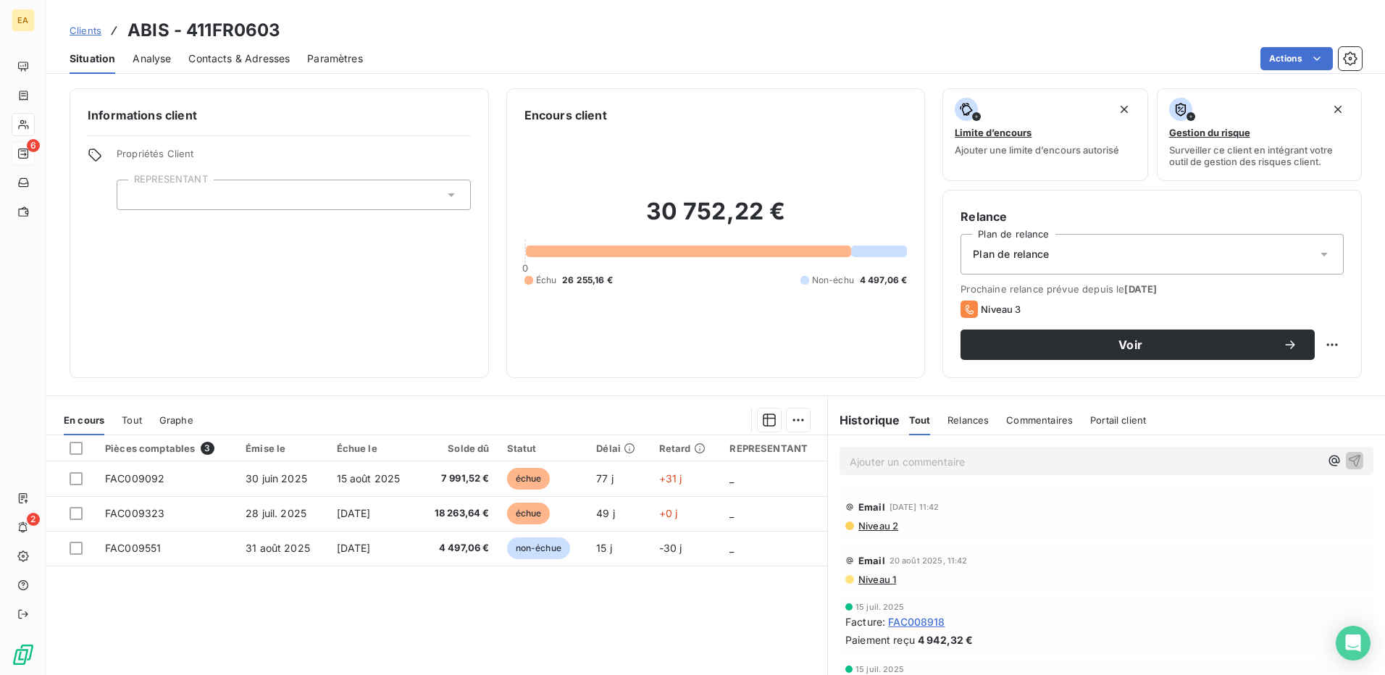
click at [156, 62] on span "Analyse" at bounding box center [152, 58] width 38 height 14
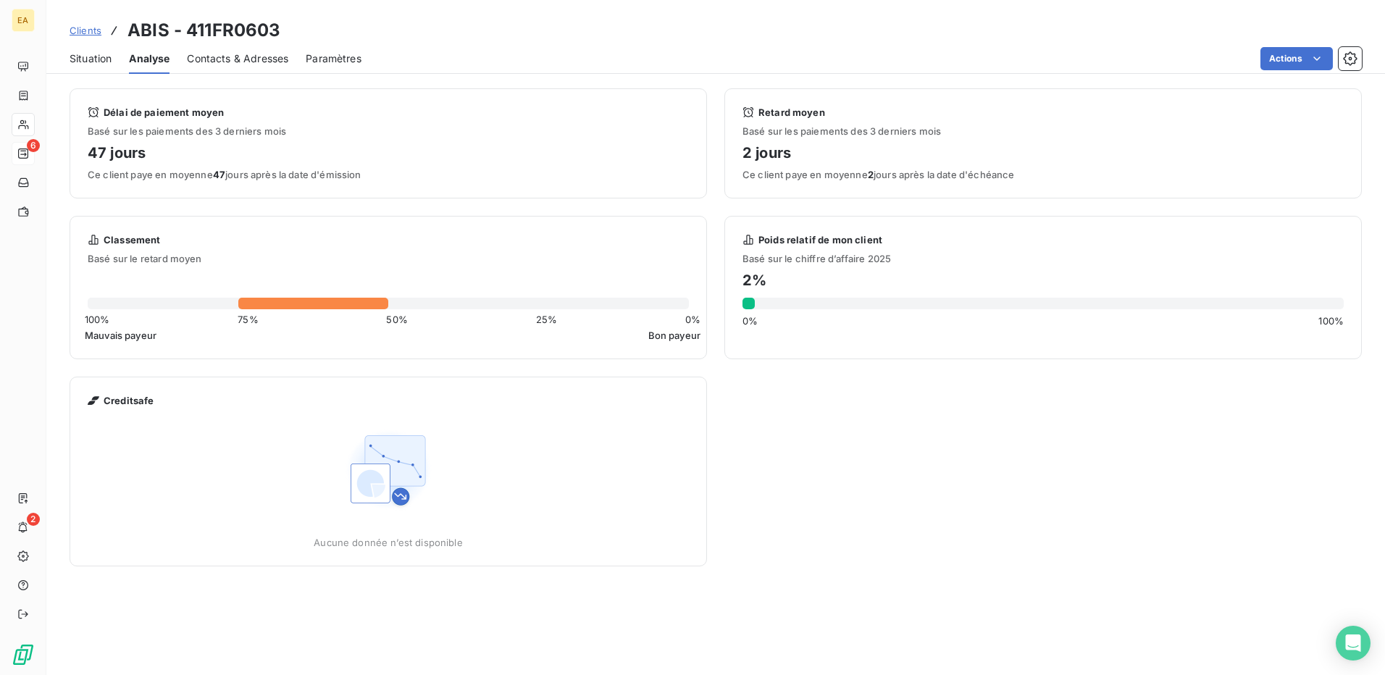
click at [107, 64] on span "Situation" at bounding box center [91, 58] width 42 height 14
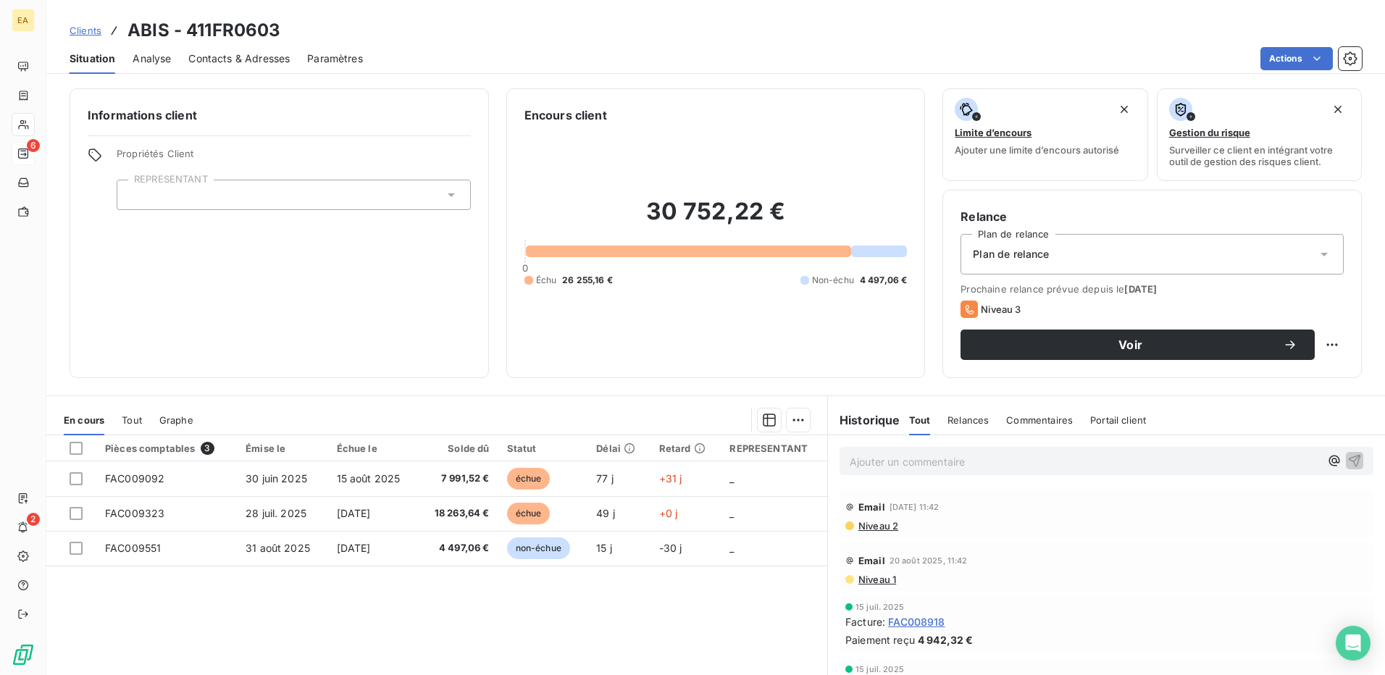
click at [141, 66] on div "Analyse" at bounding box center [152, 58] width 38 height 30
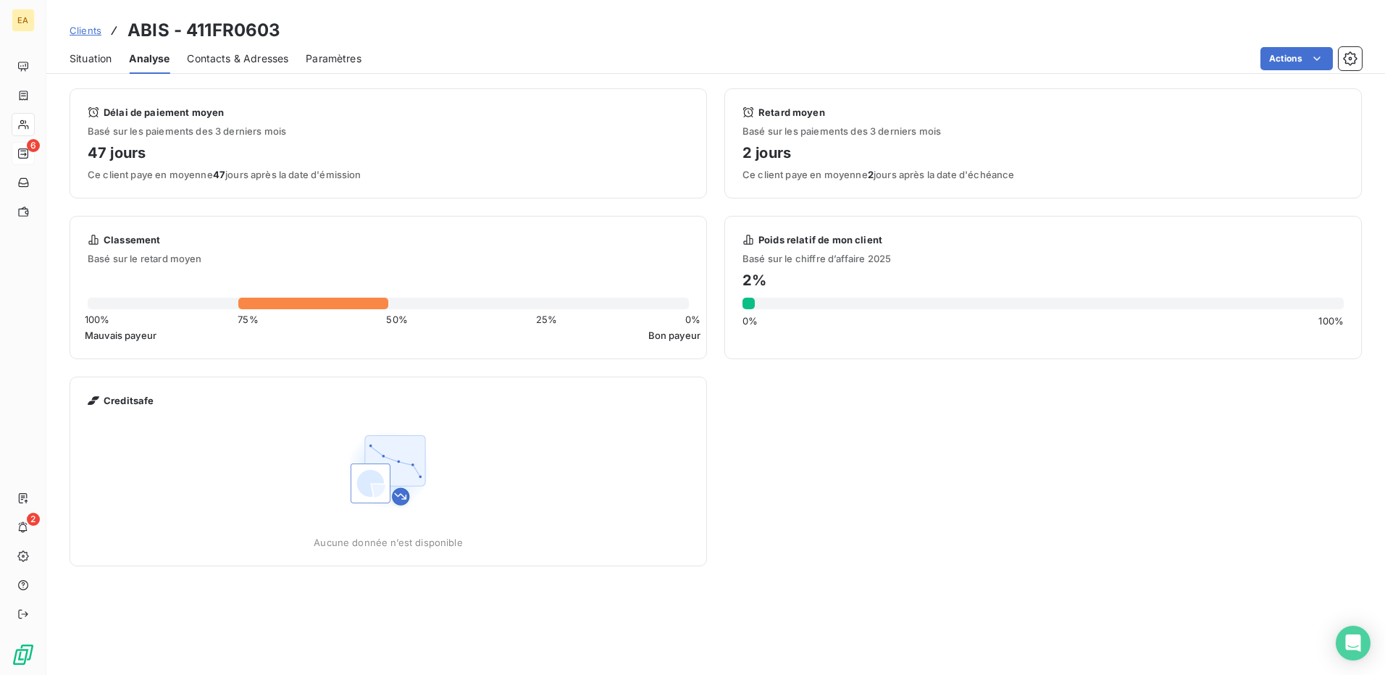
click at [114, 62] on div "Situation Analyse Contacts & Adresses Paramètres Actions" at bounding box center [715, 58] width 1339 height 30
click at [101, 62] on span "Situation" at bounding box center [91, 58] width 42 height 14
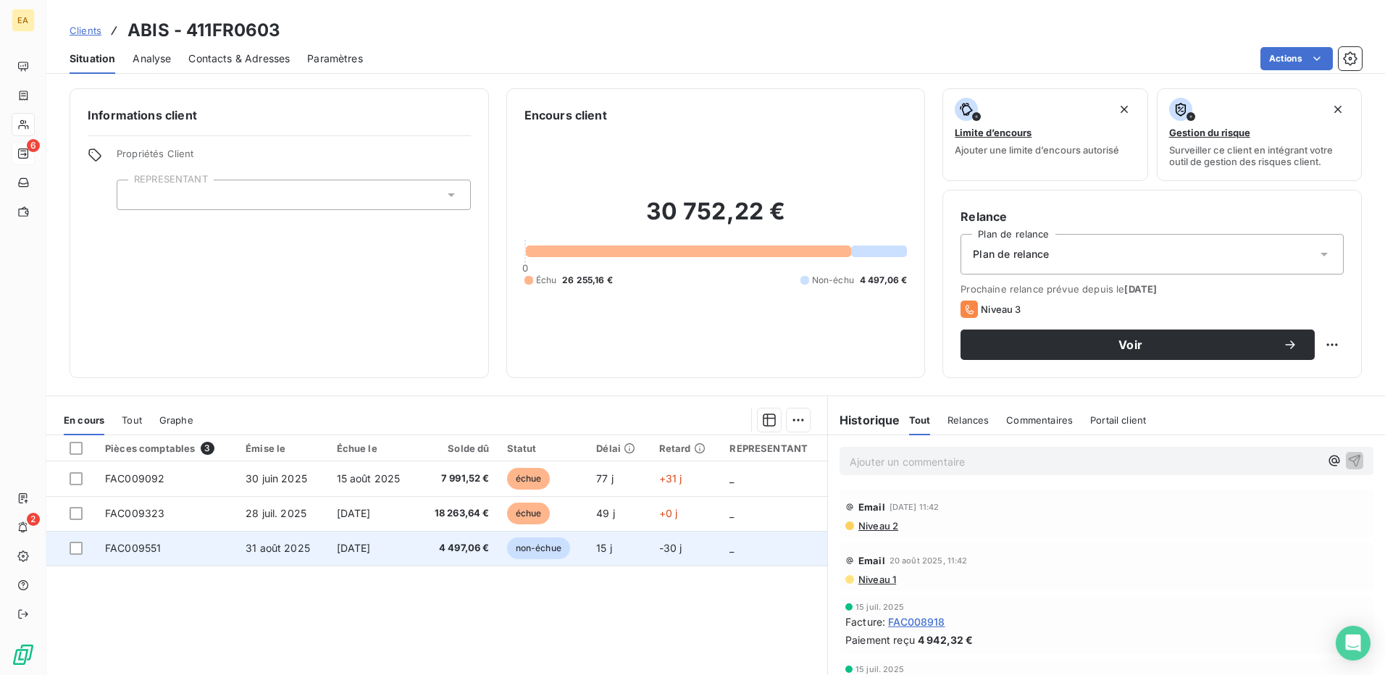
click at [462, 543] on span "4 497,06 €" at bounding box center [458, 548] width 63 height 14
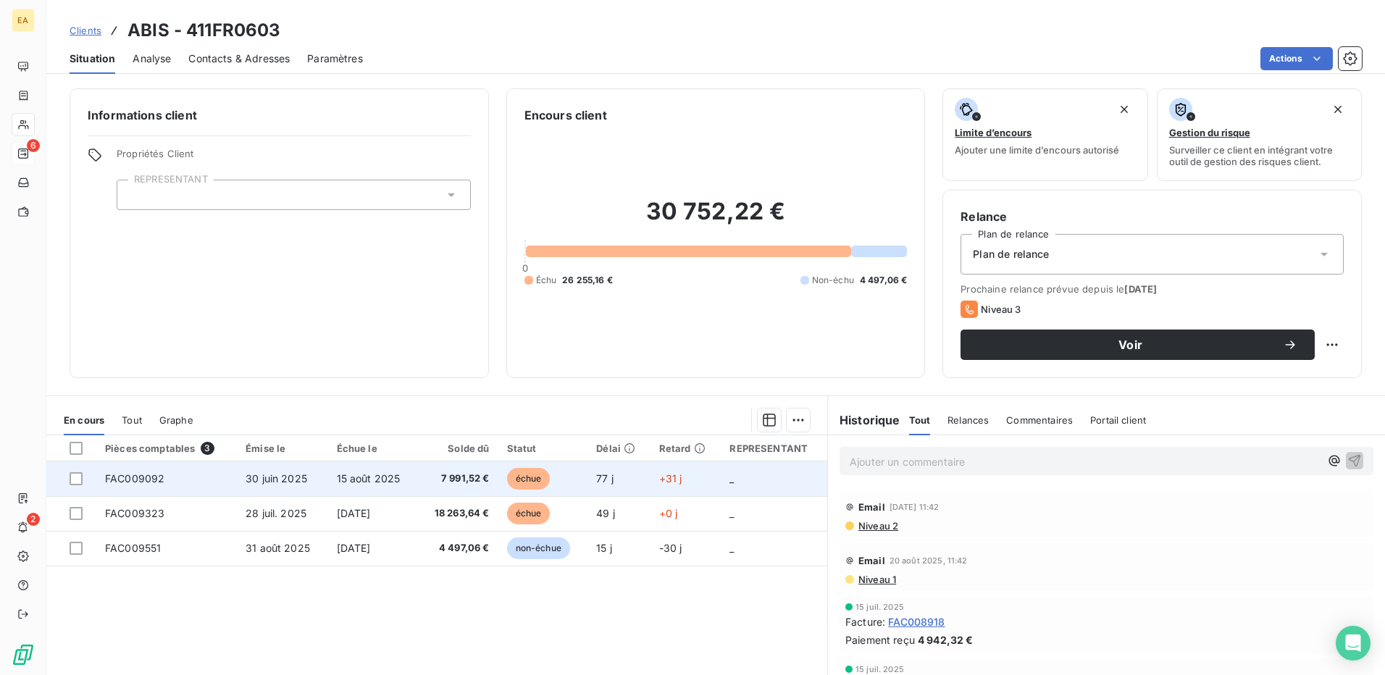
click at [357, 490] on td "15 août 2025" at bounding box center [373, 479] width 90 height 35
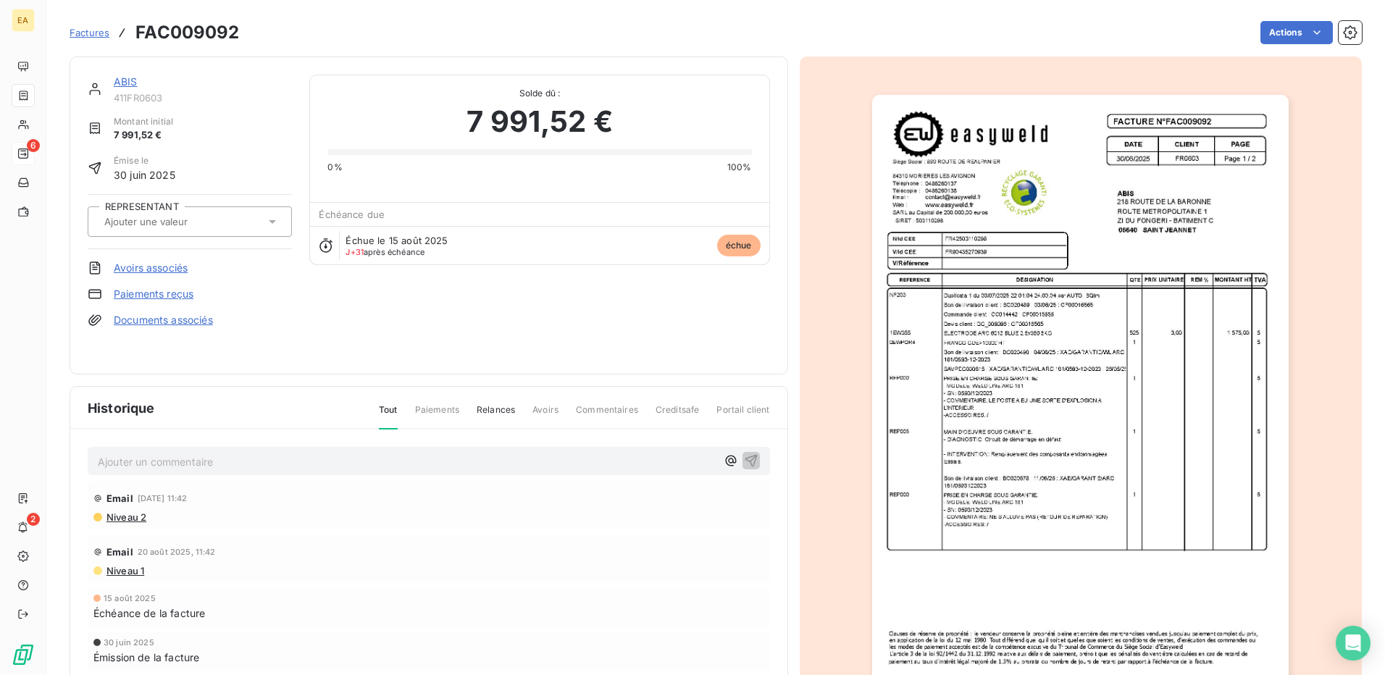
click at [123, 86] on link "ABIS" at bounding box center [126, 81] width 24 height 12
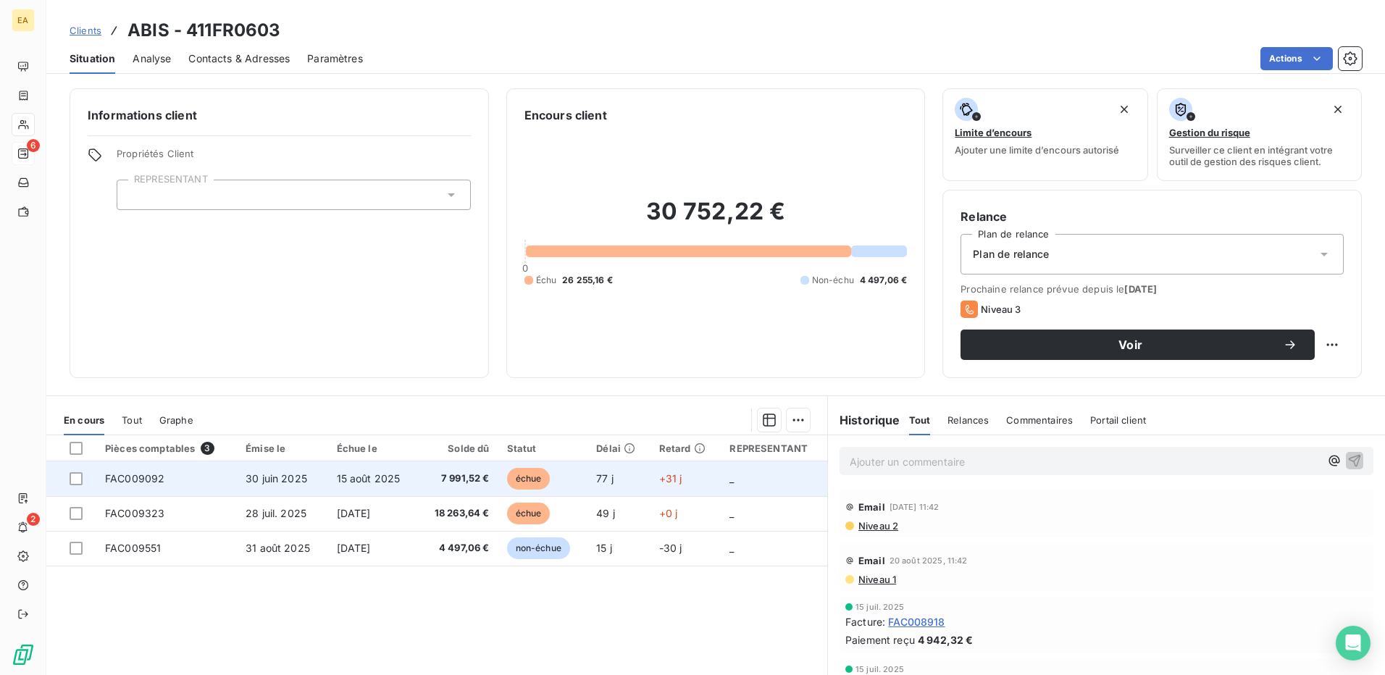
click at [369, 478] on span "15 août 2025" at bounding box center [369, 478] width 64 height 12
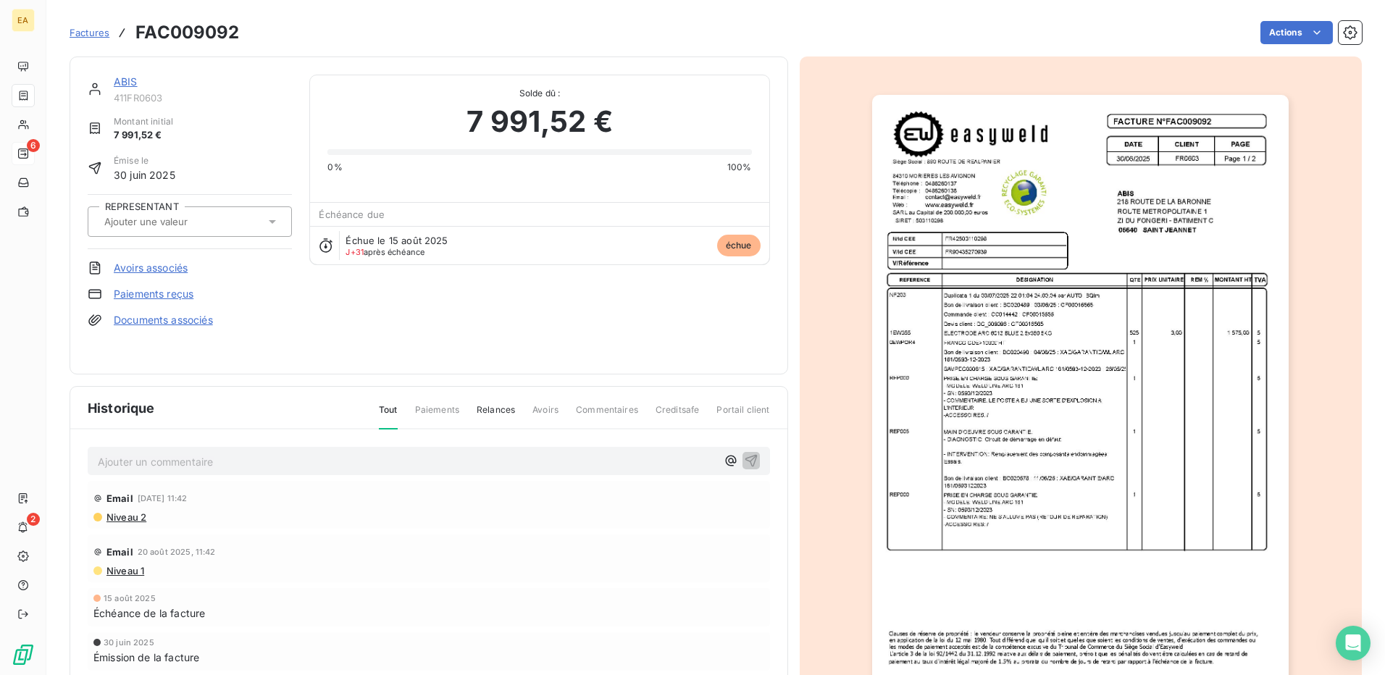
click at [123, 85] on link "ABIS" at bounding box center [126, 81] width 24 height 12
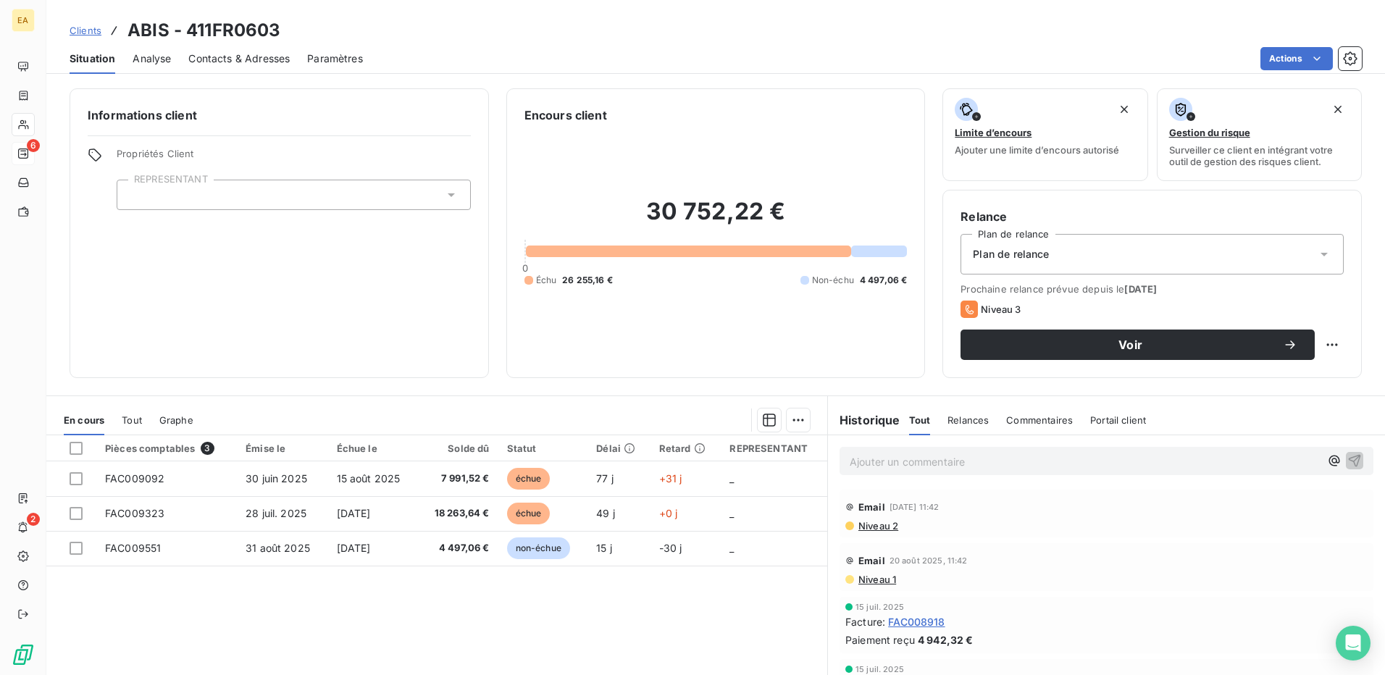
click at [89, 33] on span "Clients" at bounding box center [86, 31] width 32 height 12
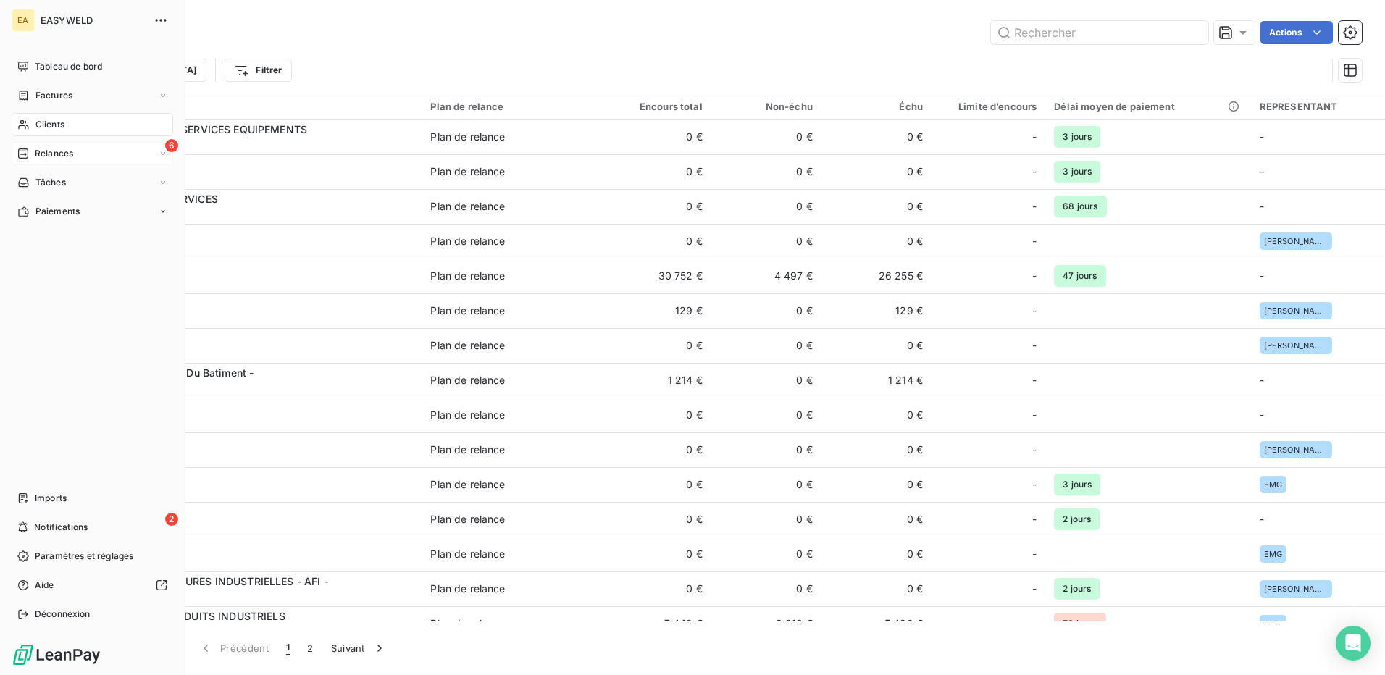
click at [40, 127] on span "Clients" at bounding box center [50, 124] width 29 height 13
click at [44, 102] on div "Factures" at bounding box center [93, 95] width 162 height 23
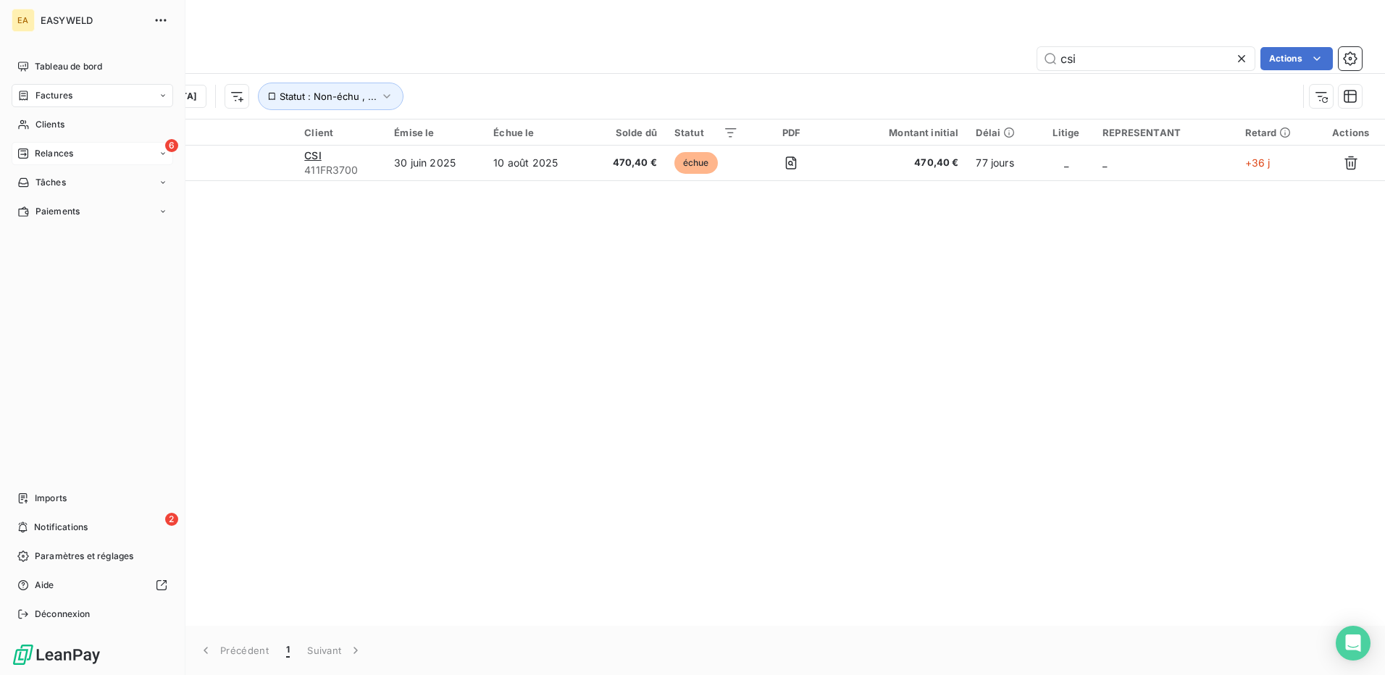
click at [22, 154] on icon at bounding box center [23, 154] width 12 height 12
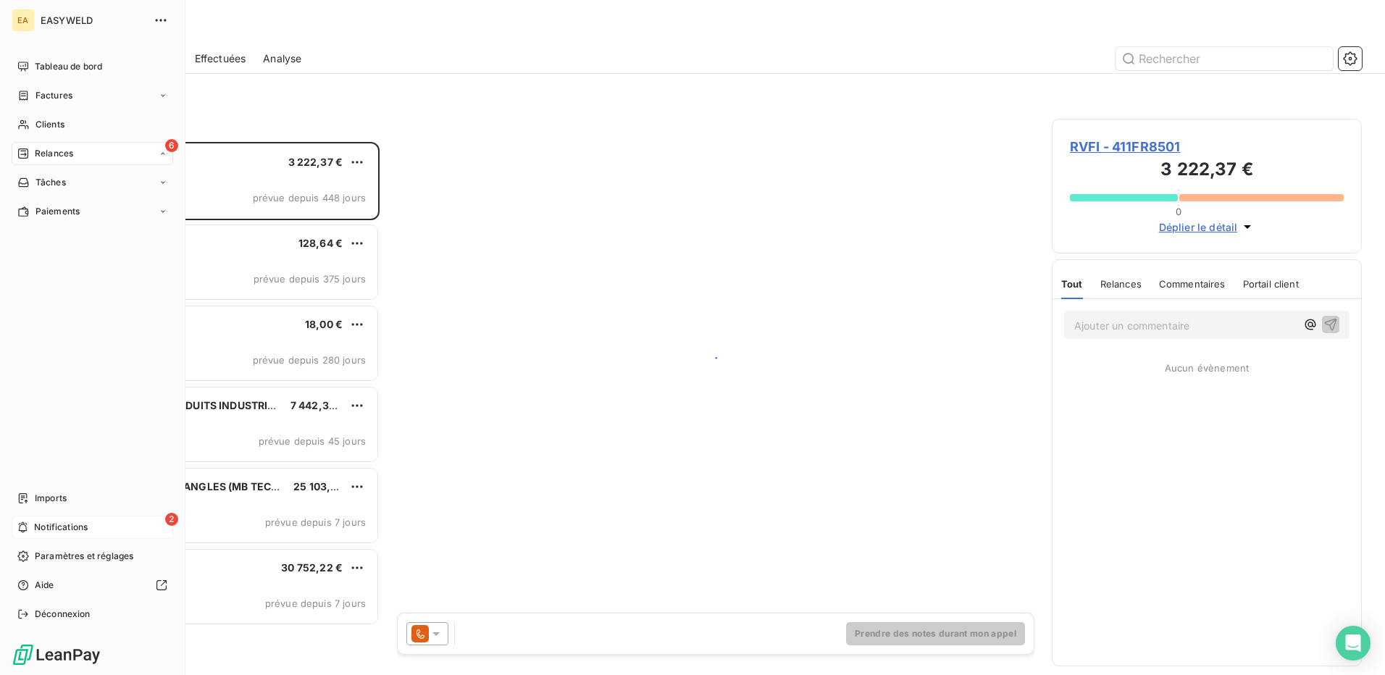
scroll to position [522, 299]
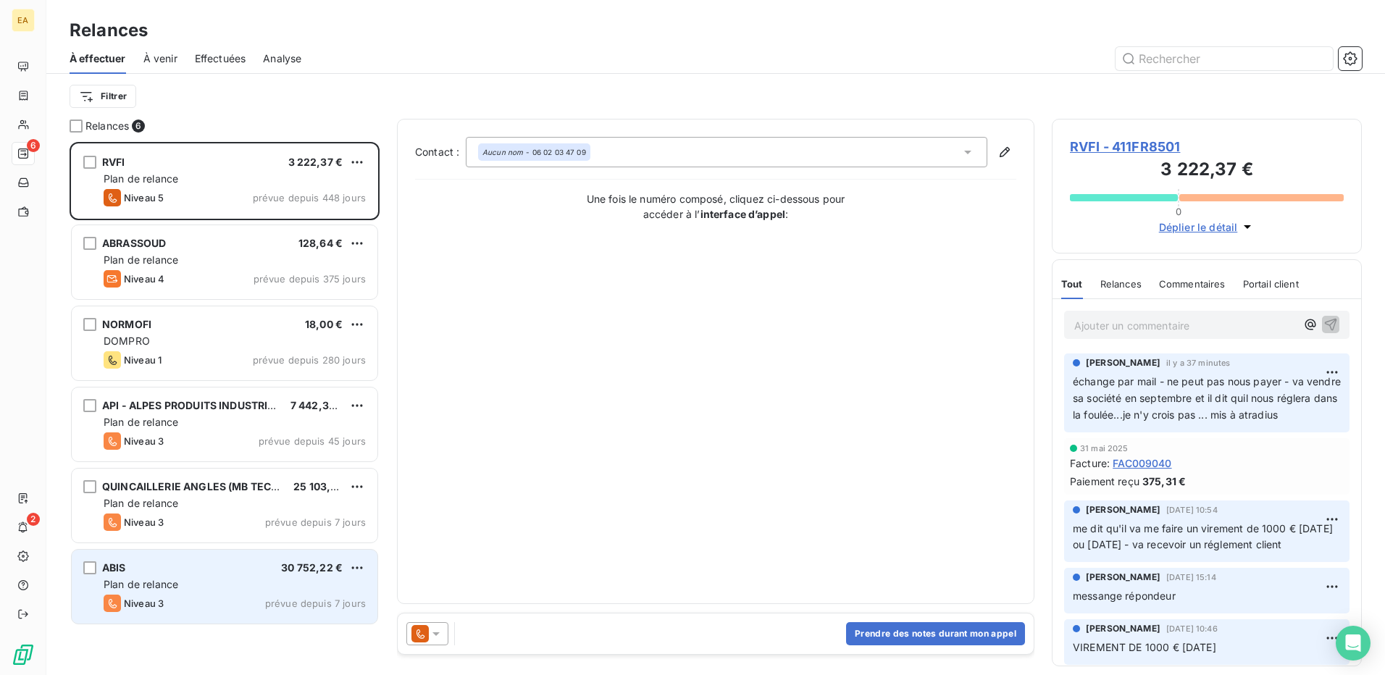
click at [314, 580] on div "Plan de relance" at bounding box center [235, 584] width 262 height 14
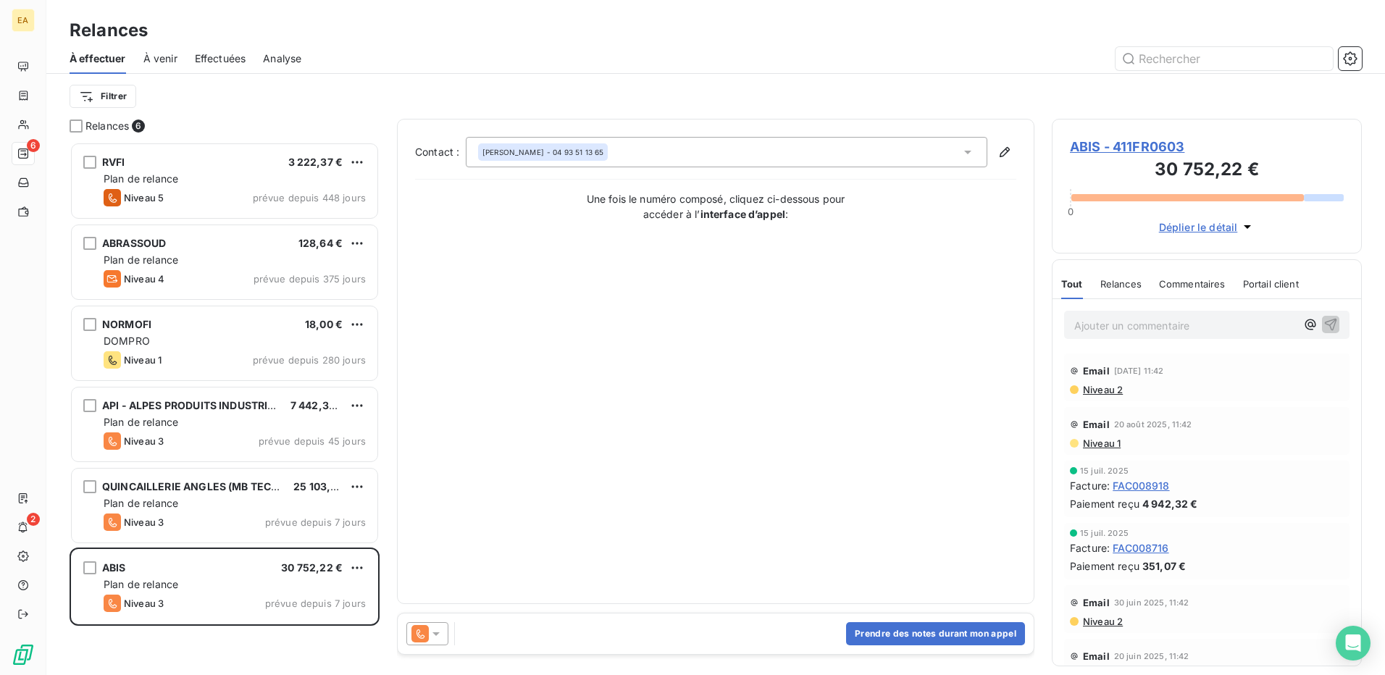
click at [1101, 146] on span "ABIS - 411FR0603" at bounding box center [1207, 147] width 274 height 20
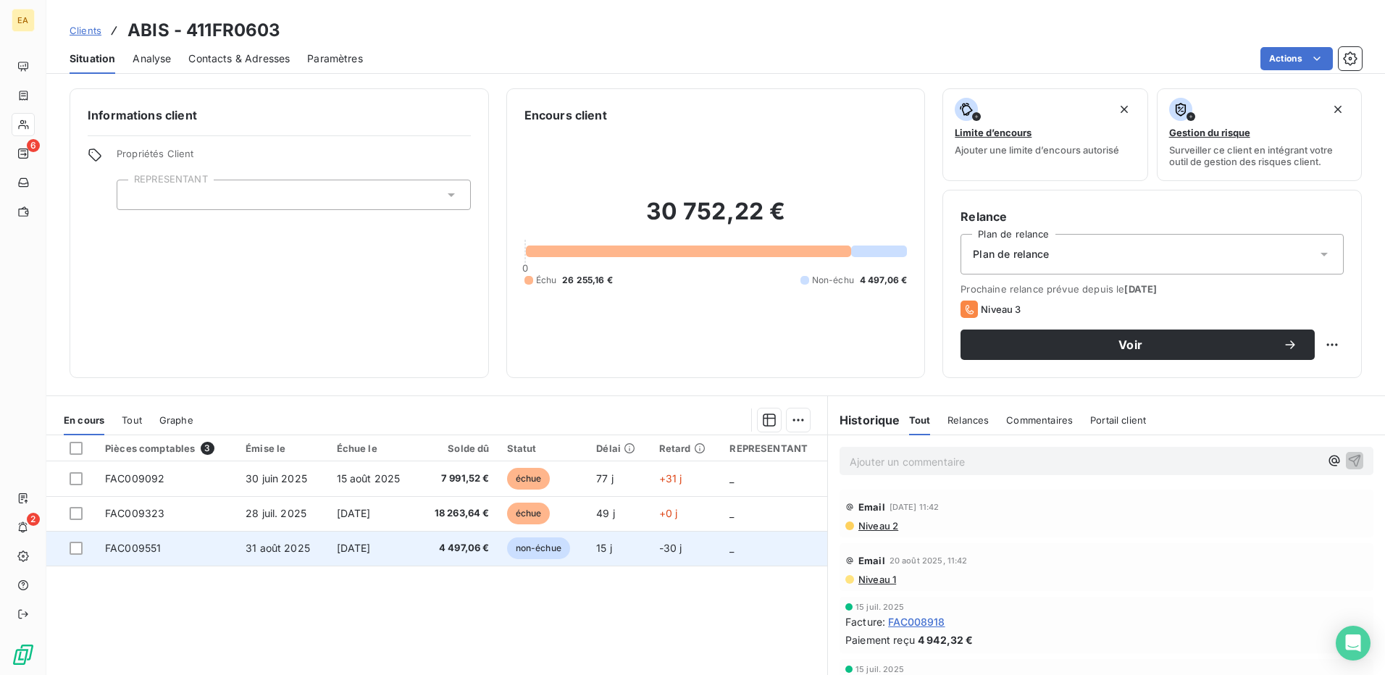
click at [380, 541] on td "[DATE]" at bounding box center [373, 548] width 90 height 35
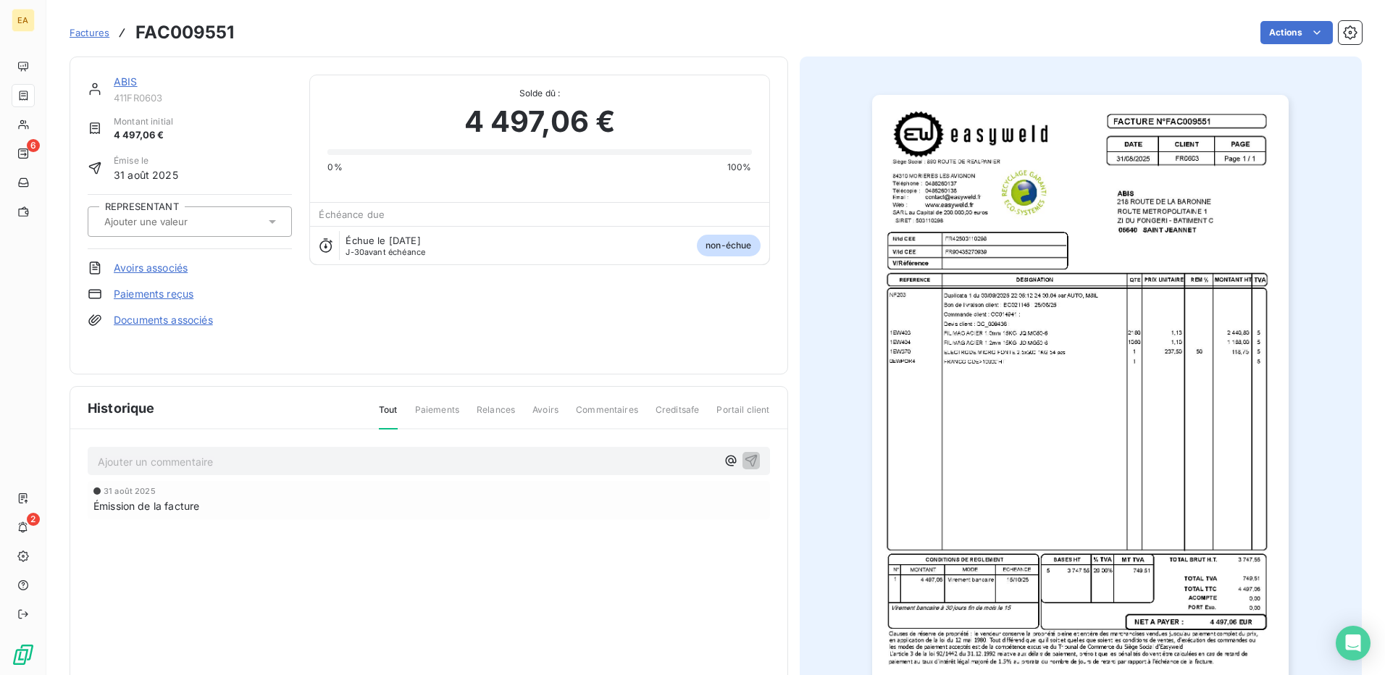
click at [994, 183] on img "button" at bounding box center [1080, 390] width 417 height 590
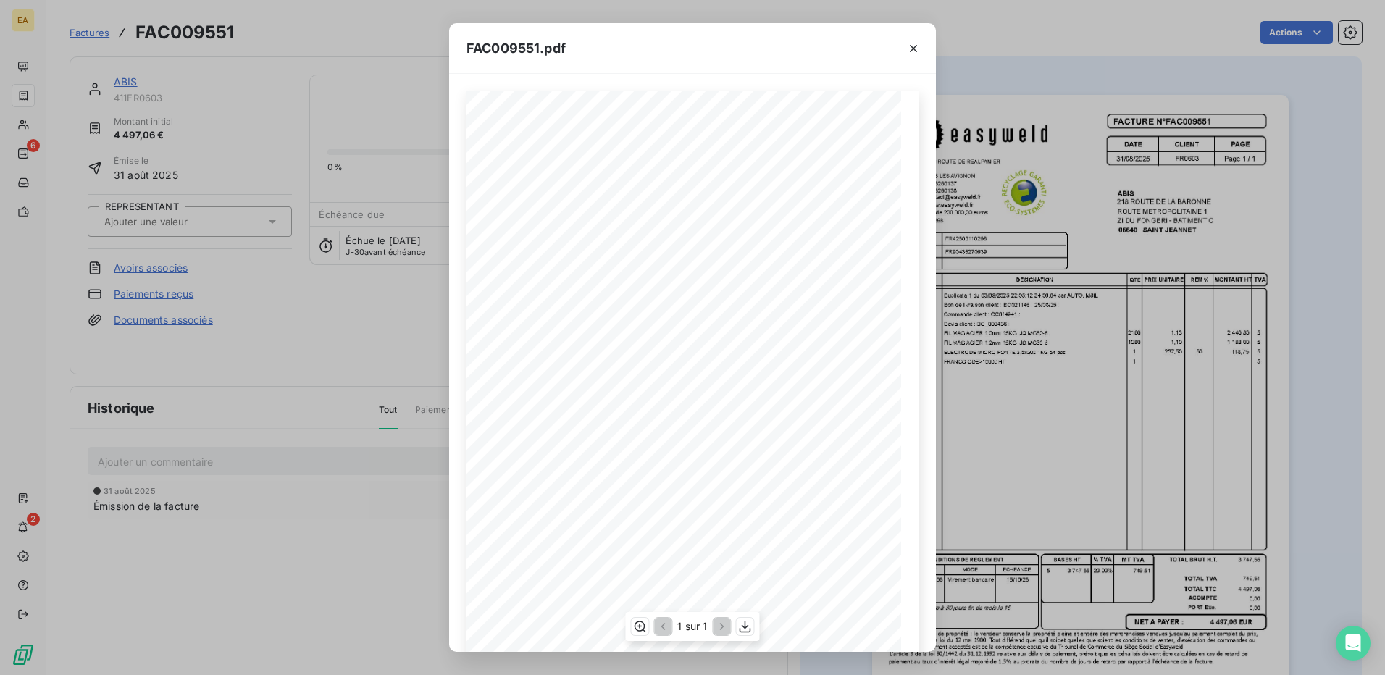
scroll to position [72, 0]
click at [748, 626] on icon "button" at bounding box center [746, 627] width 12 height 12
click at [911, 47] on icon "button" at bounding box center [913, 48] width 14 height 14
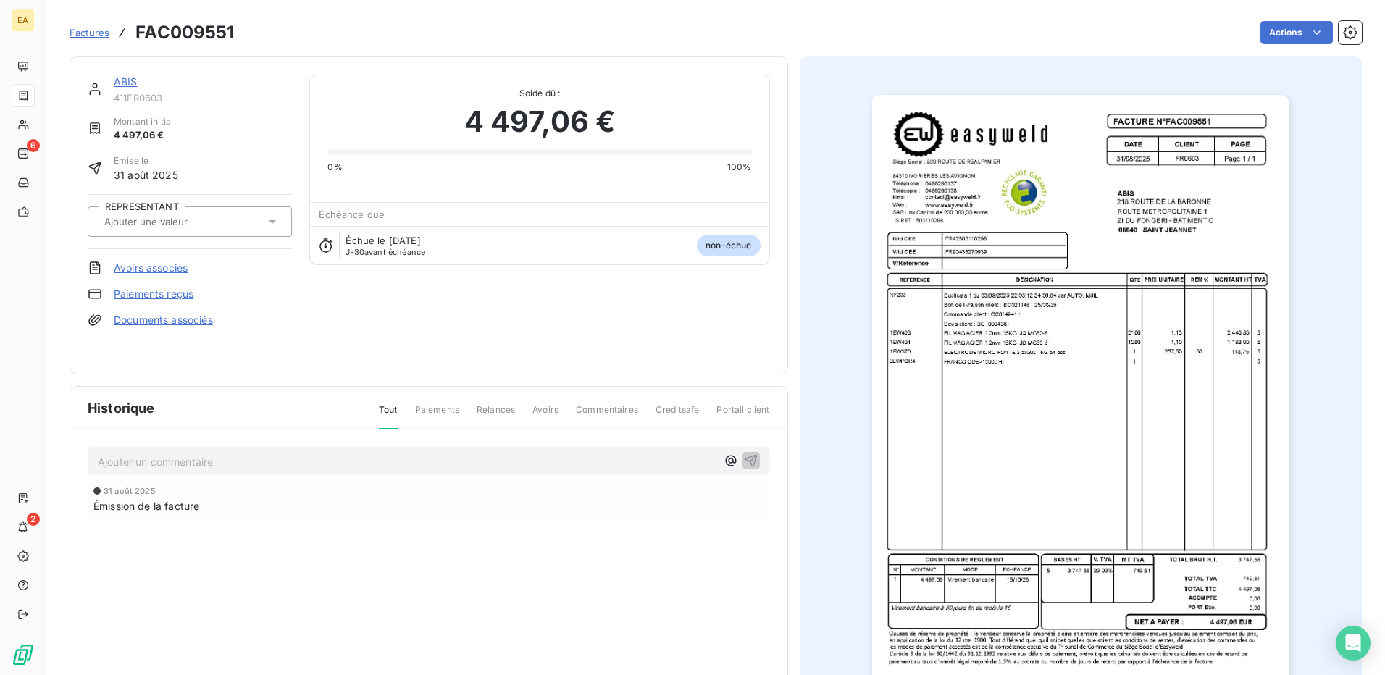
click at [118, 79] on link "ABIS" at bounding box center [126, 81] width 24 height 12
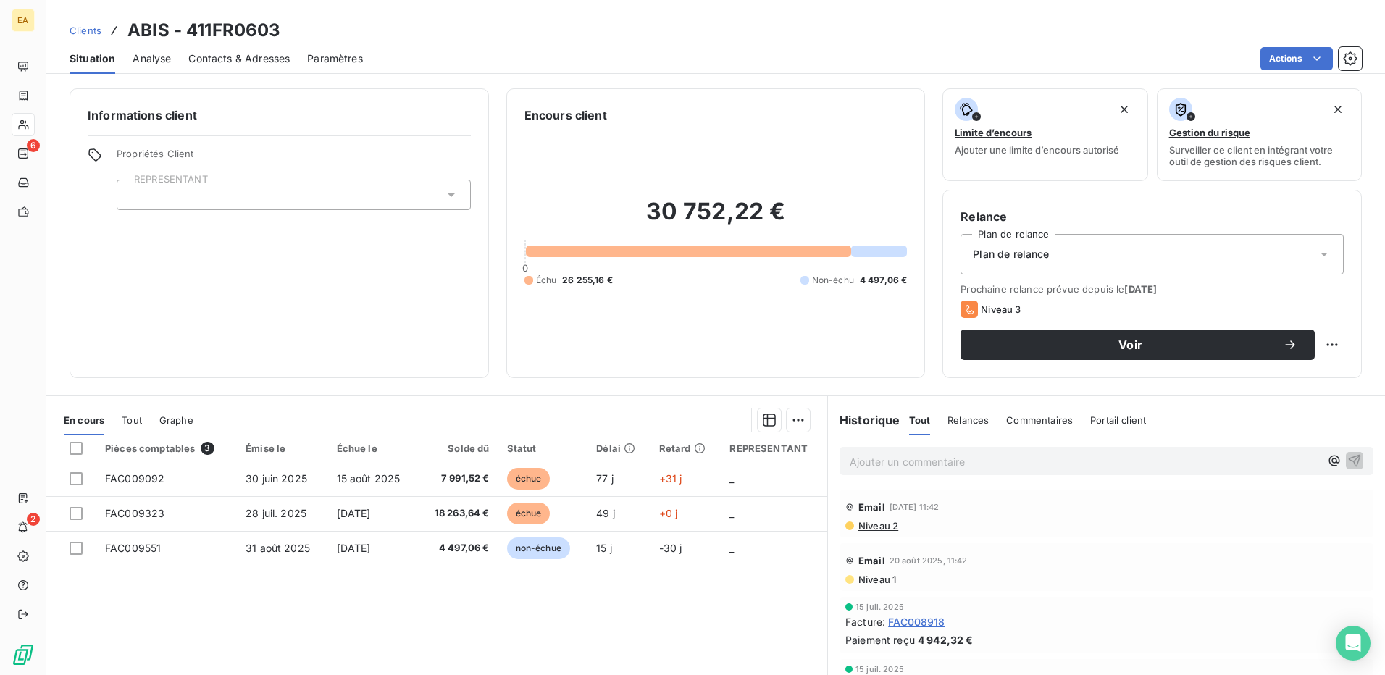
click at [895, 456] on p "Ajouter un commentaire ﻿" at bounding box center [1085, 462] width 470 height 18
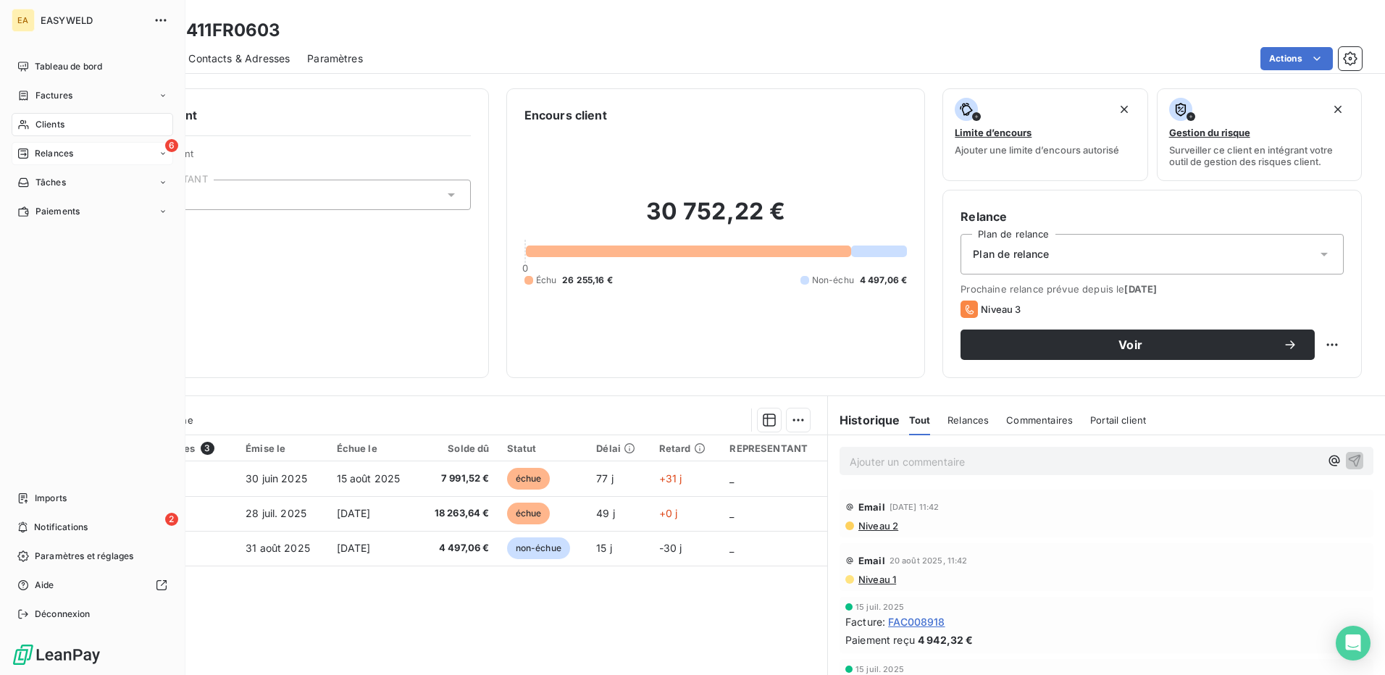
click at [69, 143] on div "6 Relances" at bounding box center [93, 153] width 162 height 23
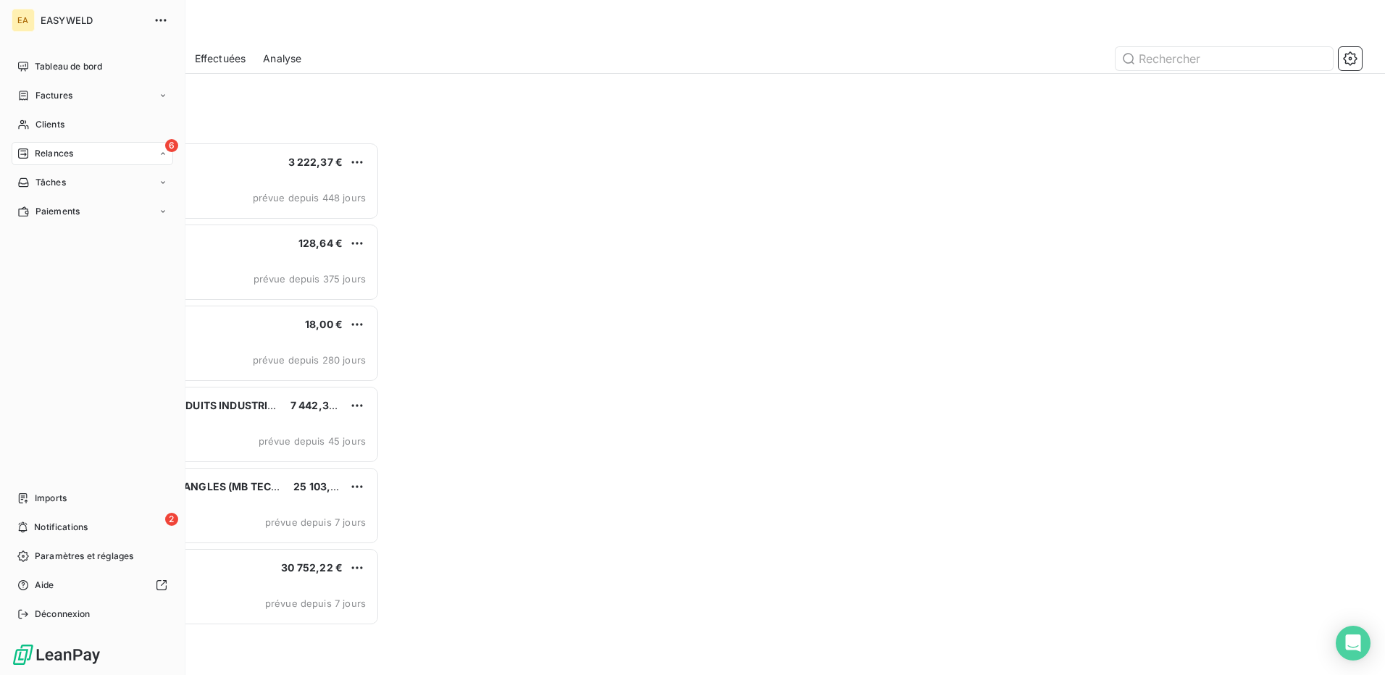
scroll to position [522, 299]
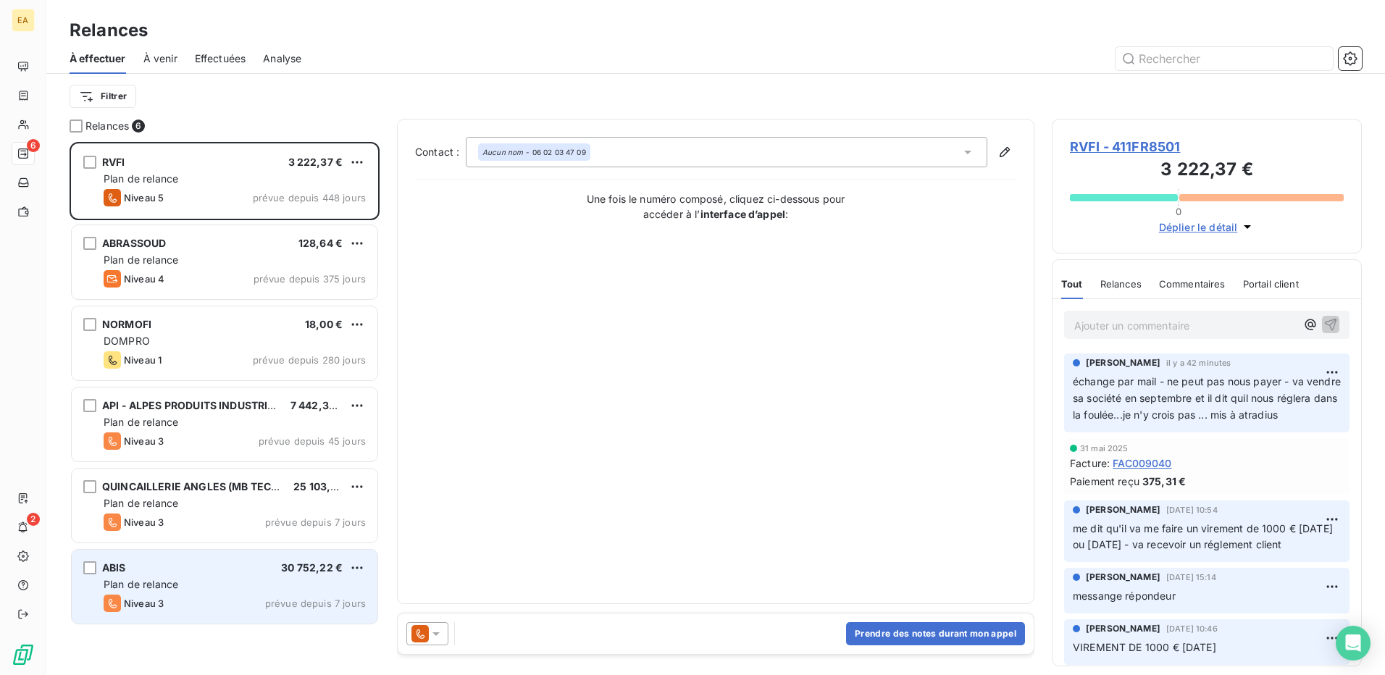
click at [286, 582] on div "Plan de relance" at bounding box center [235, 584] width 262 height 14
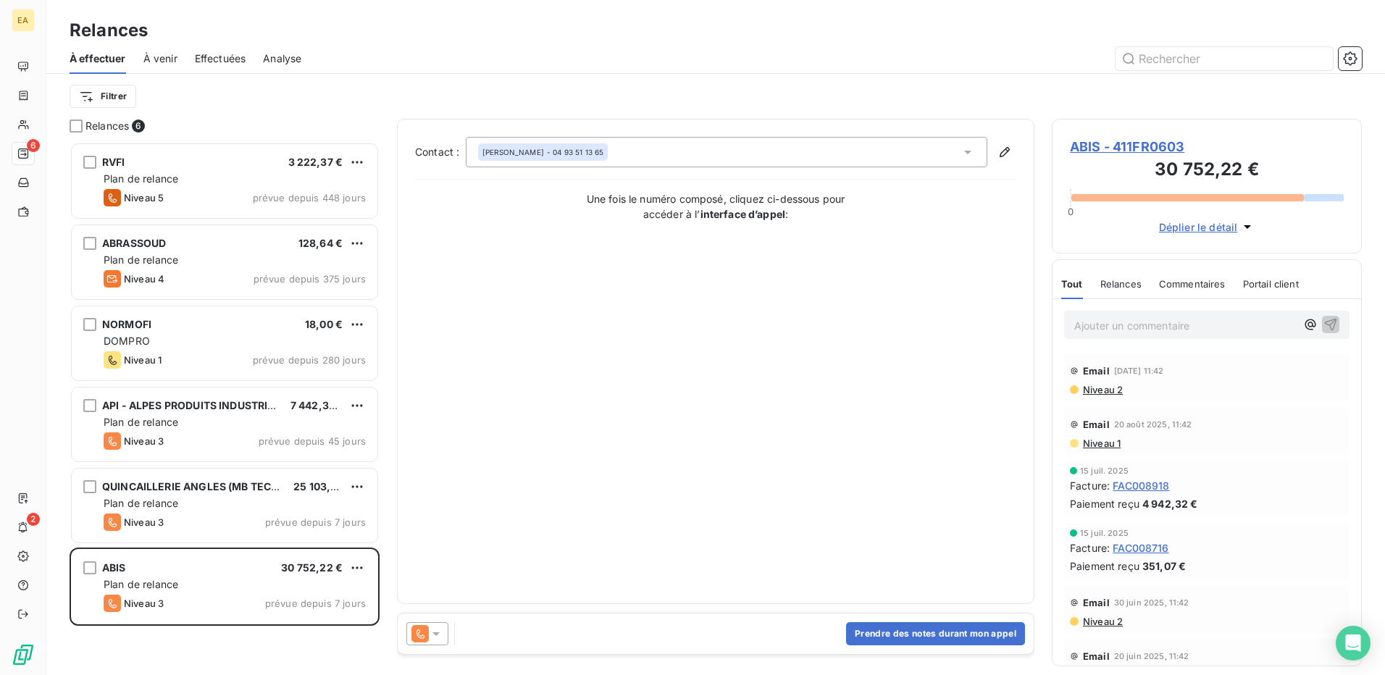
click at [573, 637] on div "Prendre des notes durant mon appel" at bounding box center [716, 634] width 636 height 41
click at [968, 628] on button "Prendre des notes durant mon appel" at bounding box center [935, 633] width 179 height 23
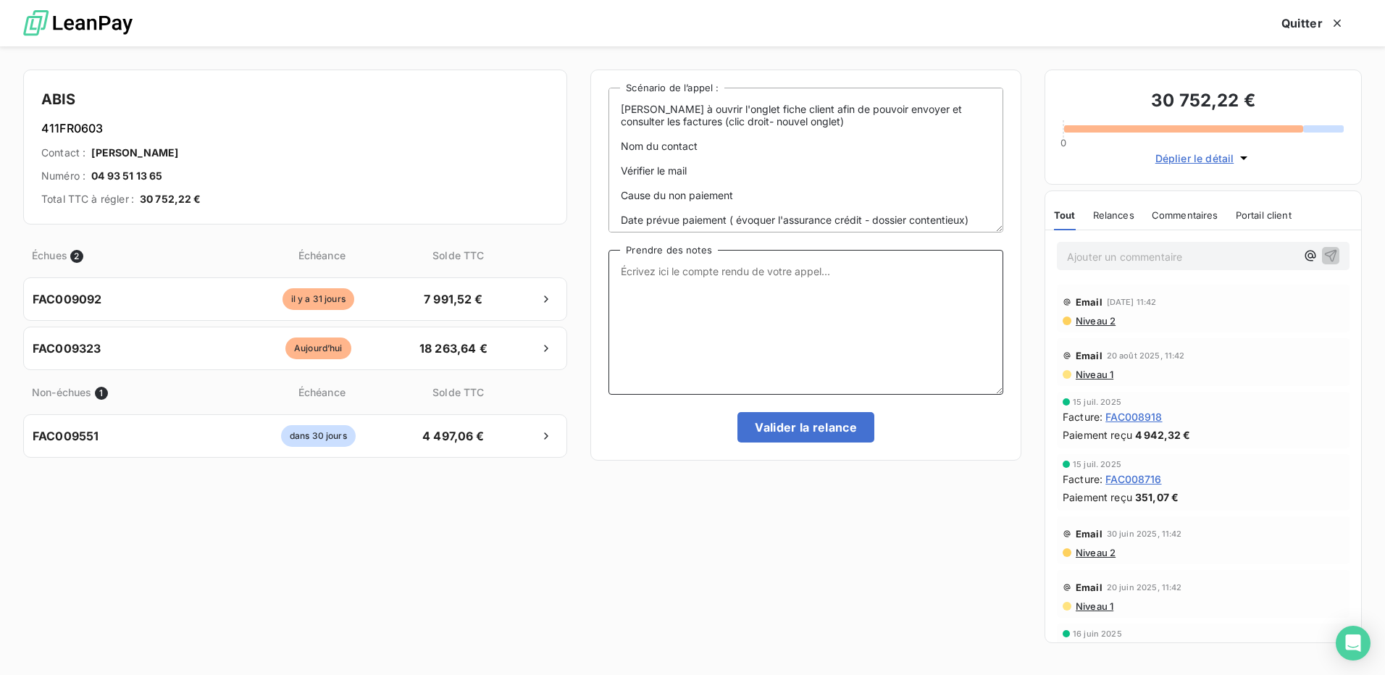
click at [680, 282] on textarea "Prendre des notes" at bounding box center [806, 322] width 395 height 145
drag, startPoint x: 665, startPoint y: 272, endPoint x: 575, endPoint y: 279, distance: 90.9
click at [575, 279] on div "ABIS 411FR0603 Contact : [PERSON_NAME] Numéro : 04 93 51 13 65 Total TTC à régl…" at bounding box center [692, 360] width 1385 height 629
click at [679, 282] on textarea "me dit qu'ils avaient convenu un décalage d'échéance pour les factures en retard" at bounding box center [806, 322] width 395 height 145
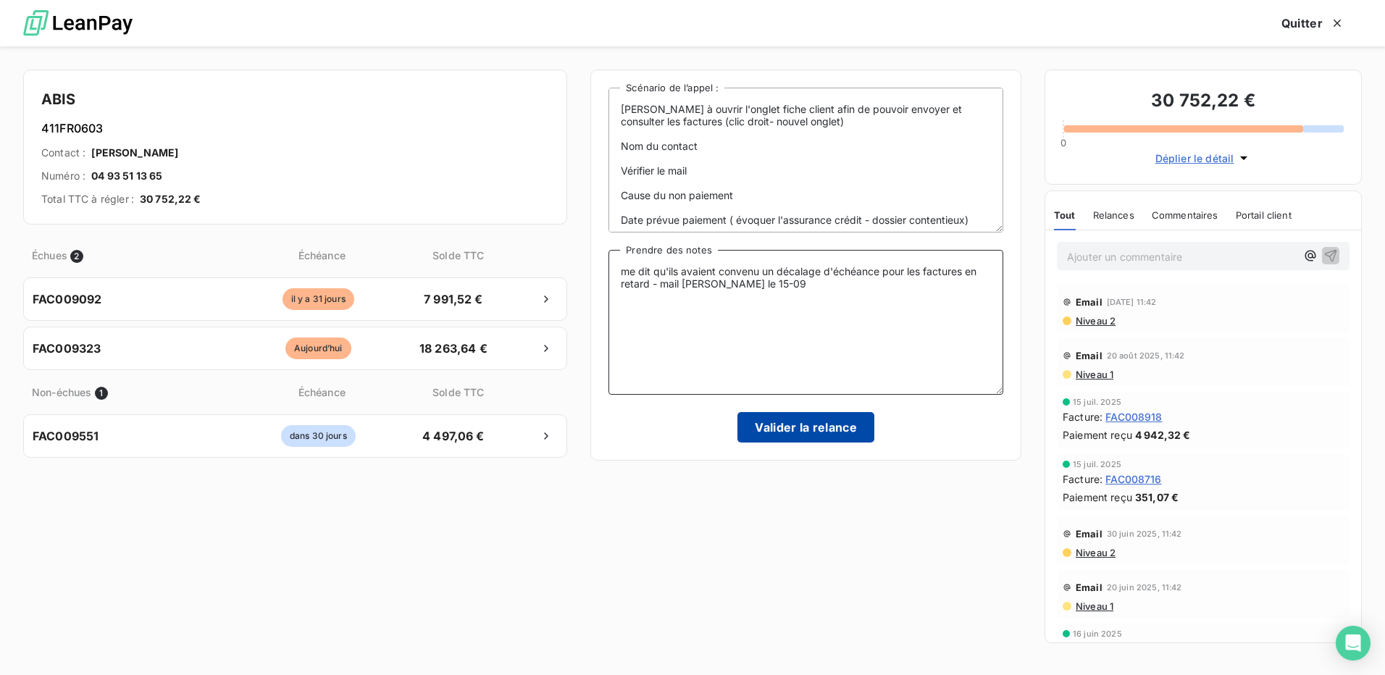
type textarea "me dit qu'ils avaient convenu un décalage d'échéance pour les factures en retar…"
click at [830, 431] on button "Valider la relance" at bounding box center [806, 427] width 137 height 30
